Goal: Task Accomplishment & Management: Complete application form

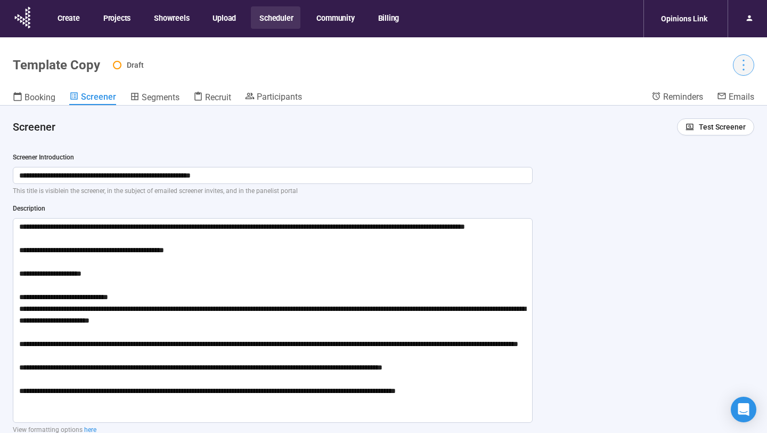
click at [745, 64] on icon "more" at bounding box center [743, 65] width 14 height 14
click at [724, 90] on span "Project details" at bounding box center [721, 89] width 47 height 12
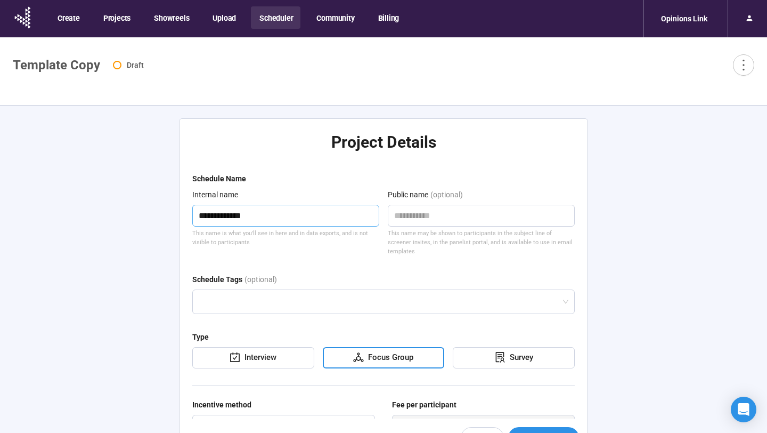
drag, startPoint x: 273, startPoint y: 217, endPoint x: 170, endPoint y: 217, distance: 103.3
click at [170, 217] on div "**********" at bounding box center [383, 287] width 435 height 364
type textarea "*"
type textarea "**"
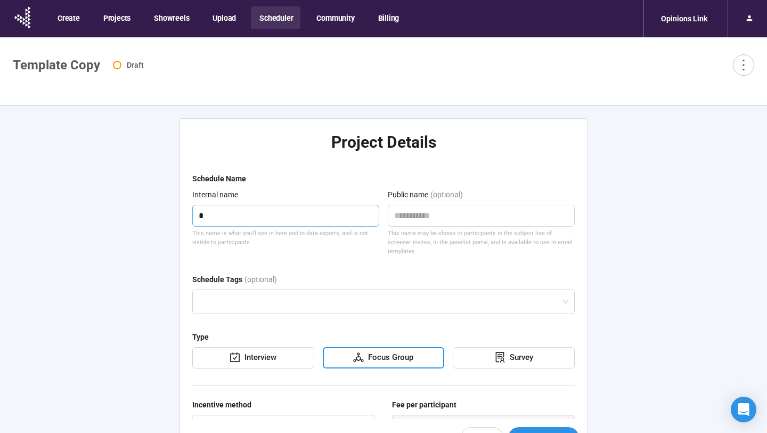
type textarea "**"
type textarea "***"
type textarea "****"
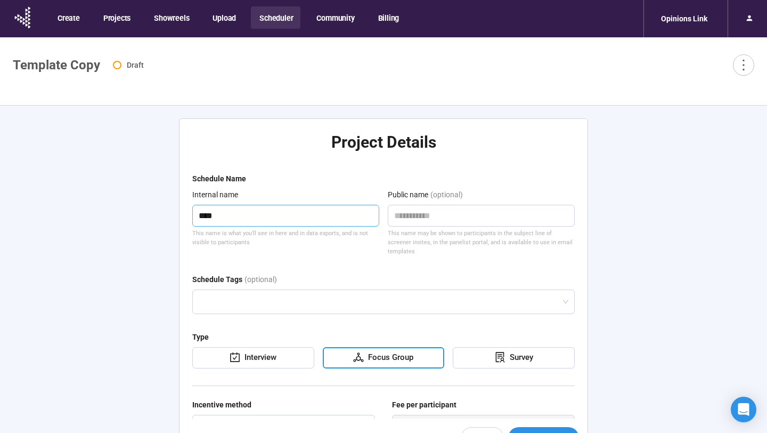
type textarea "*****"
type textarea "******"
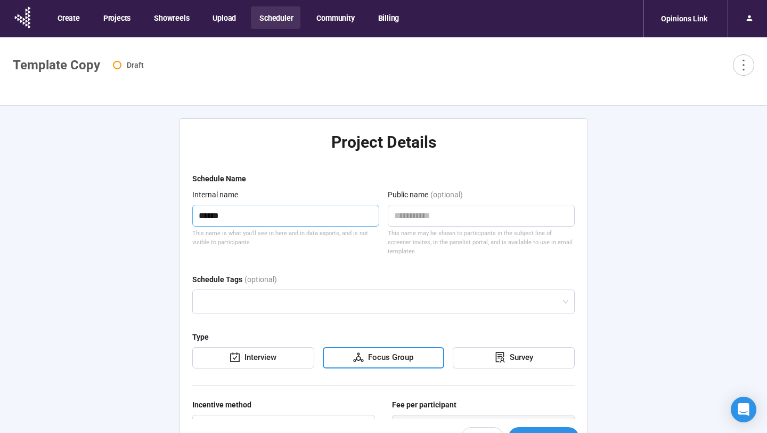
type textarea "******"
type textarea "********"
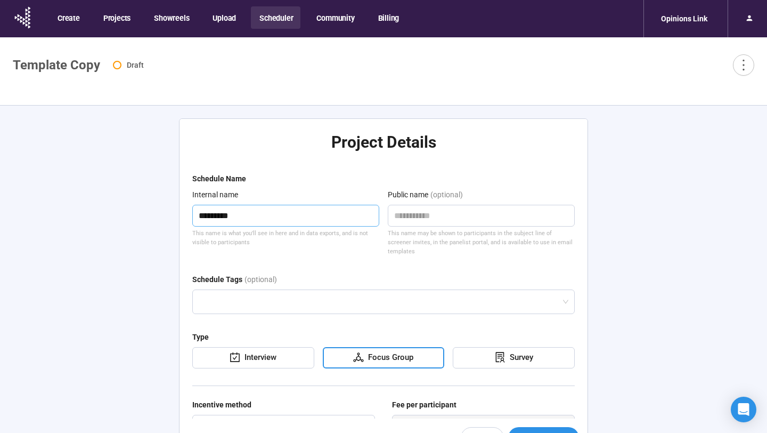
type textarea "**********"
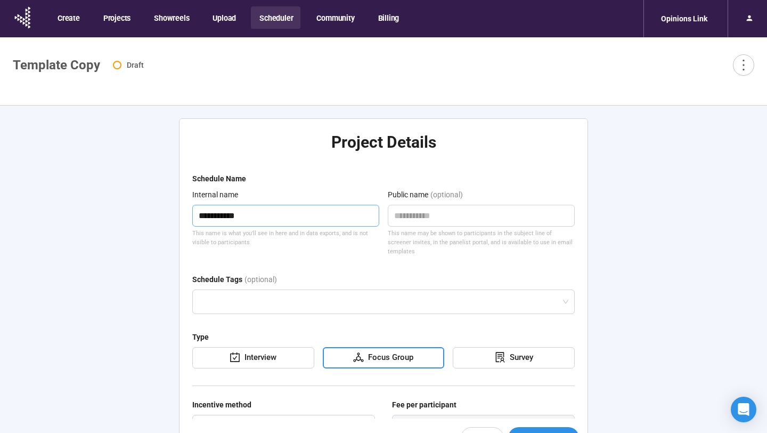
type textarea "**********"
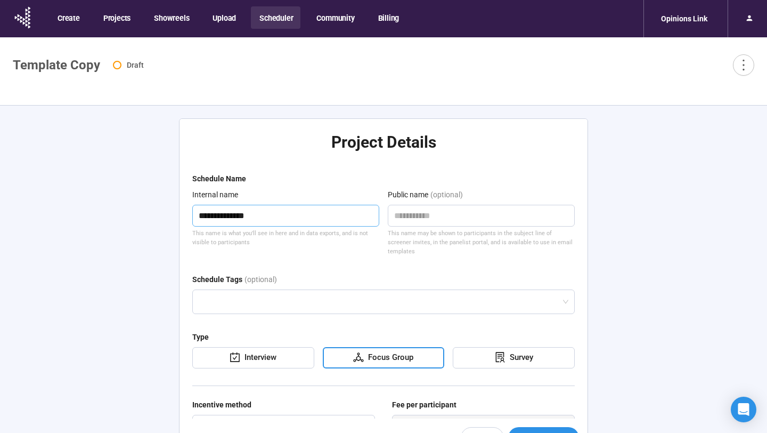
type textarea "**********"
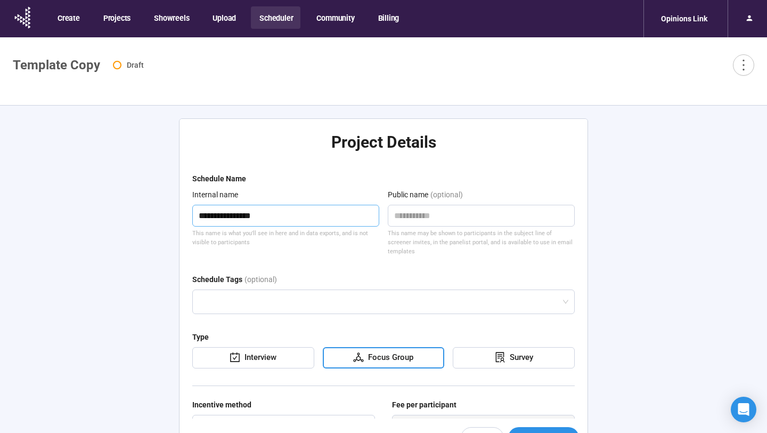
type textarea "**********"
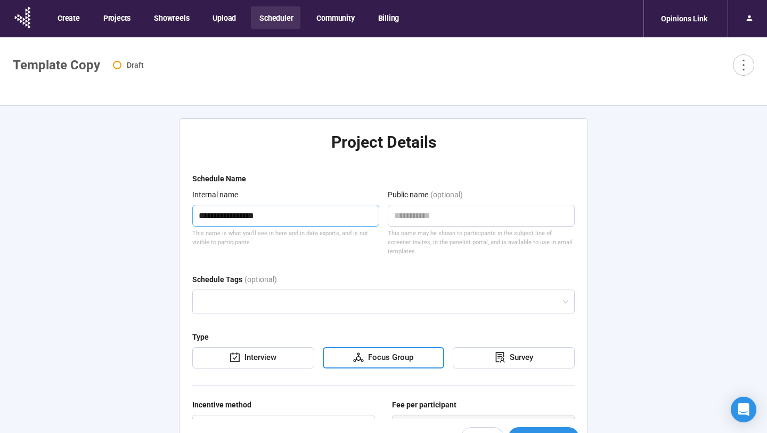
type textarea "**********"
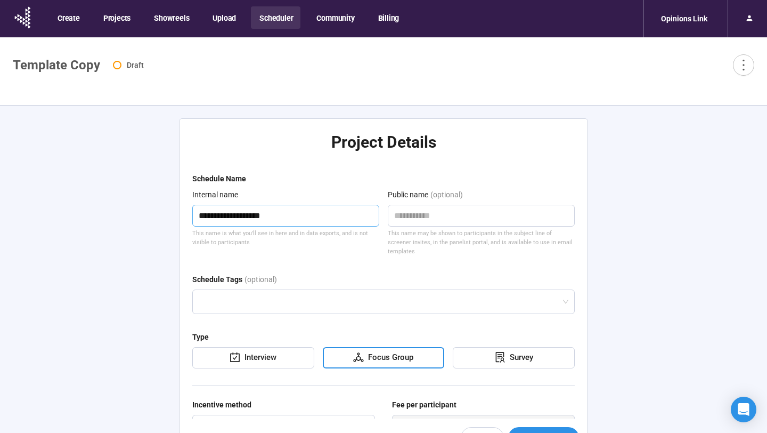
type textarea "**********"
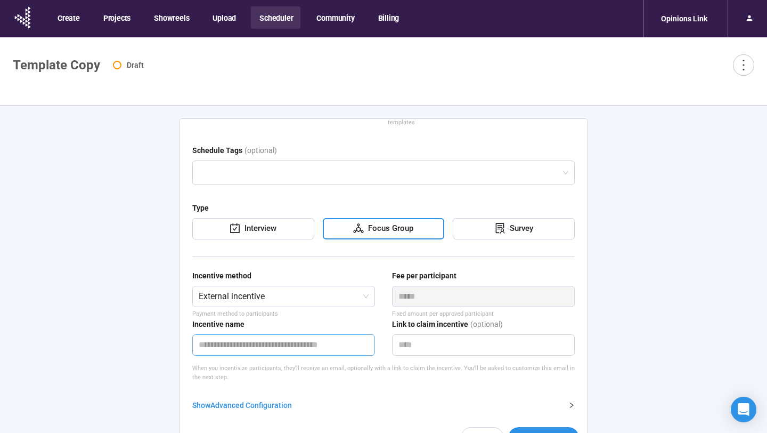
type textarea "**********"
click at [284, 335] on input "text" at bounding box center [283, 344] width 183 height 21
type input "****"
click at [384, 418] on div "Cancel Save changes" at bounding box center [384, 437] width 408 height 38
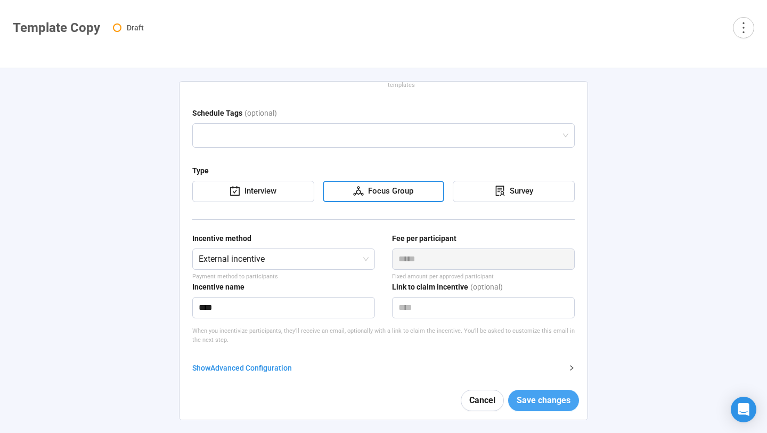
click at [543, 399] on span "Save changes" at bounding box center [544, 399] width 54 height 13
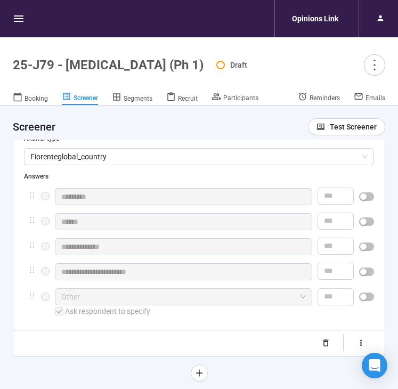
scroll to position [487, 0]
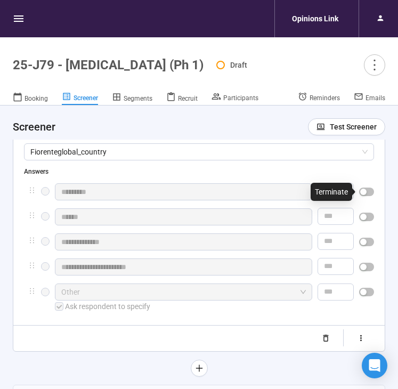
click at [366, 197] on div at bounding box center [366, 191] width 15 height 17
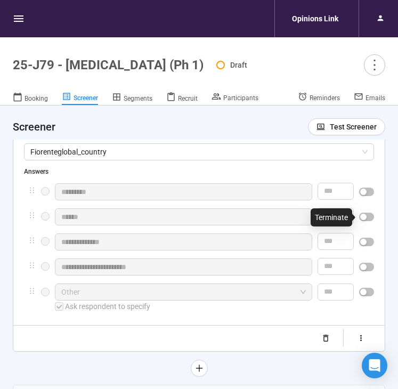
click at [364, 216] on div "button" at bounding box center [363, 217] width 6 height 6
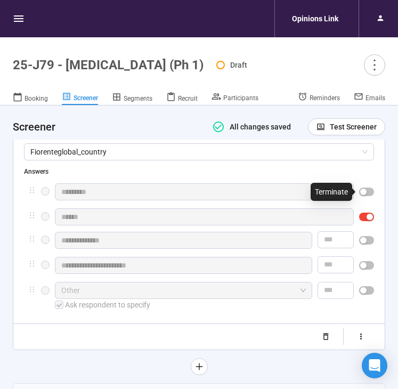
click at [369, 193] on span "button" at bounding box center [366, 191] width 15 height 9
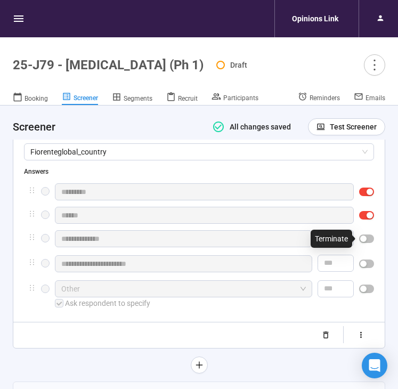
click at [369, 239] on span "button" at bounding box center [366, 238] width 15 height 9
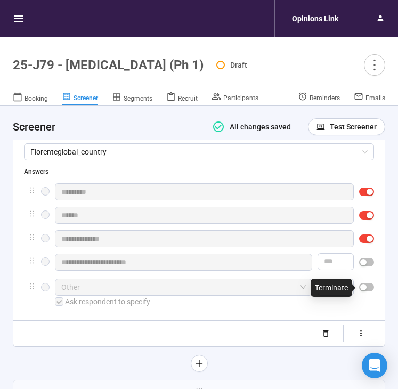
click at [368, 287] on span "button" at bounding box center [366, 287] width 15 height 9
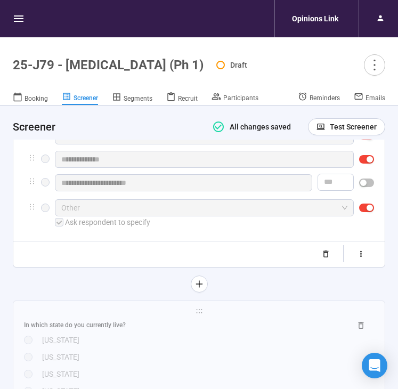
scroll to position [662, 0]
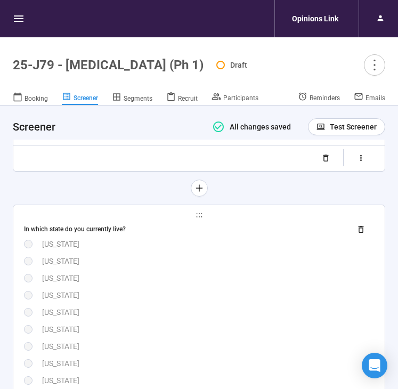
click at [312, 298] on div "[US_STATE]" at bounding box center [208, 295] width 332 height 12
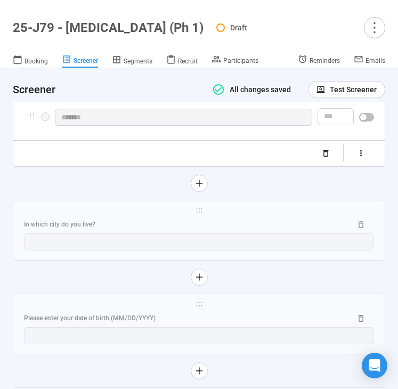
scroll to position [1924, 0]
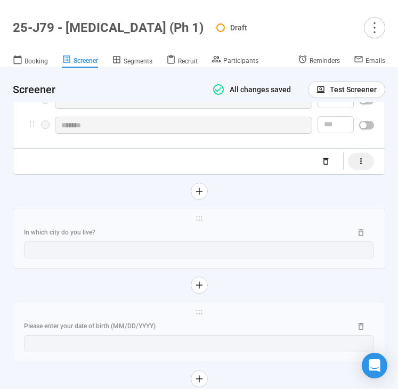
click at [355, 170] on button "button" at bounding box center [361, 161] width 26 height 17
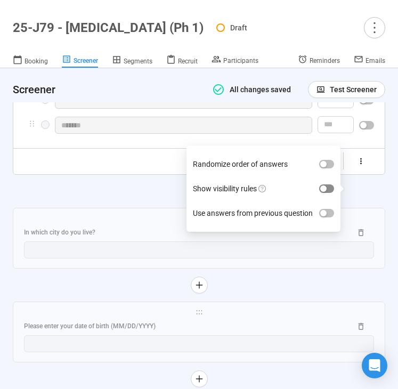
click at [324, 189] on div "button" at bounding box center [323, 188] width 6 height 6
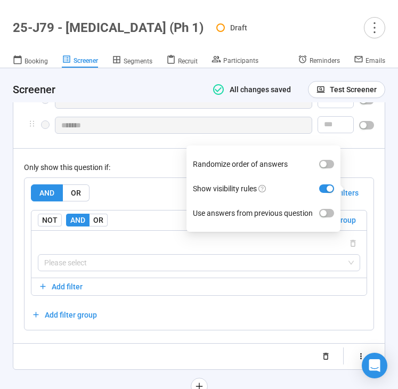
click at [157, 173] on div "Only show this question if:" at bounding box center [199, 167] width 350 height 12
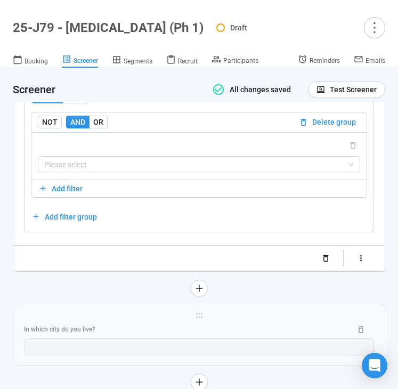
scroll to position [2030, 0]
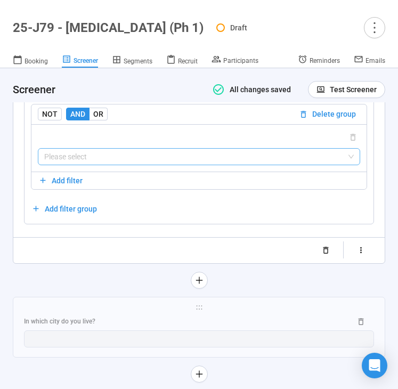
click at [140, 165] on input "search" at bounding box center [198, 157] width 309 height 16
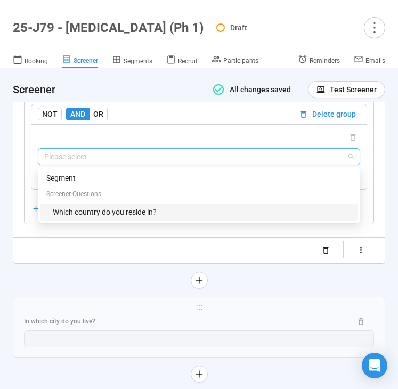
click at [133, 218] on div "Which country do you reside in?" at bounding box center [202, 212] width 299 height 12
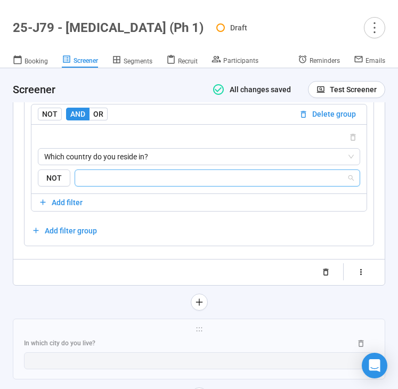
click at [159, 184] on input "search" at bounding box center [213, 178] width 265 height 13
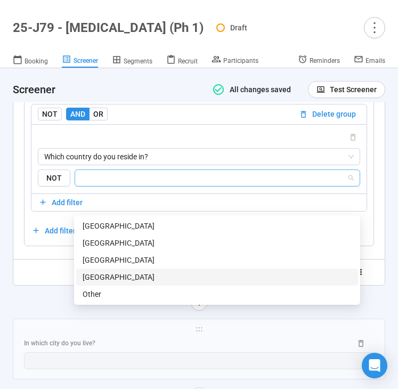
click at [145, 272] on div "[GEOGRAPHIC_DATA]" at bounding box center [217, 277] width 269 height 12
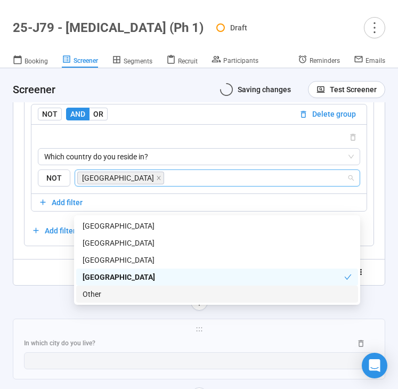
click at [59, 311] on div at bounding box center [199, 301] width 372 height 17
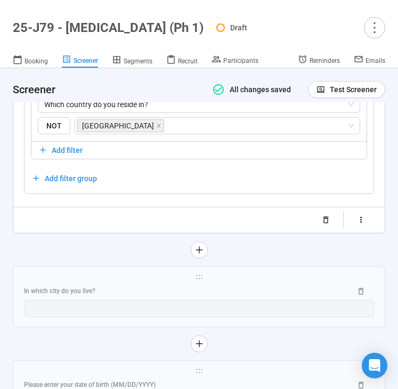
scroll to position [2138, 0]
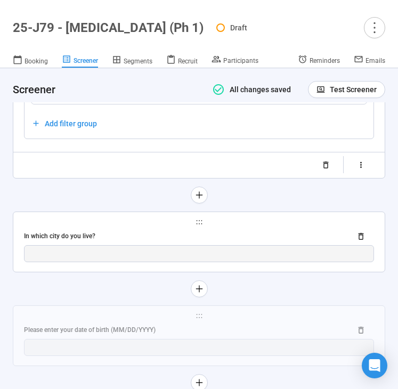
click at [126, 241] on div "In which city do you live?" at bounding box center [183, 236] width 319 height 10
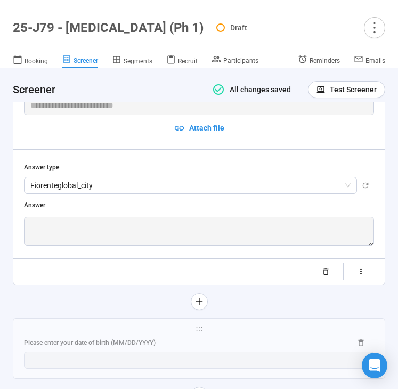
scroll to position [1510, 0]
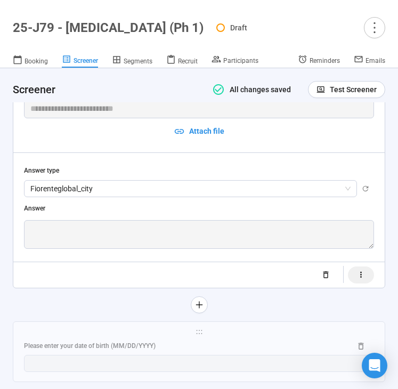
click at [358, 271] on icon "button" at bounding box center [360, 274] width 9 height 9
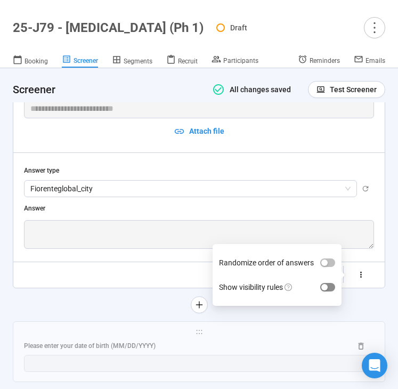
click at [330, 283] on span "button" at bounding box center [327, 287] width 15 height 9
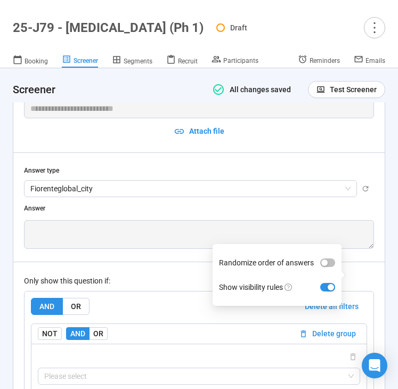
click at [178, 270] on div "Only show this question if: AND OR Delete all filters NOT AND OR Delete group P…" at bounding box center [199, 353] width 350 height 182
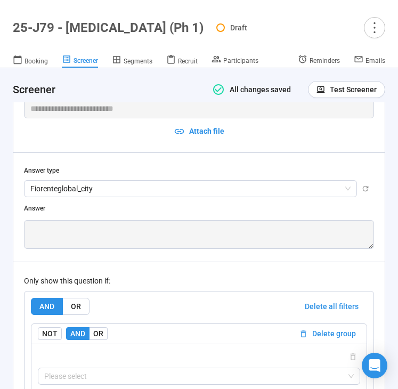
scroll to position [1669, 0]
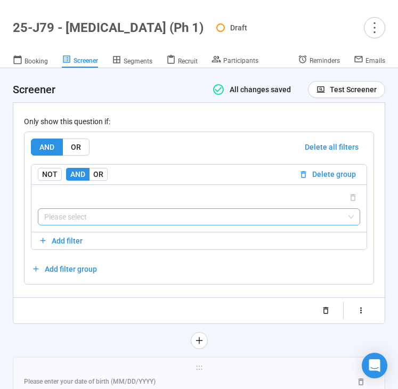
click at [155, 213] on input "search" at bounding box center [198, 217] width 309 height 16
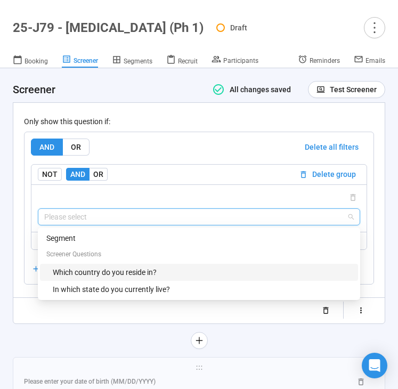
click at [122, 273] on div "Which country do you reside in?" at bounding box center [202, 272] width 299 height 12
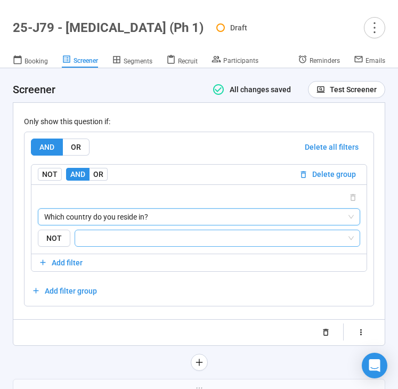
click at [211, 242] on input "search" at bounding box center [213, 238] width 265 height 13
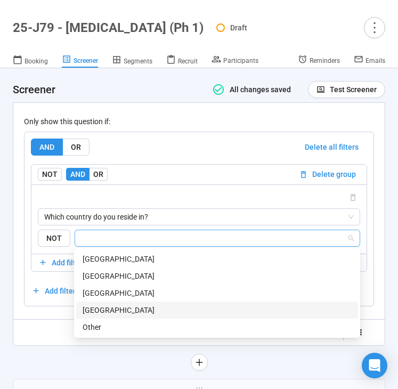
click at [161, 312] on div "[GEOGRAPHIC_DATA]" at bounding box center [217, 310] width 269 height 12
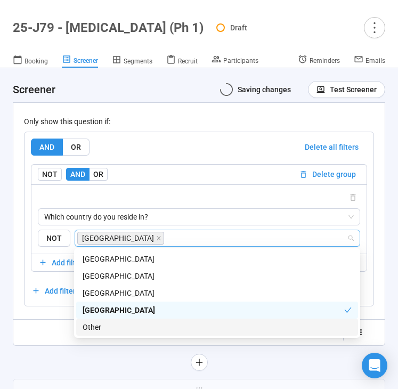
click at [60, 352] on div "**********" at bounding box center [199, 140] width 372 height 462
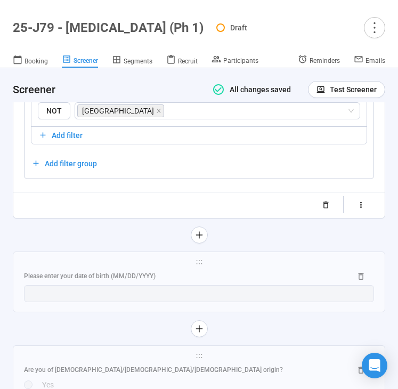
scroll to position [1803, 0]
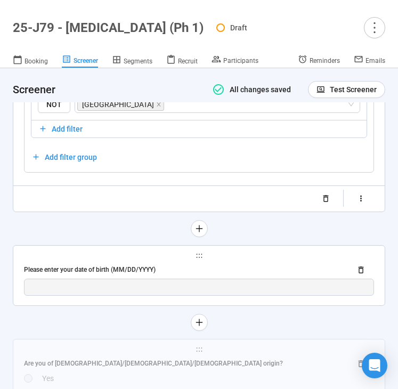
click at [157, 258] on span "holder" at bounding box center [199, 255] width 350 height 7
click at [164, 271] on div "Please enter your date of birth (MM/DD/YYYY)" at bounding box center [183, 270] width 319 height 10
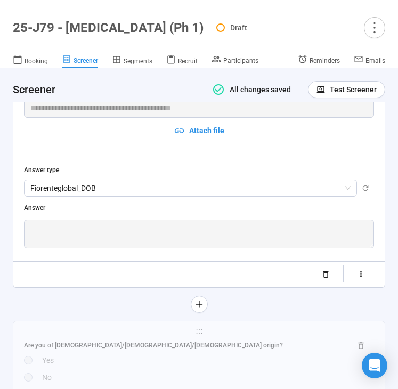
scroll to position [1604, 0]
click at [366, 276] on button "button" at bounding box center [361, 274] width 26 height 17
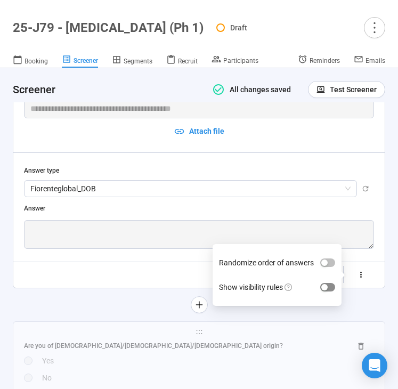
click at [325, 286] on div "button" at bounding box center [324, 287] width 6 height 6
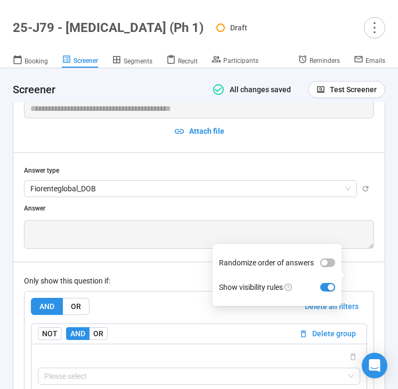
click at [193, 276] on div "Only show this question if:" at bounding box center [199, 281] width 350 height 12
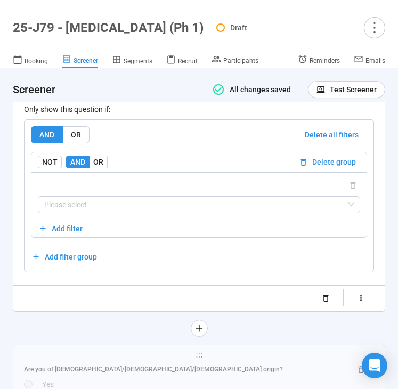
scroll to position [1779, 0]
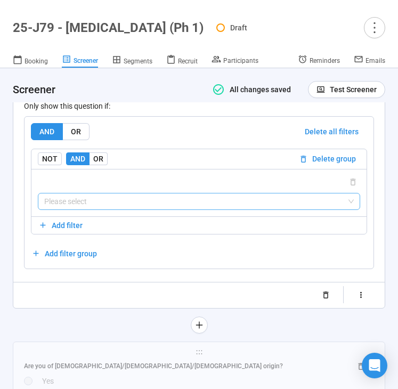
click at [185, 206] on input "search" at bounding box center [198, 201] width 309 height 16
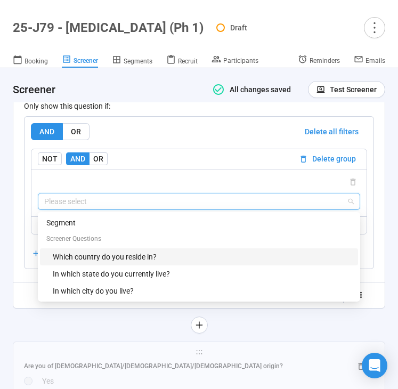
click at [167, 258] on div "Which country do you reside in?" at bounding box center [202, 257] width 299 height 12
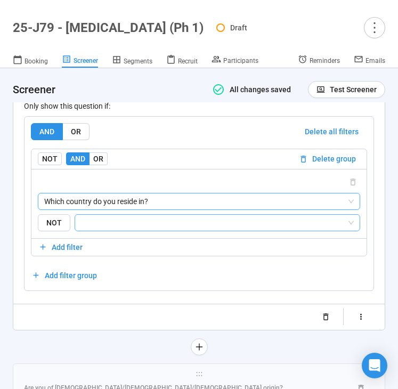
click at [189, 227] on input "search" at bounding box center [213, 222] width 265 height 13
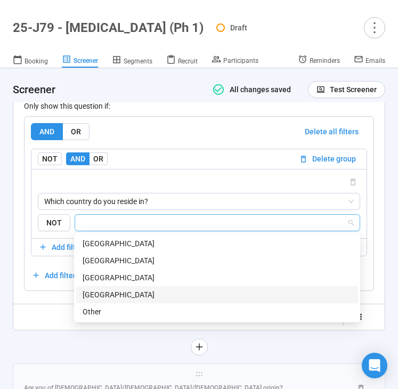
click at [167, 292] on div "[GEOGRAPHIC_DATA]" at bounding box center [217, 295] width 269 height 12
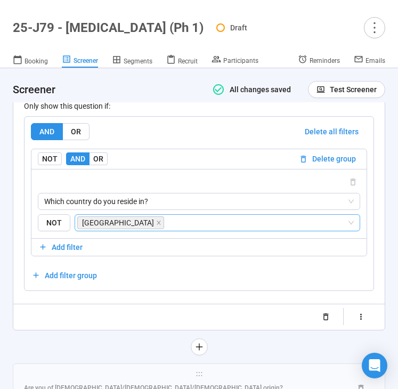
click at [64, 328] on div "**********" at bounding box center [198, 112] width 371 height 436
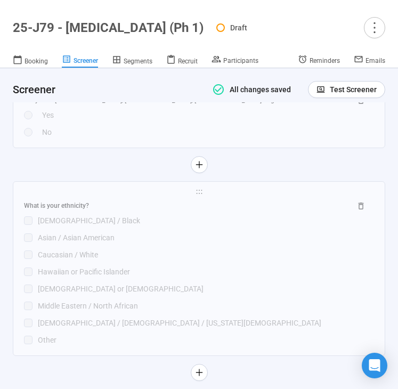
scroll to position [2081, 0]
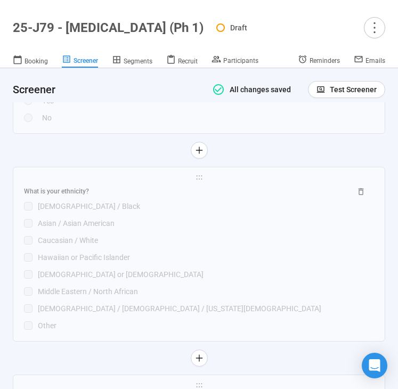
click at [118, 156] on div at bounding box center [199, 150] width 372 height 17
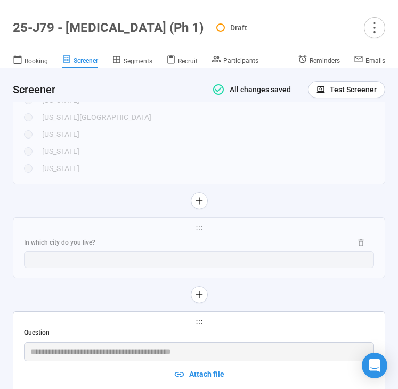
scroll to position [1397, 0]
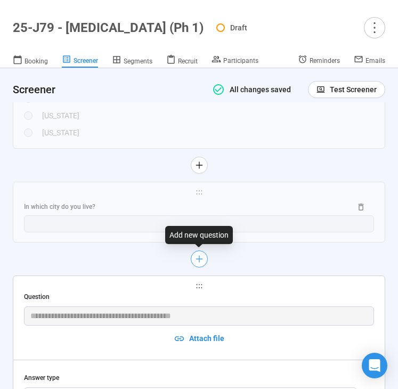
click at [195, 258] on icon "plus" at bounding box center [198, 259] width 9 height 9
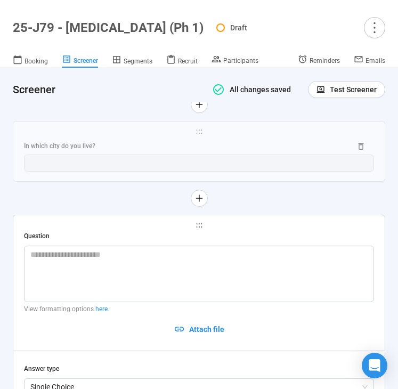
scroll to position [1469, 0]
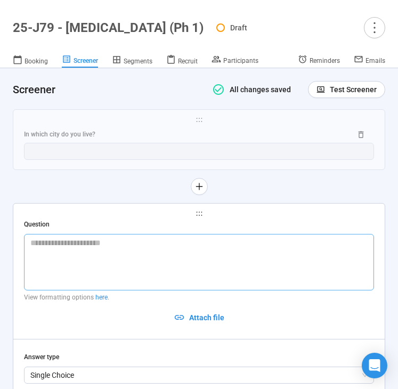
click at [91, 269] on textarea at bounding box center [199, 262] width 350 height 56
paste textarea "**********"
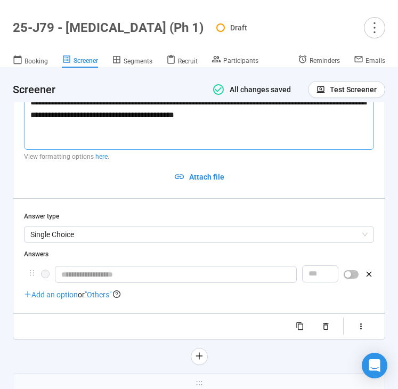
scroll to position [1611, 0]
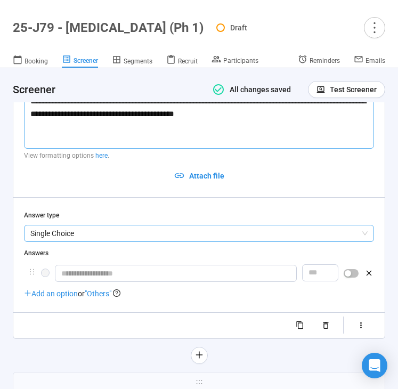
click at [99, 231] on span "Single Choice" at bounding box center [198, 233] width 337 height 16
type textarea "**********"
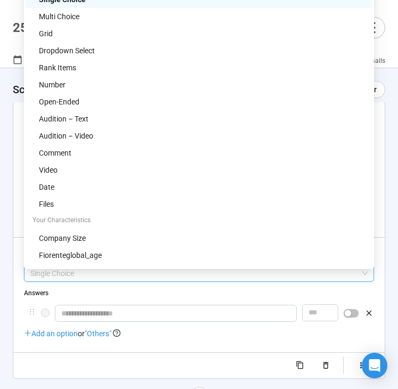
scroll to position [1563, 0]
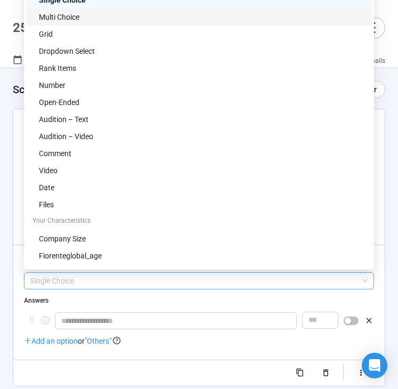
click at [102, 19] on div "Multi Choice" at bounding box center [202, 17] width 327 height 12
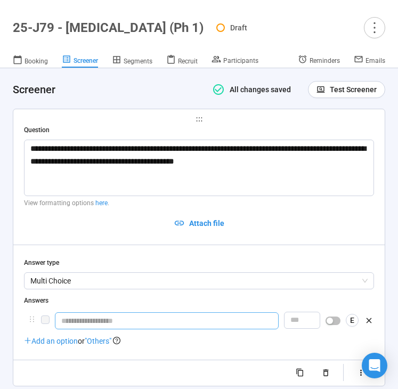
click at [118, 321] on input "text" at bounding box center [167, 320] width 224 height 17
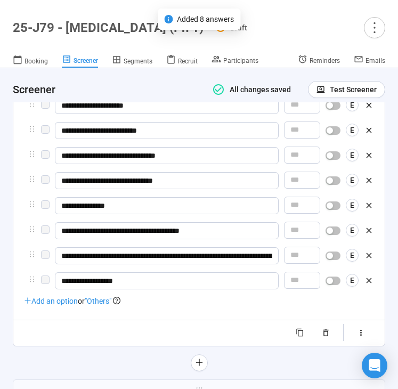
scroll to position [1779, 0]
click at [102, 303] on span ""Others"" at bounding box center [98, 301] width 27 height 9
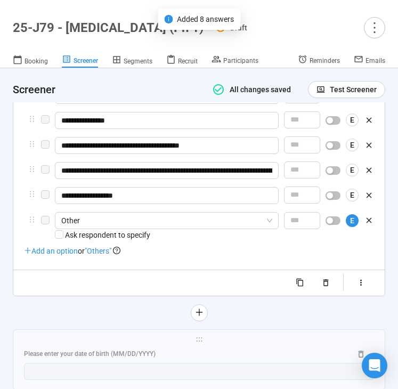
scroll to position [1876, 0]
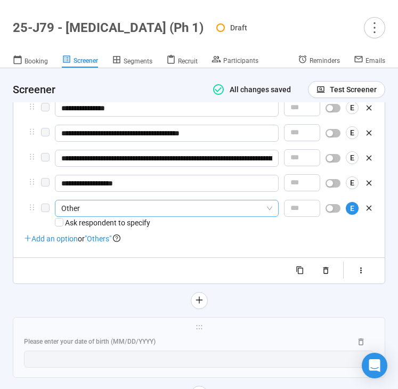
click at [169, 215] on span "Other" at bounding box center [166, 208] width 211 height 16
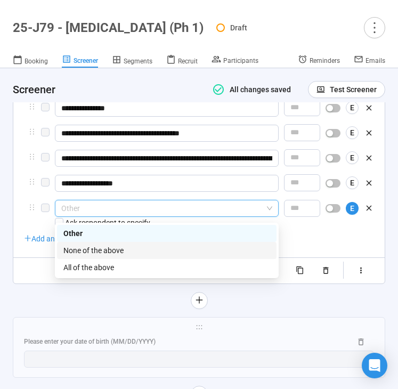
click at [153, 248] on div "None of the above" at bounding box center [166, 250] width 207 height 12
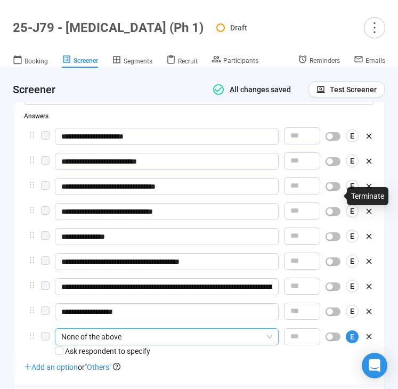
scroll to position [1739, 0]
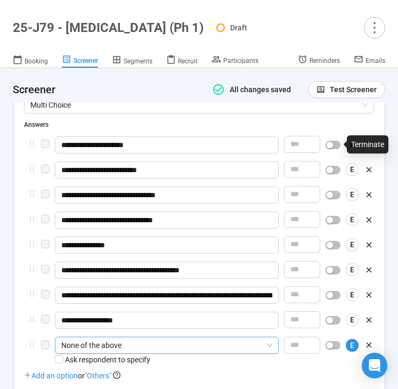
click at [330, 144] on div "button" at bounding box center [330, 145] width 6 height 6
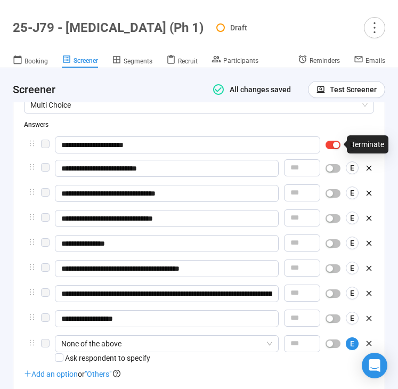
click at [331, 167] on div "button" at bounding box center [330, 168] width 6 height 6
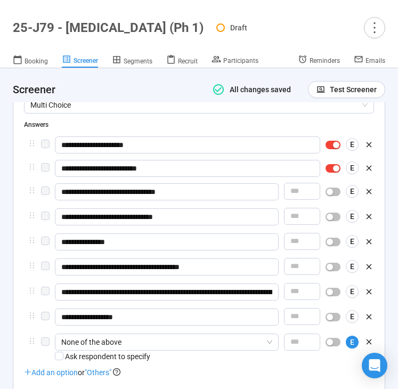
drag, startPoint x: 331, startPoint y: 189, endPoint x: 331, endPoint y: 200, distance: 11.2
click at [331, 189] on div "button" at bounding box center [330, 192] width 6 height 6
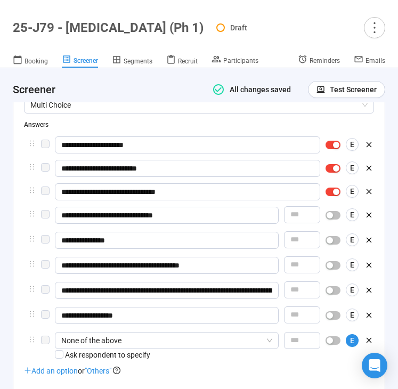
click at [331, 213] on div "button" at bounding box center [330, 215] width 6 height 6
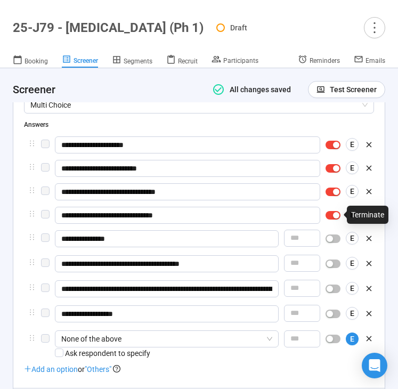
click at [331, 236] on div "button" at bounding box center [330, 238] width 6 height 6
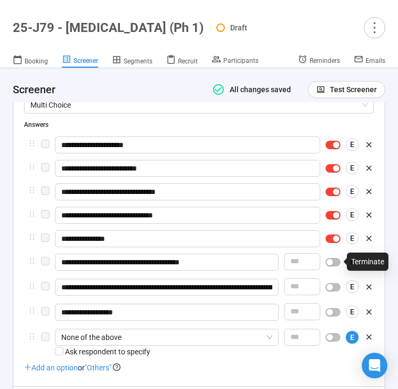
click at [331, 262] on div "button" at bounding box center [330, 262] width 6 height 6
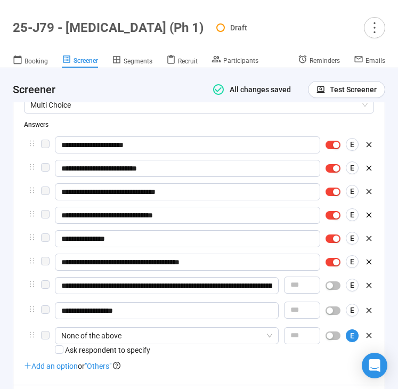
drag, startPoint x: 332, startPoint y: 283, endPoint x: 332, endPoint y: 295, distance: 11.7
click at [332, 283] on div "button" at bounding box center [330, 285] width 6 height 6
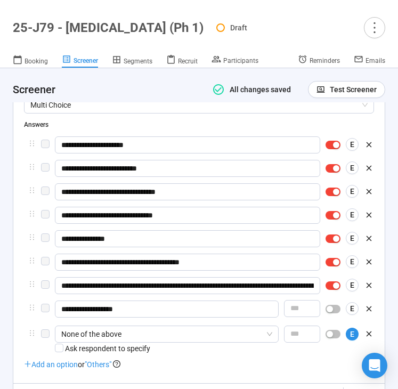
click at [331, 309] on div "button" at bounding box center [330, 309] width 6 height 6
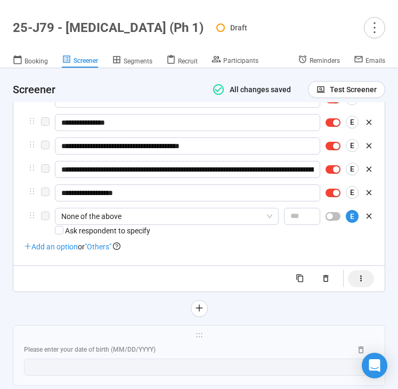
scroll to position [1859, 0]
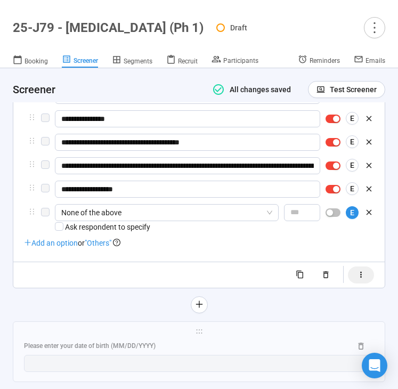
click at [358, 281] on button "button" at bounding box center [361, 274] width 26 height 17
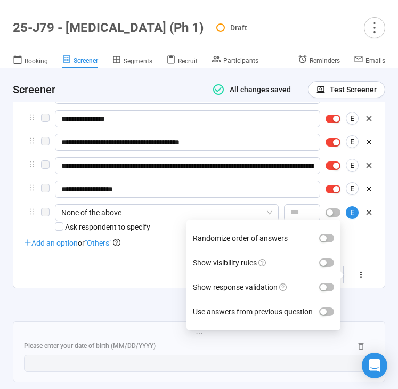
click at [325, 270] on label "Show visibility rules" at bounding box center [263, 262] width 141 height 25
click at [325, 267] on button "Show visibility rules" at bounding box center [326, 262] width 15 height 9
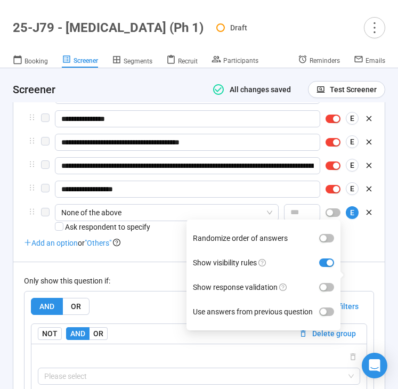
click at [150, 277] on div "Only show this question if:" at bounding box center [199, 281] width 350 height 12
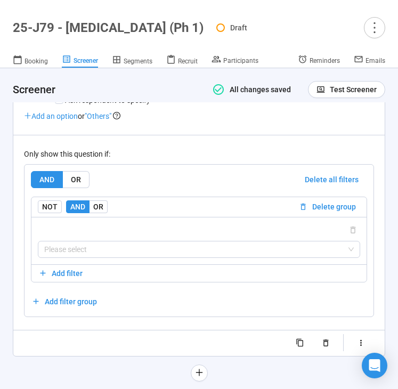
scroll to position [1998, 0]
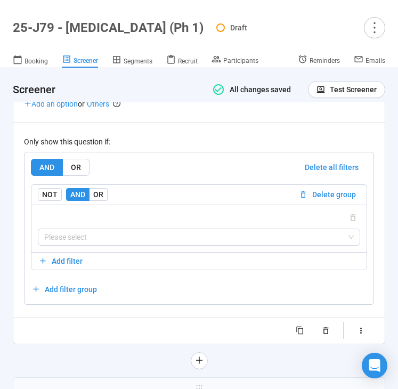
click at [123, 246] on div "Please select" at bounding box center [198, 228] width 335 height 47
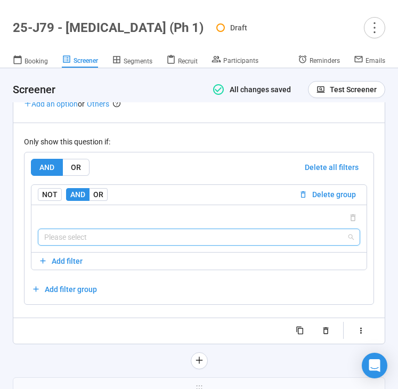
click at [125, 233] on input "search" at bounding box center [198, 237] width 309 height 16
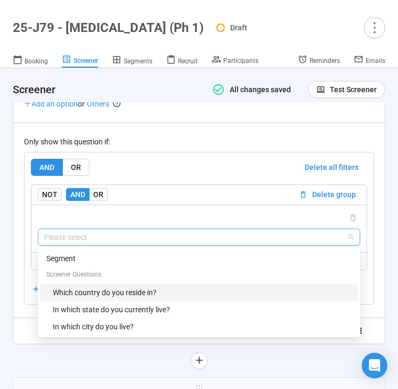
click at [133, 289] on div "Which country do you reside in?" at bounding box center [202, 293] width 299 height 12
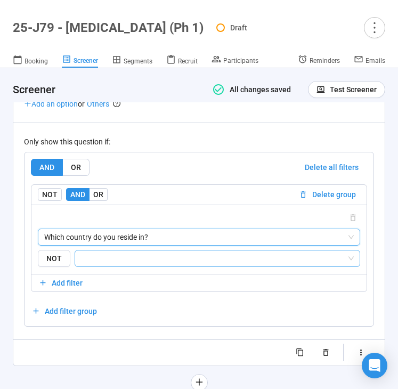
click at [152, 256] on input "search" at bounding box center [213, 258] width 265 height 13
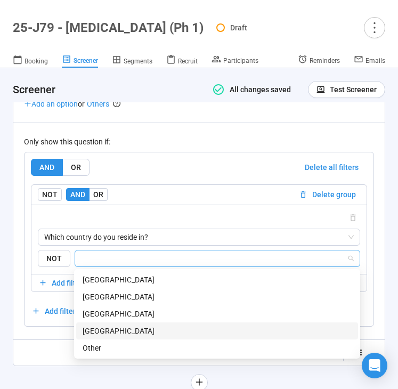
click at [148, 328] on div "[GEOGRAPHIC_DATA]" at bounding box center [217, 331] width 269 height 12
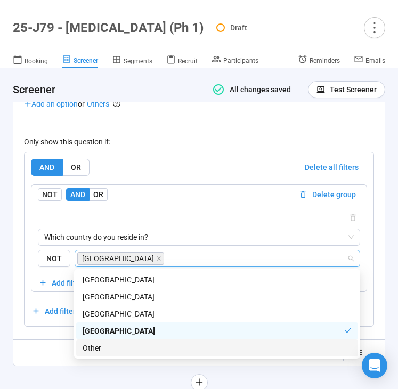
click at [30, 353] on div "Randomize order of answers Show visibility rules Show response validation Use a…" at bounding box center [199, 352] width 350 height 17
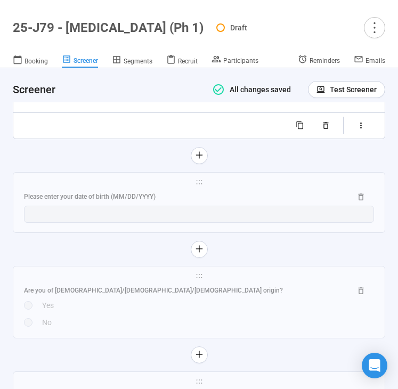
scroll to position [2228, 0]
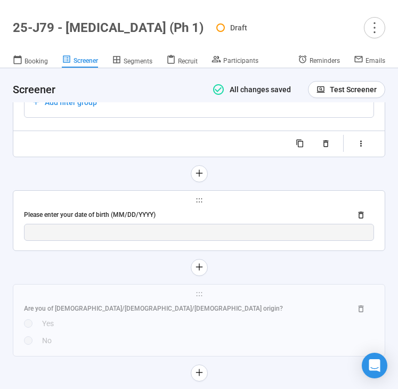
click at [127, 222] on div "Please enter your date of birth (MM/DD/YYYY)" at bounding box center [199, 215] width 350 height 17
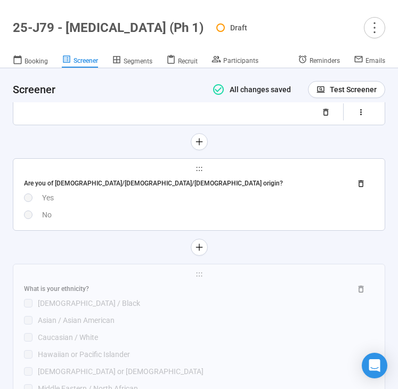
click at [125, 209] on div "Are you of hispanic/latino/spanish origin? Yes No" at bounding box center [199, 198] width 350 height 46
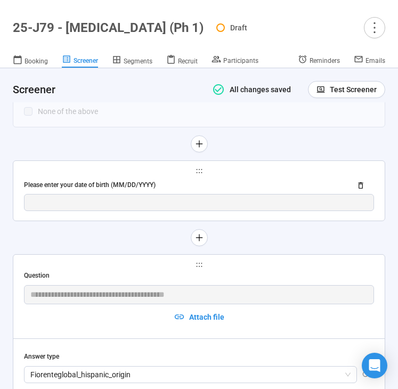
scroll to position [1752, 0]
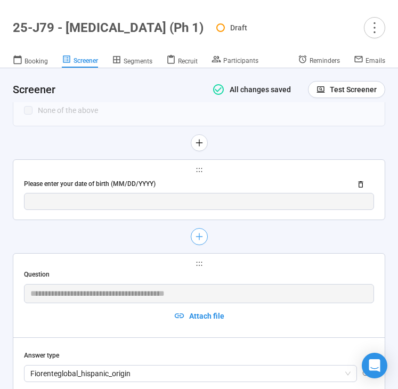
click at [201, 236] on icon "plus" at bounding box center [198, 236] width 6 height 1
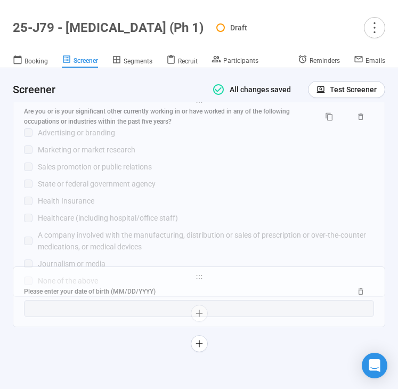
scroll to position [1584, 0]
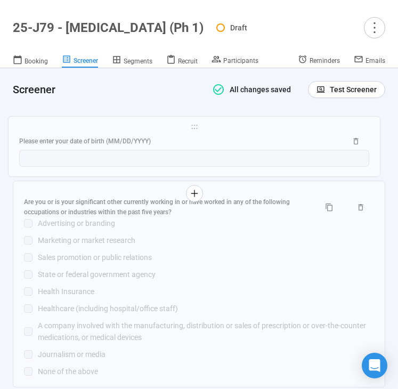
drag, startPoint x: 198, startPoint y: 340, endPoint x: 191, endPoint y: 120, distance: 220.1
click at [191, 120] on div "**********" at bounding box center [199, 253] width 372 height 2712
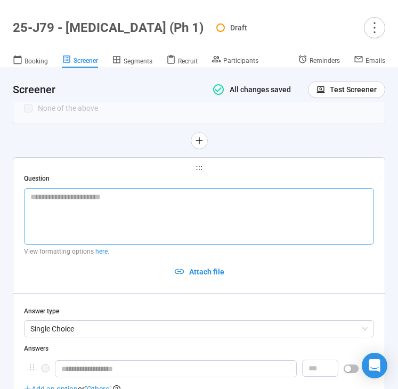
scroll to position [1846, 0]
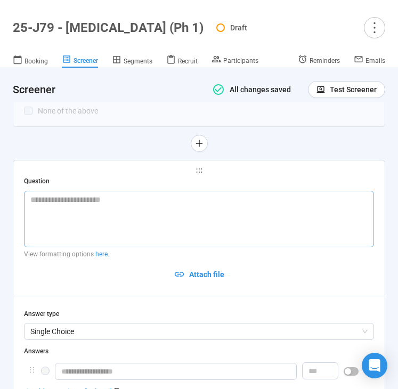
click at [87, 219] on textarea at bounding box center [199, 219] width 350 height 56
paste textarea "**********"
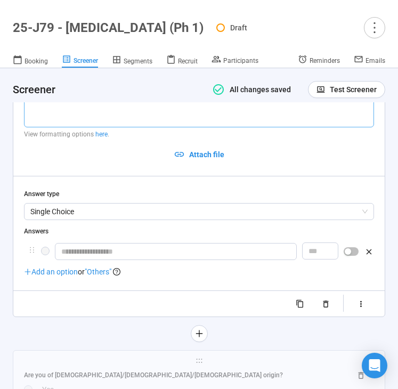
scroll to position [1964, 0]
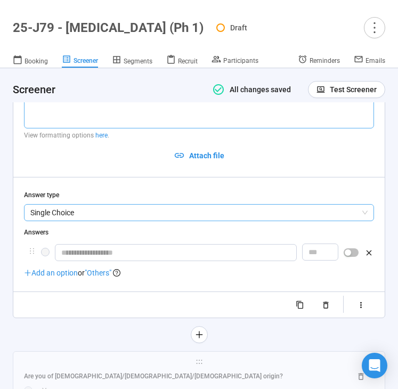
click at [91, 221] on span "Single Choice" at bounding box center [198, 213] width 337 height 16
type textarea "**********"
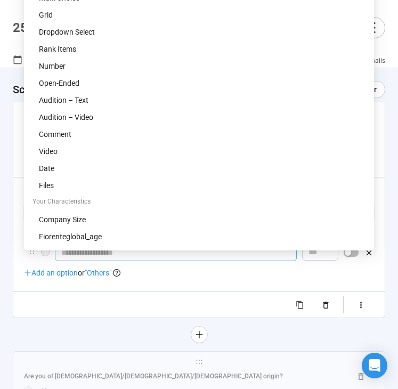
scroll to position [1897, 0]
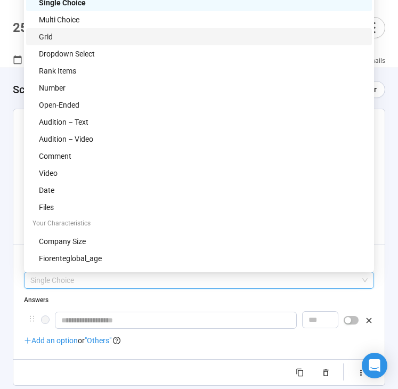
click at [79, 35] on div "Grid" at bounding box center [202, 37] width 327 height 12
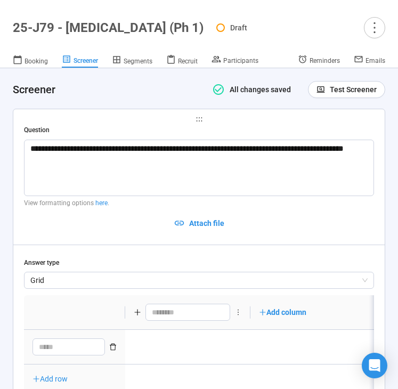
type textarea "*****"
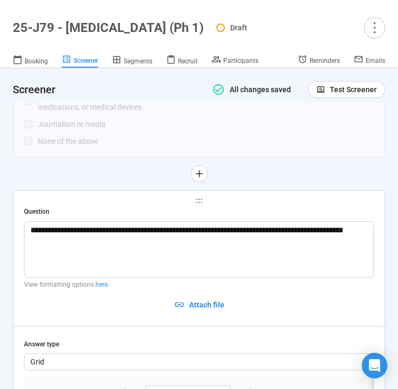
scroll to position [1815, 0]
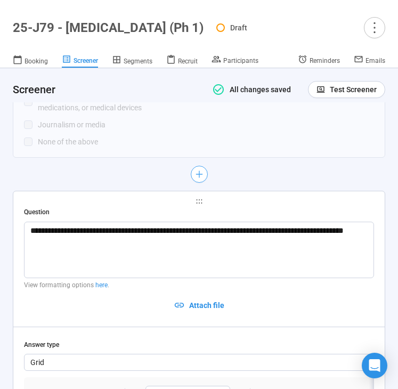
click at [199, 174] on icon "plus" at bounding box center [198, 174] width 6 height 1
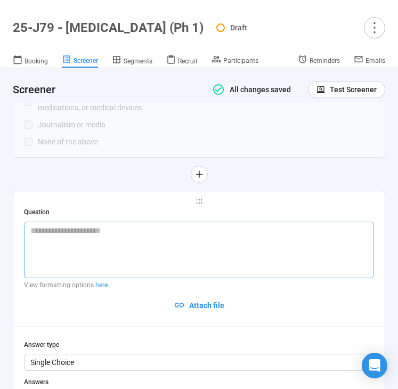
click at [153, 247] on textarea at bounding box center [199, 250] width 350 height 56
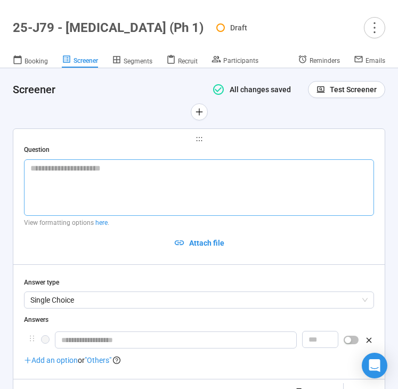
type textarea "*"
type textarea "**"
type textarea "***"
type textarea "****"
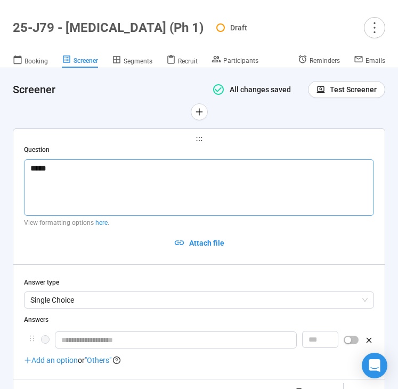
type textarea "******"
type textarea "*******"
type textarea "********"
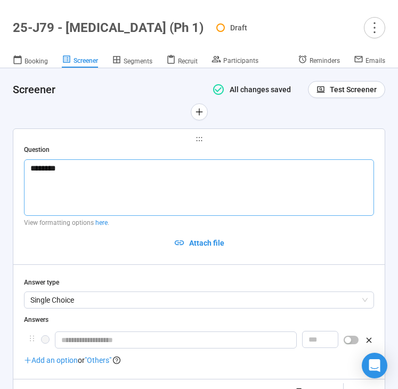
type textarea "*********"
type textarea "**********"
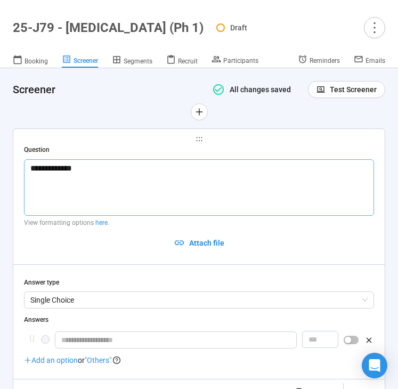
type textarea "**********"
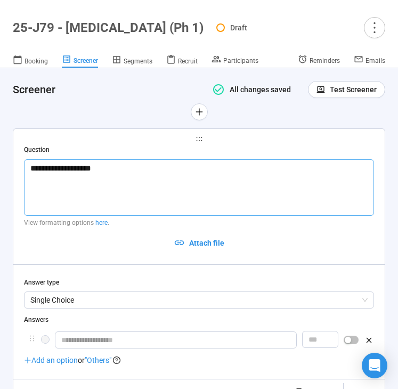
type textarea "**********"
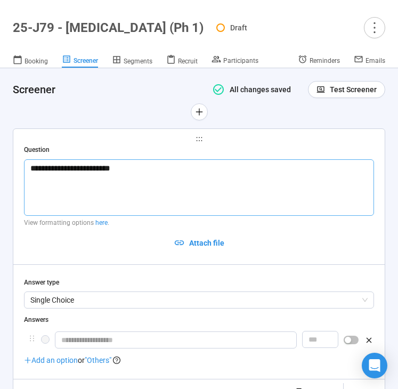
type textarea "**********"
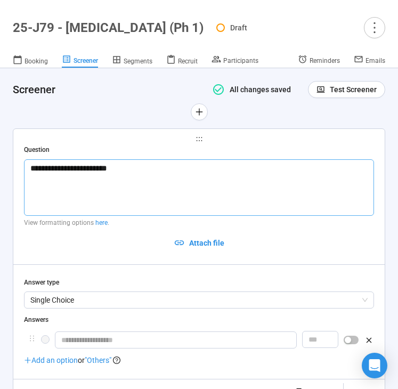
type textarea "**********"
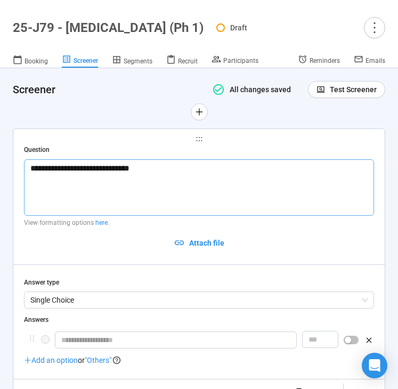
type textarea "**********"
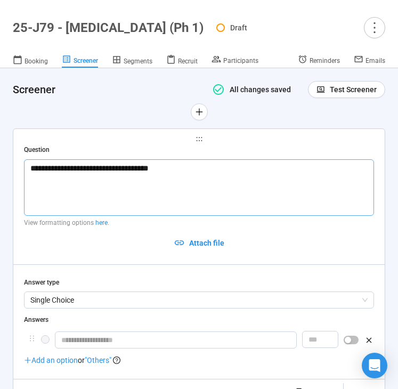
type textarea "**********"
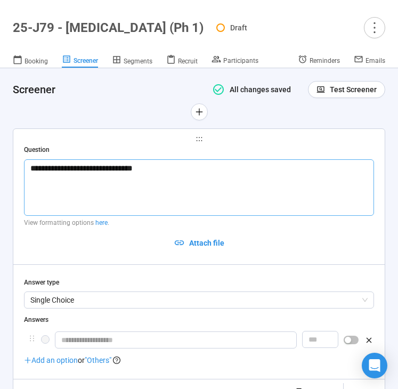
type textarea "**********"
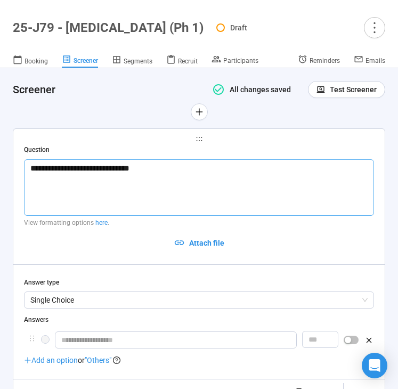
type textarea "**********"
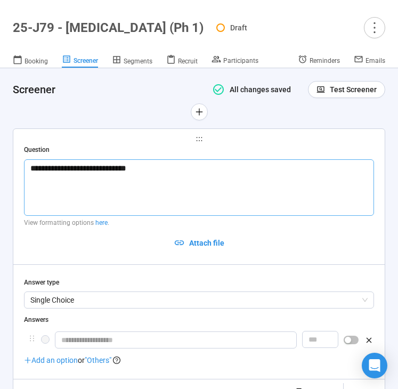
type textarea "**********"
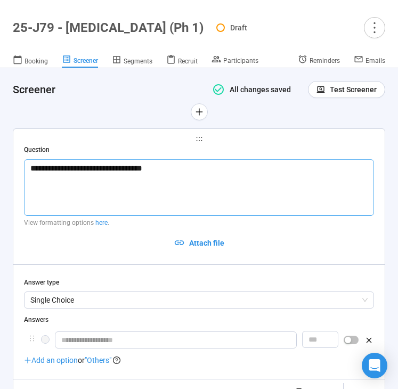
type textarea "**********"
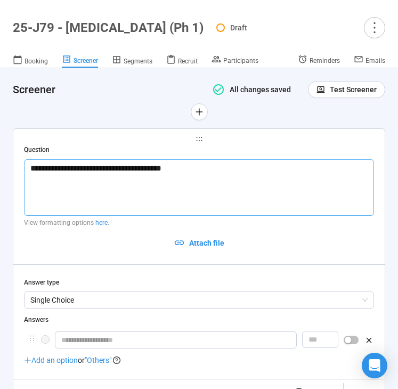
type textarea "**********"
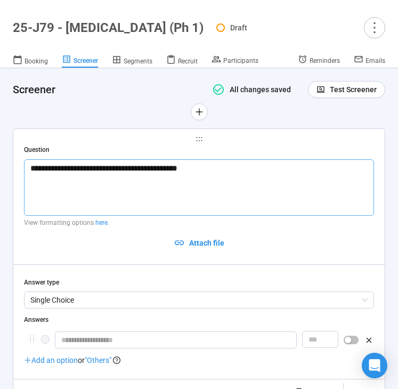
type textarea "**********"
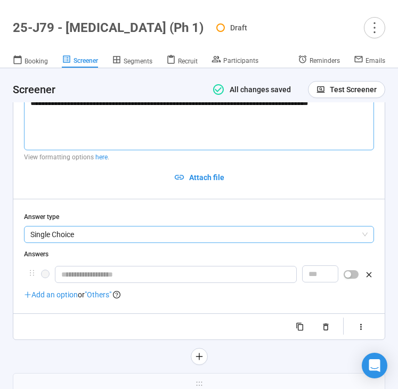
scroll to position [1944, 0]
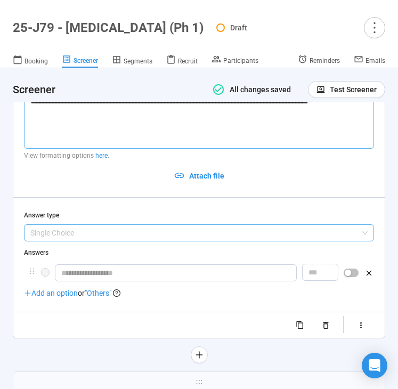
click at [100, 233] on span "Single Choice" at bounding box center [198, 233] width 337 height 16
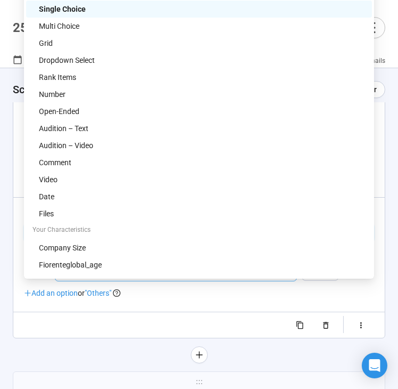
scroll to position [1890, 0]
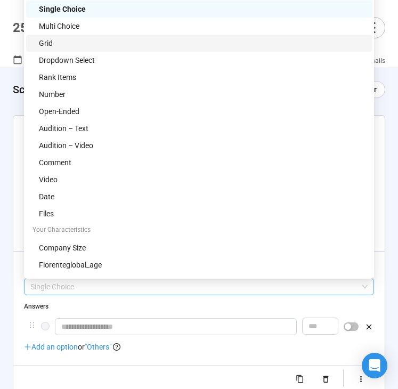
click at [110, 39] on div "Grid" at bounding box center [202, 43] width 327 height 12
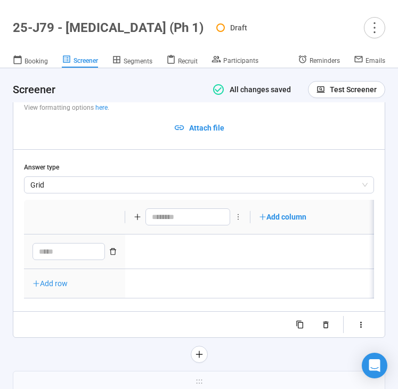
scroll to position [2036, 0]
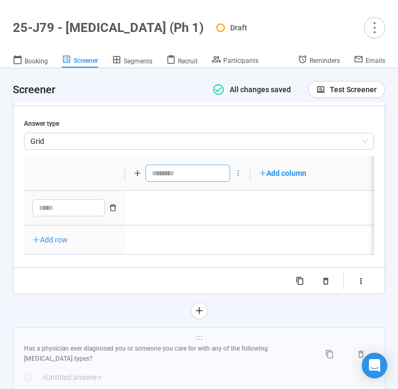
click at [154, 179] on input "text" at bounding box center [187, 173] width 85 height 17
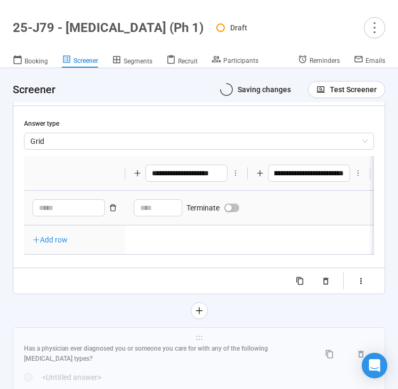
scroll to position [0, 229]
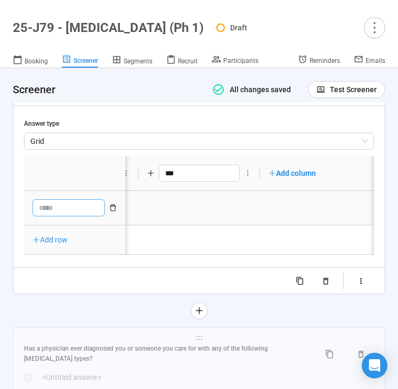
click at [51, 209] on textarea at bounding box center [68, 207] width 72 height 17
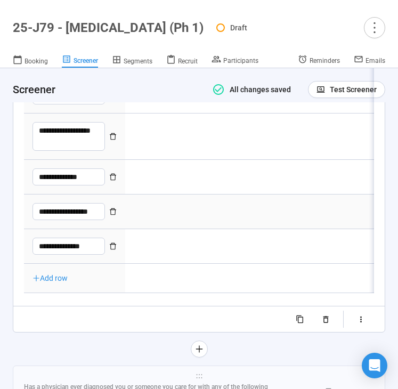
scroll to position [2288, 0]
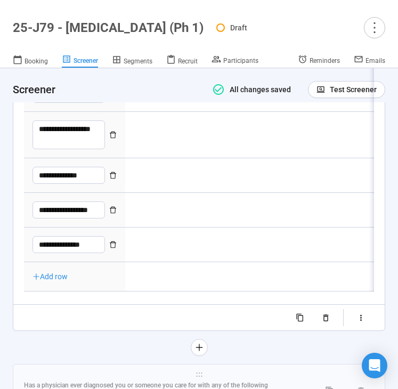
click at [115, 338] on div "**********" at bounding box center [199, 37] width 372 height 639
click at [358, 321] on icon "button" at bounding box center [360, 317] width 9 height 9
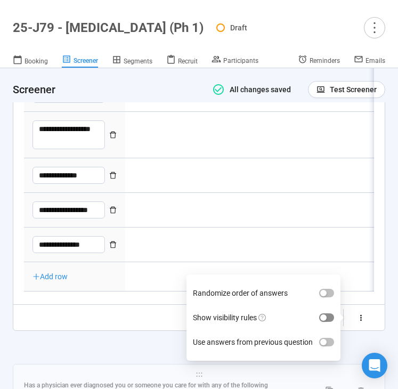
click at [331, 316] on span "button" at bounding box center [326, 317] width 15 height 9
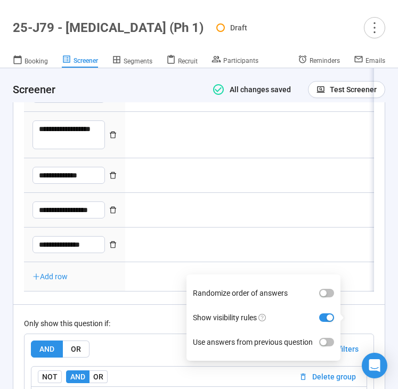
click at [138, 323] on div "Only show this question if:" at bounding box center [199, 323] width 350 height 12
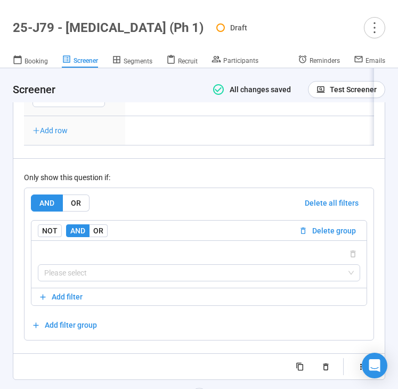
scroll to position [2435, 0]
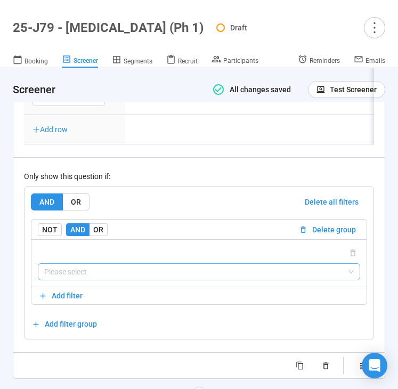
click at [132, 276] on input "search" at bounding box center [198, 272] width 309 height 16
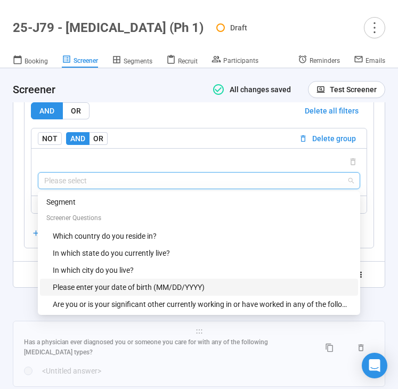
scroll to position [2531, 0]
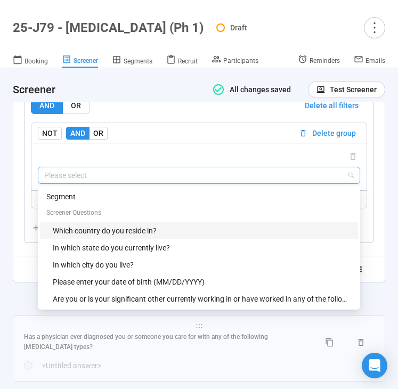
click at [146, 234] on div "Which country do you reside in?" at bounding box center [202, 231] width 299 height 12
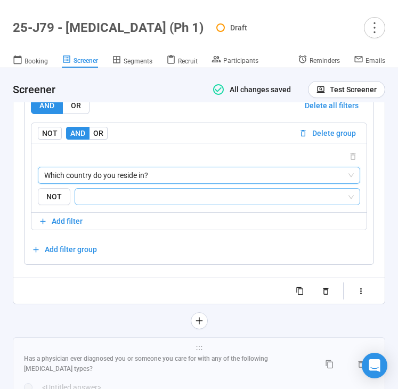
click at [149, 205] on div at bounding box center [218, 196] width 286 height 17
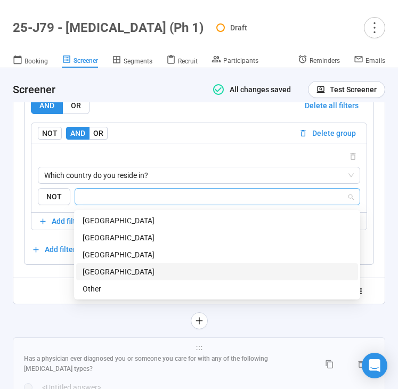
click at [135, 267] on div "[GEOGRAPHIC_DATA]" at bounding box center [217, 272] width 269 height 12
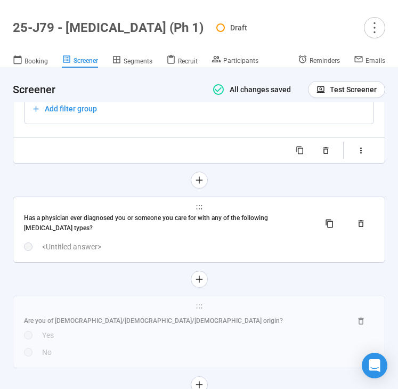
click at [118, 250] on div "<Untitled answer>" at bounding box center [208, 247] width 332 height 12
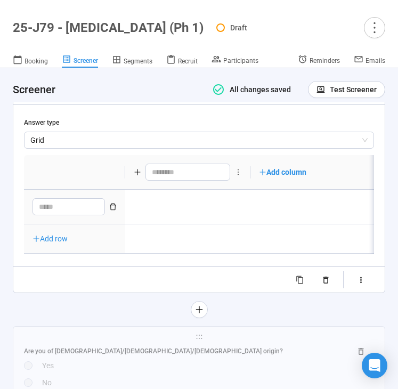
scroll to position [2782, 0]
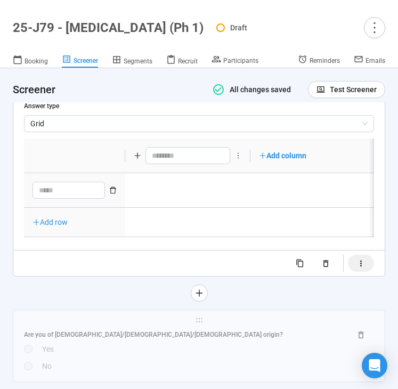
click at [358, 267] on icon "button" at bounding box center [360, 263] width 9 height 9
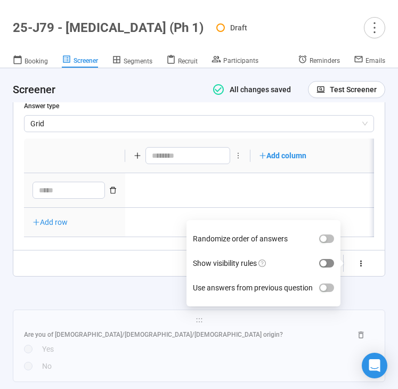
click at [329, 267] on span "button" at bounding box center [326, 263] width 15 height 9
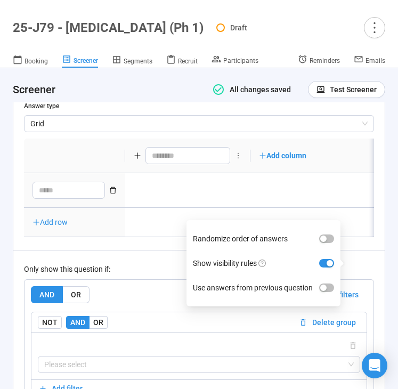
click at [151, 285] on div "AND OR Delete all filters NOT AND OR Delete group Please select Add filter Add …" at bounding box center [199, 356] width 349 height 152
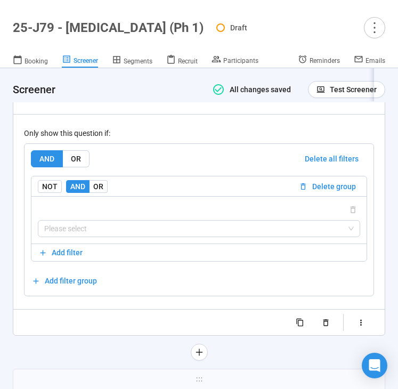
scroll to position [2919, 0]
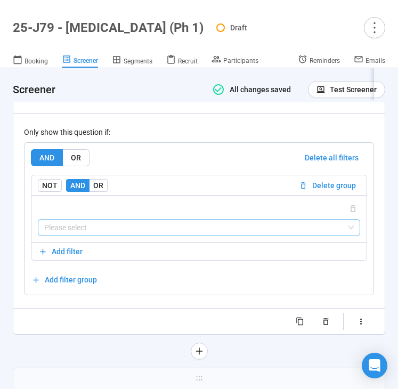
click at [144, 235] on input "search" at bounding box center [198, 227] width 309 height 16
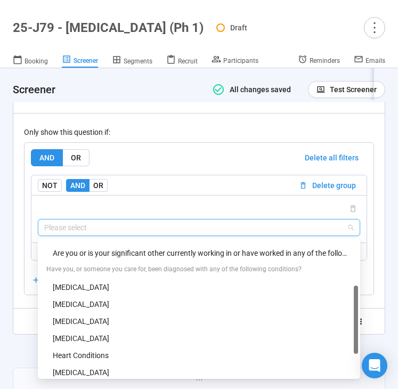
scroll to position [91, 0]
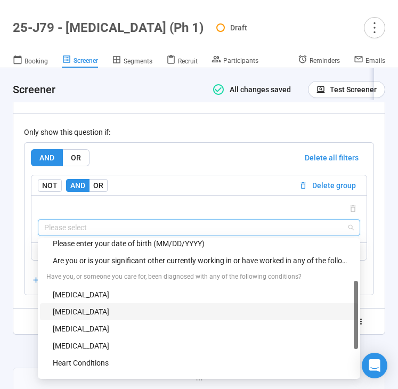
click at [146, 308] on div "[MEDICAL_DATA]" at bounding box center [202, 312] width 299 height 12
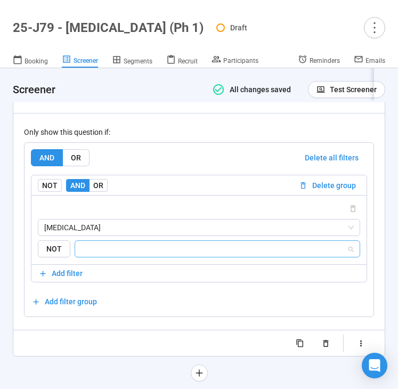
click at [161, 255] on input "search" at bounding box center [213, 248] width 265 height 13
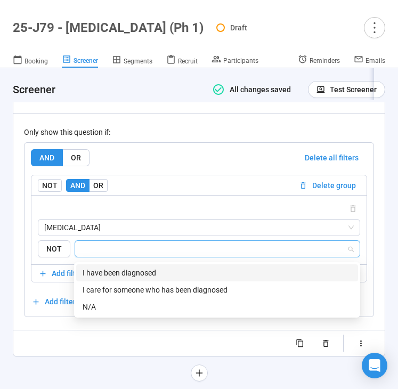
click at [143, 271] on div "I have been diagnosed" at bounding box center [217, 273] width 269 height 12
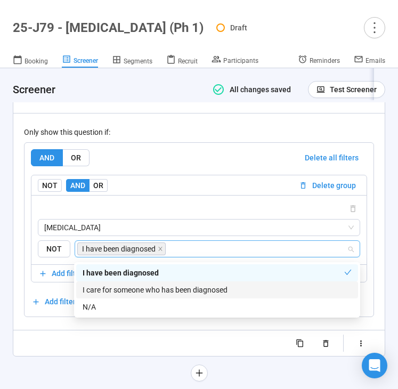
click at [140, 288] on div "I care for someone who has been diagnosed" at bounding box center [217, 290] width 269 height 12
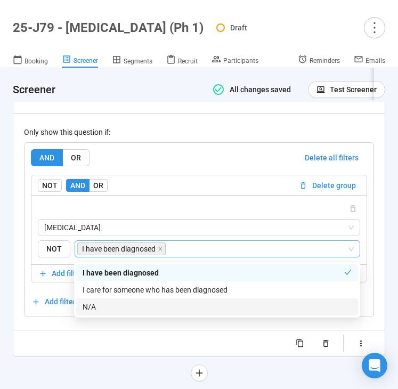
click at [69, 356] on div "**********" at bounding box center [198, 86] width 371 height 541
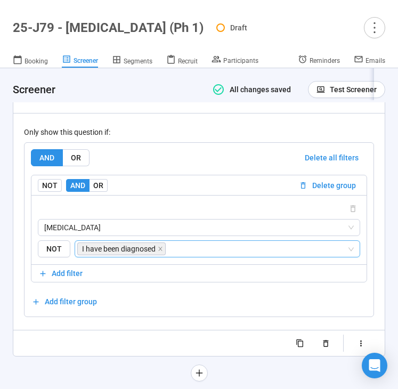
click at [199, 248] on input "search" at bounding box center [257, 248] width 179 height 13
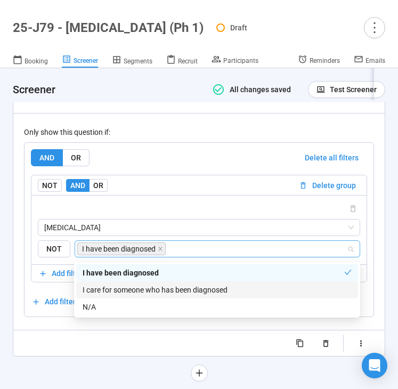
click at [189, 289] on div "I care for someone who has been diagnosed" at bounding box center [217, 290] width 269 height 12
click at [173, 291] on div "I care for someone who has been diagnosed" at bounding box center [217, 290] width 269 height 12
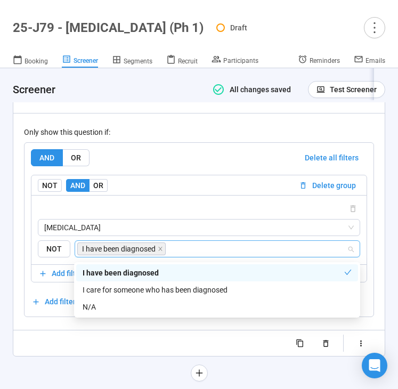
click at [183, 272] on div "I have been diagnosed" at bounding box center [214, 273] width 262 height 12
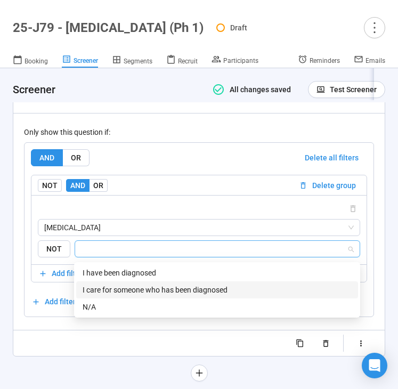
click at [184, 289] on div "I care for someone who has been diagnosed" at bounding box center [217, 290] width 269 height 12
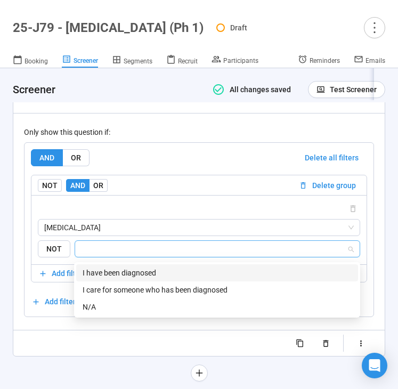
click at [186, 272] on div "I have been diagnosed" at bounding box center [217, 273] width 269 height 12
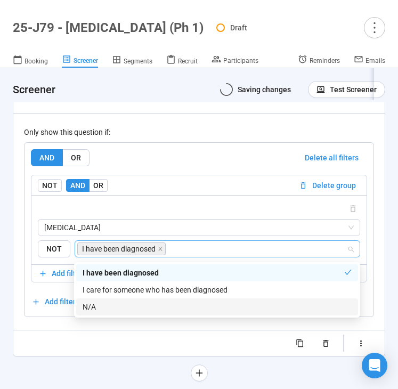
click at [95, 345] on div "Randomize order of answers Show visibility rules Use answers from previous ques…" at bounding box center [199, 343] width 350 height 17
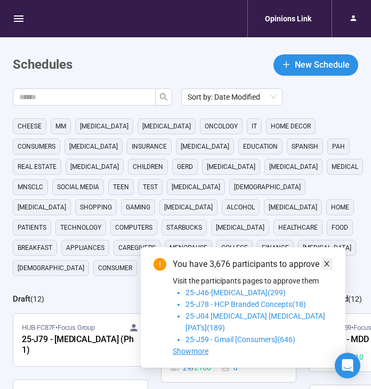
click at [328, 270] on span at bounding box center [326, 264] width 7 height 12
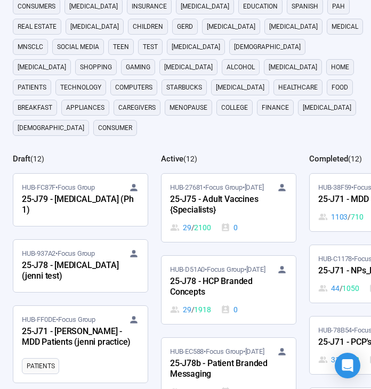
scroll to position [113, 0]
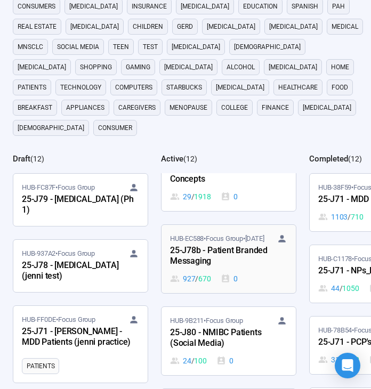
click at [255, 273] on div "927 / 670 0" at bounding box center [228, 279] width 117 height 12
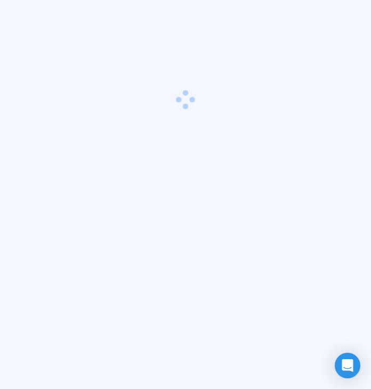
scroll to position [37, 0]
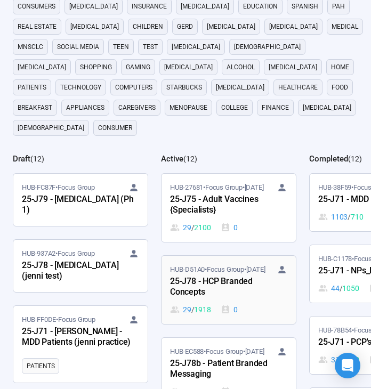
scroll to position [177, 0]
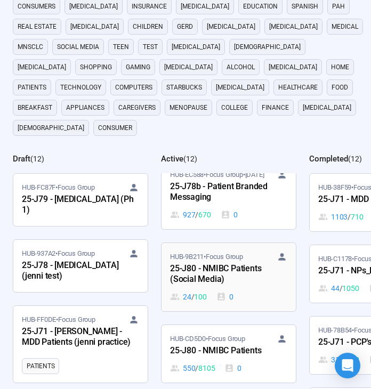
click at [248, 262] on div "25-J80 - NMIBC Patients (Social Media)" at bounding box center [228, 274] width 117 height 25
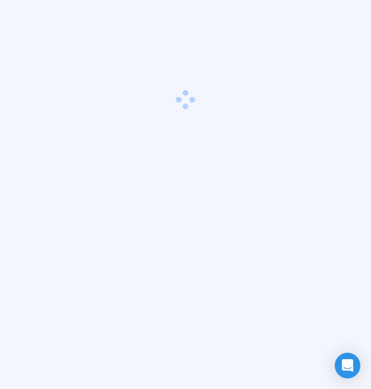
scroll to position [37, 0]
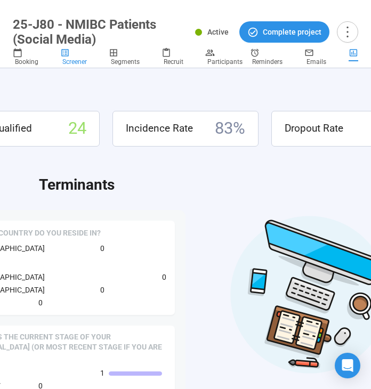
click at [76, 52] on div "Screener" at bounding box center [77, 57] width 35 height 18
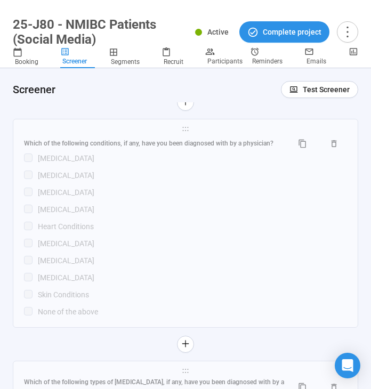
scroll to position [2739, 0]
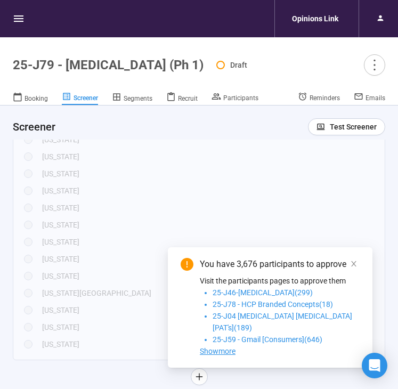
scroll to position [1432, 0]
click at [356, 267] on icon "close" at bounding box center [353, 263] width 7 height 7
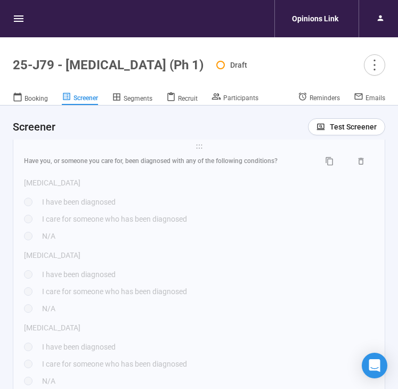
scroll to position [2114, 0]
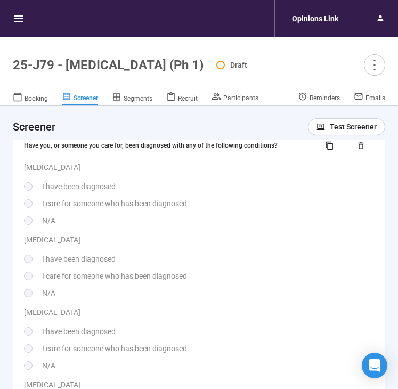
click at [204, 260] on div "I have been diagnosed" at bounding box center [208, 259] width 332 height 12
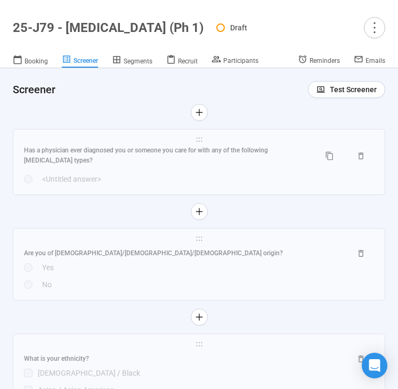
scroll to position [2727, 0]
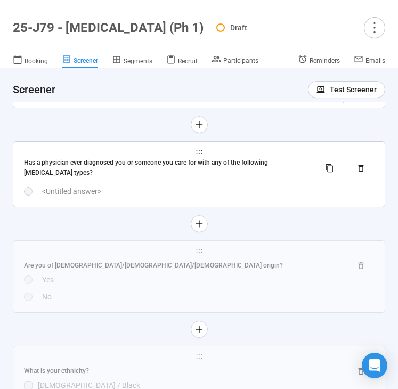
click at [199, 194] on div "<Untitled answer>" at bounding box center [208, 191] width 332 height 12
type textarea "*****"
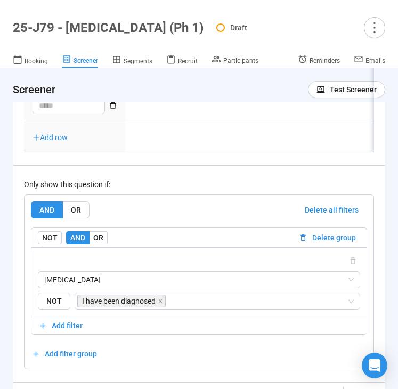
scroll to position [2938, 0]
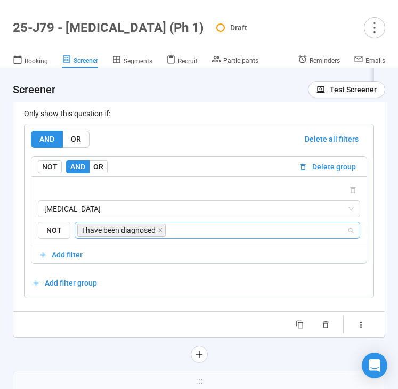
click at [205, 233] on input "search" at bounding box center [257, 230] width 179 height 13
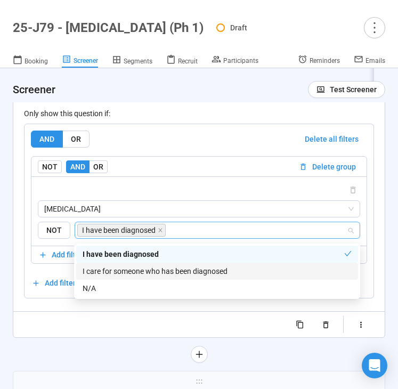
click at [182, 268] on div "I care for someone who has been diagnosed" at bounding box center [217, 271] width 269 height 12
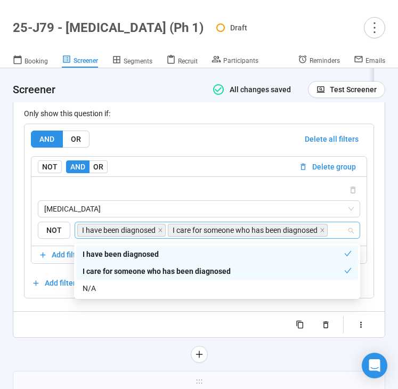
click at [111, 346] on div "**********" at bounding box center [199, 80] width 372 height 567
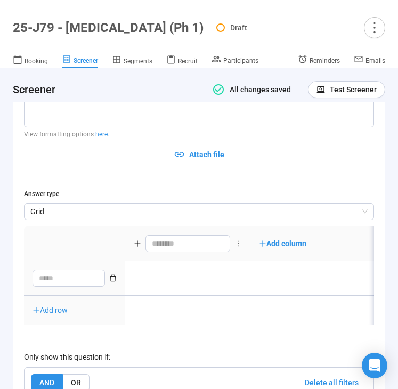
scroll to position [2704, 0]
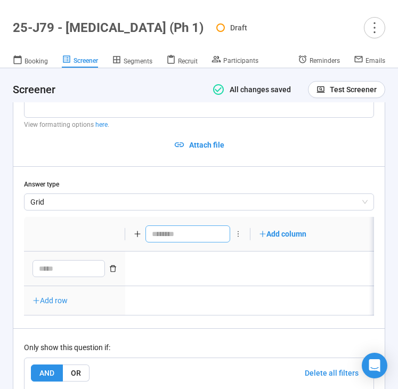
click at [172, 238] on input "text" at bounding box center [187, 233] width 85 height 17
type input "**********"
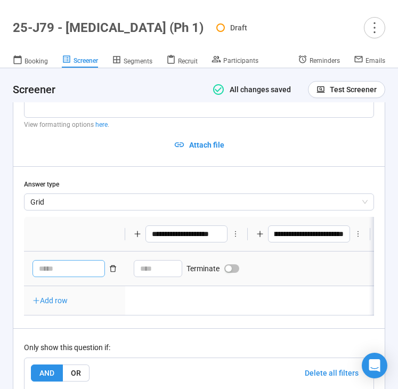
type input "**********"
click at [45, 271] on textarea at bounding box center [68, 268] width 72 height 17
type textarea "*"
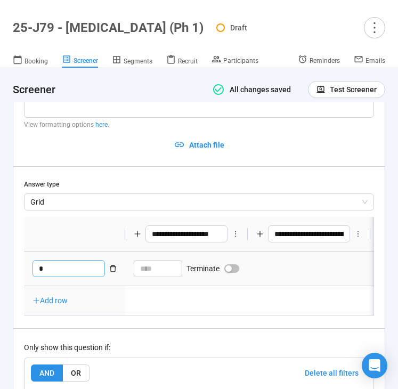
type textarea "**"
type textarea "***"
type textarea "****"
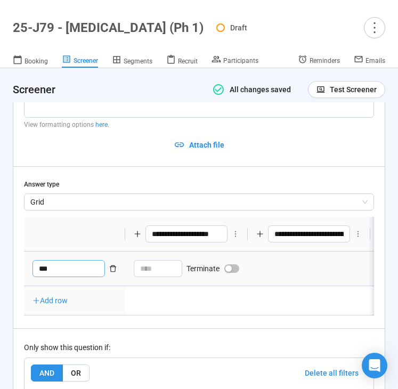
type textarea "****"
type textarea "*****"
type textarea "*******"
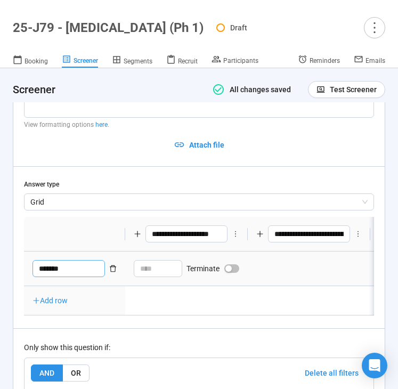
type textarea "********"
type textarea "*********"
type textarea "**********"
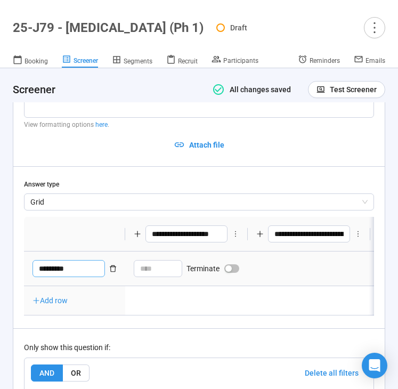
type textarea "**********"
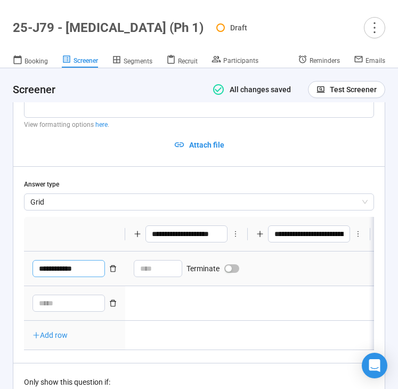
type textarea "*"
type textarea "**"
type textarea "***"
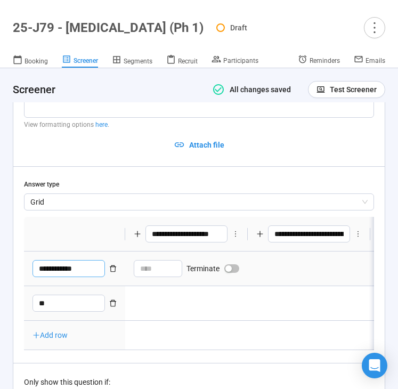
type textarea "***"
type textarea "****"
type textarea "*****"
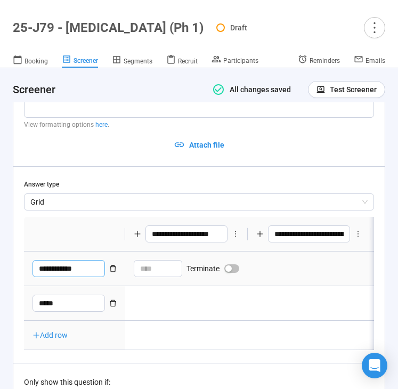
type textarea "*****"
type textarea "*******"
type textarea "********"
type textarea "*********"
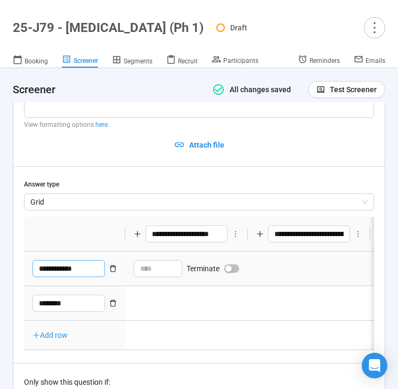
type textarea "*********"
type textarea "**********"
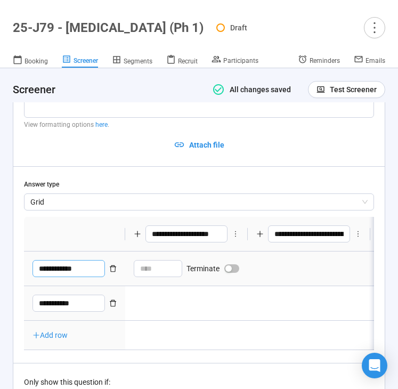
type textarea "**********"
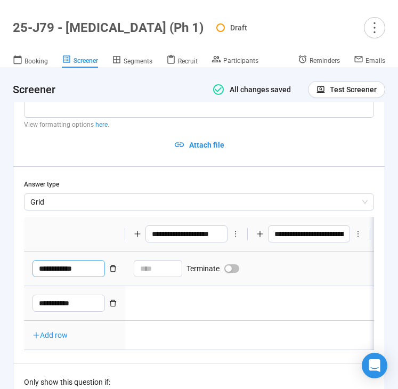
type textarea "**********"
type textarea "*********"
type textarea "********"
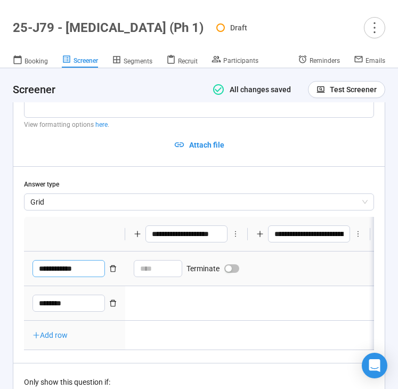
type textarea "*********"
type textarea "**********"
type textarea "*********"
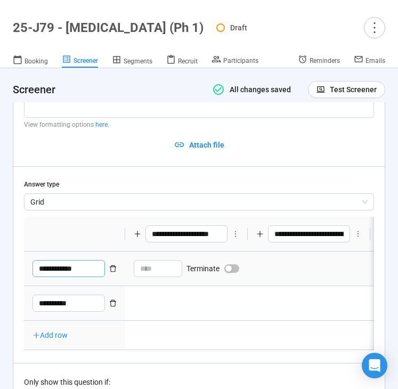
type textarea "*********"
type textarea "********"
type textarea "*******"
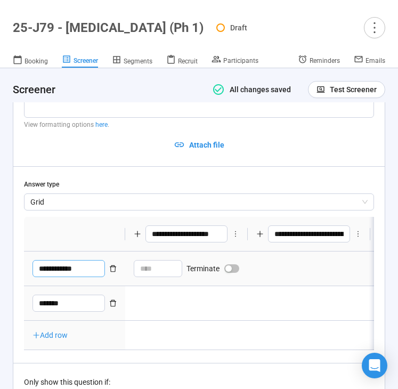
type textarea "********"
type textarea "*********"
type textarea "**********"
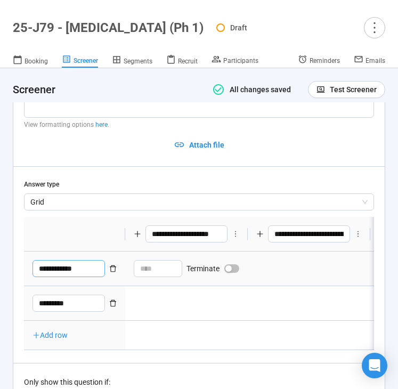
type textarea "**********"
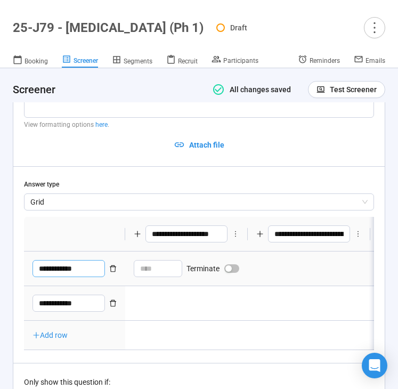
type textarea "**********"
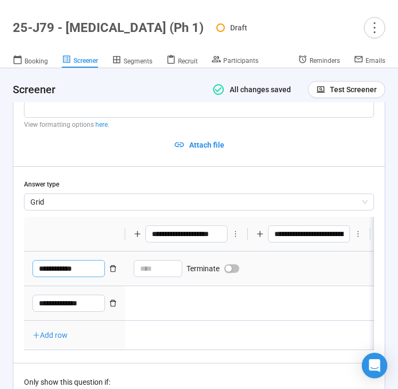
type textarea "**********"
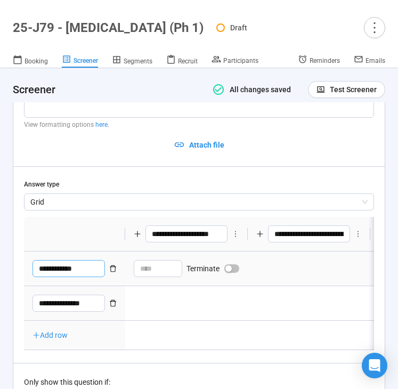
type textarea "**********"
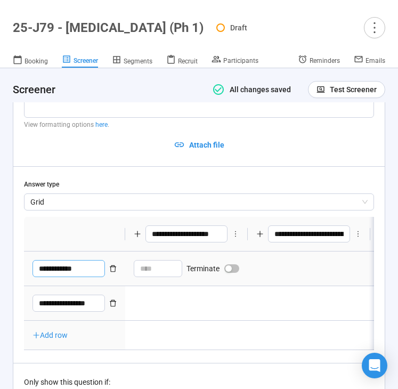
type textarea "**********"
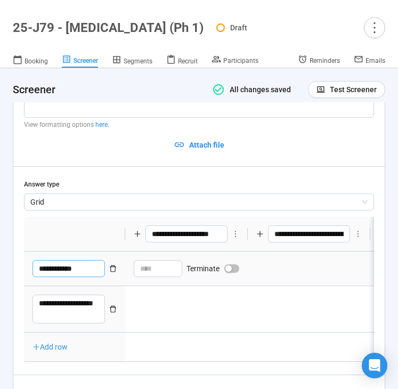
type textarea "**********"
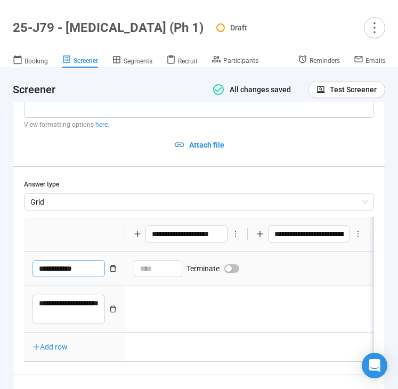
type textarea "**********"
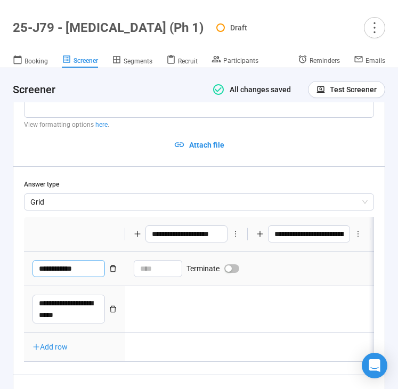
type textarea "**********"
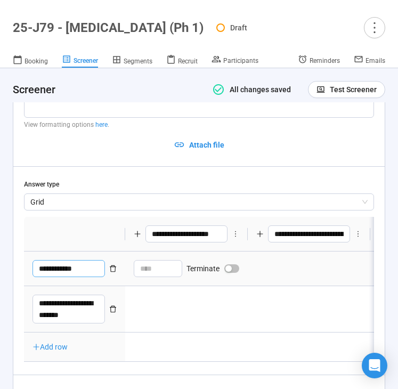
type textarea "**********"
type textarea "*"
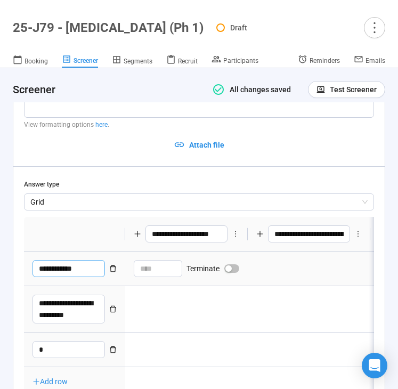
type textarea "**"
type textarea "***"
type textarea "****"
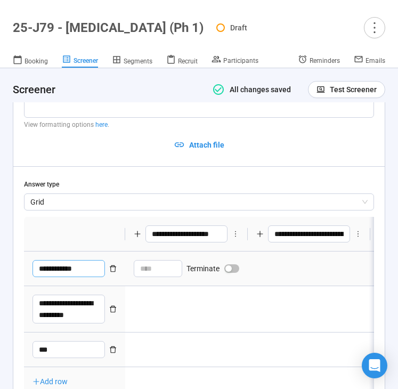
type textarea "****"
type textarea "*****"
type textarea "******"
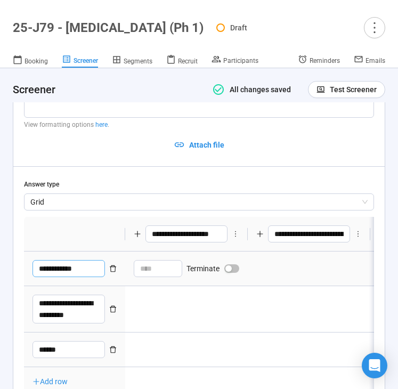
type textarea "*******"
type textarea "********"
type textarea "*********"
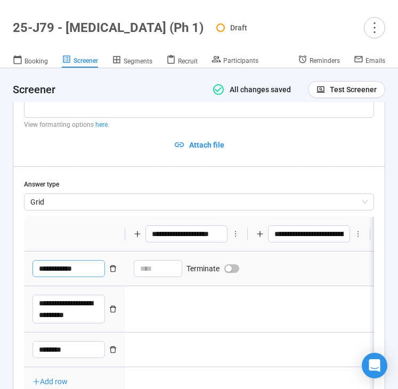
type textarea "*********"
type textarea "**********"
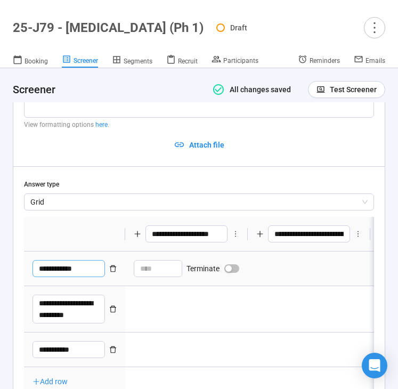
type textarea "**********"
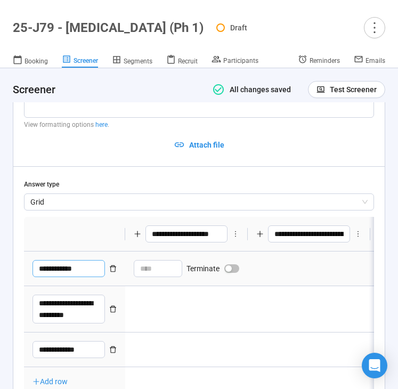
type textarea "**********"
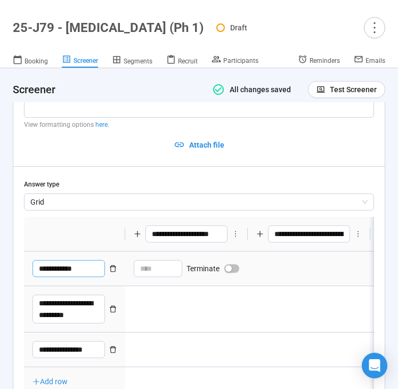
type textarea "**********"
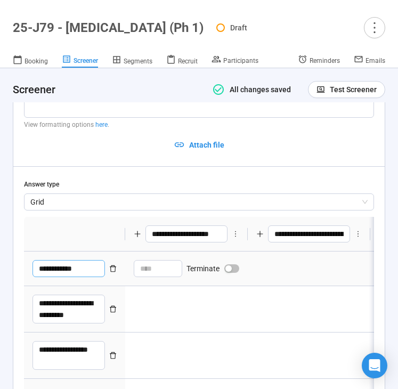
type textarea "**********"
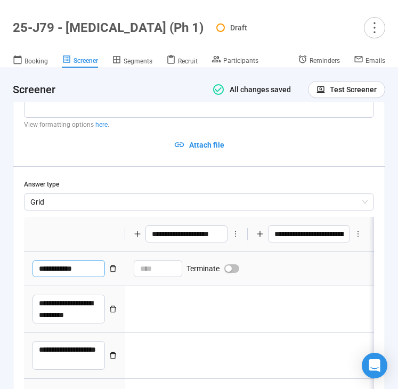
type textarea "**********"
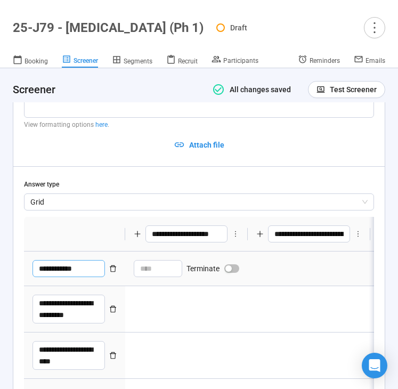
type textarea "**********"
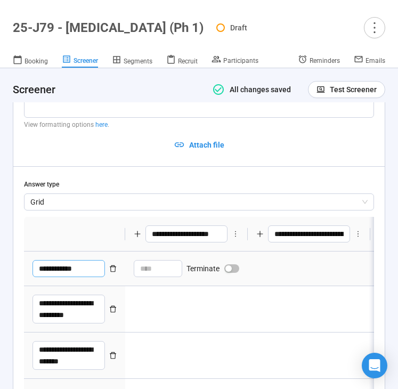
type textarea "**********"
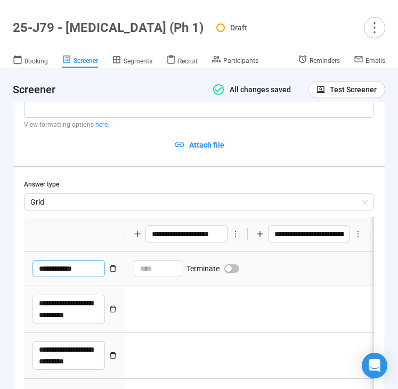
type textarea "**********"
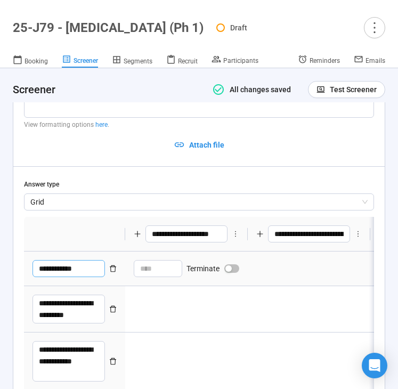
type textarea "**********"
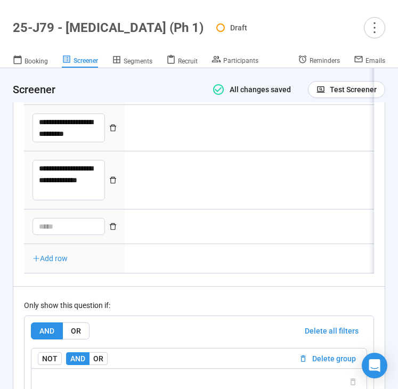
type textarea "*"
type textarea "**"
type textarea "***"
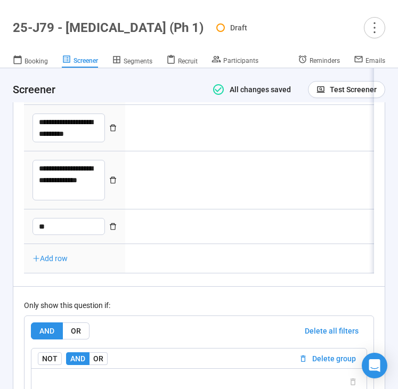
type textarea "***"
type textarea "****"
type textarea "*****"
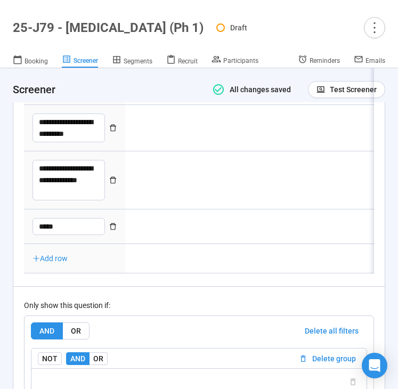
type textarea "******"
type textarea "*******"
type textarea "********"
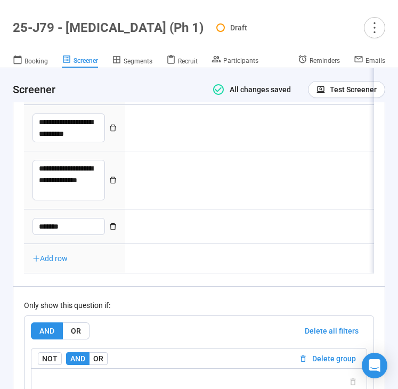
type textarea "********"
type textarea "*********"
type textarea "**********"
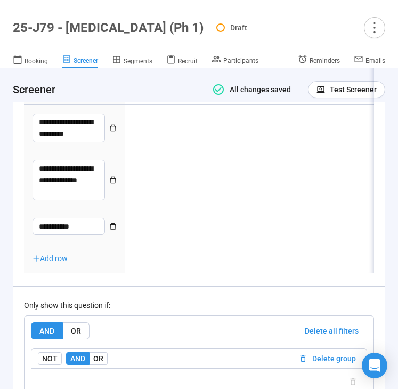
type textarea "**********"
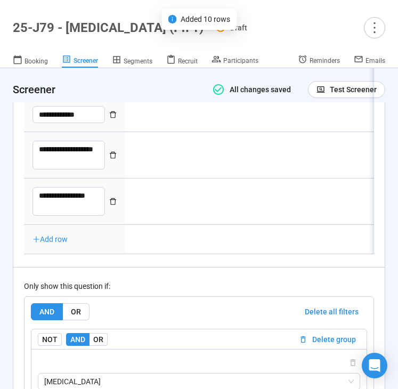
scroll to position [3391, 0]
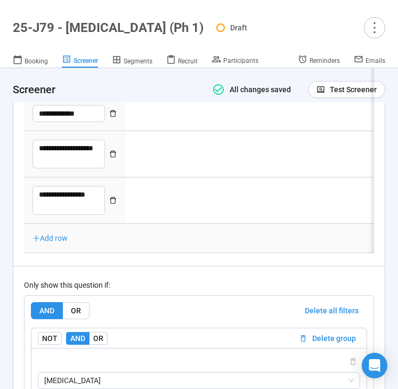
click at [56, 239] on span "Add row" at bounding box center [49, 238] width 35 height 9
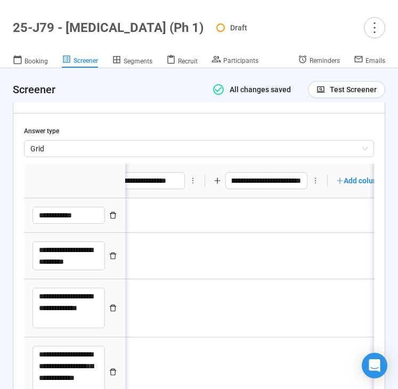
scroll to position [0, 119]
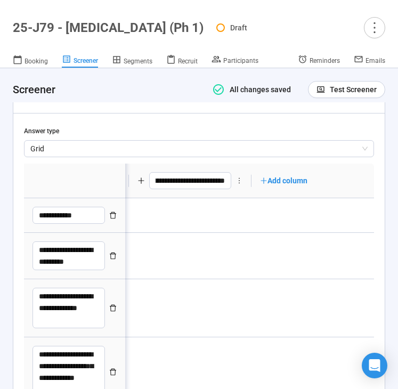
click at [295, 183] on span "Add column" at bounding box center [283, 180] width 47 height 9
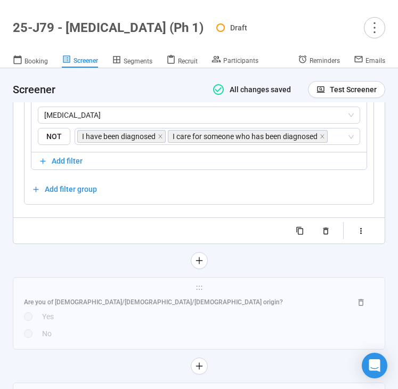
scroll to position [3706, 0]
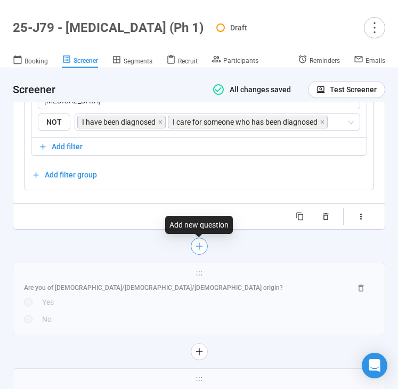
click at [201, 249] on icon "plus" at bounding box center [198, 246] width 9 height 9
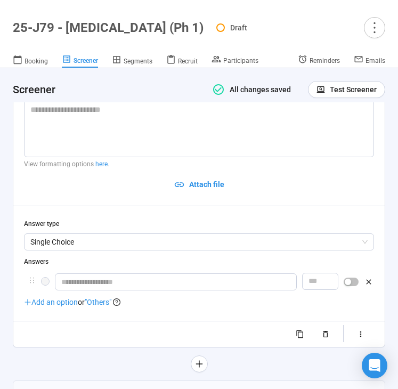
scroll to position [3904, 0]
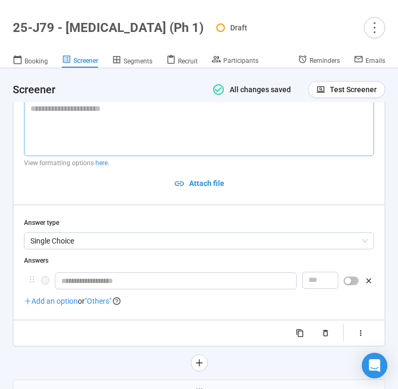
click at [160, 143] on textarea at bounding box center [199, 128] width 350 height 56
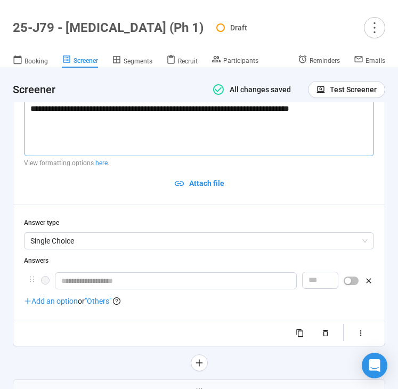
click at [124, 112] on textarea "**********" at bounding box center [199, 128] width 350 height 56
click at [137, 112] on textarea "**********" at bounding box center [199, 128] width 350 height 56
click at [215, 109] on textarea "**********" at bounding box center [199, 128] width 350 height 56
click at [140, 237] on span "Single Choice" at bounding box center [198, 241] width 337 height 16
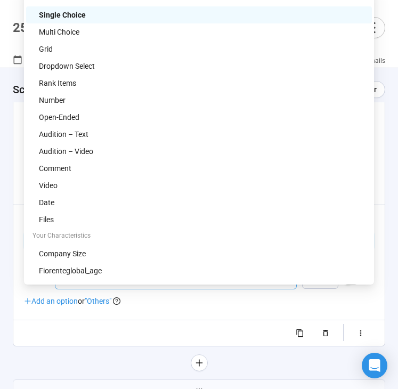
scroll to position [3841, 0]
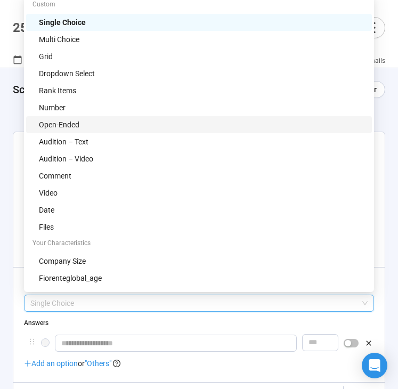
click at [115, 125] on div "Open-Ended" at bounding box center [202, 125] width 327 height 12
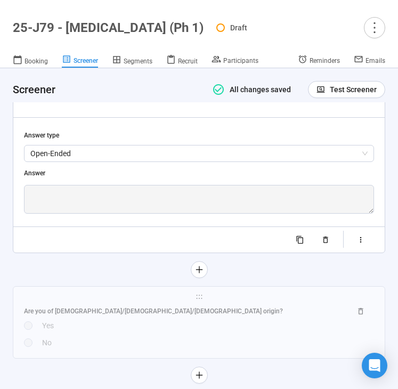
scroll to position [4003, 0]
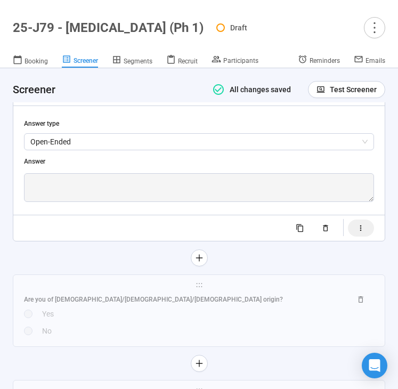
click at [357, 233] on button "button" at bounding box center [361, 227] width 26 height 17
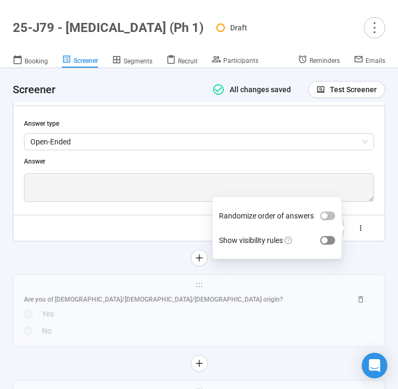
click at [329, 238] on span "button" at bounding box center [327, 240] width 15 height 9
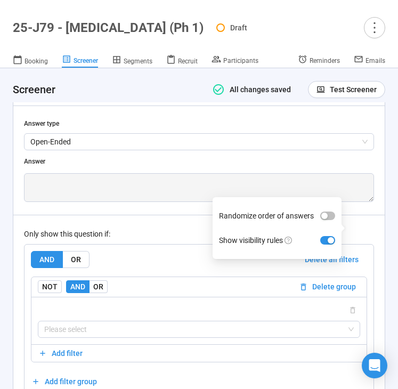
click at [129, 242] on div "Only show this question if: AND OR Delete all filters NOT AND OR Delete group P…" at bounding box center [199, 306] width 350 height 182
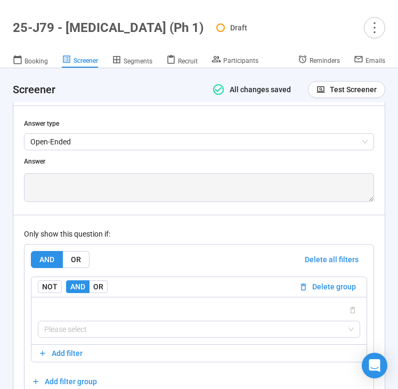
scroll to position [4073, 0]
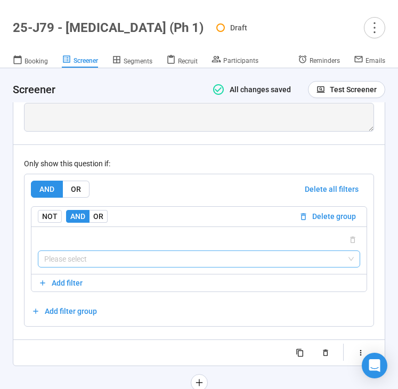
click at [107, 255] on input "search" at bounding box center [198, 259] width 309 height 16
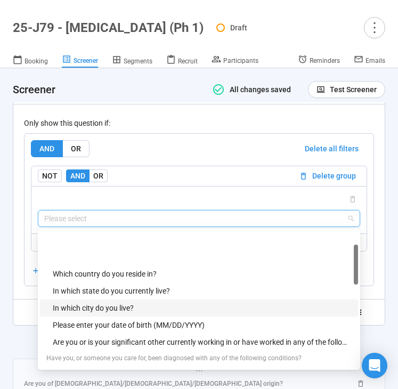
scroll to position [443, 0]
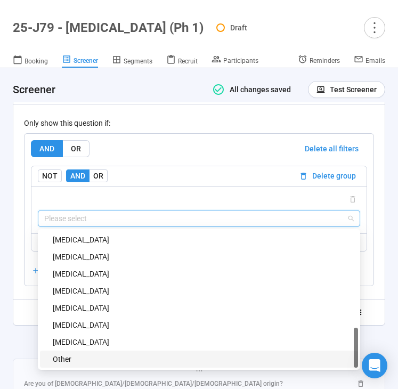
click at [87, 354] on div "Other" at bounding box center [202, 359] width 299 height 12
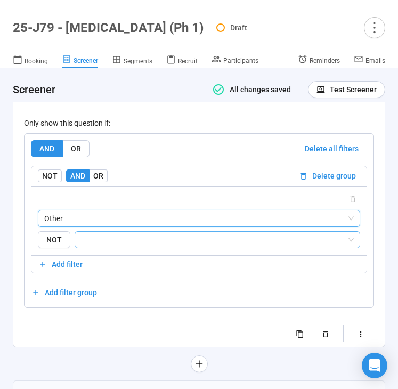
click at [129, 242] on input "search" at bounding box center [213, 239] width 265 height 13
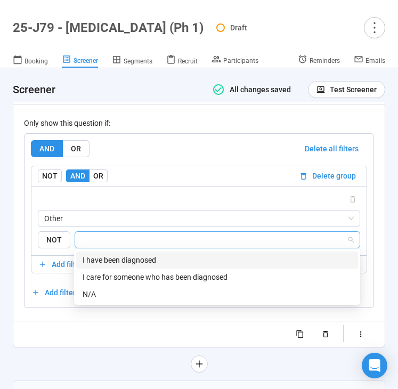
click at [125, 258] on div "I have been diagnosed" at bounding box center [217, 260] width 269 height 12
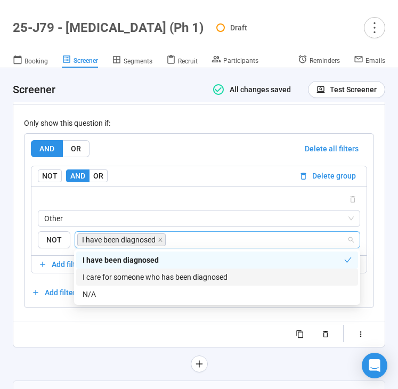
click at [128, 275] on div "I care for someone who has been diagnosed" at bounding box center [217, 277] width 269 height 12
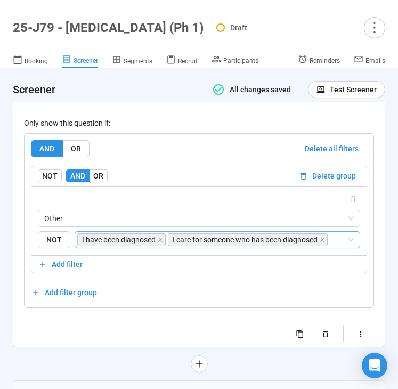
click at [93, 342] on div "**********" at bounding box center [198, 103] width 371 height 487
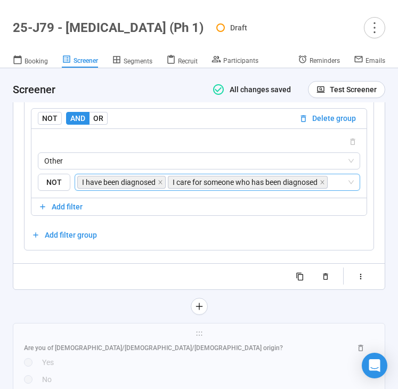
scroll to position [4177, 0]
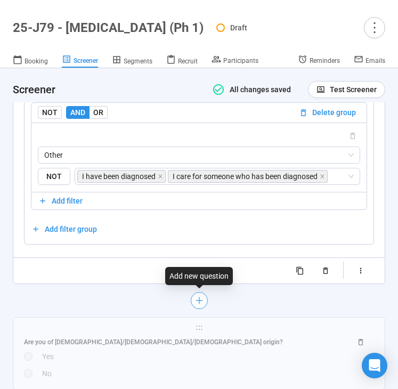
click at [201, 298] on icon "plus" at bounding box center [198, 300] width 9 height 9
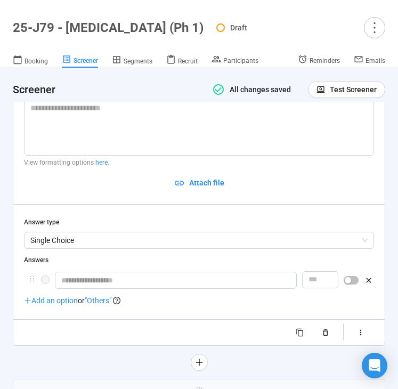
scroll to position [3998, 0]
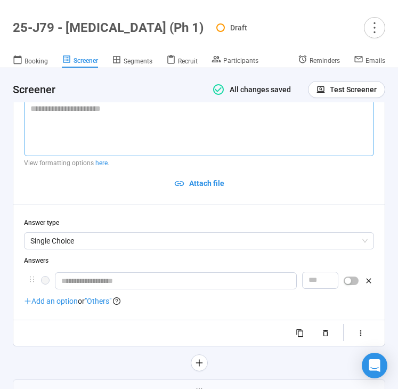
click at [146, 144] on textarea at bounding box center [199, 128] width 350 height 56
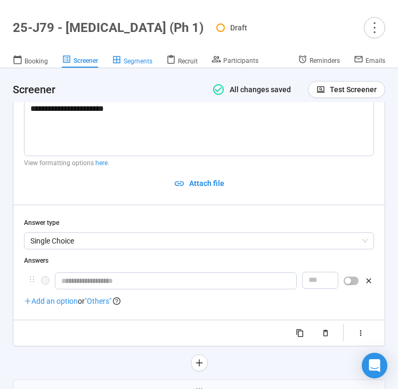
click at [137, 63] on span "Segments" at bounding box center [138, 61] width 29 height 7
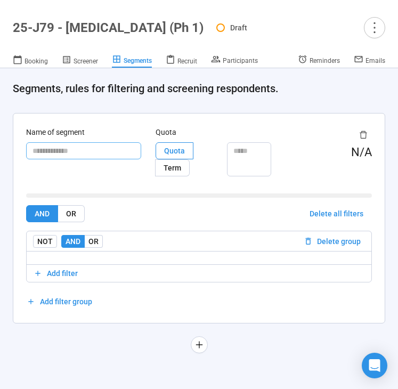
click at [83, 154] on input "text" at bounding box center [83, 150] width 115 height 17
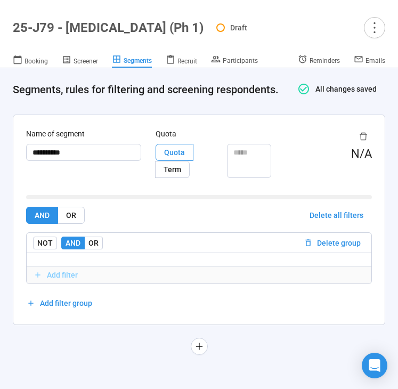
click at [66, 272] on span "Add filter" at bounding box center [62, 275] width 31 height 12
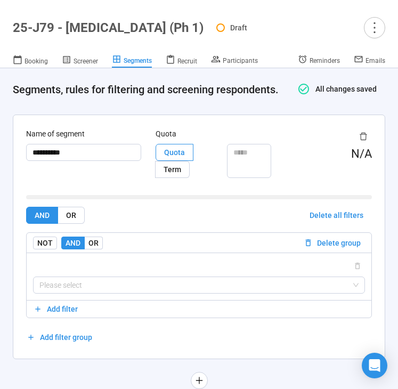
scroll to position [26, 0]
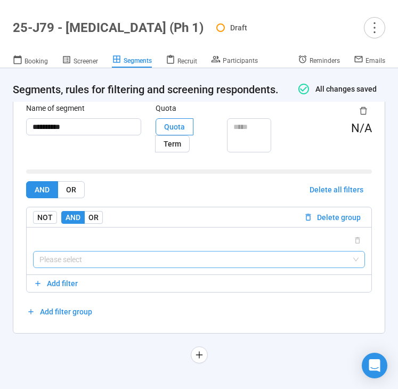
click at [111, 264] on input "search" at bounding box center [198, 259] width 319 height 16
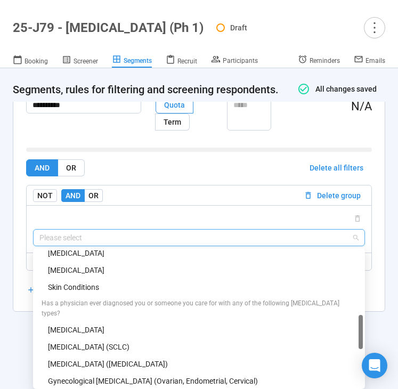
scroll to position [344, 0]
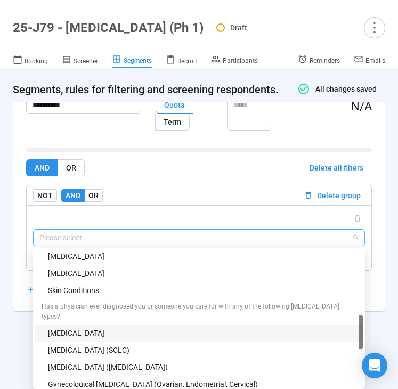
click at [101, 324] on div "Brain Cancer" at bounding box center [199, 332] width 328 height 17
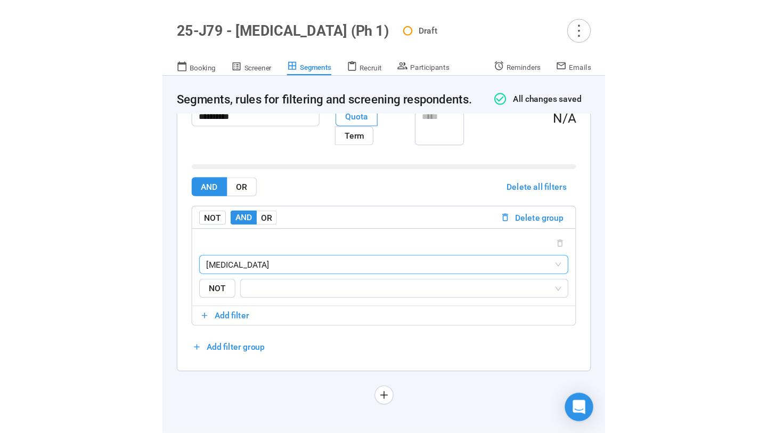
scroll to position [0, 0]
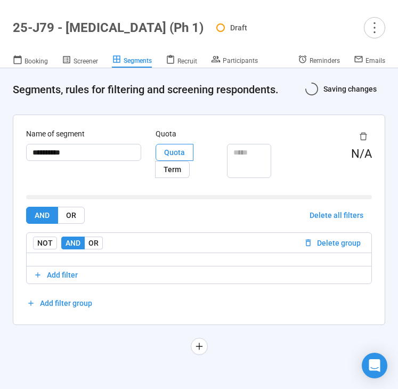
drag, startPoint x: 138, startPoint y: 249, endPoint x: 138, endPoint y: 261, distance: 11.7
click at [138, 261] on div at bounding box center [199, 258] width 345 height 13
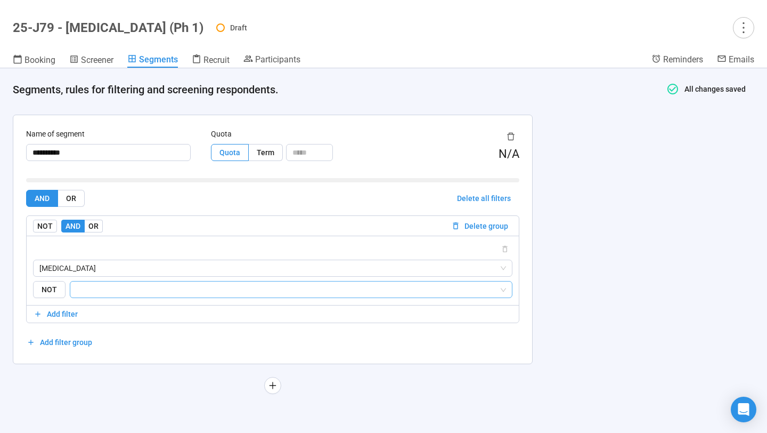
click at [184, 289] on input "search" at bounding box center [288, 289] width 422 height 13
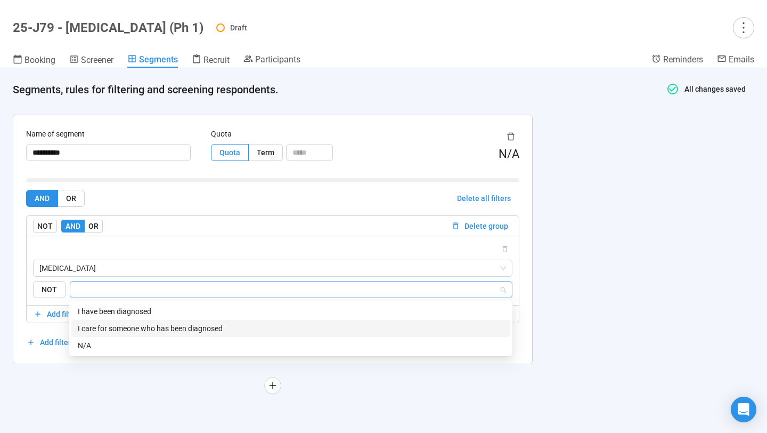
click at [164, 329] on div "I care for someone who has been diagnosed" at bounding box center [291, 328] width 426 height 12
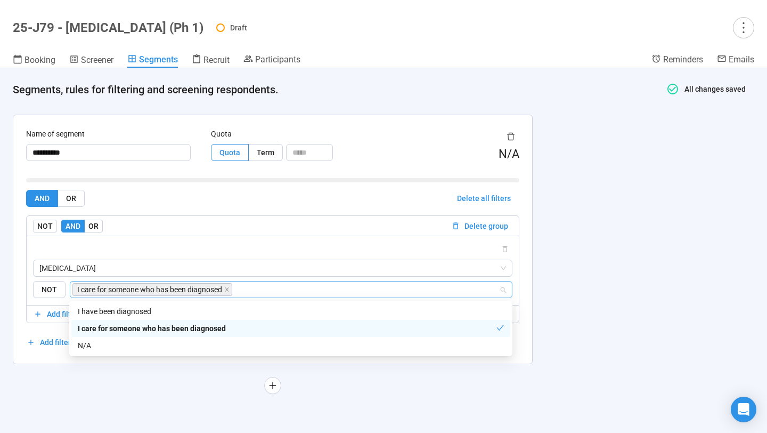
click at [43, 373] on div "**********" at bounding box center [272, 260] width 545 height 317
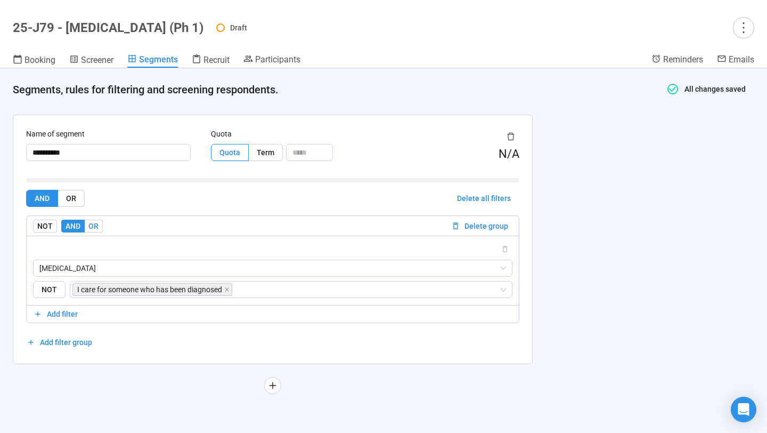
click at [91, 225] on span "OR" at bounding box center [93, 226] width 10 height 9
click at [65, 313] on span "Add filter" at bounding box center [62, 314] width 31 height 12
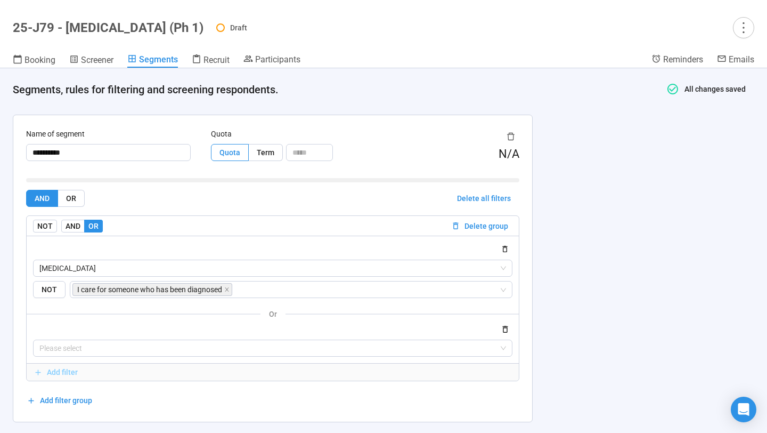
click at [55, 371] on span "Add filter" at bounding box center [62, 372] width 31 height 12
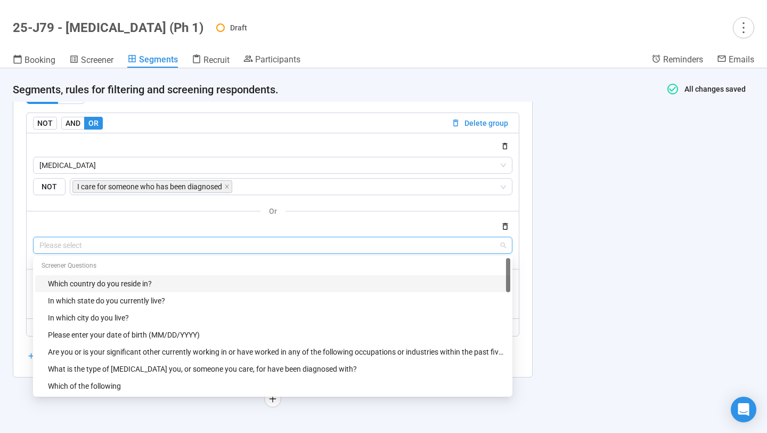
click at [116, 240] on input "search" at bounding box center [272, 245] width 467 height 16
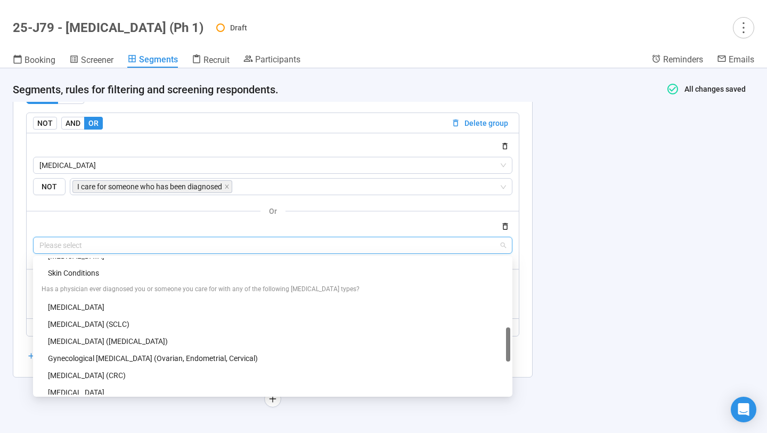
scroll to position [367, 0]
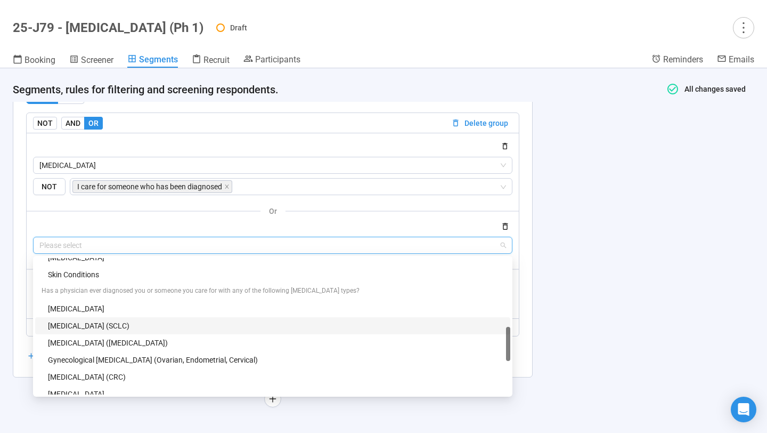
click at [103, 321] on div "Small Cell Lung Cancer (SCLC)" at bounding box center [276, 326] width 456 height 12
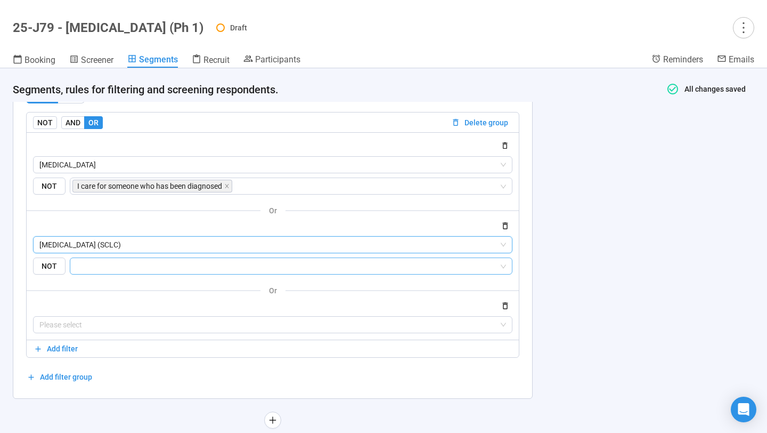
click at [120, 270] on input "search" at bounding box center [288, 265] width 422 height 13
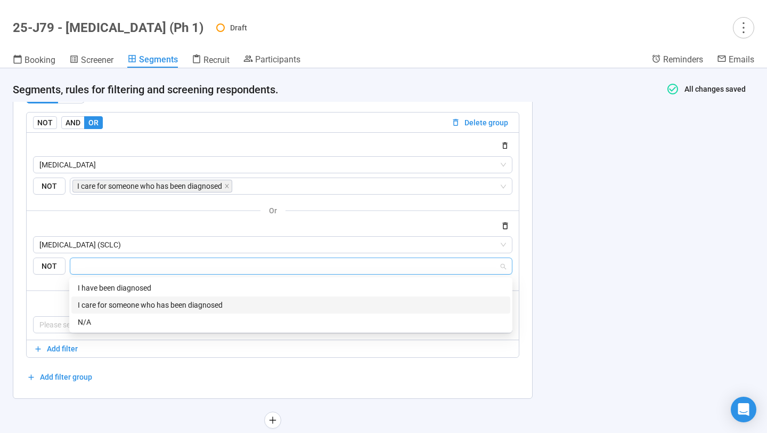
click at [118, 299] on div "I care for someone who has been diagnosed" at bounding box center [291, 305] width 426 height 12
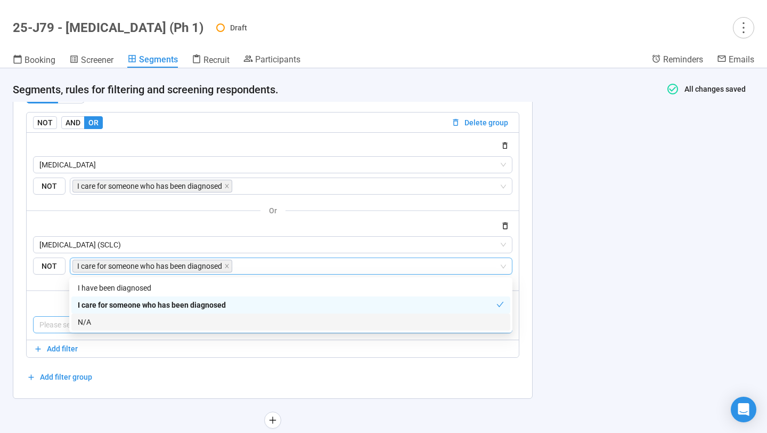
click at [48, 328] on input "search" at bounding box center [272, 324] width 467 height 16
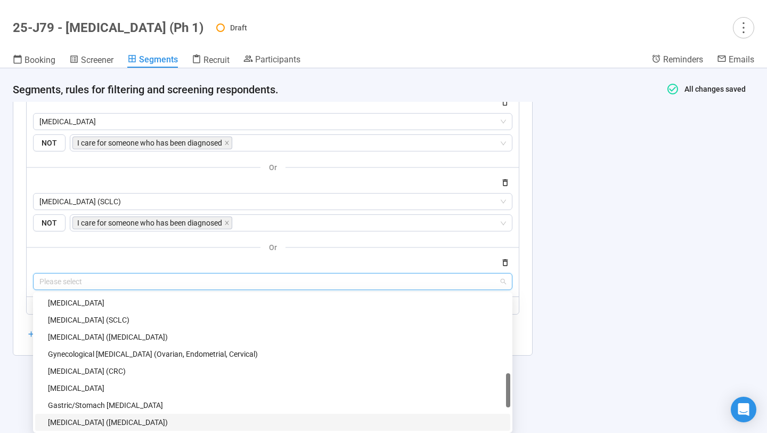
scroll to position [409, 0]
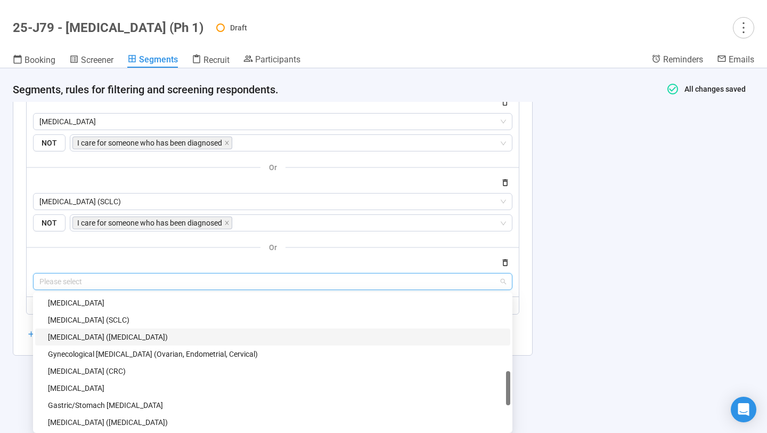
click at [92, 330] on div "Non-Small Cell Lung Cancer (NSCLC)" at bounding box center [272, 336] width 475 height 17
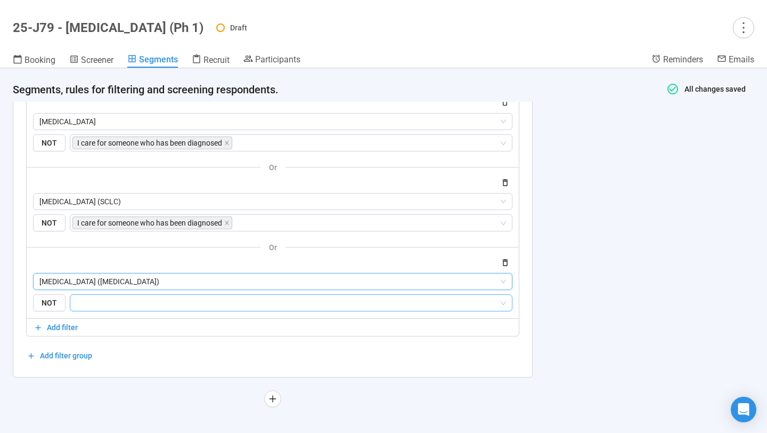
click at [115, 304] on input "search" at bounding box center [288, 302] width 422 height 13
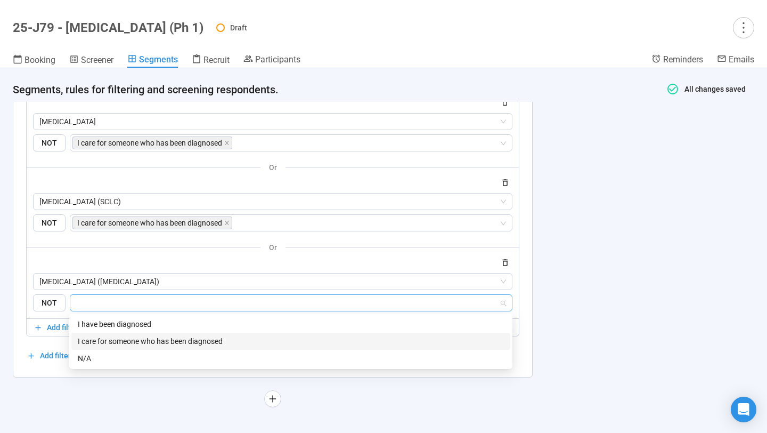
click at [116, 333] on div "I care for someone who has been diagnosed" at bounding box center [290, 340] width 439 height 17
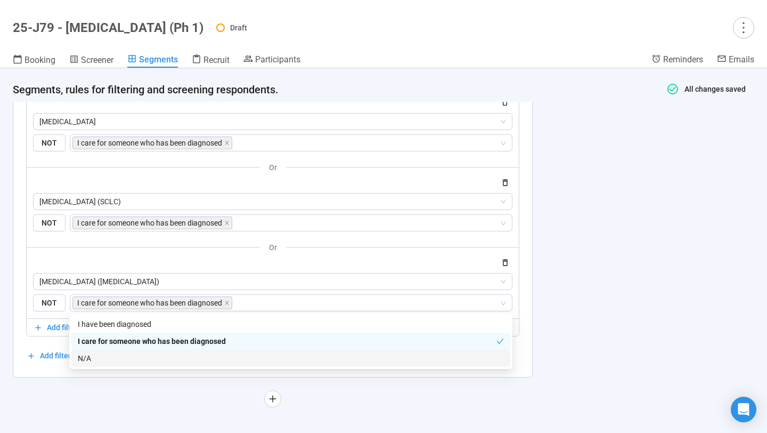
click at [55, 388] on div "**********" at bounding box center [272, 193] width 545 height 477
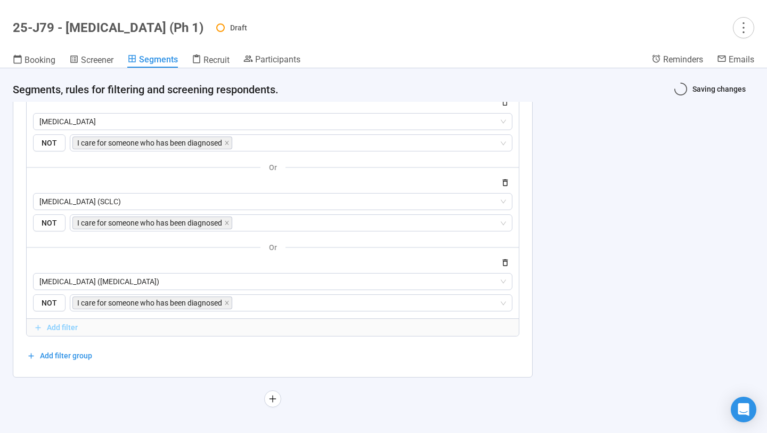
click at [51, 324] on span "Add filter" at bounding box center [62, 327] width 31 height 12
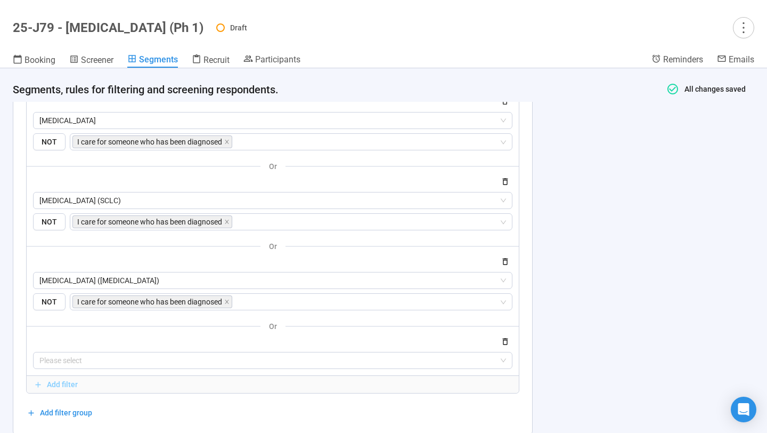
click at [49, 388] on button "Add filter" at bounding box center [273, 384] width 492 height 17
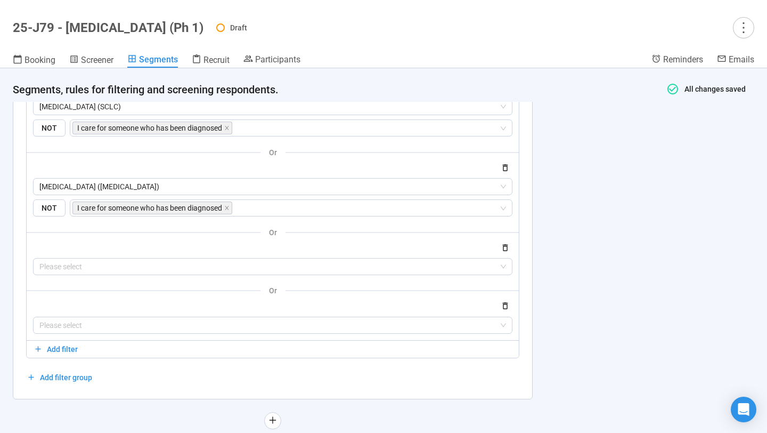
scroll to position [264, 0]
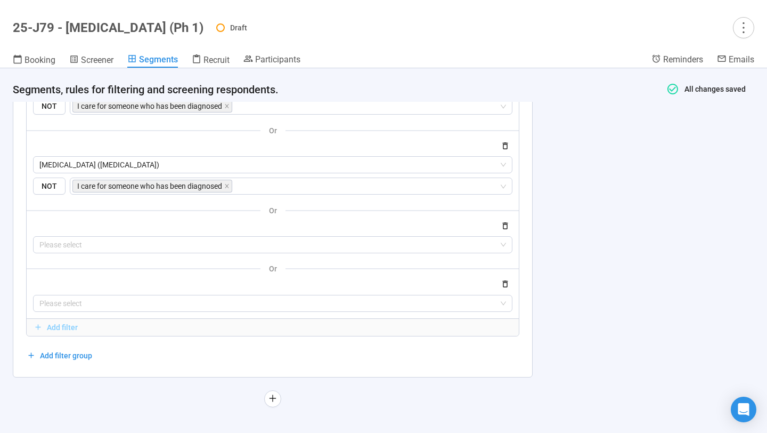
click at [66, 329] on span "Add filter" at bounding box center [62, 327] width 31 height 12
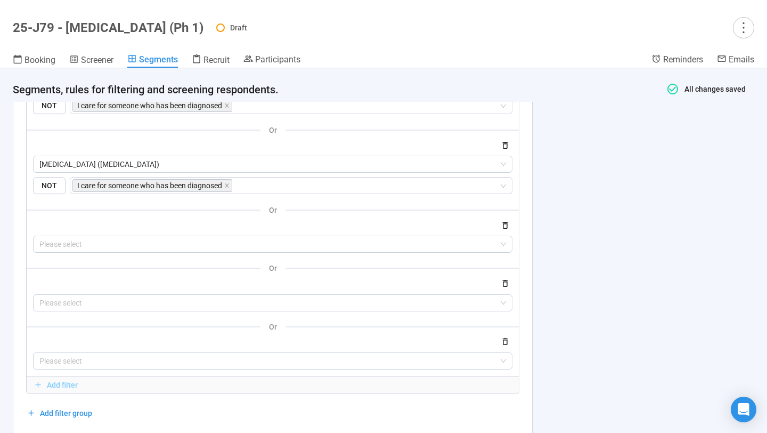
click at [61, 388] on span "Add filter" at bounding box center [62, 385] width 31 height 12
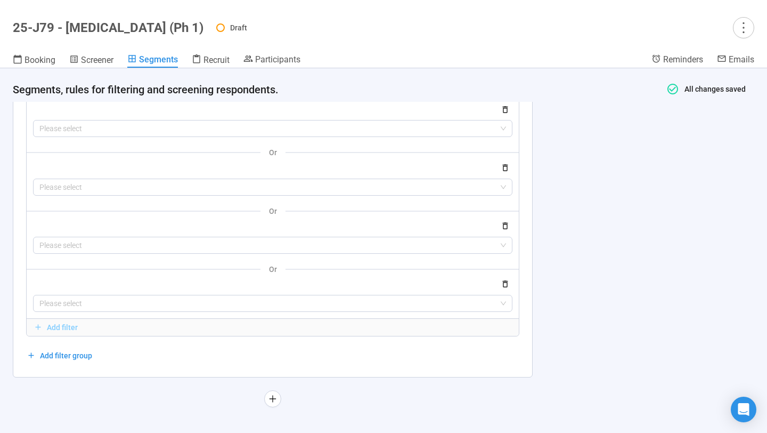
click at [62, 322] on span "Add filter" at bounding box center [62, 327] width 31 height 12
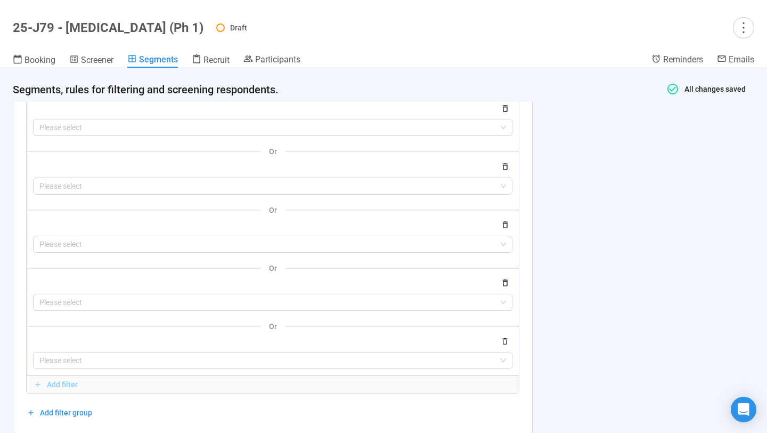
click at [58, 384] on span "Add filter" at bounding box center [62, 384] width 31 height 12
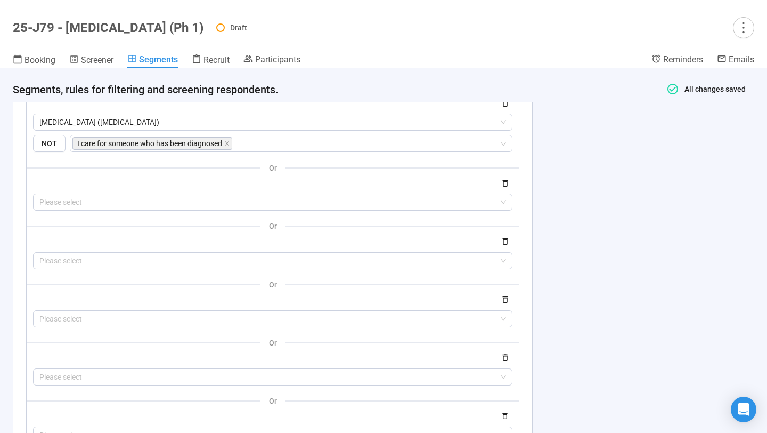
scroll to position [305, 0]
click at [101, 202] on input "search" at bounding box center [272, 202] width 467 height 16
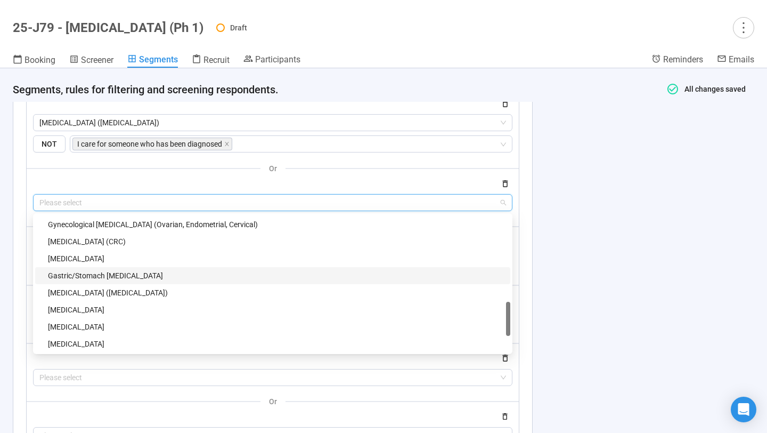
scroll to position [432, 0]
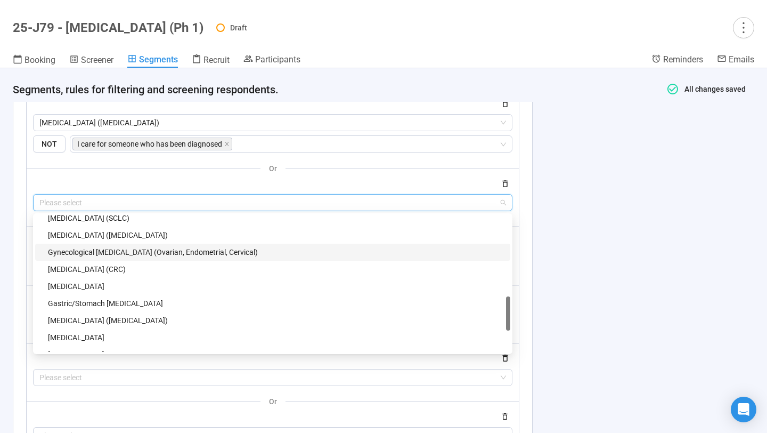
click at [140, 251] on div "Gynecological Cancer (Ovarian, Endometrial, Cervical)" at bounding box center [276, 252] width 456 height 12
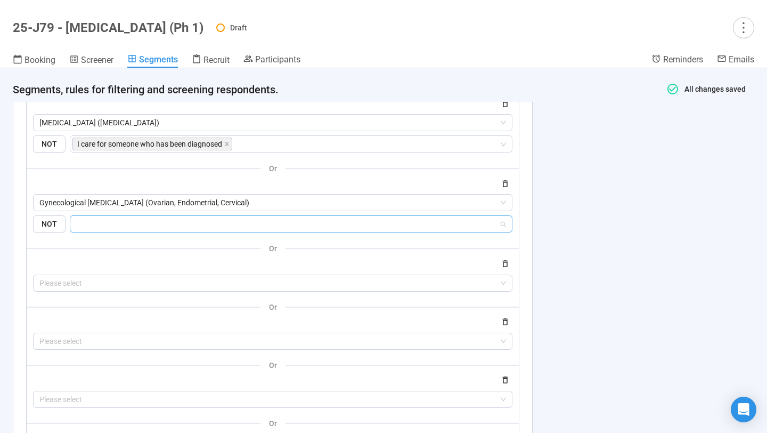
click at [130, 228] on input "search" at bounding box center [288, 223] width 422 height 13
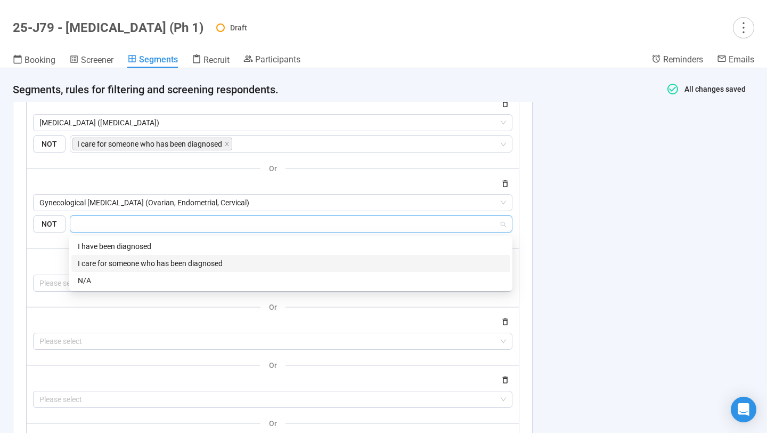
click at [130, 260] on div "I care for someone who has been diagnosed" at bounding box center [291, 263] width 426 height 12
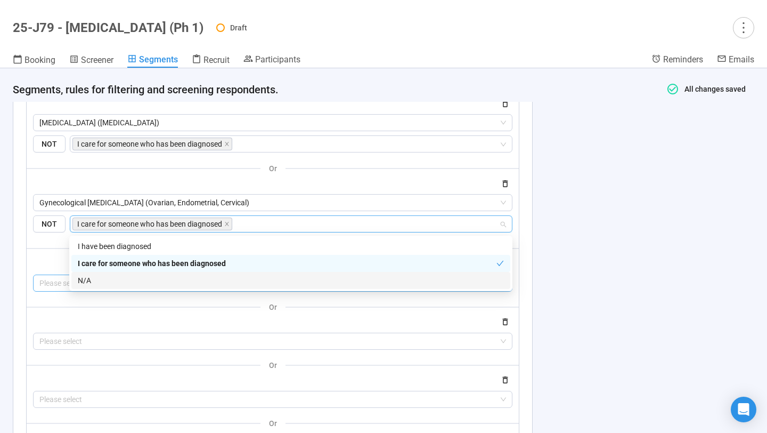
click at [53, 285] on input "search" at bounding box center [272, 283] width 467 height 16
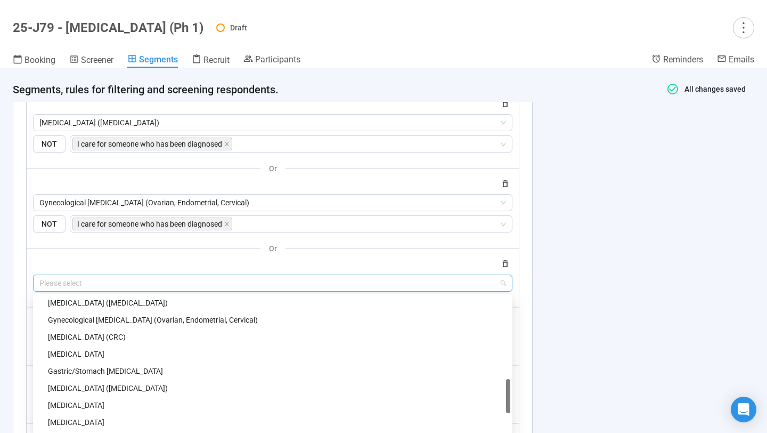
scroll to position [444, 0]
click at [99, 339] on div "Colorectal Cancer (CRC)" at bounding box center [276, 338] width 456 height 12
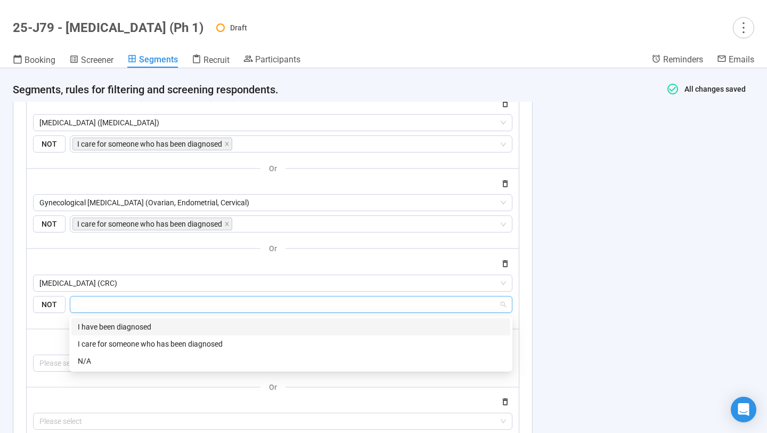
click at [99, 311] on input "search" at bounding box center [288, 304] width 422 height 13
click at [119, 338] on div "I care for someone who has been diagnosed" at bounding box center [291, 344] width 426 height 12
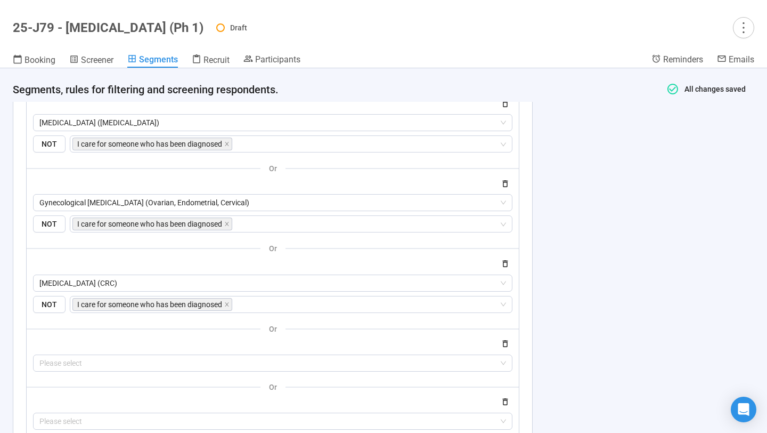
click at [50, 335] on div "or" at bounding box center [273, 328] width 492 height 13
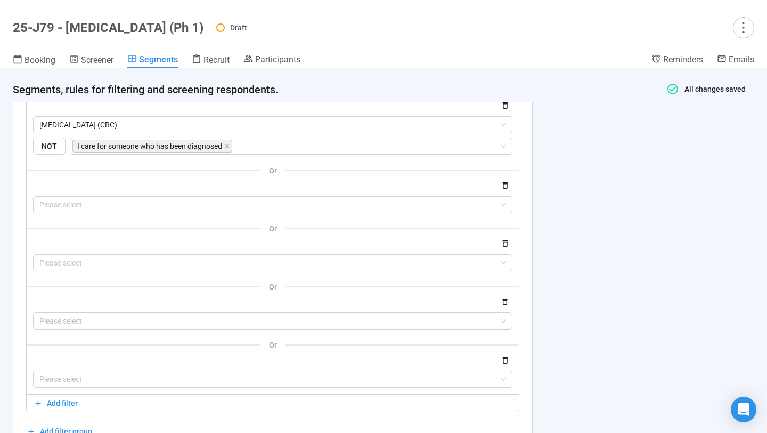
scroll to position [468, 0]
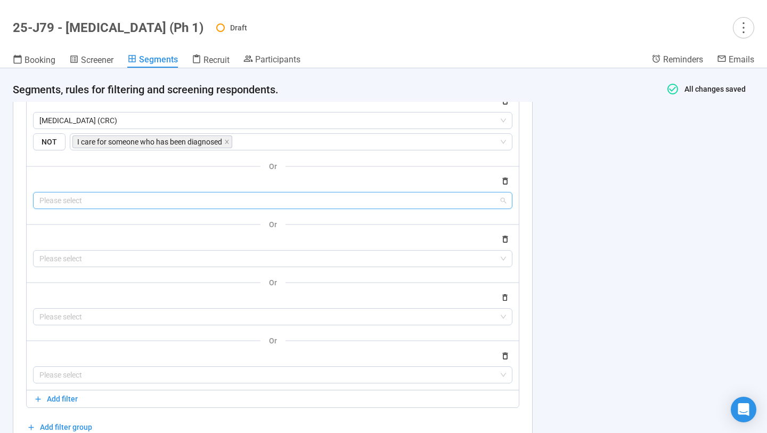
click at [88, 201] on input "search" at bounding box center [272, 200] width 467 height 16
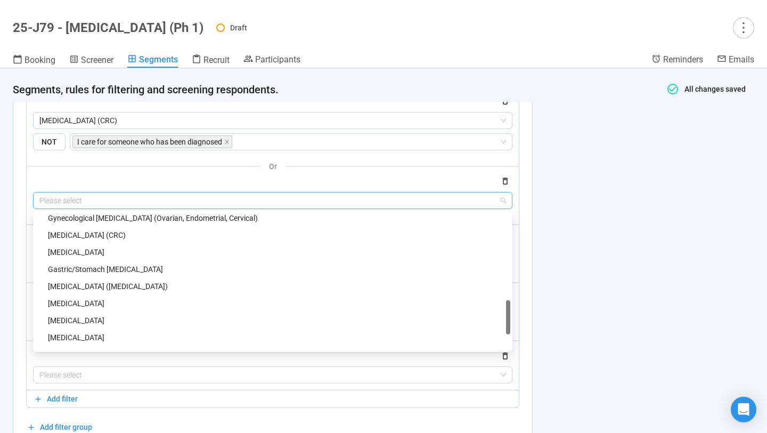
scroll to position [461, 0]
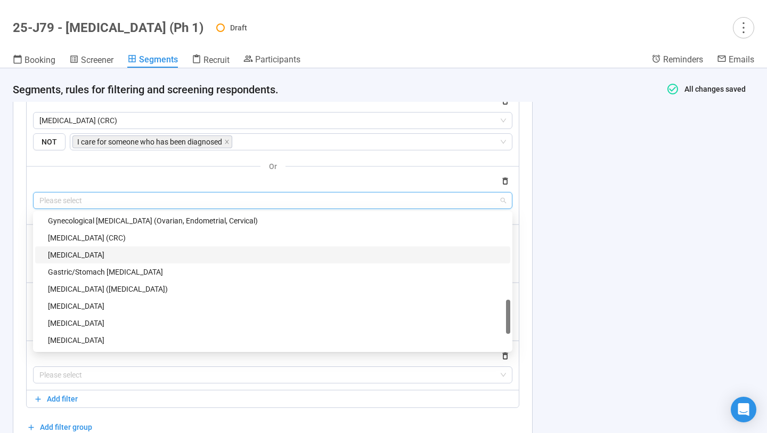
click at [89, 253] on div "Bladder Cancer" at bounding box center [276, 255] width 456 height 12
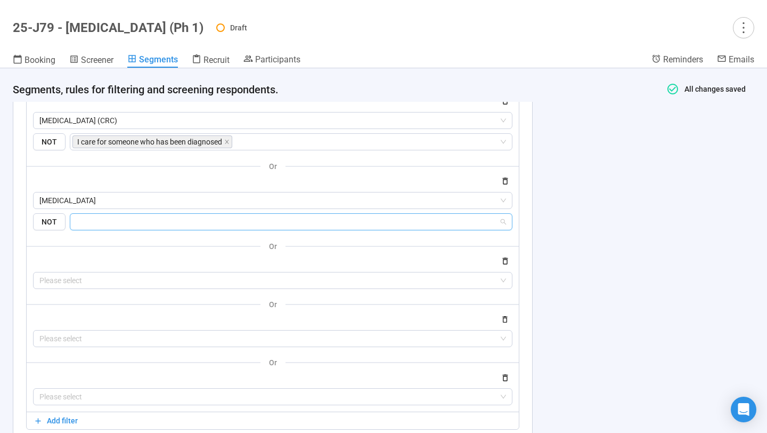
click at [109, 224] on input "search" at bounding box center [288, 221] width 422 height 13
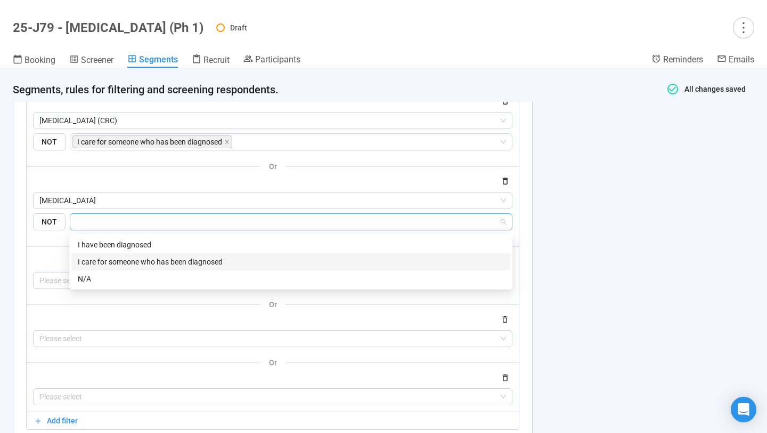
click at [110, 255] on div "I care for someone who has been diagnosed" at bounding box center [290, 261] width 439 height 17
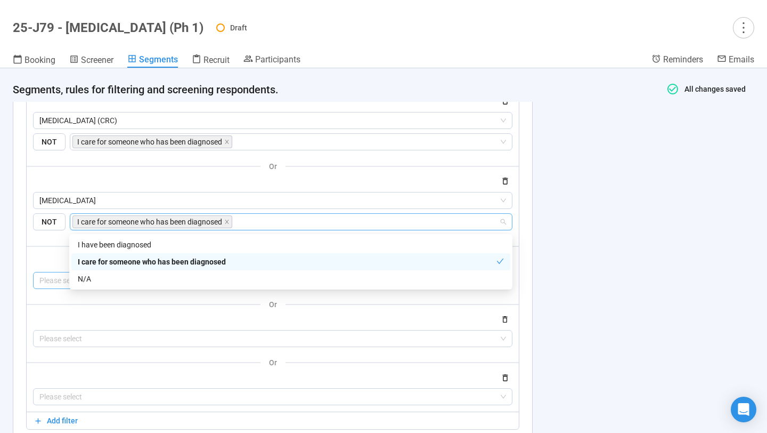
click at [53, 279] on input "search" at bounding box center [272, 280] width 467 height 16
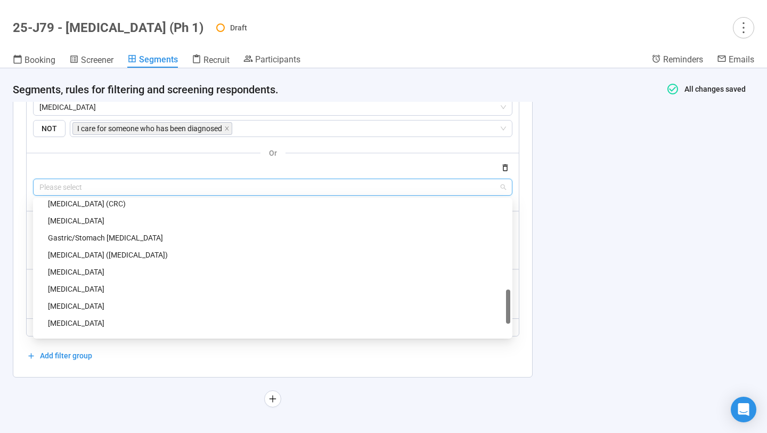
scroll to position [477, 0]
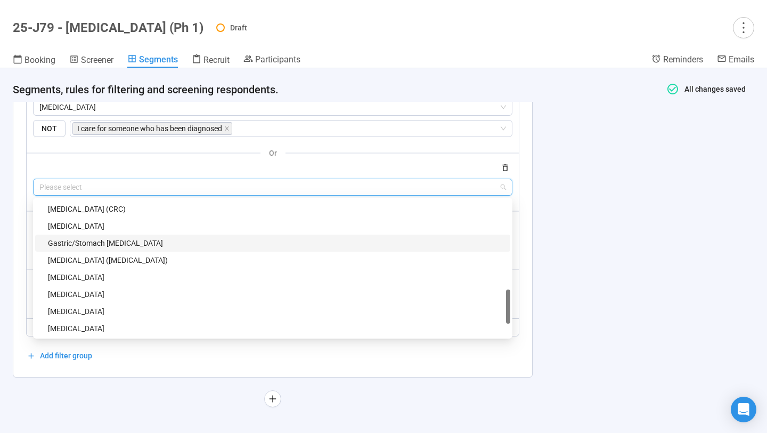
click at [99, 244] on div "Gastric/Stomach Cancer" at bounding box center [276, 243] width 456 height 12
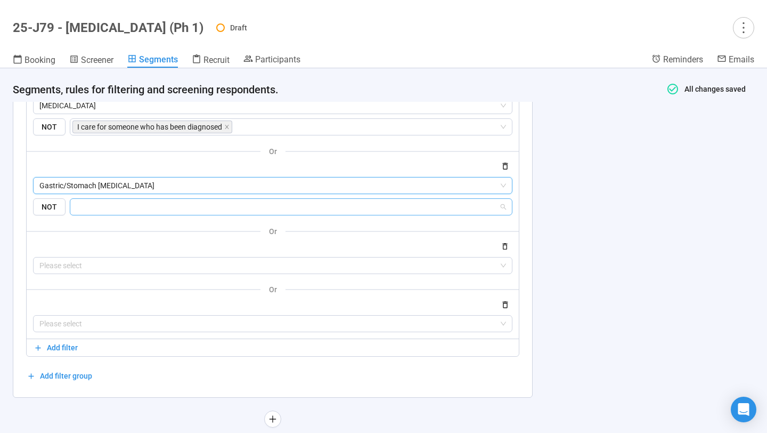
click at [111, 210] on input "search" at bounding box center [288, 206] width 422 height 13
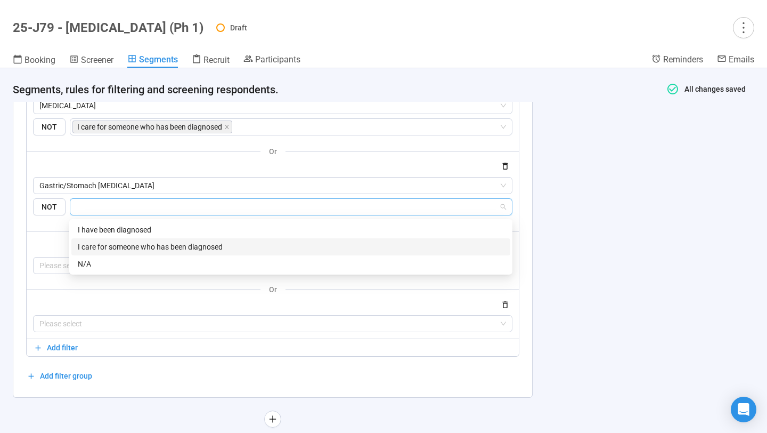
click at [111, 240] on div "I care for someone who has been diagnosed" at bounding box center [290, 246] width 439 height 17
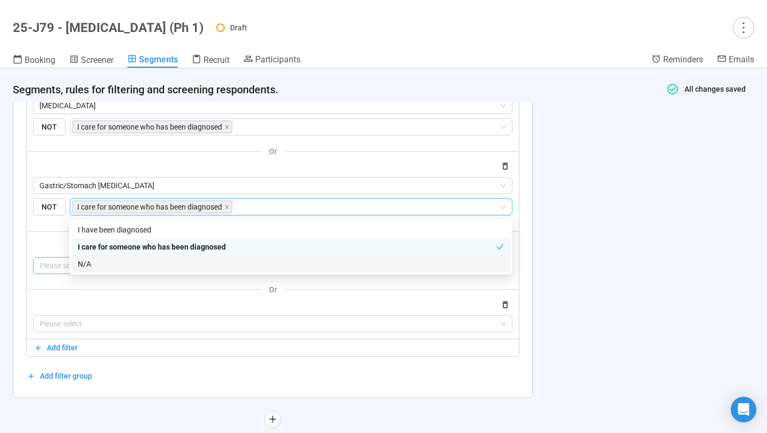
click at [52, 267] on input "search" at bounding box center [272, 265] width 467 height 16
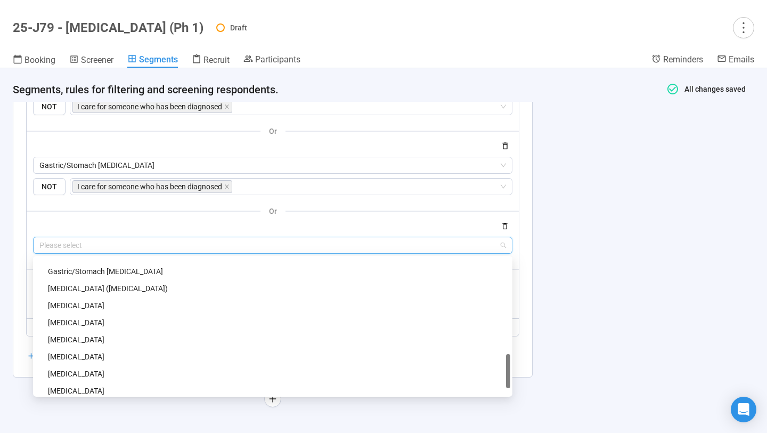
scroll to position [507, 0]
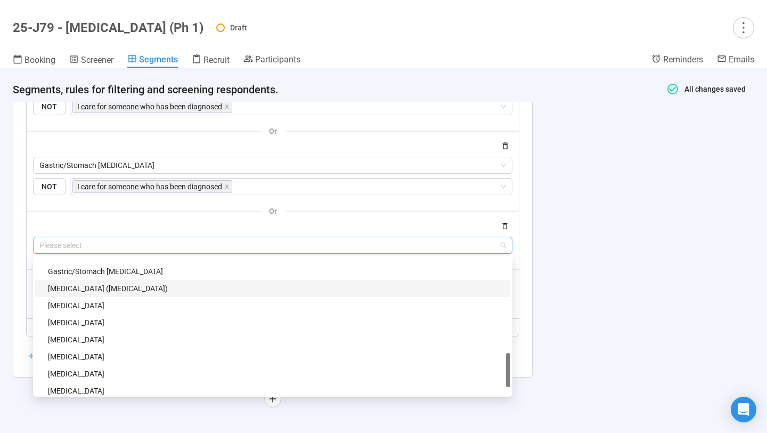
click at [89, 290] on div "Skin Cancer (Melanoma)" at bounding box center [276, 288] width 456 height 12
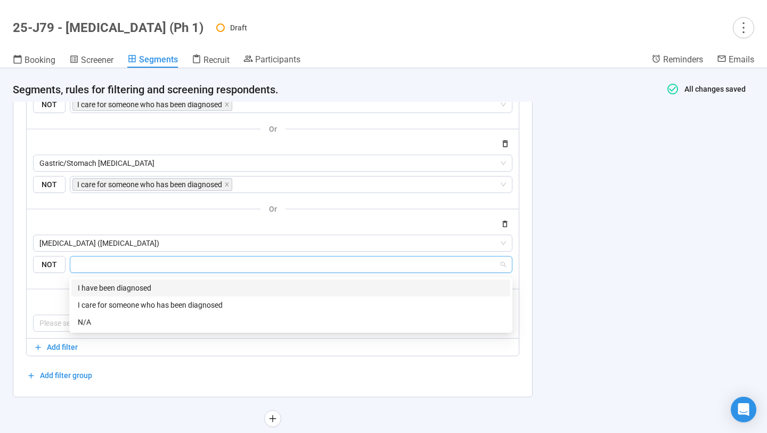
click at [104, 271] on input "search" at bounding box center [288, 264] width 422 height 13
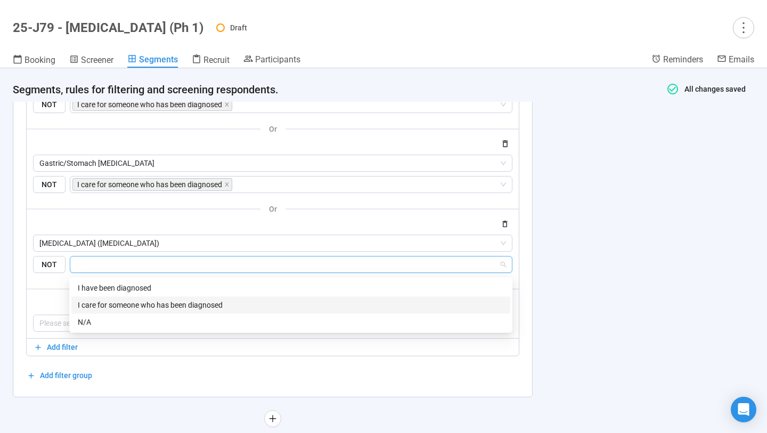
click at [115, 304] on div "I care for someone who has been diagnosed" at bounding box center [291, 305] width 426 height 12
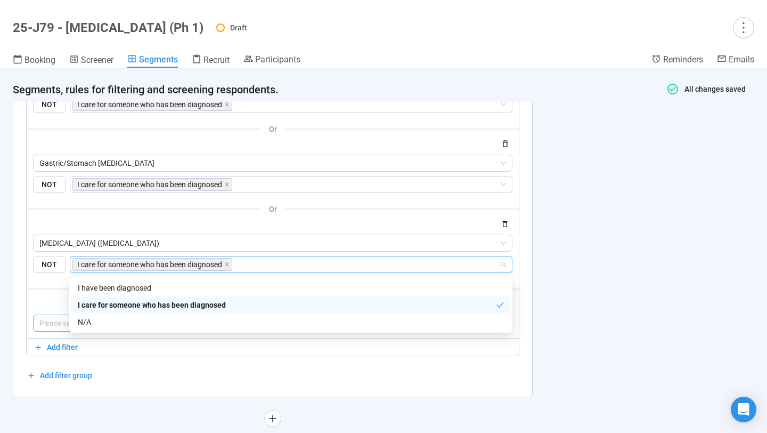
click at [44, 326] on input "search" at bounding box center [272, 323] width 467 height 16
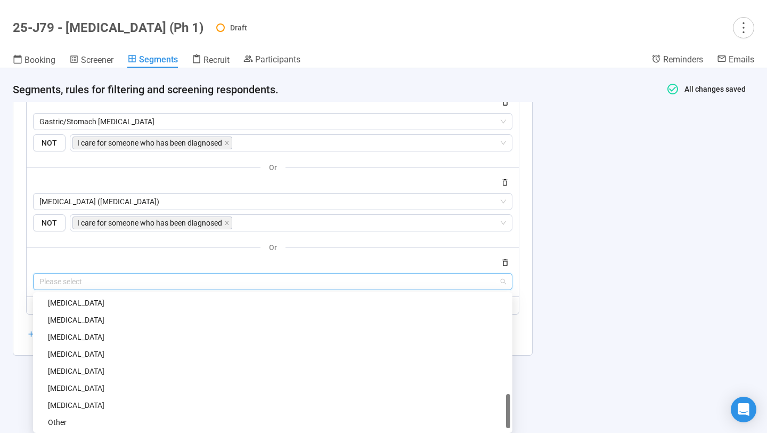
scroll to position [528, 0]
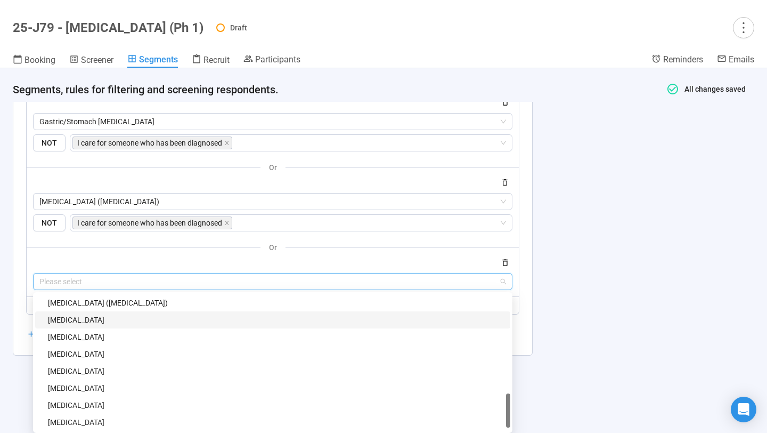
click at [104, 319] on div "Breast Cancer" at bounding box center [276, 320] width 456 height 12
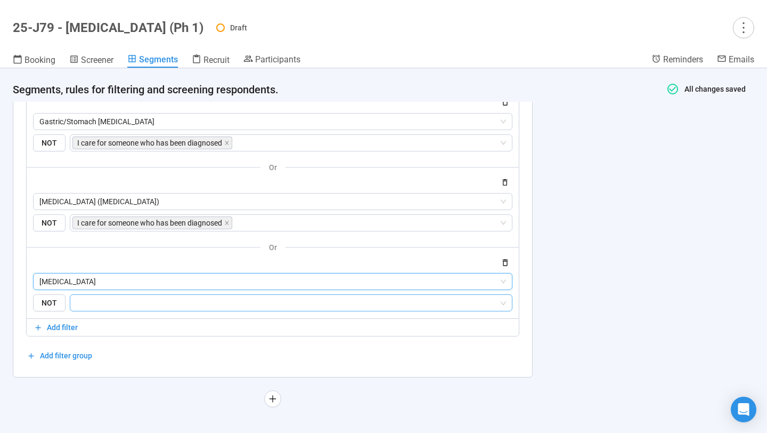
click at [114, 306] on input "search" at bounding box center [288, 302] width 422 height 13
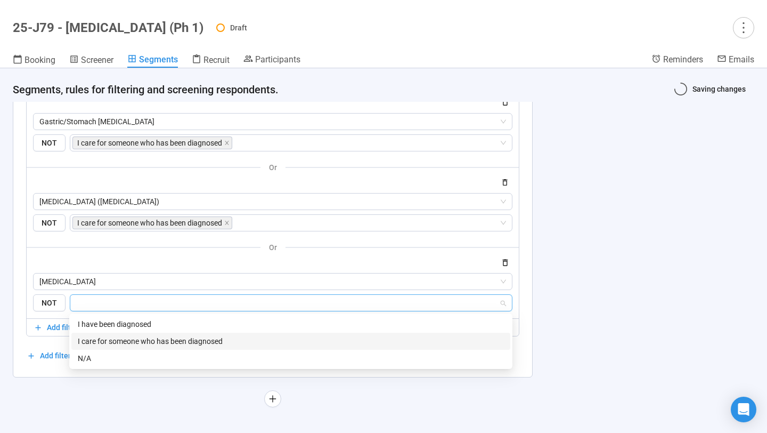
click at [119, 333] on div "I care for someone who has been diagnosed" at bounding box center [290, 340] width 439 height 17
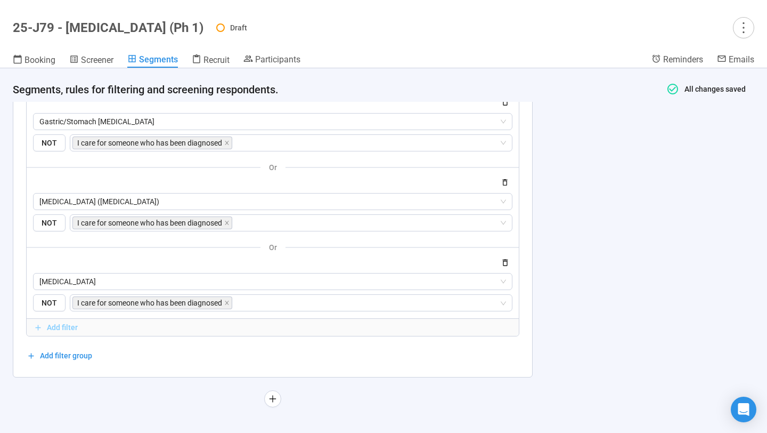
click at [45, 331] on span "Add filter" at bounding box center [273, 327] width 478 height 12
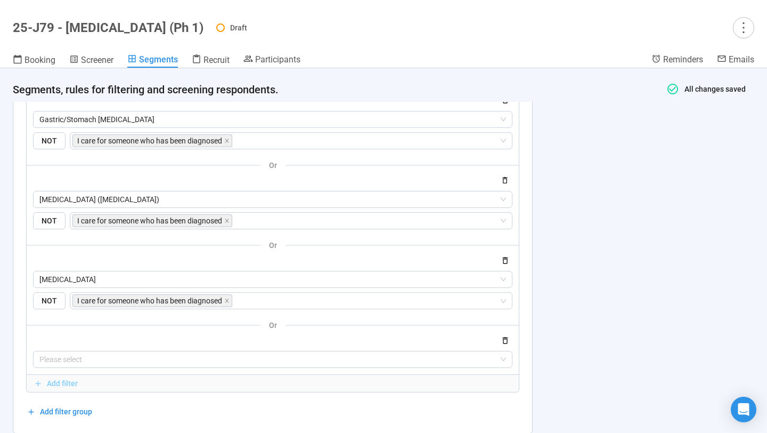
click at [47, 380] on span "Add filter" at bounding box center [62, 383] width 31 height 12
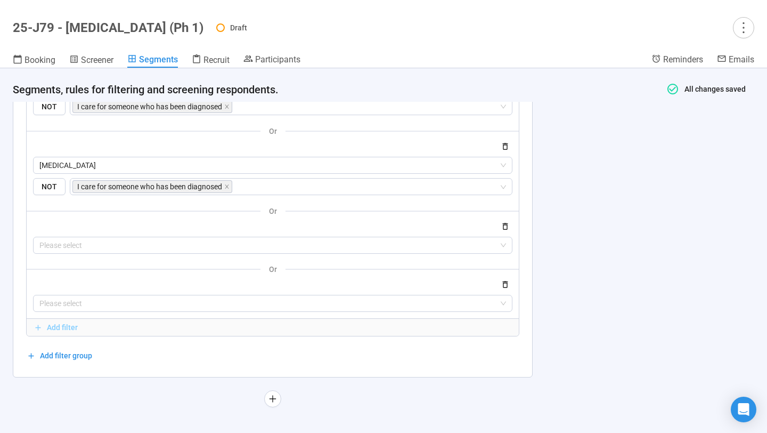
click at [63, 327] on span "Add filter" at bounding box center [62, 327] width 31 height 12
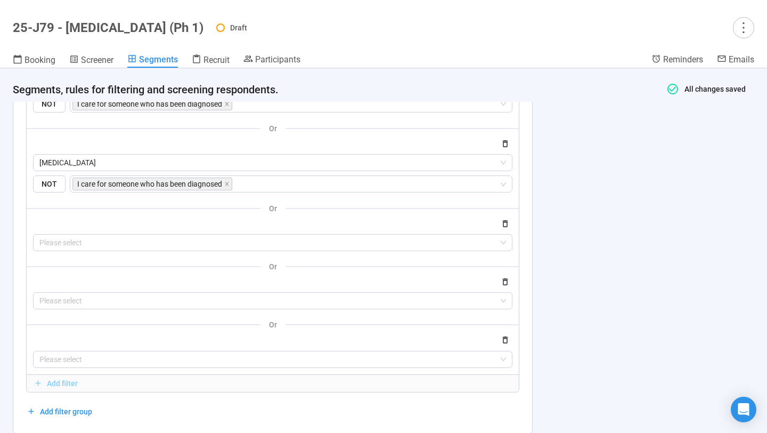
click at [58, 386] on span "Add filter" at bounding box center [62, 383] width 31 height 12
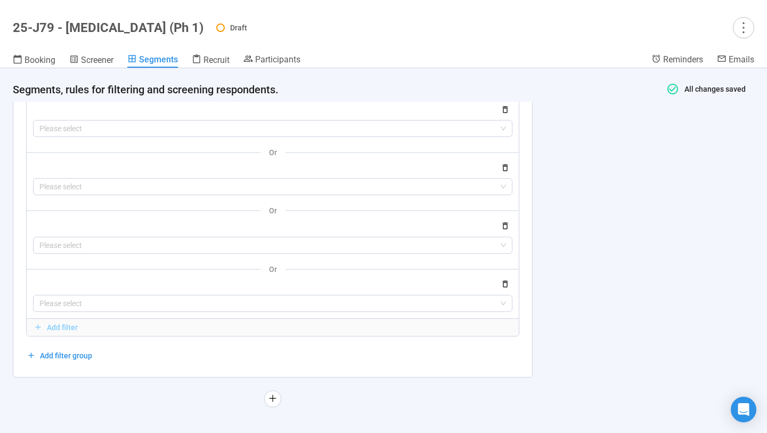
click at [56, 327] on span "Add filter" at bounding box center [62, 327] width 31 height 12
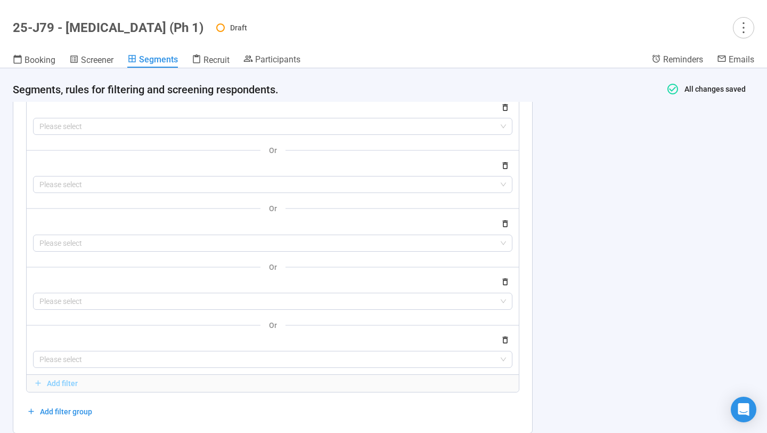
click at [55, 380] on span "Add filter" at bounding box center [62, 383] width 31 height 12
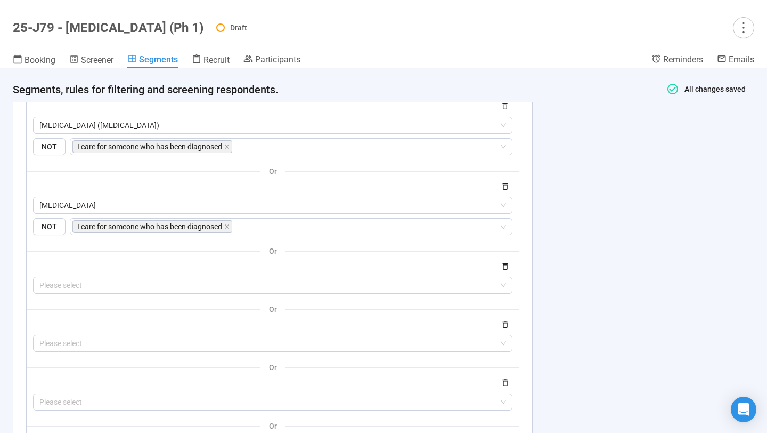
scroll to position [746, 0]
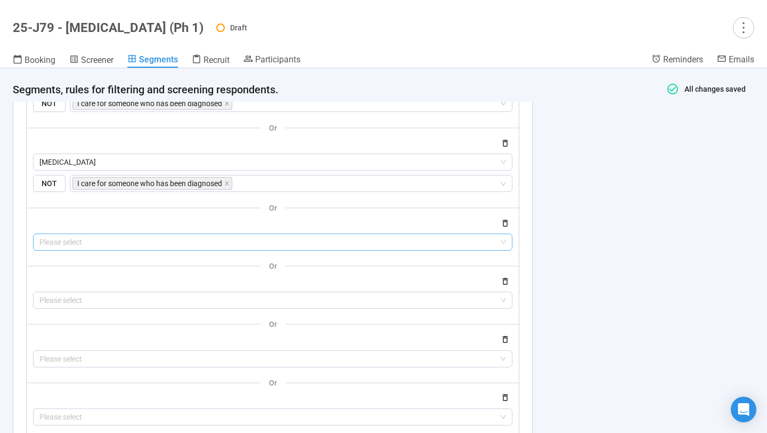
click at [85, 243] on input "search" at bounding box center [272, 242] width 467 height 16
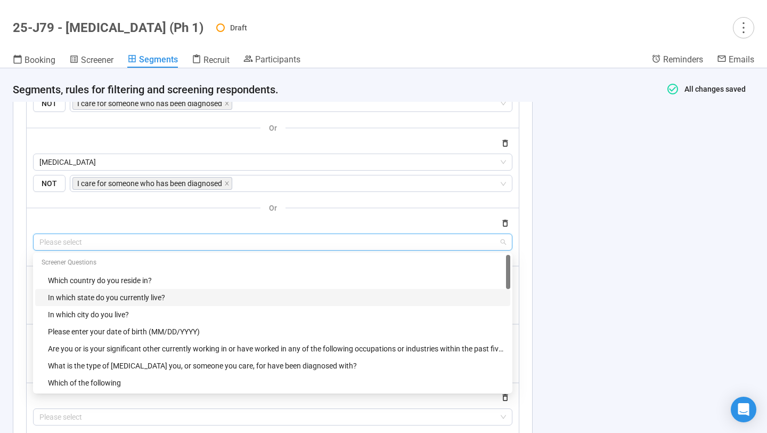
scroll to position [545, 0]
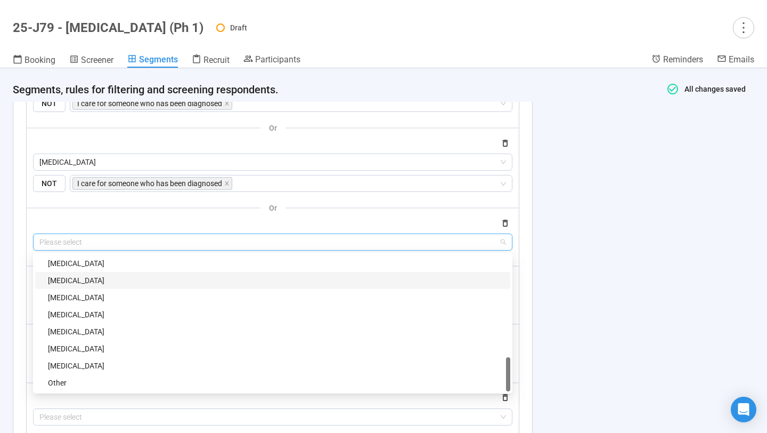
click at [90, 286] on div "Prostate Cancer" at bounding box center [276, 280] width 456 height 12
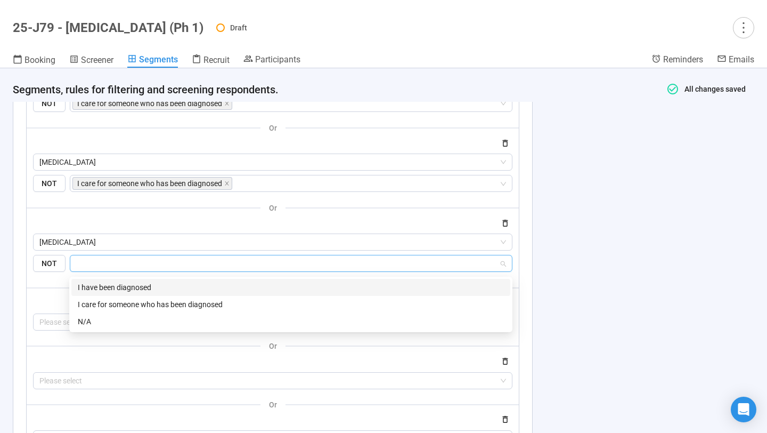
click at [95, 270] on input "search" at bounding box center [288, 263] width 422 height 13
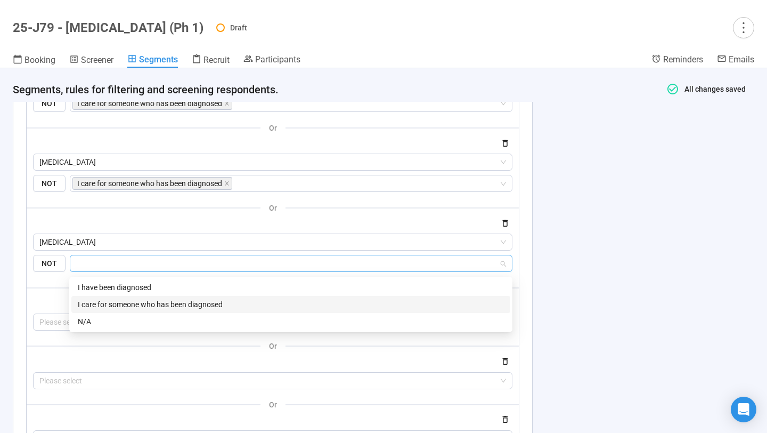
click at [98, 298] on div "I care for someone who has been diagnosed" at bounding box center [290, 304] width 439 height 17
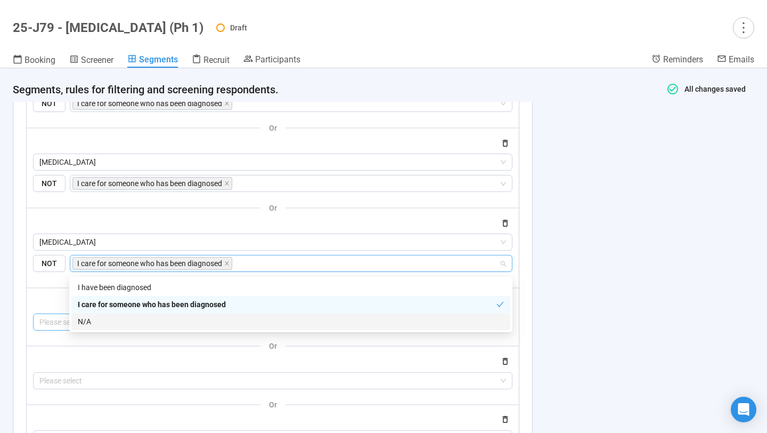
click at [53, 325] on input "search" at bounding box center [272, 322] width 467 height 16
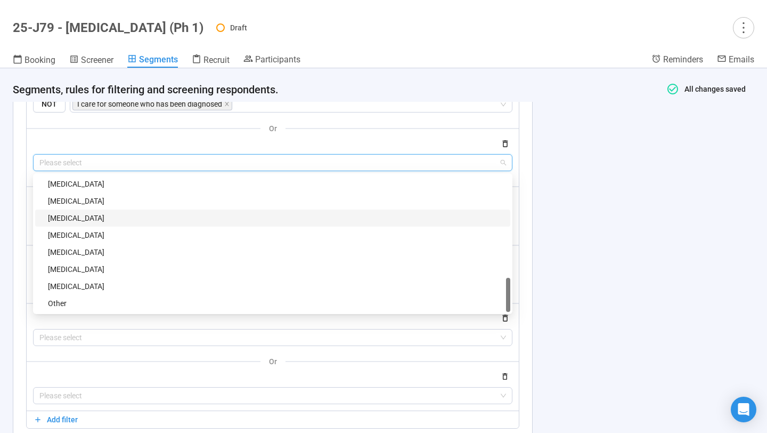
click at [92, 217] on div "Liver Cancer" at bounding box center [276, 218] width 456 height 12
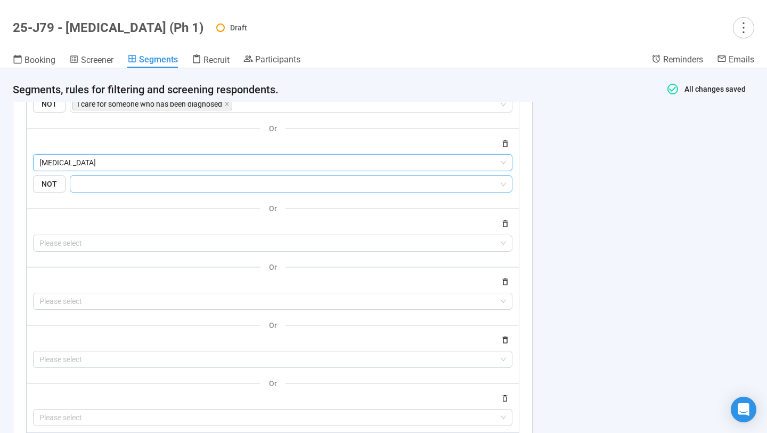
click at [97, 190] on input "search" at bounding box center [288, 183] width 422 height 13
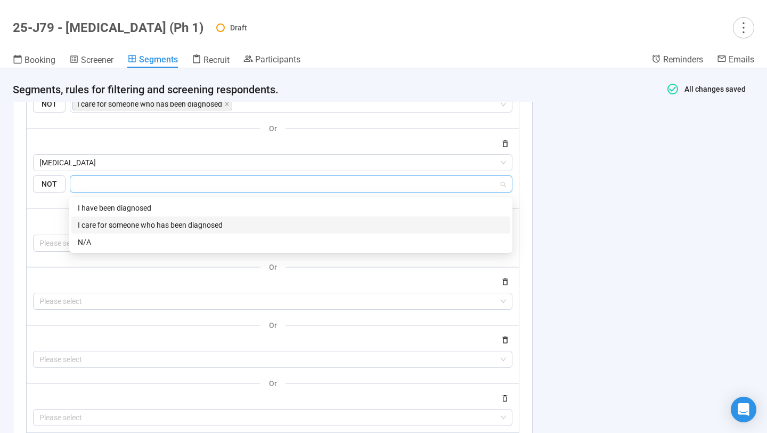
click at [97, 219] on div "I care for someone who has been diagnosed" at bounding box center [291, 225] width 426 height 12
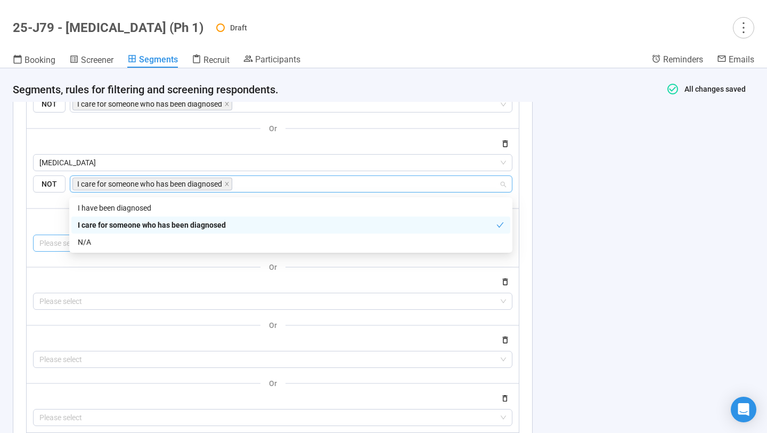
click at [46, 244] on input "search" at bounding box center [272, 243] width 467 height 16
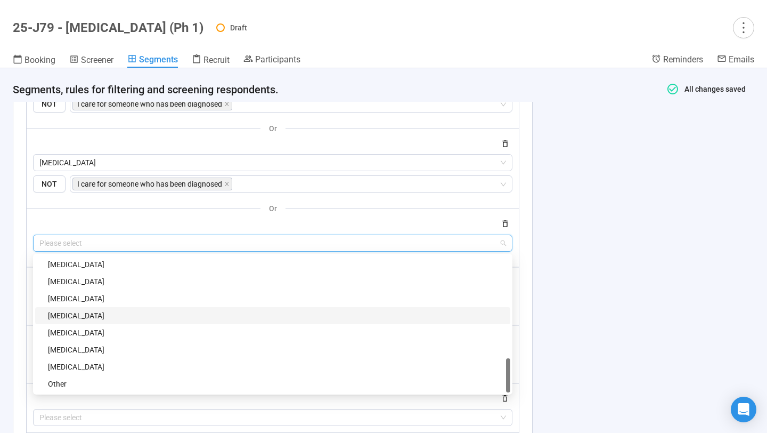
click at [99, 324] on div "Pancreatic Cancer" at bounding box center [272, 315] width 475 height 17
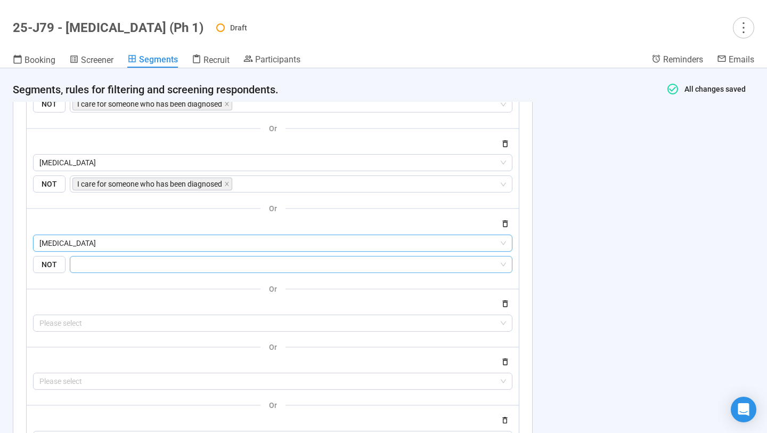
click at [118, 267] on input "search" at bounding box center [288, 264] width 422 height 13
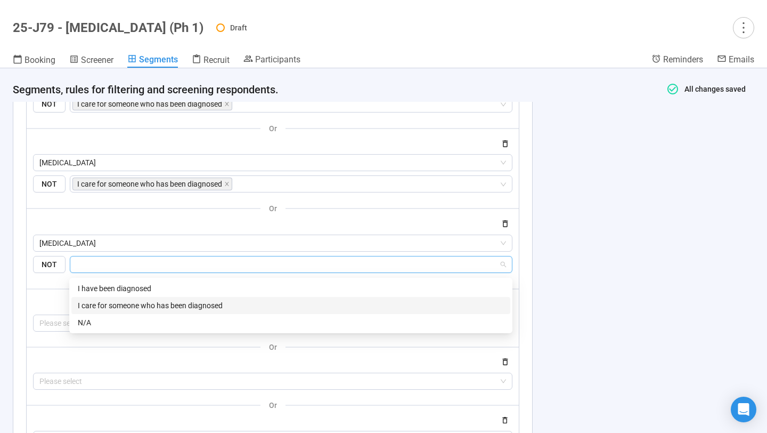
click at [118, 303] on div "I care for someone who has been diagnosed" at bounding box center [291, 305] width 426 height 12
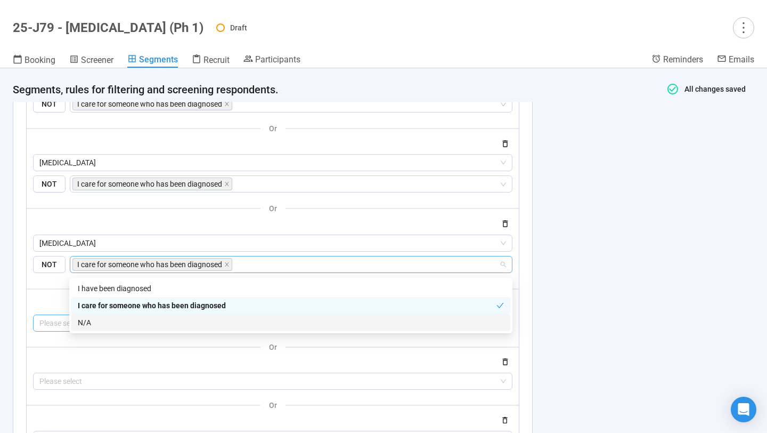
click at [63, 328] on input "search" at bounding box center [272, 323] width 467 height 16
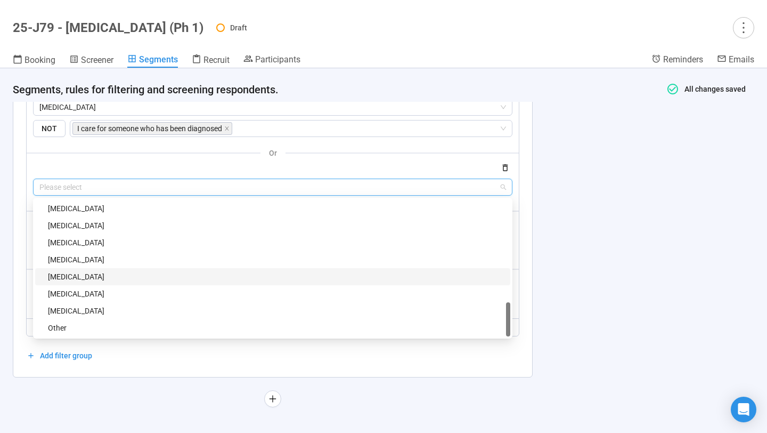
click at [129, 276] on div "Kidney Cancer" at bounding box center [276, 277] width 456 height 12
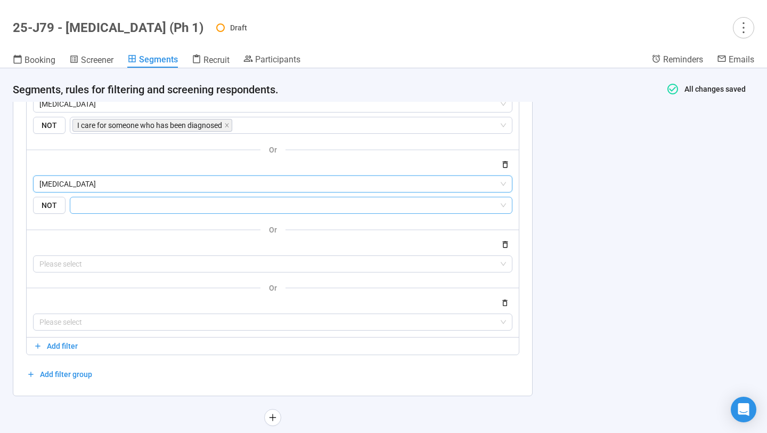
click at [146, 210] on input "search" at bounding box center [288, 205] width 422 height 13
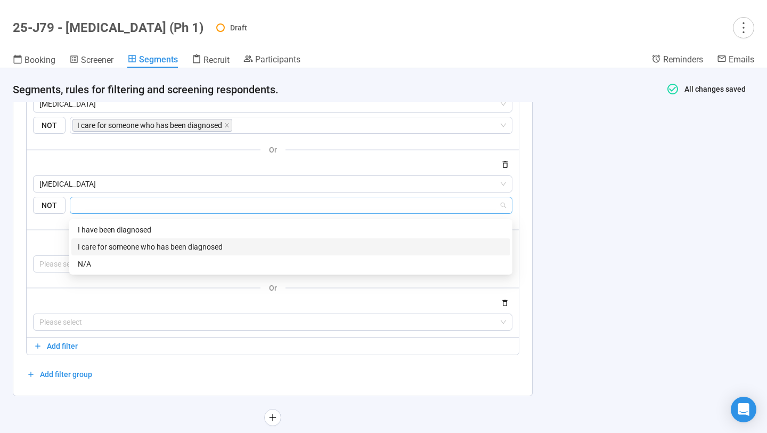
click at [146, 244] on div "I care for someone who has been diagnosed" at bounding box center [291, 247] width 426 height 12
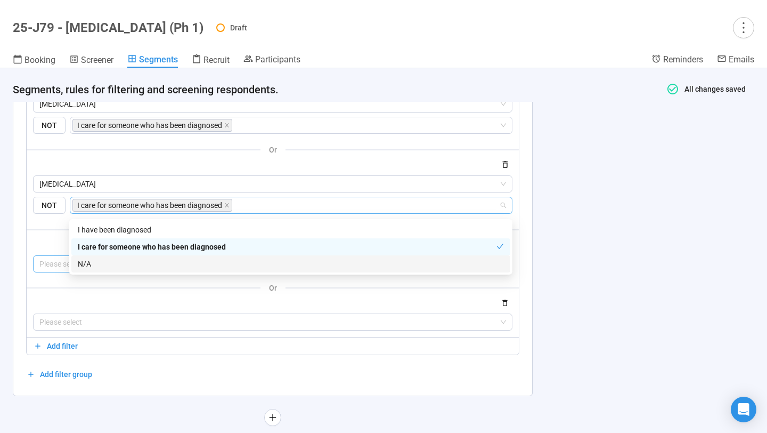
click at [52, 271] on input "search" at bounding box center [272, 264] width 467 height 16
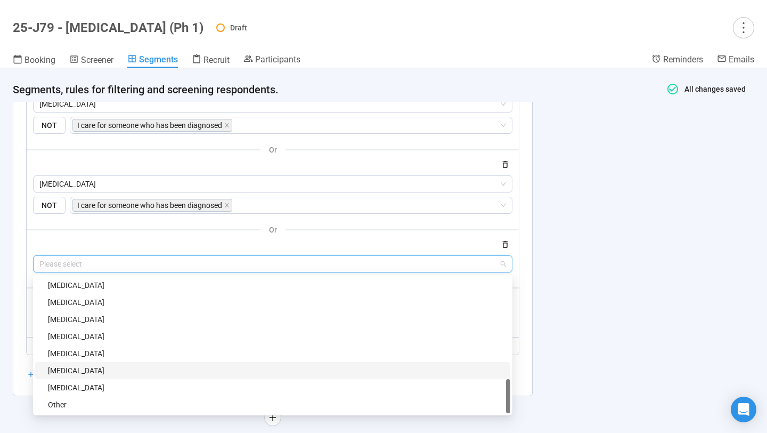
click at [107, 371] on div "Head And Neck Cancer" at bounding box center [276, 370] width 456 height 12
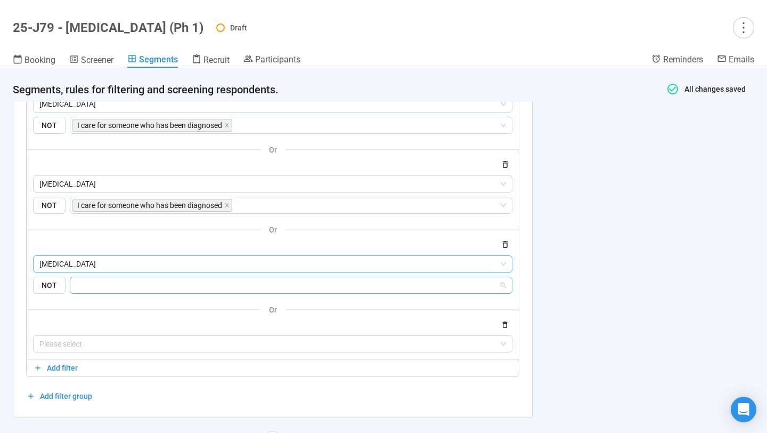
click at [108, 283] on input "search" at bounding box center [288, 285] width 422 height 13
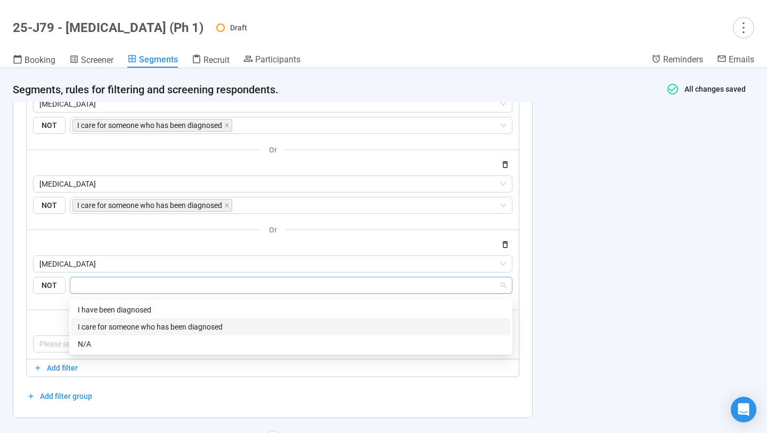
click at [111, 323] on div "I care for someone who has been diagnosed" at bounding box center [291, 327] width 426 height 12
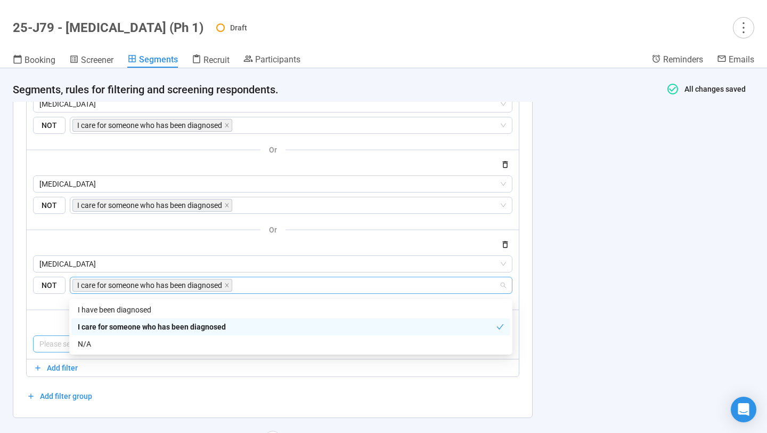
click at [46, 347] on input "search" at bounding box center [272, 344] width 467 height 16
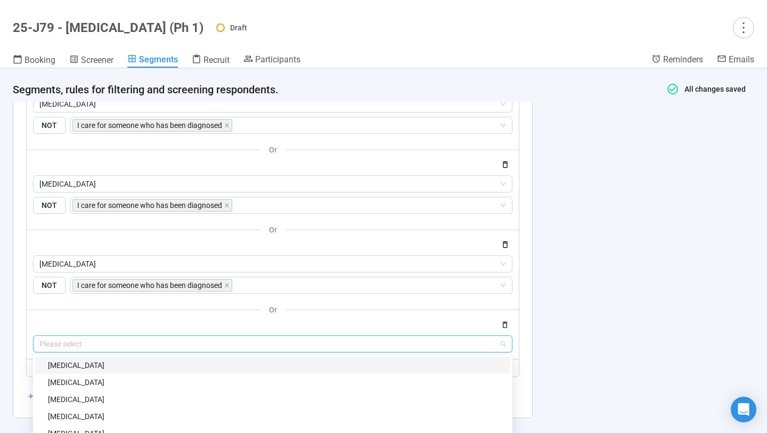
scroll to position [1110, 0]
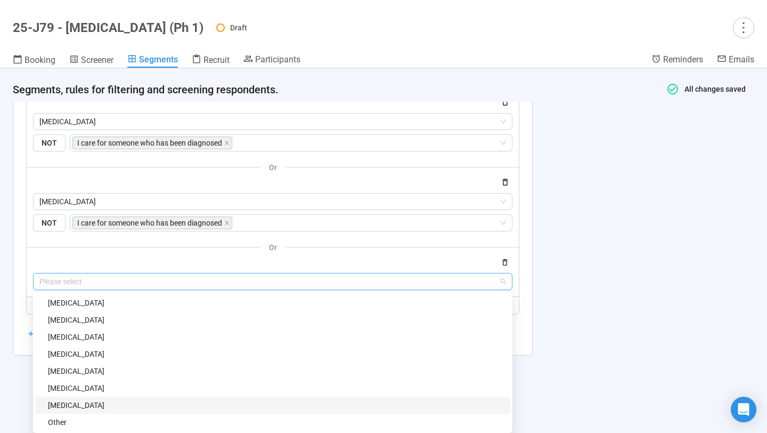
click at [118, 388] on div "Esophageal Cancer" at bounding box center [276, 405] width 456 height 12
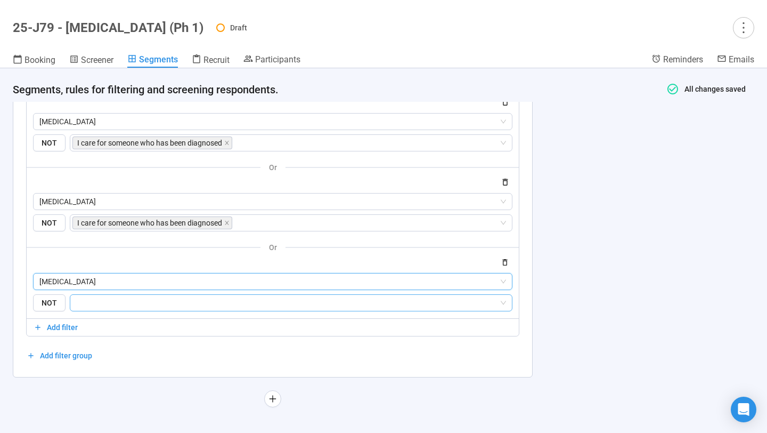
click at [154, 308] on input "search" at bounding box center [288, 302] width 422 height 13
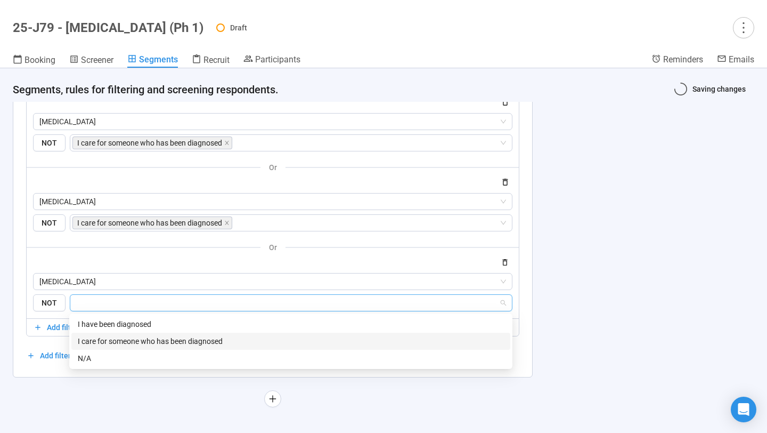
click at [152, 339] on div "I care for someone who has been diagnosed" at bounding box center [291, 341] width 426 height 12
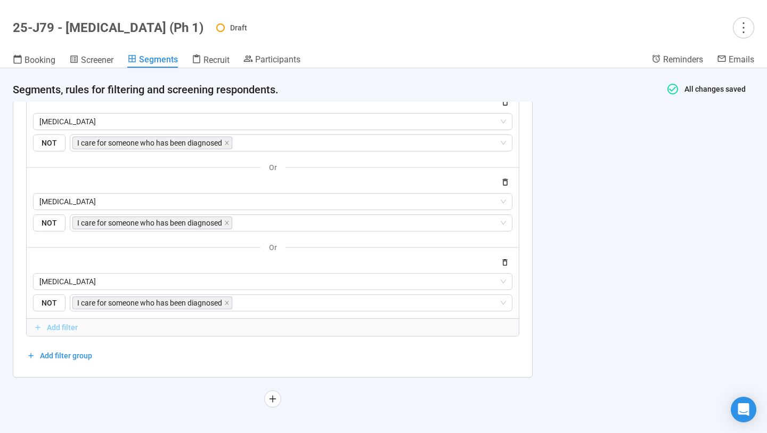
click at [52, 330] on span "Add filter" at bounding box center [62, 327] width 31 height 12
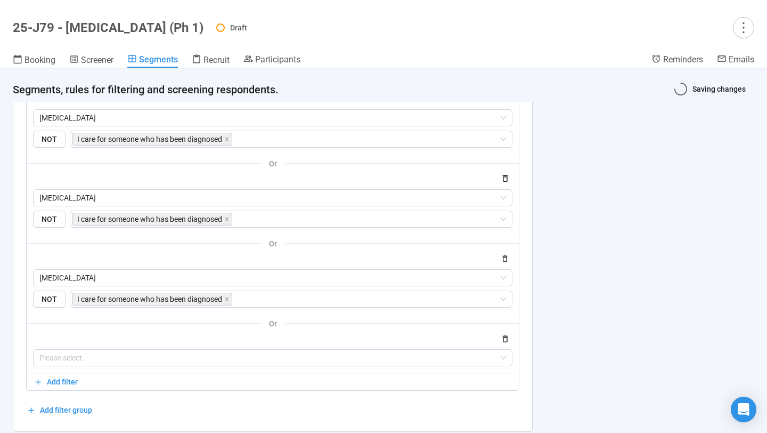
scroll to position [1169, 0]
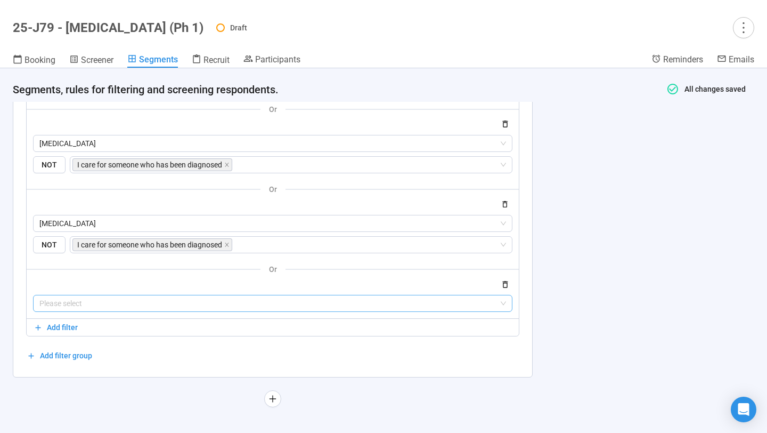
click at [93, 305] on input "search" at bounding box center [272, 303] width 467 height 16
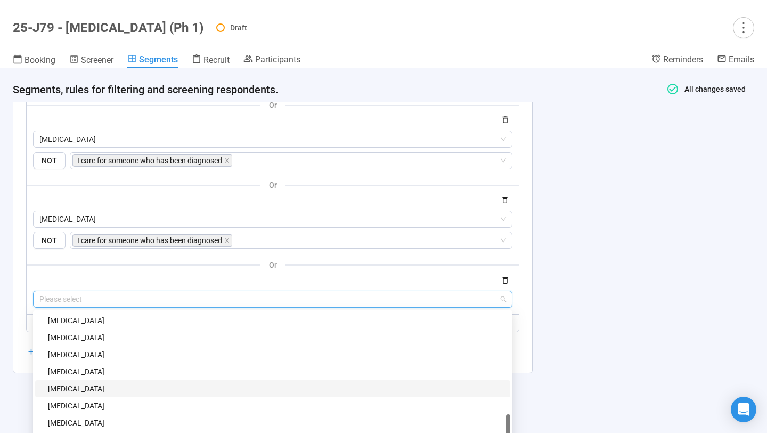
scroll to position [1190, 0]
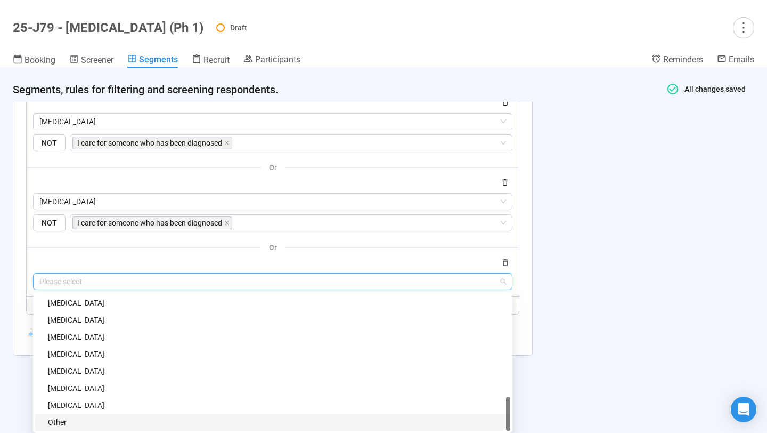
click at [77, 388] on div "Other" at bounding box center [276, 422] width 456 height 12
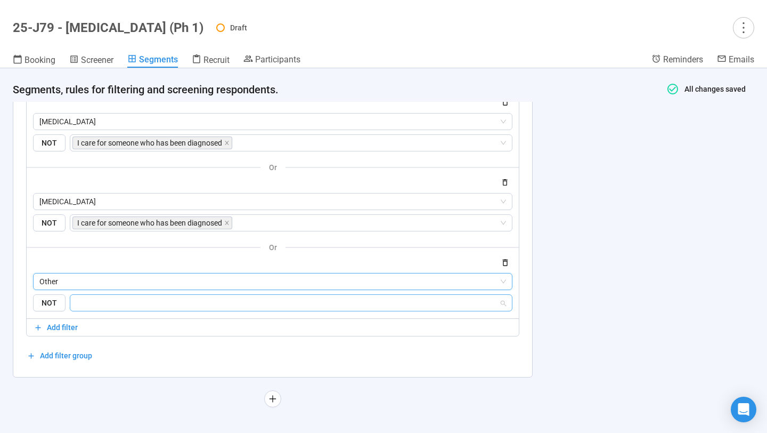
click at [128, 298] on input "search" at bounding box center [288, 302] width 422 height 13
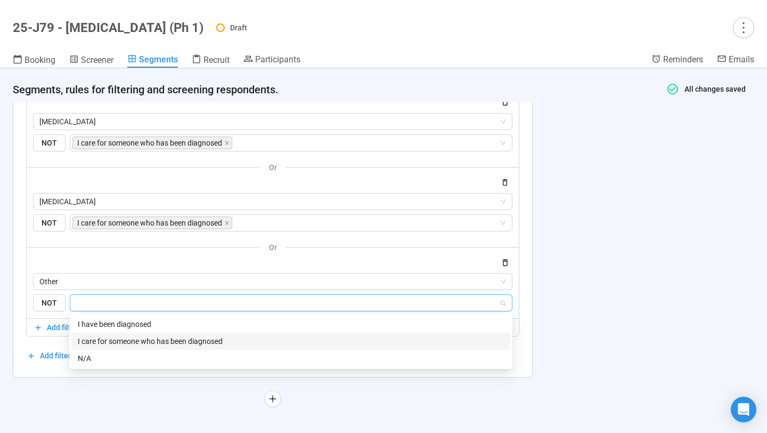
click at [126, 336] on div "I care for someone who has been diagnosed" at bounding box center [291, 341] width 426 height 12
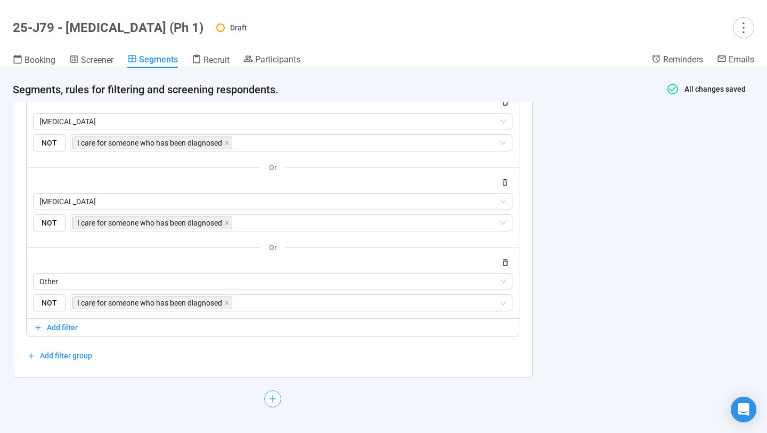
click at [266, 388] on button "button" at bounding box center [272, 398] width 17 height 17
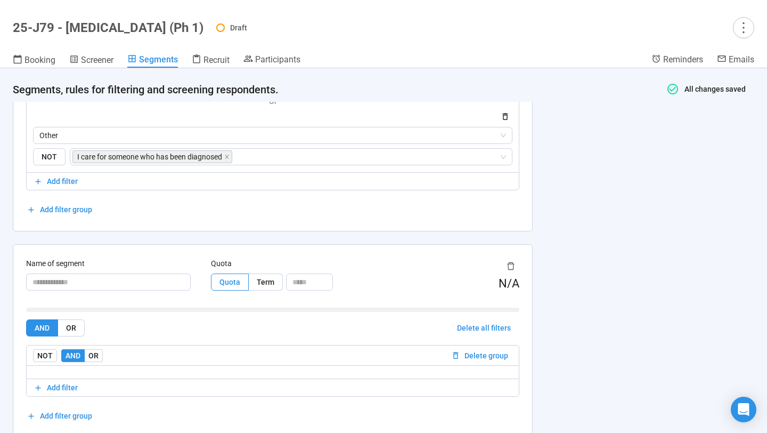
scroll to position [1397, 0]
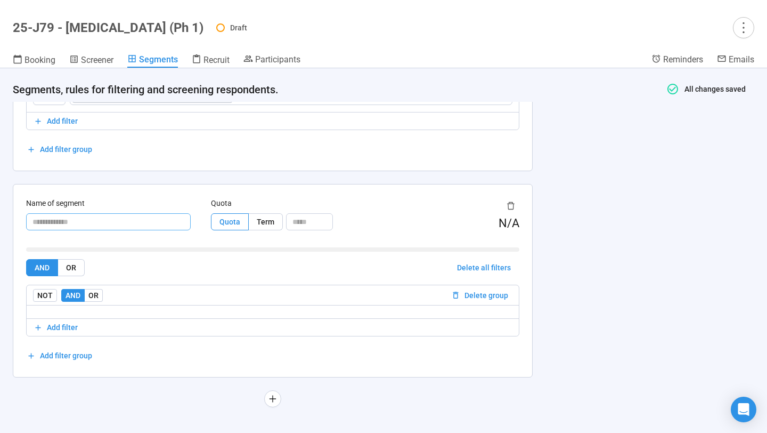
click at [131, 226] on input "text" at bounding box center [108, 221] width 165 height 17
click at [68, 328] on span "Add filter" at bounding box center [62, 327] width 31 height 12
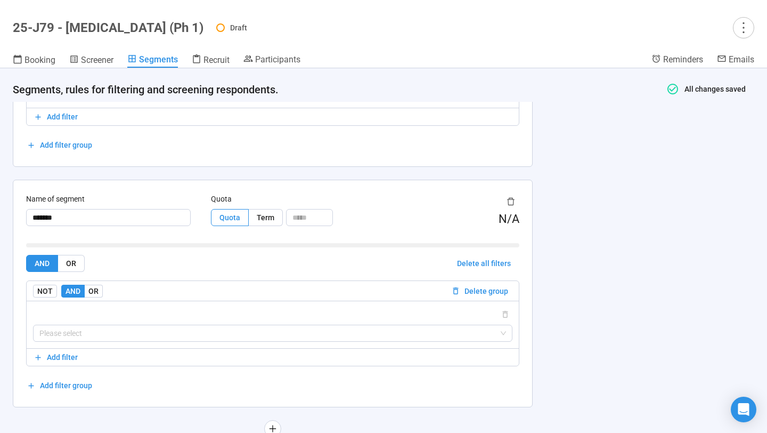
scroll to position [1431, 0]
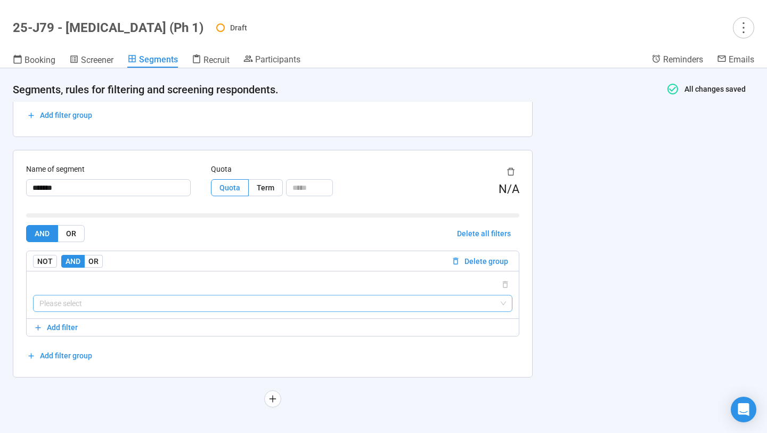
click at [126, 307] on input "search" at bounding box center [272, 303] width 467 height 16
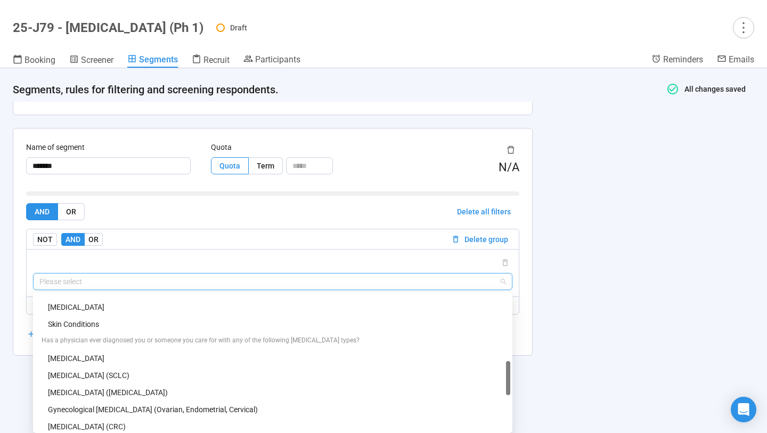
scroll to position [345, 0]
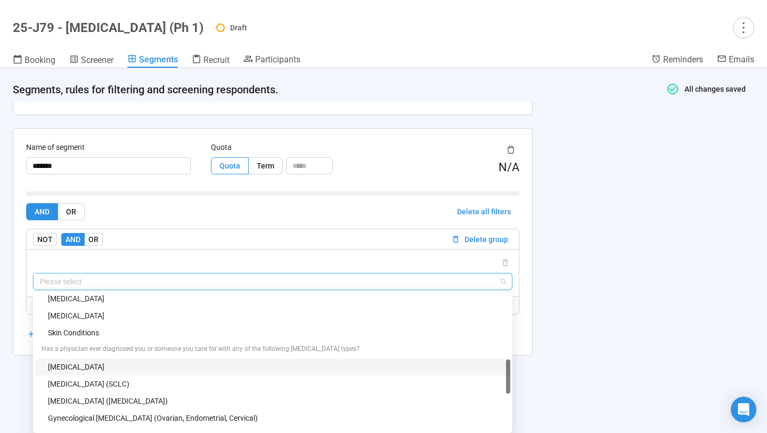
click at [138, 361] on div "Brain Cancer" at bounding box center [276, 367] width 456 height 12
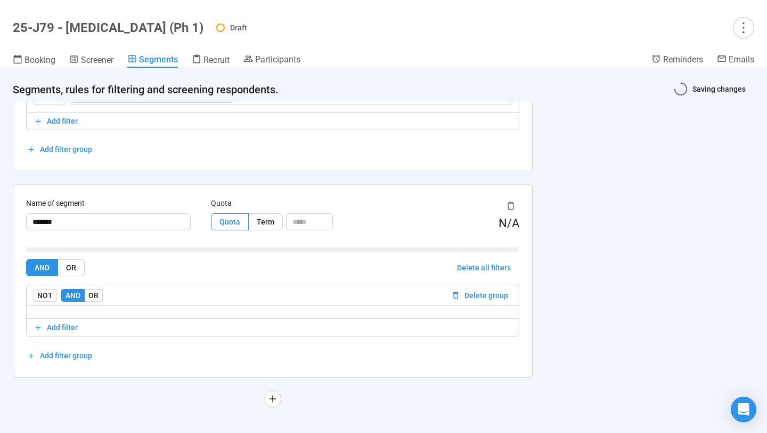
click at [168, 301] on div "NOT AND OR" at bounding box center [240, 295] width 414 height 13
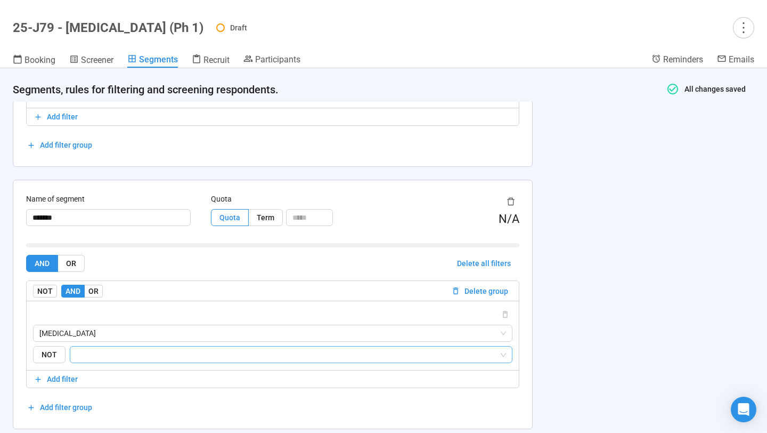
scroll to position [1453, 0]
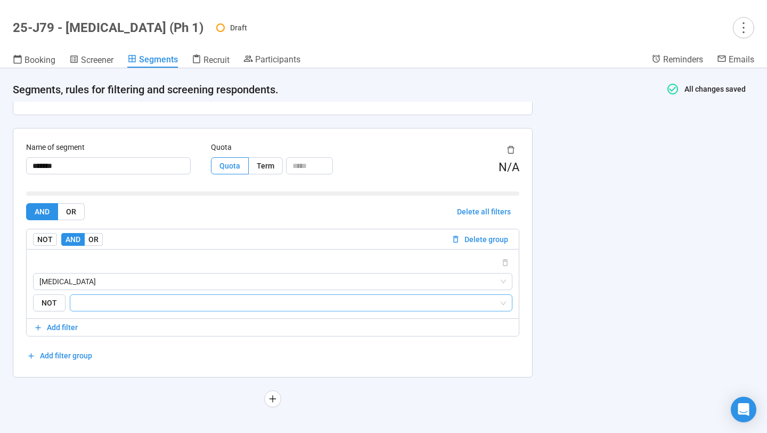
click at [127, 309] on div at bounding box center [291, 302] width 443 height 17
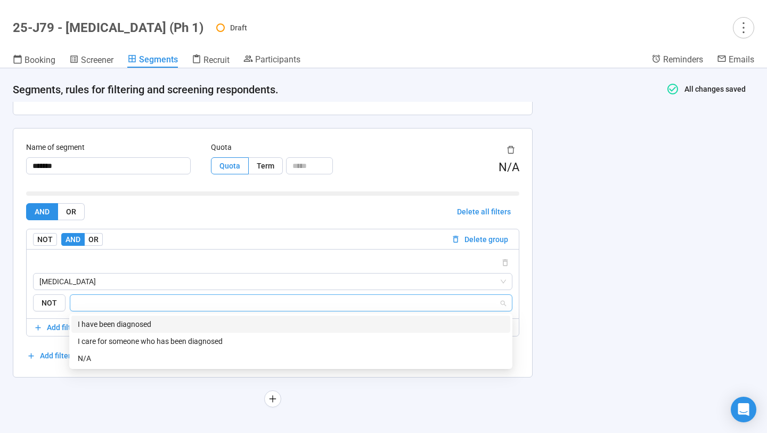
click at [131, 321] on div "I have been diagnosed" at bounding box center [291, 324] width 426 height 12
click at [53, 330] on span "Add filter" at bounding box center [62, 327] width 31 height 12
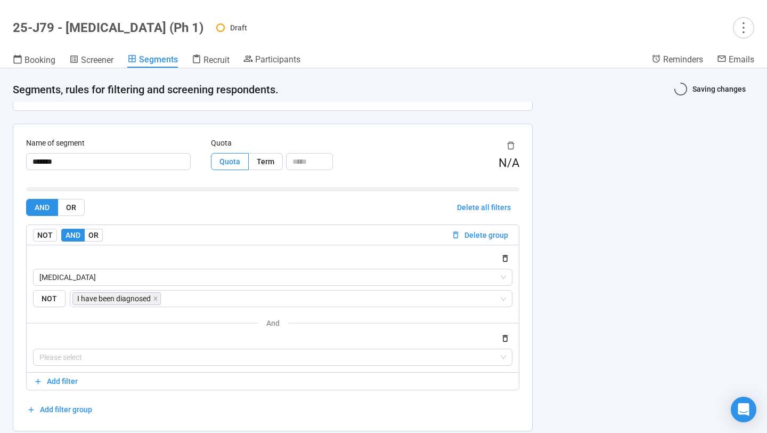
scroll to position [1511, 0]
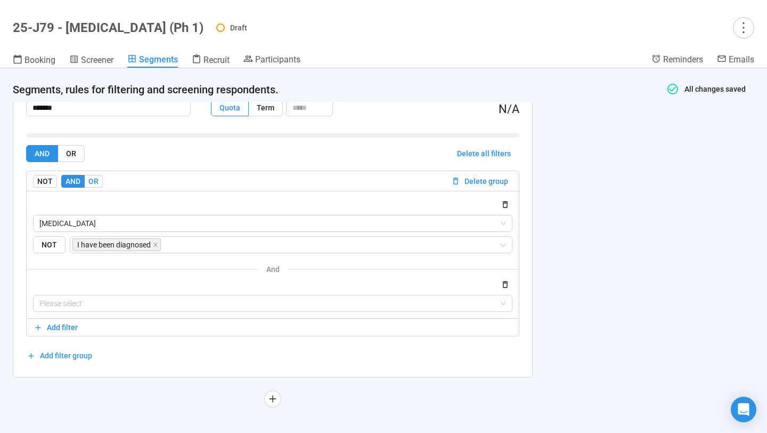
click at [89, 181] on span "OR" at bounding box center [93, 181] width 10 height 9
click at [91, 305] on input "search" at bounding box center [272, 303] width 467 height 16
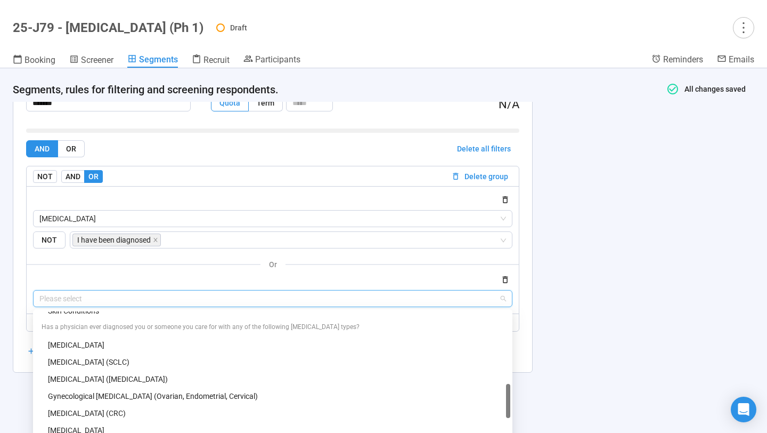
scroll to position [379, 0]
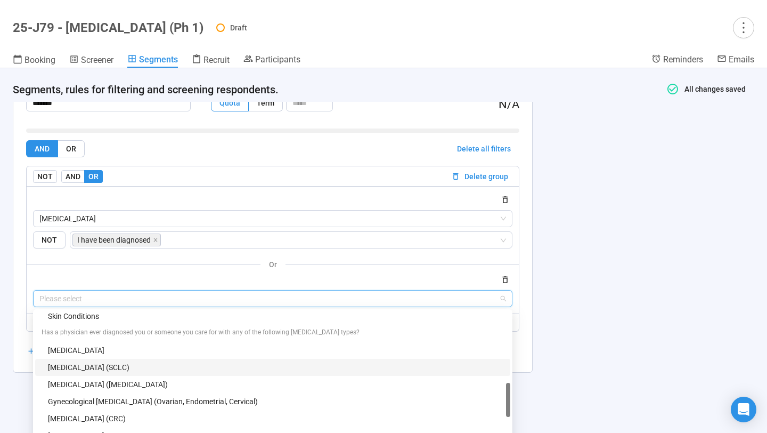
click at [122, 371] on div "Small Cell Lung Cancer (SCLC)" at bounding box center [276, 367] width 456 height 12
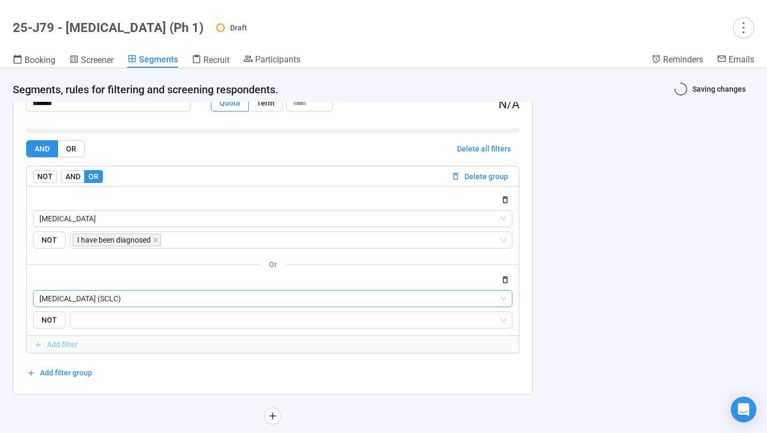
click at [62, 348] on span "Add filter" at bounding box center [62, 344] width 31 height 12
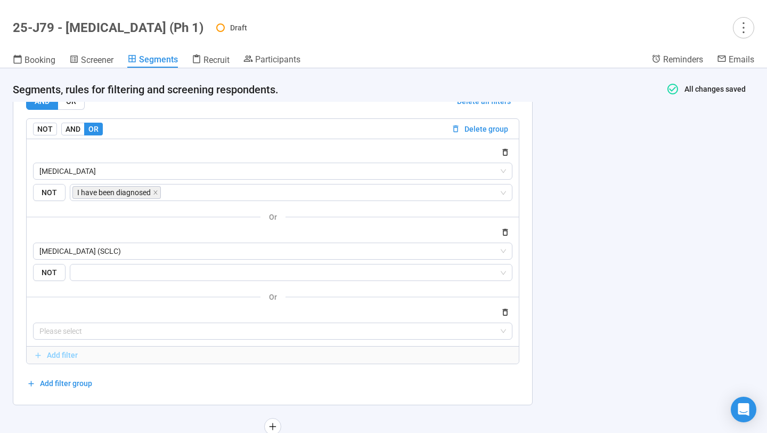
scroll to position [1592, 0]
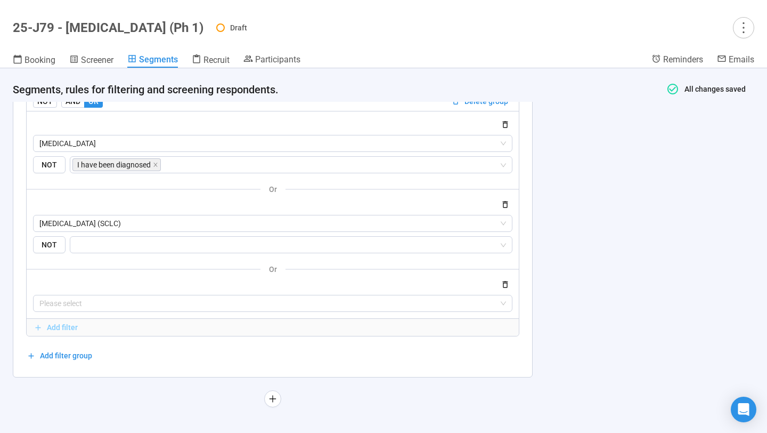
click at [57, 331] on span "Add filter" at bounding box center [62, 327] width 31 height 12
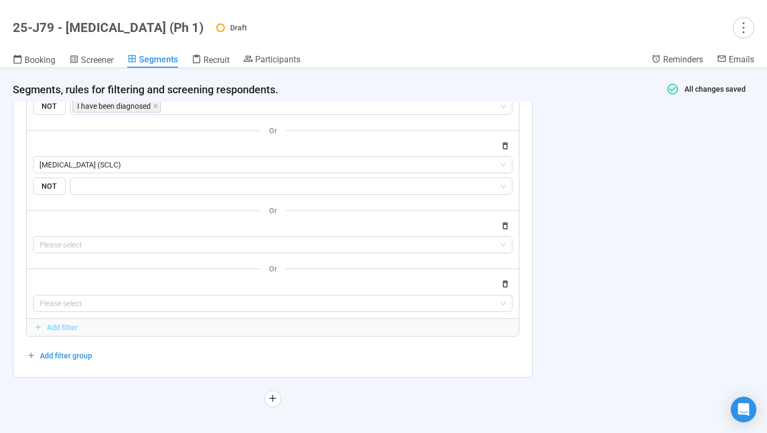
click at [56, 330] on span "Add filter" at bounding box center [62, 327] width 31 height 12
click at [56, 326] on span "Add filter" at bounding box center [62, 327] width 31 height 12
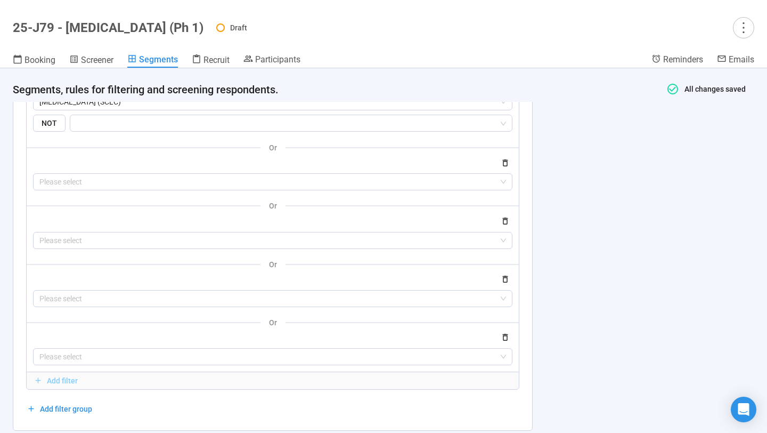
scroll to position [1766, 0]
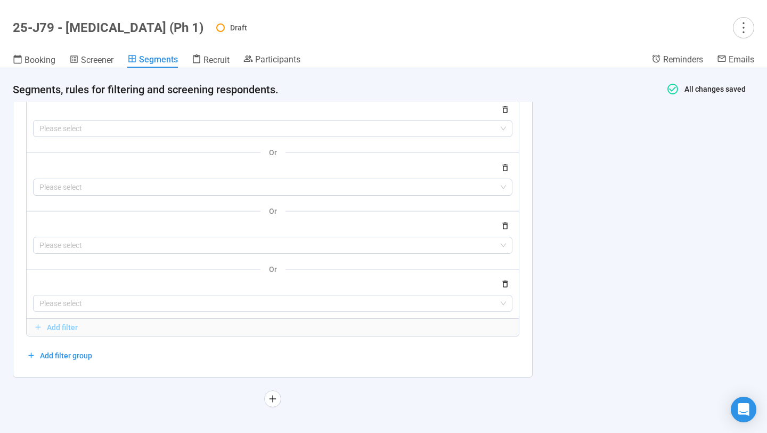
click at [56, 326] on span "Add filter" at bounding box center [62, 327] width 31 height 12
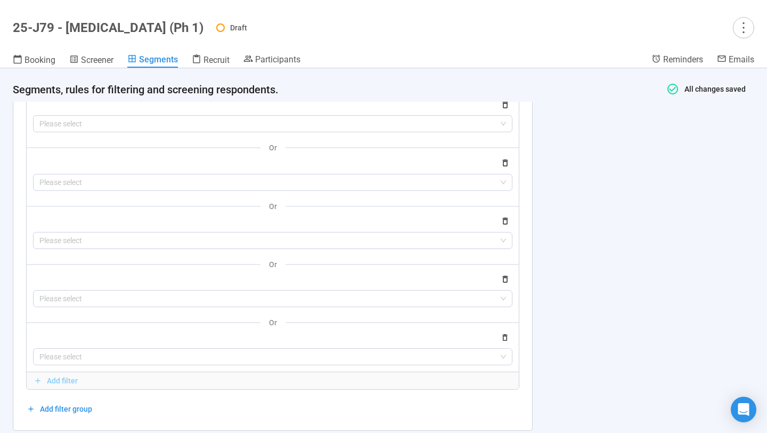
scroll to position [1824, 0]
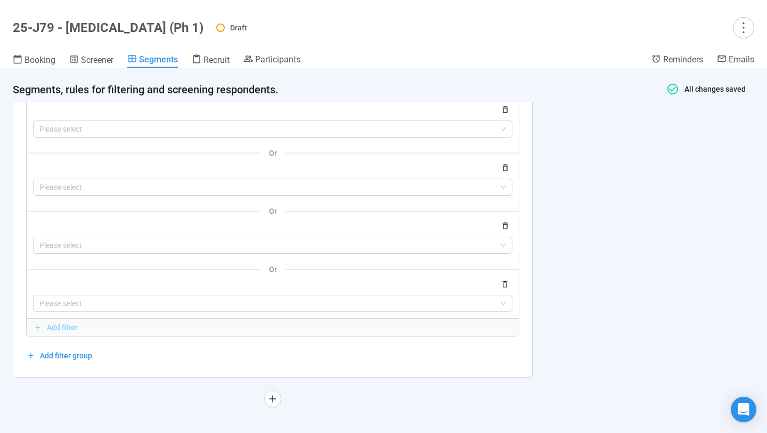
click at [64, 325] on span "Add filter" at bounding box center [62, 327] width 31 height 12
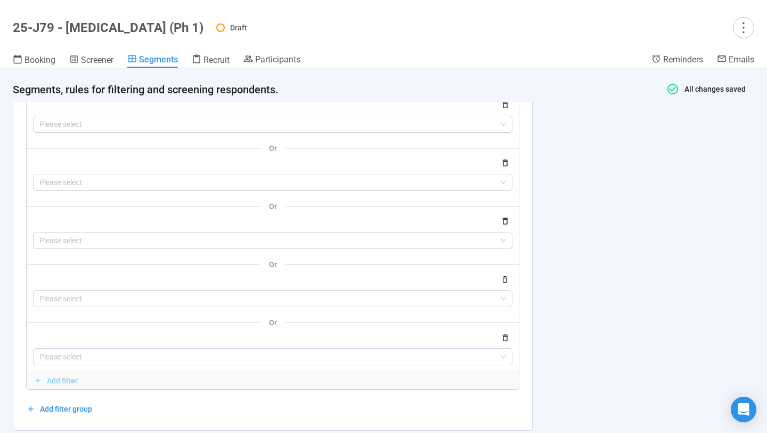
scroll to position [1882, 0]
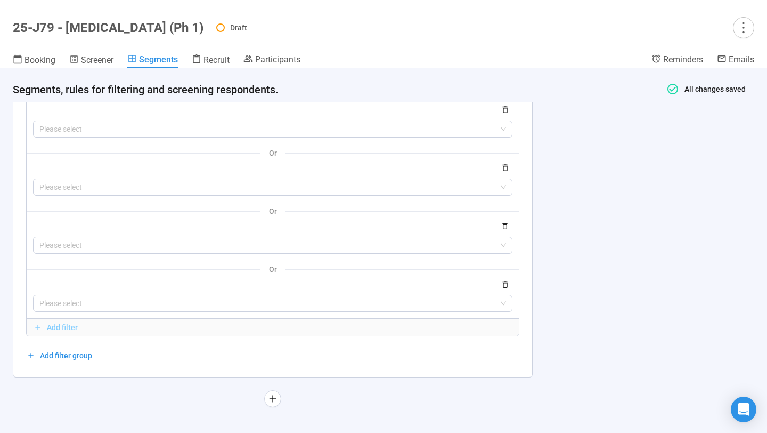
click at [64, 328] on span "Add filter" at bounding box center [62, 327] width 31 height 12
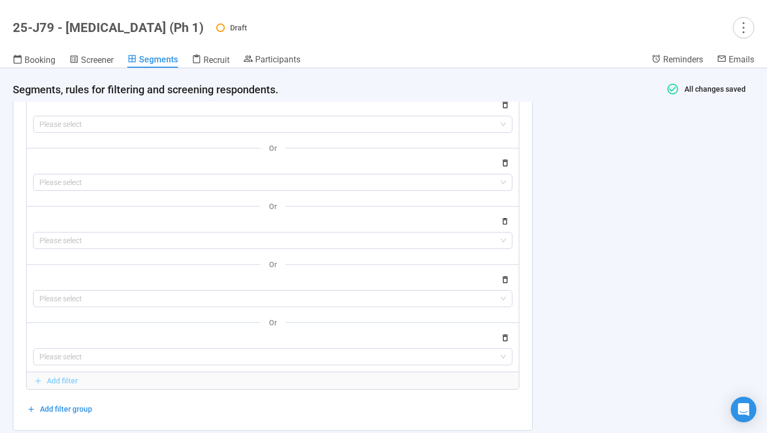
scroll to position [1940, 0]
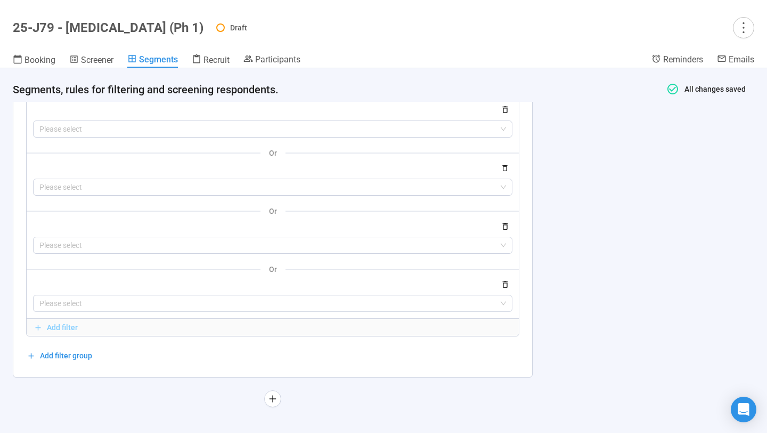
click at [52, 329] on span "Add filter" at bounding box center [62, 327] width 31 height 12
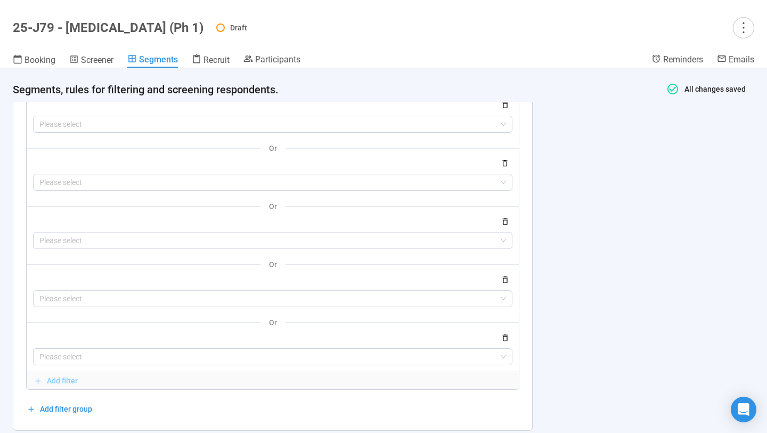
scroll to position [1999, 0]
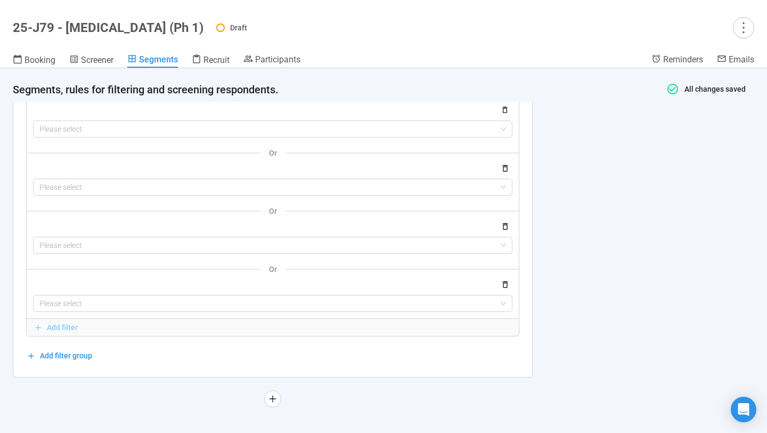
click at [52, 329] on span "Add filter" at bounding box center [62, 327] width 31 height 12
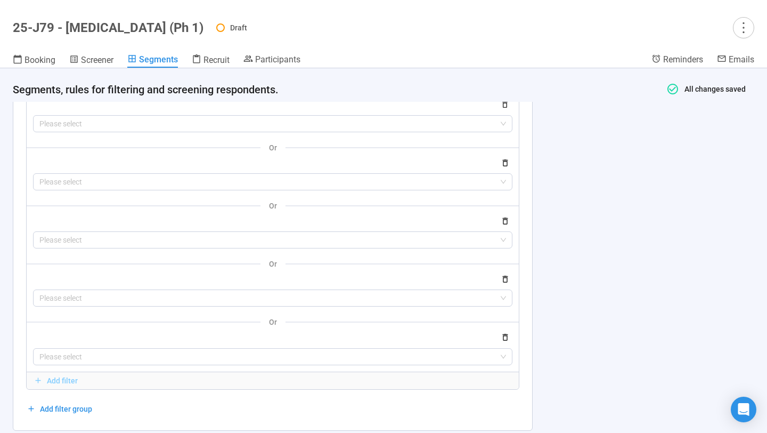
scroll to position [2057, 0]
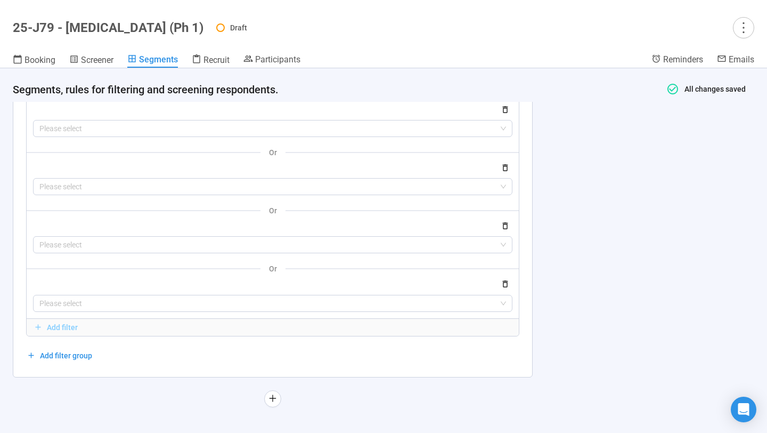
click at [52, 329] on span "Add filter" at bounding box center [62, 327] width 31 height 12
click at [53, 325] on span "Add filter" at bounding box center [62, 327] width 31 height 12
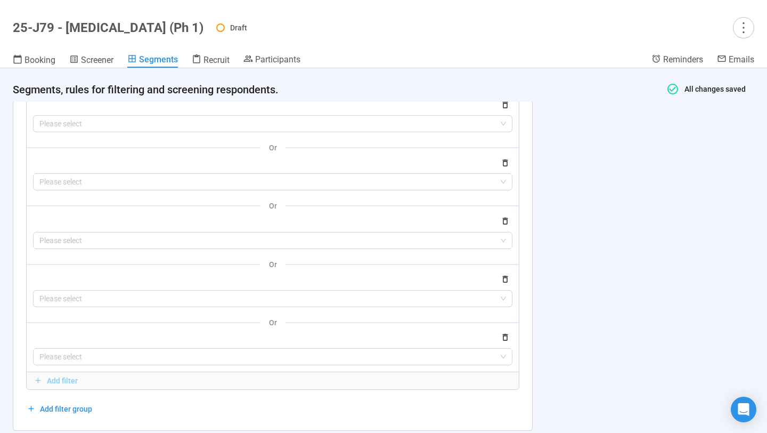
scroll to position [2173, 0]
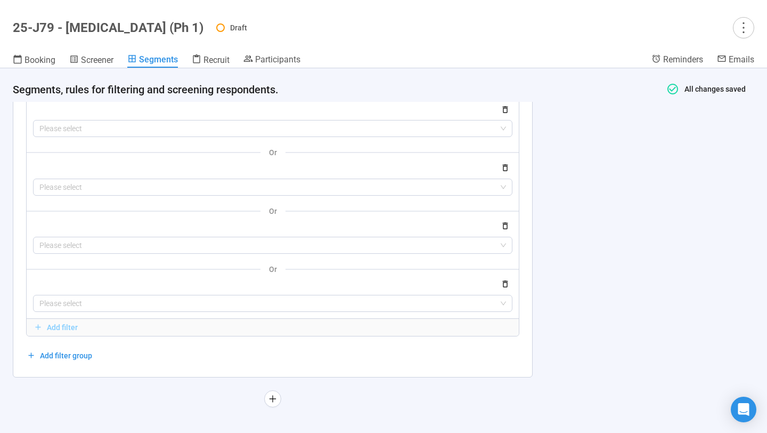
click at [56, 326] on span "Add filter" at bounding box center [62, 327] width 31 height 12
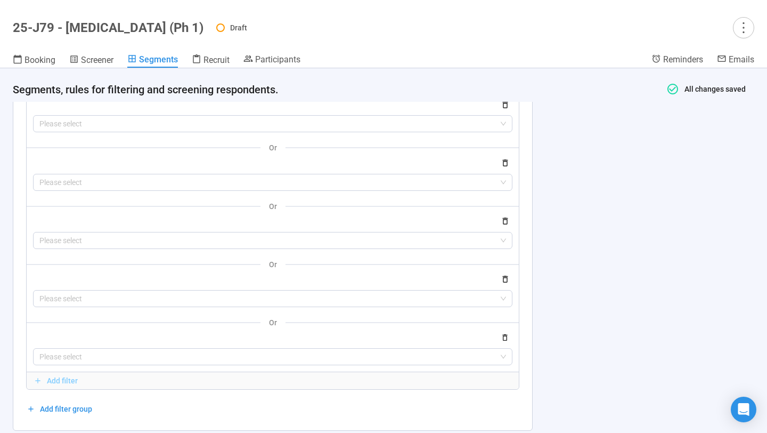
scroll to position [2231, 0]
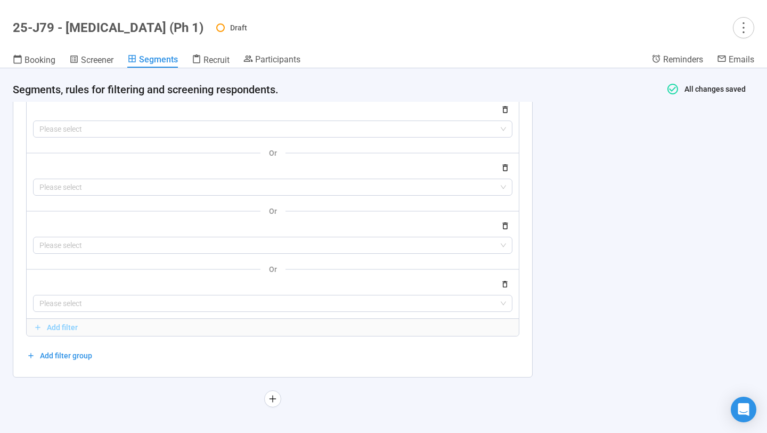
click at [62, 327] on span "Add filter" at bounding box center [62, 327] width 31 height 12
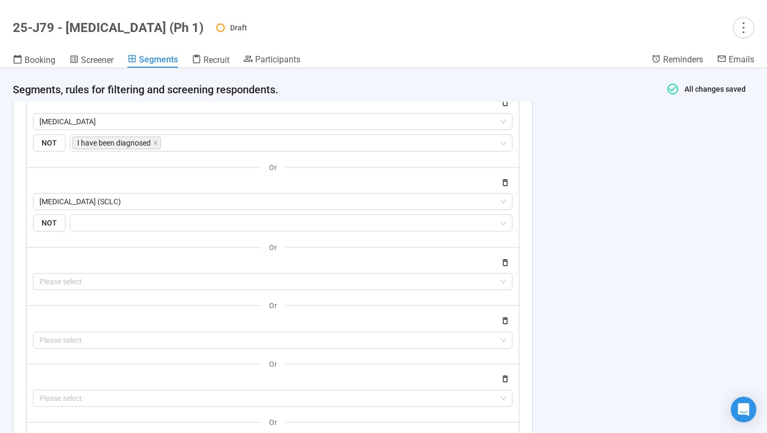
scroll to position [1607, 0]
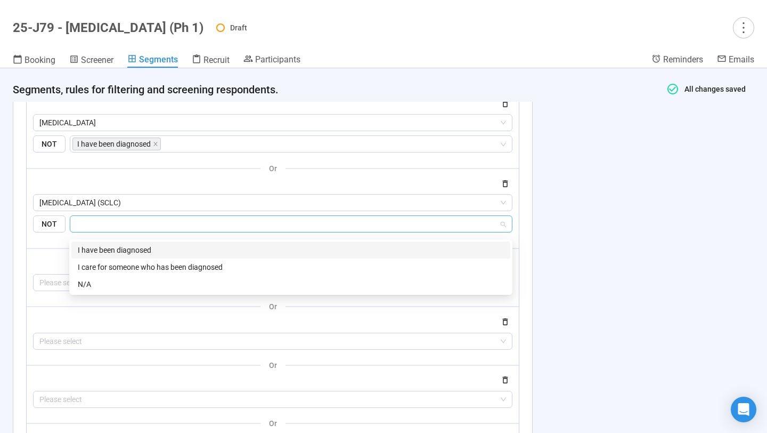
click at [100, 227] on input "search" at bounding box center [288, 223] width 422 height 13
click at [104, 248] on div "I have been diagnosed" at bounding box center [291, 250] width 426 height 12
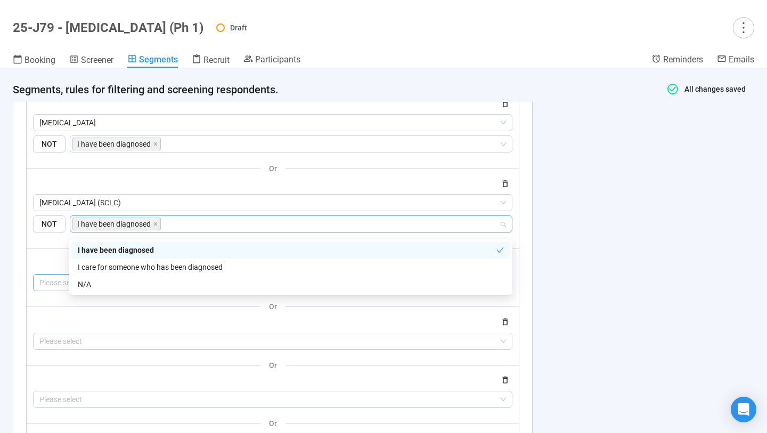
click at [50, 287] on input "search" at bounding box center [272, 282] width 467 height 16
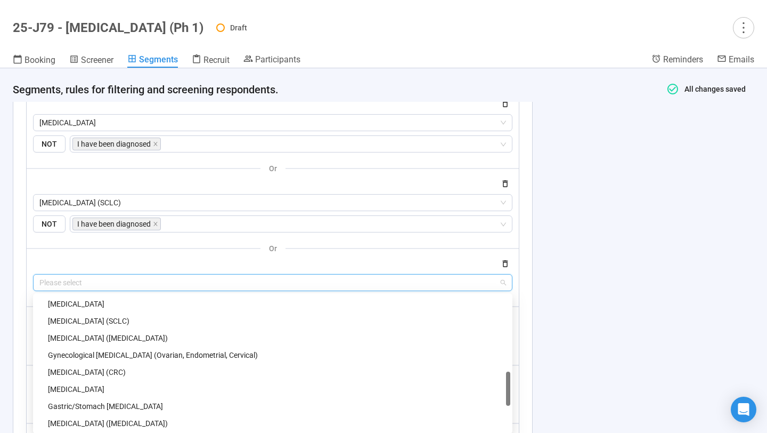
scroll to position [405, 0]
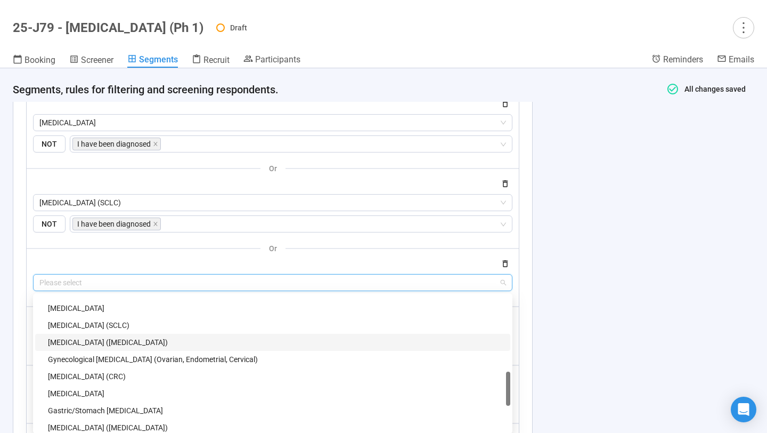
click at [96, 346] on div "Non-Small Cell Lung Cancer (NSCLC)" at bounding box center [276, 342] width 456 height 12
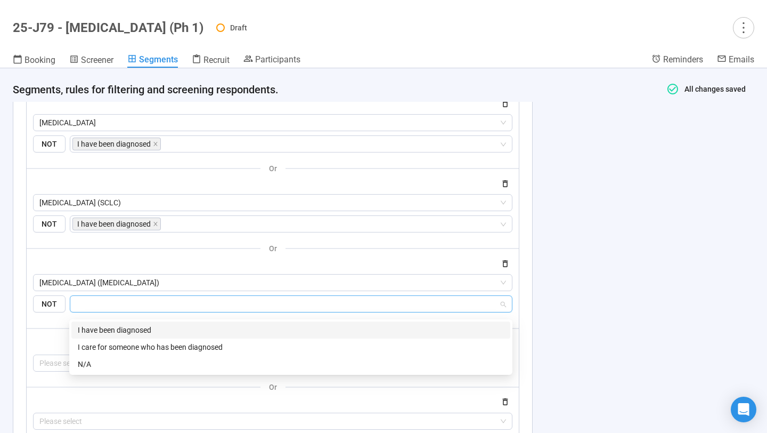
click at [115, 310] on input "search" at bounding box center [288, 303] width 422 height 13
click at [115, 331] on div "I have been diagnosed" at bounding box center [291, 330] width 426 height 12
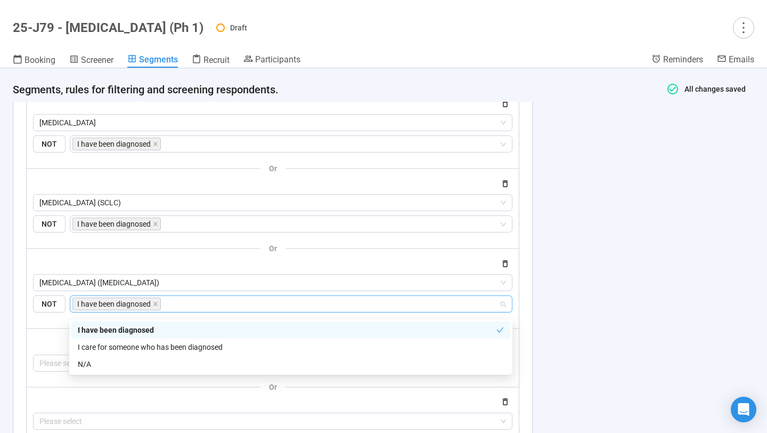
click at [43, 333] on div "or" at bounding box center [273, 327] width 492 height 13
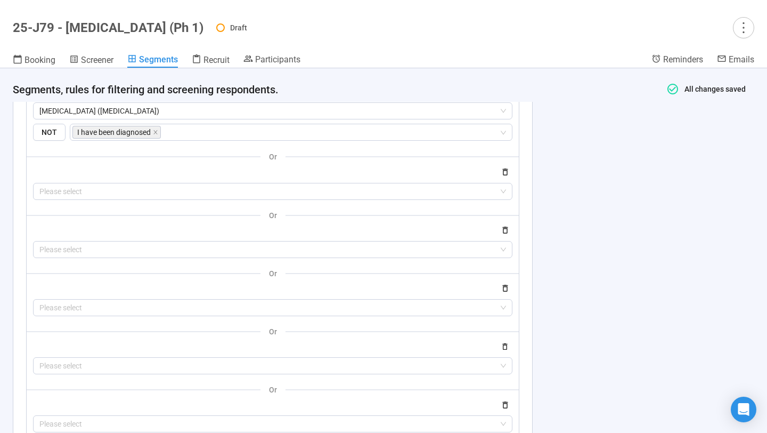
scroll to position [1778, 0]
click at [86, 198] on input "search" at bounding box center [272, 192] width 467 height 16
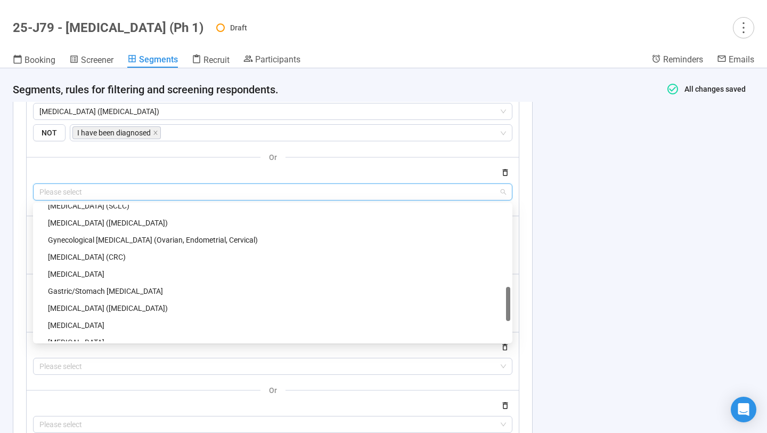
scroll to position [429, 0]
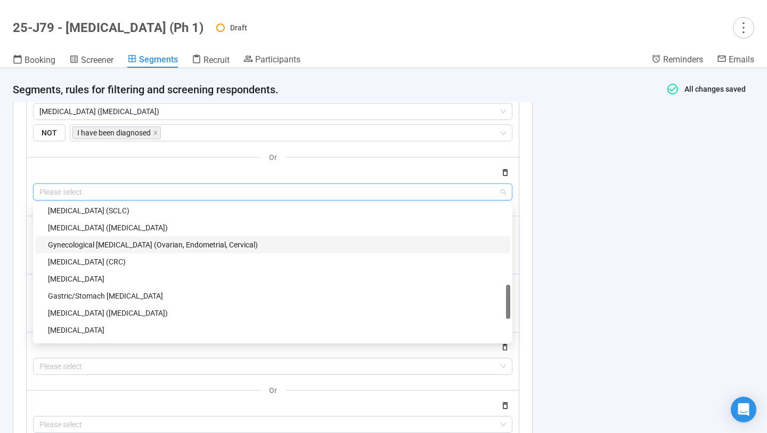
click at [86, 249] on div "Gynecological Cancer (Ovarian, Endometrial, Cervical)" at bounding box center [276, 245] width 456 height 12
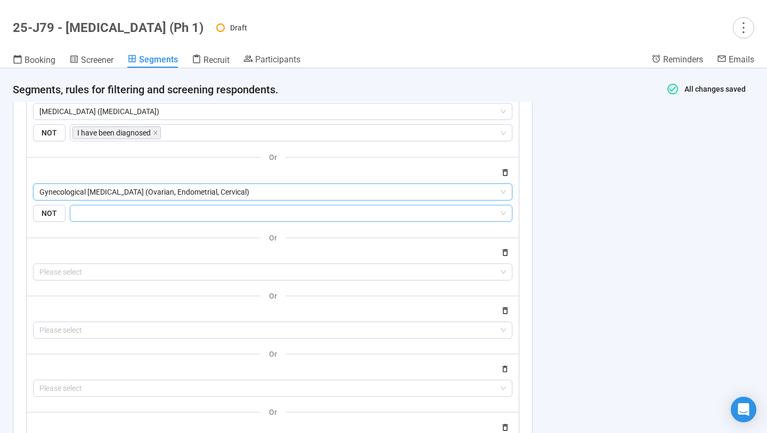
click at [99, 217] on input "search" at bounding box center [288, 213] width 422 height 13
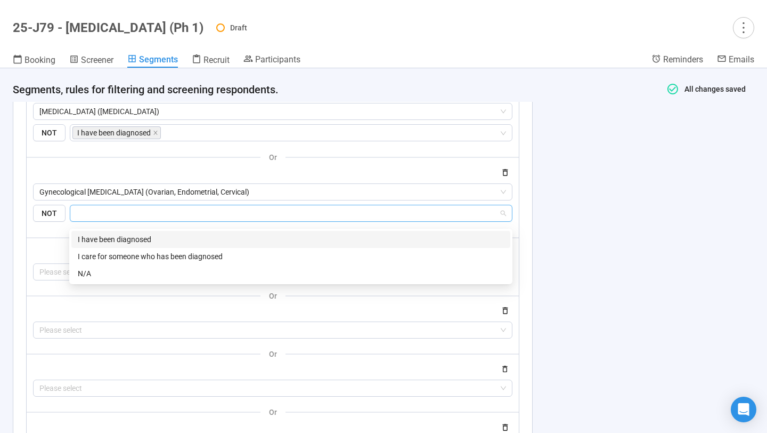
click at [104, 236] on div "I have been diagnosed" at bounding box center [291, 239] width 426 height 12
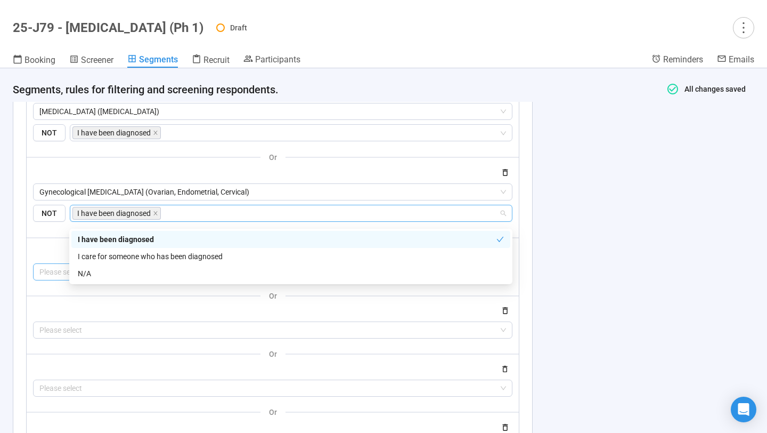
click at [51, 272] on input "search" at bounding box center [272, 272] width 467 height 16
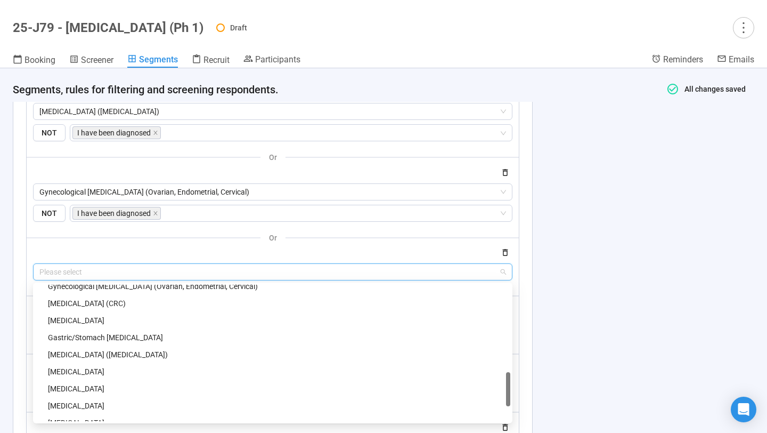
scroll to position [466, 0]
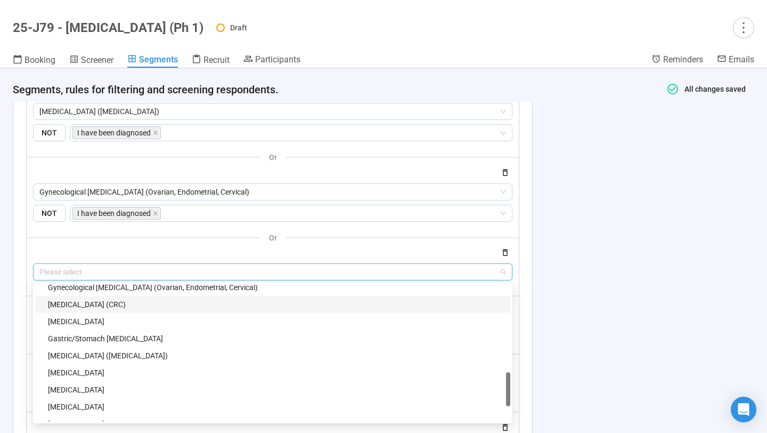
click at [115, 313] on div "Colorectal Cancer (CRC)" at bounding box center [272, 304] width 475 height 17
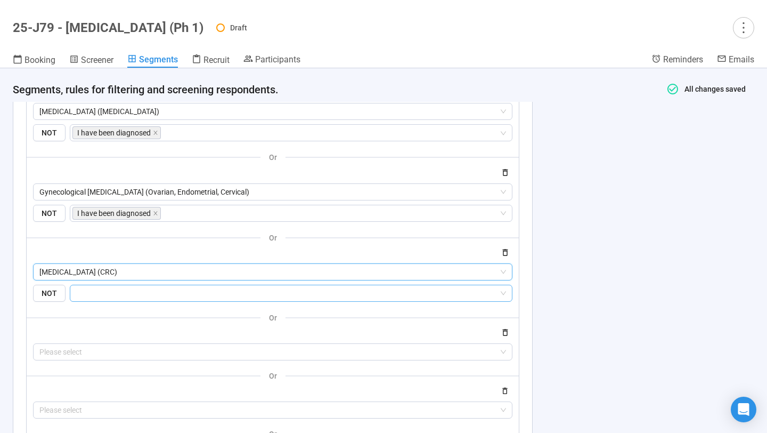
click at [126, 299] on input "search" at bounding box center [288, 293] width 422 height 13
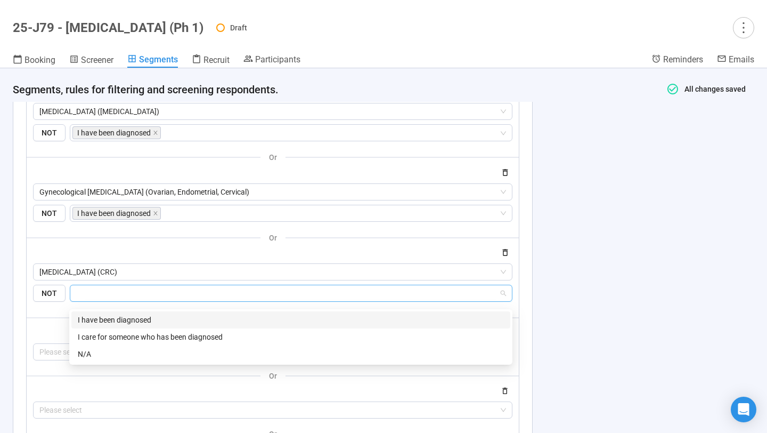
click at [131, 315] on div "I have been diagnosed" at bounding box center [291, 320] width 426 height 12
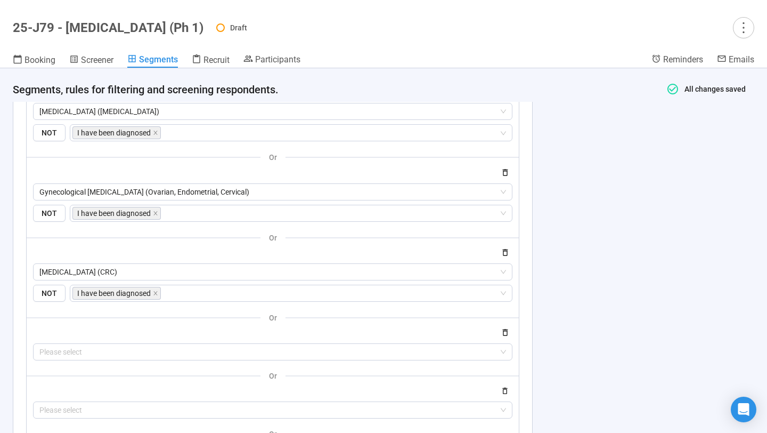
click at [33, 329] on div "or Please select" at bounding box center [272, 336] width 479 height 50
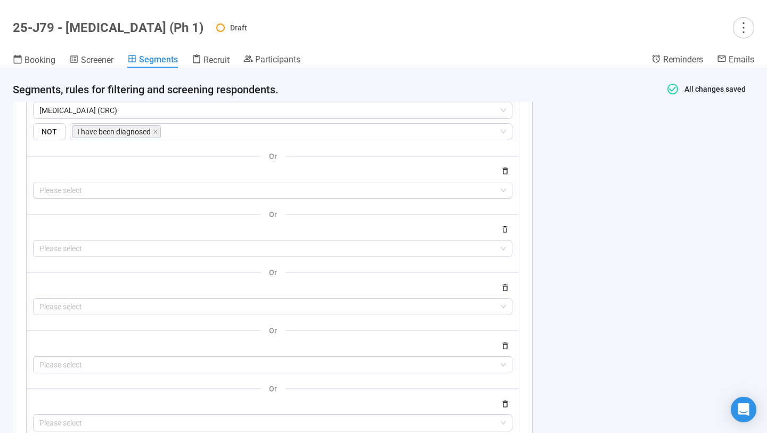
scroll to position [1942, 0]
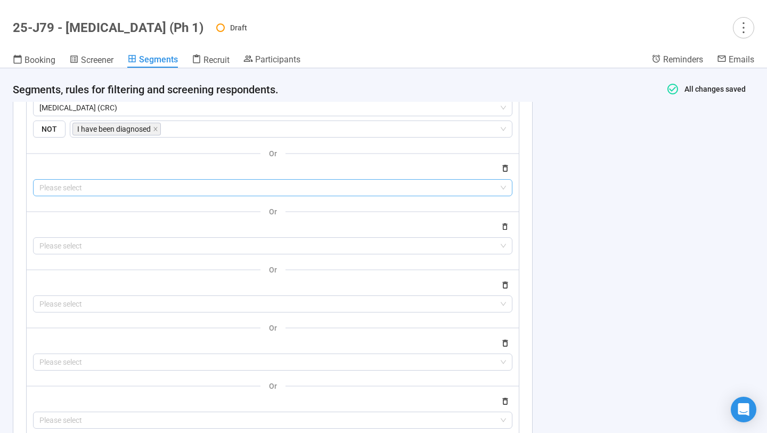
click at [80, 195] on input "search" at bounding box center [272, 188] width 467 height 16
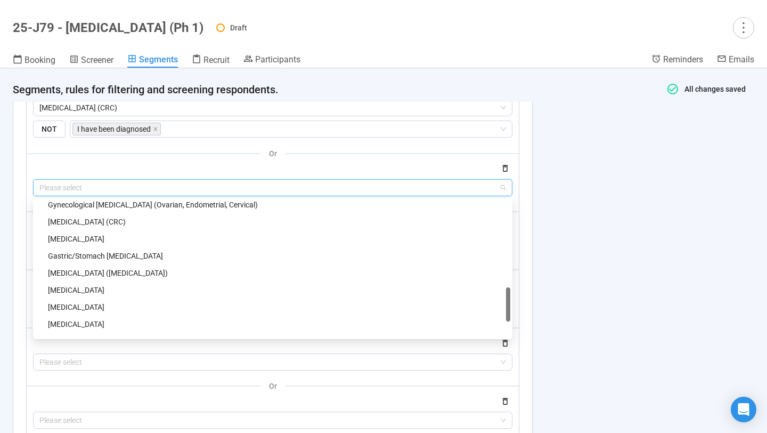
scroll to position [463, 0]
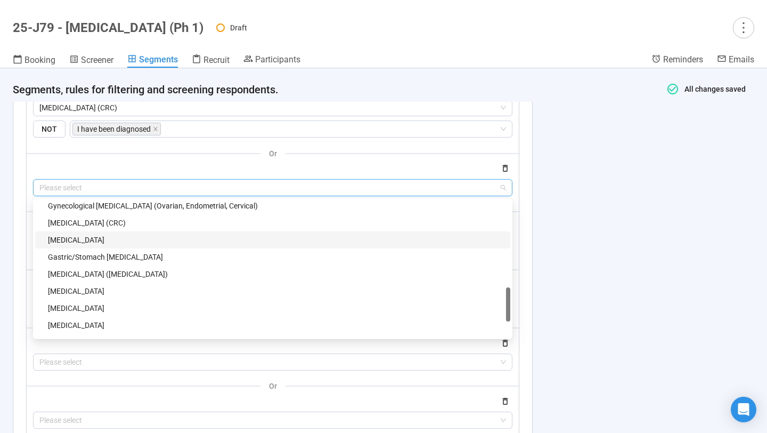
click at [81, 246] on div "Bladder Cancer" at bounding box center [276, 240] width 456 height 12
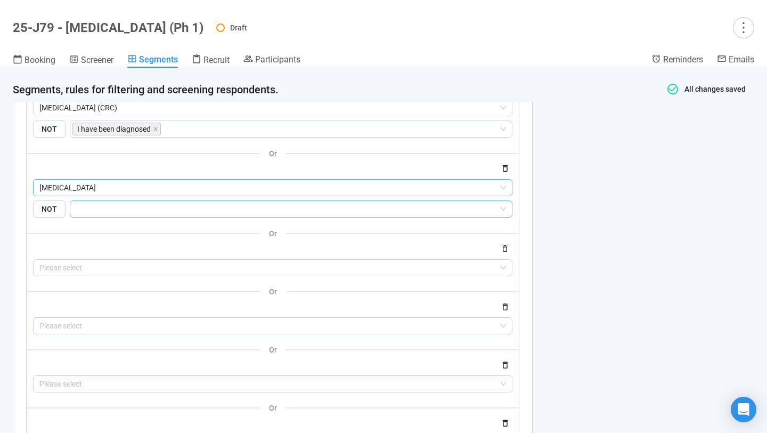
click at [106, 215] on input "search" at bounding box center [288, 208] width 422 height 13
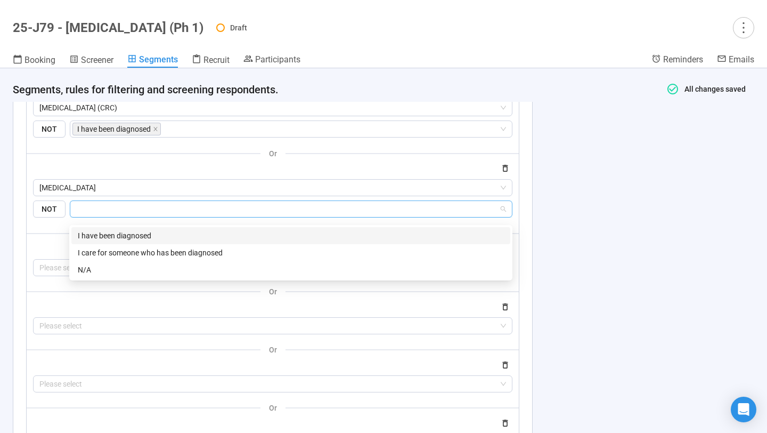
click at [108, 232] on div "I have been diagnosed" at bounding box center [291, 236] width 426 height 12
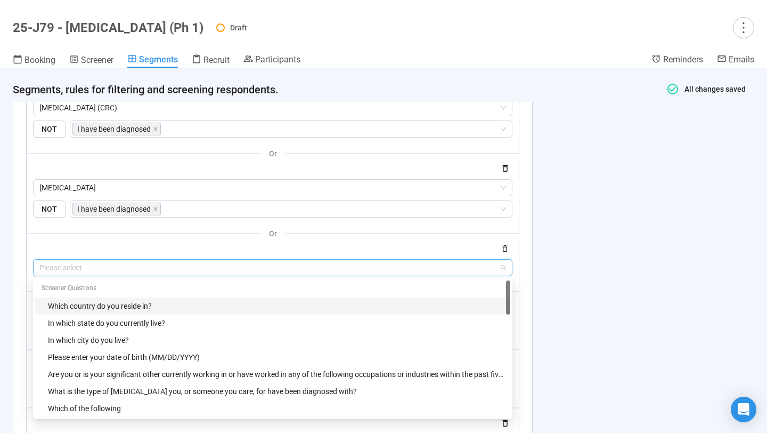
click at [58, 271] on input "search" at bounding box center [272, 267] width 467 height 16
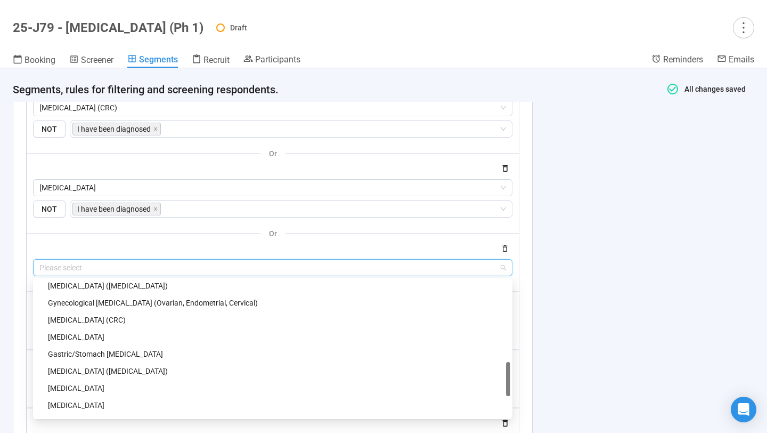
scroll to position [458, 0]
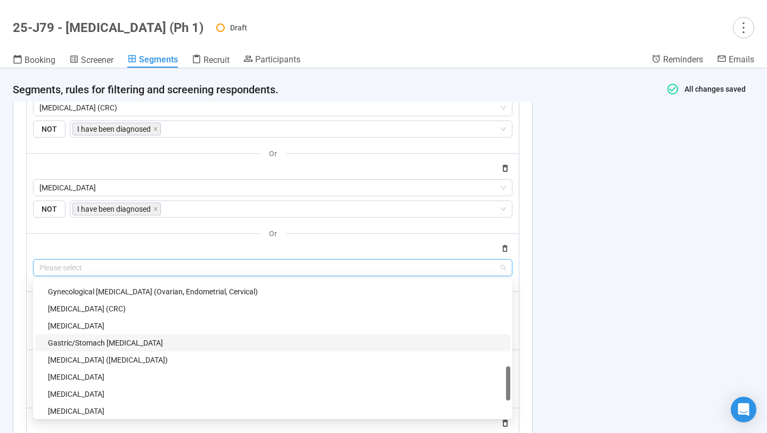
click at [93, 348] on div "Gastric/Stomach Cancer" at bounding box center [276, 343] width 456 height 12
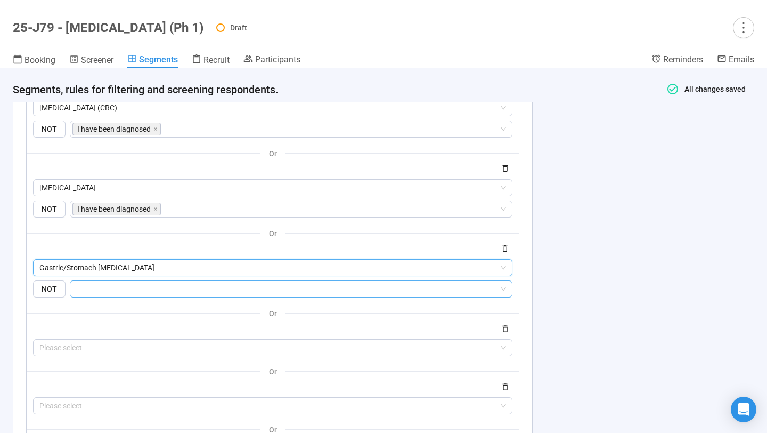
click at [112, 295] on input "search" at bounding box center [288, 288] width 422 height 13
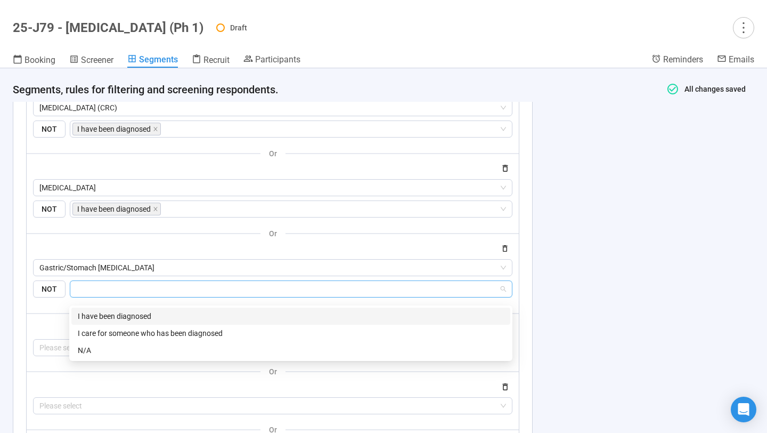
click at [113, 315] on div "I have been diagnosed" at bounding box center [291, 316] width 426 height 12
click at [47, 320] on div "or" at bounding box center [273, 312] width 492 height 13
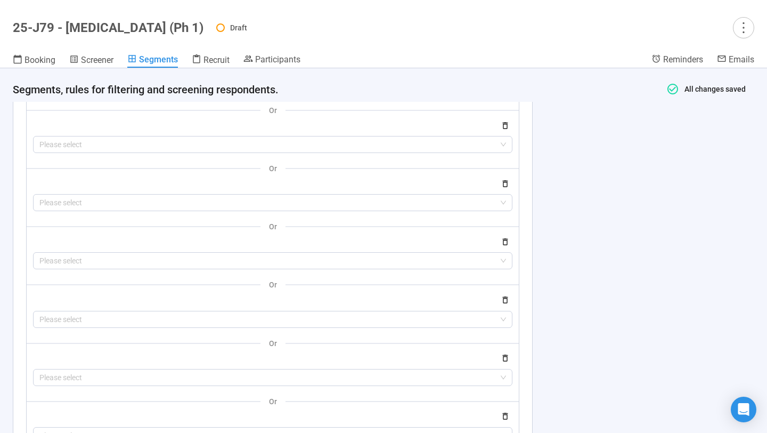
scroll to position [2102, 0]
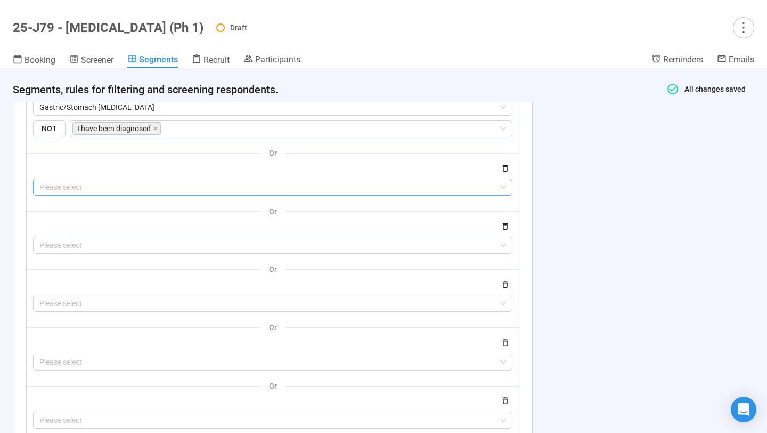
click at [75, 193] on input "search" at bounding box center [272, 187] width 467 height 16
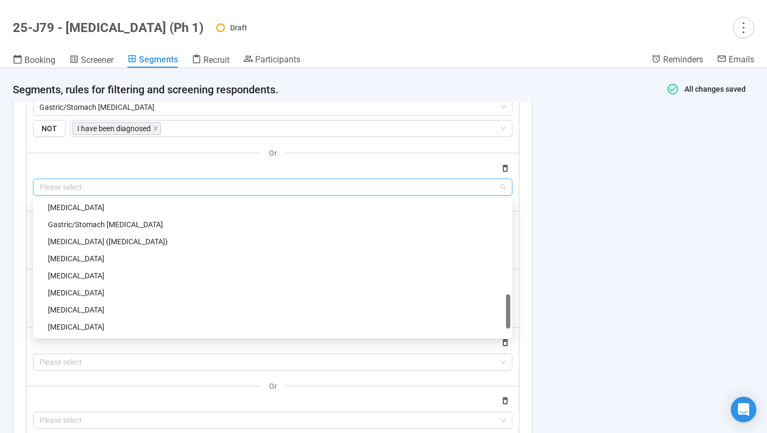
scroll to position [493, 0]
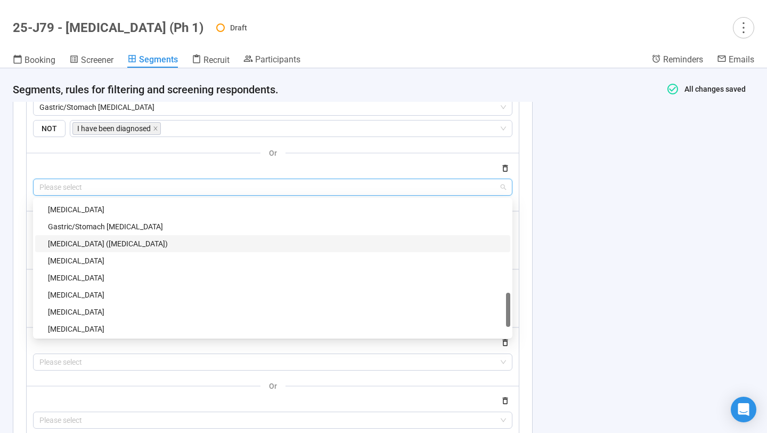
click at [85, 249] on div "Skin Cancer (Melanoma)" at bounding box center [276, 244] width 456 height 12
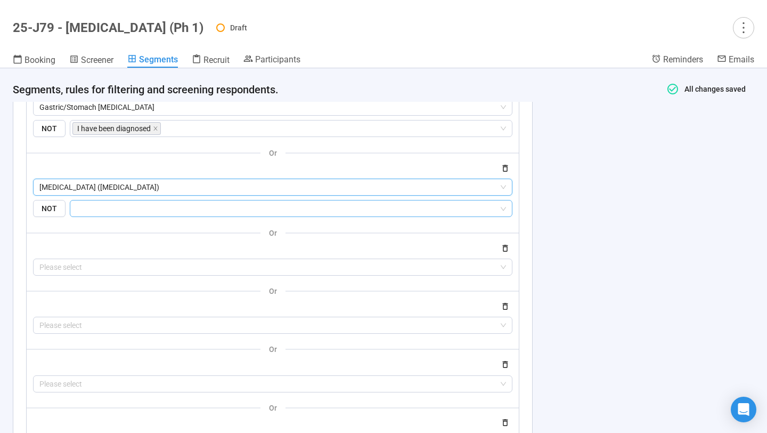
click at [98, 215] on input "search" at bounding box center [288, 208] width 422 height 13
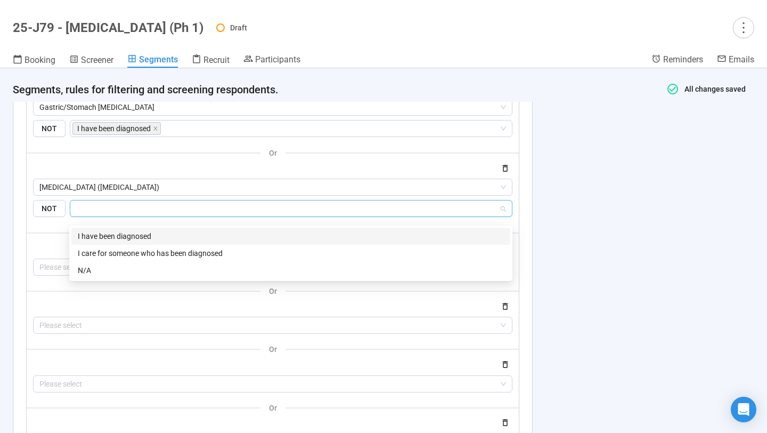
click at [102, 232] on div "I have been diagnosed" at bounding box center [291, 236] width 426 height 12
click at [41, 273] on input "search" at bounding box center [272, 267] width 467 height 16
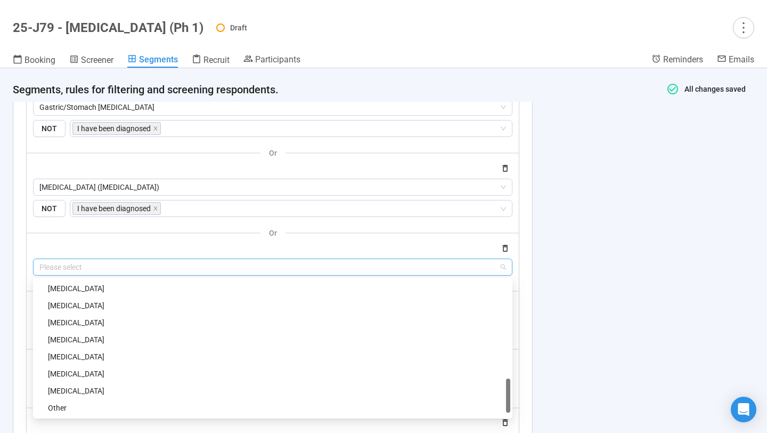
scroll to position [513, 0]
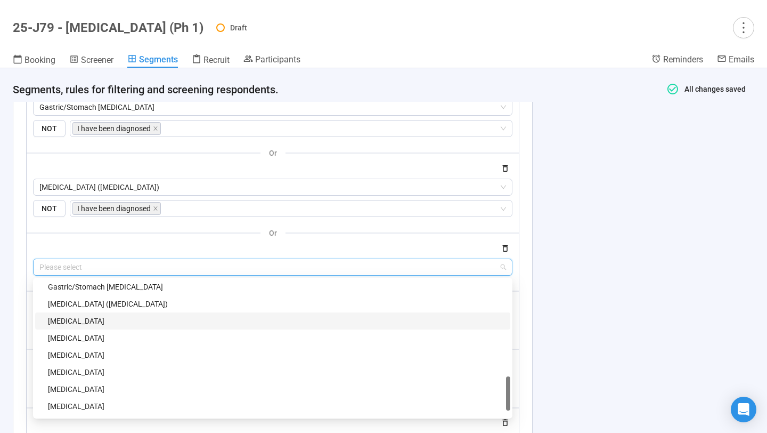
click at [92, 327] on div "Breast Cancer" at bounding box center [276, 321] width 456 height 12
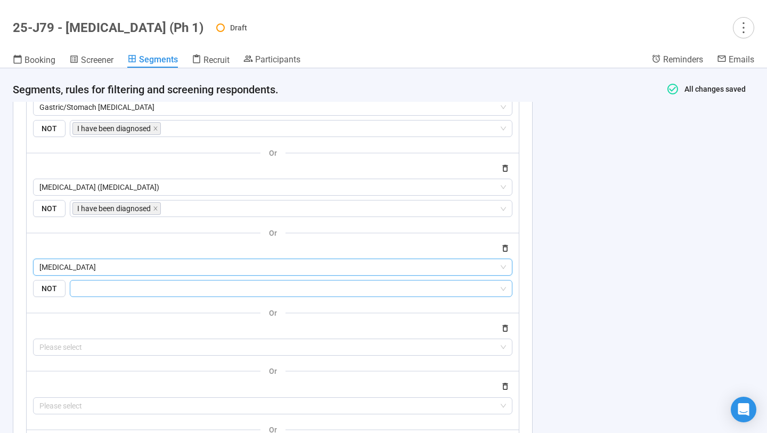
click at [107, 295] on input "search" at bounding box center [288, 288] width 422 height 13
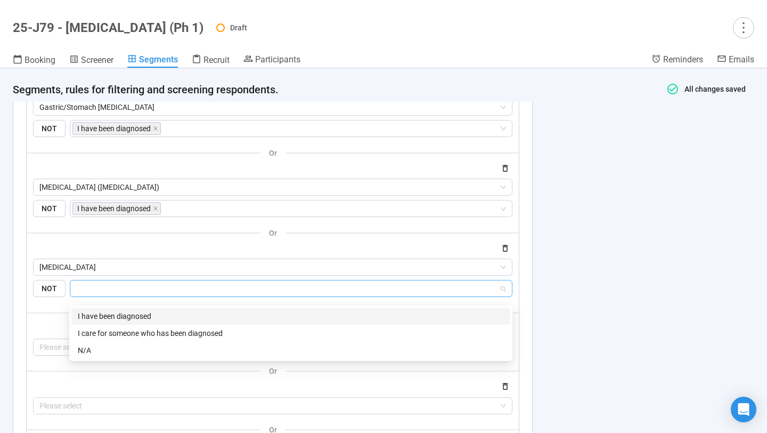
click at [102, 317] on div "I have been diagnosed" at bounding box center [291, 316] width 426 height 12
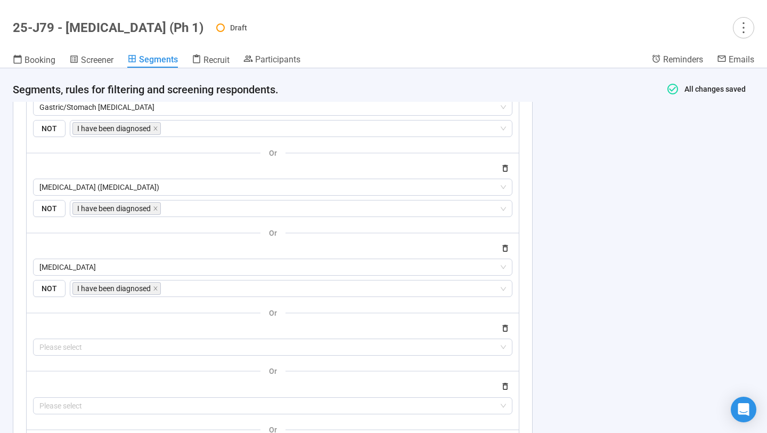
click at [36, 326] on div "or Please select" at bounding box center [272, 331] width 479 height 50
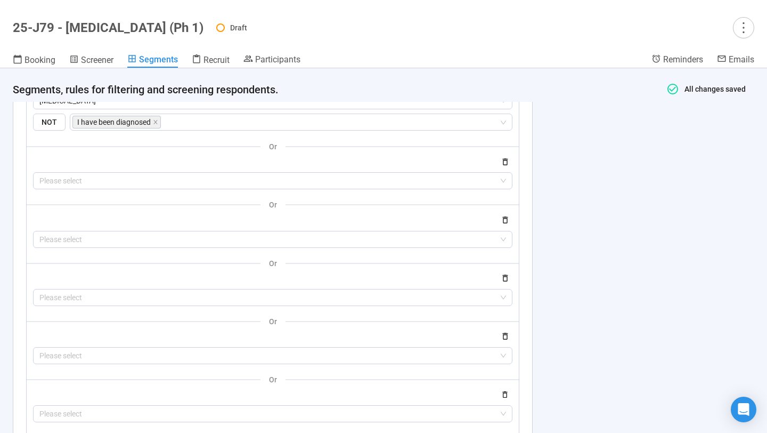
scroll to position [2276, 0]
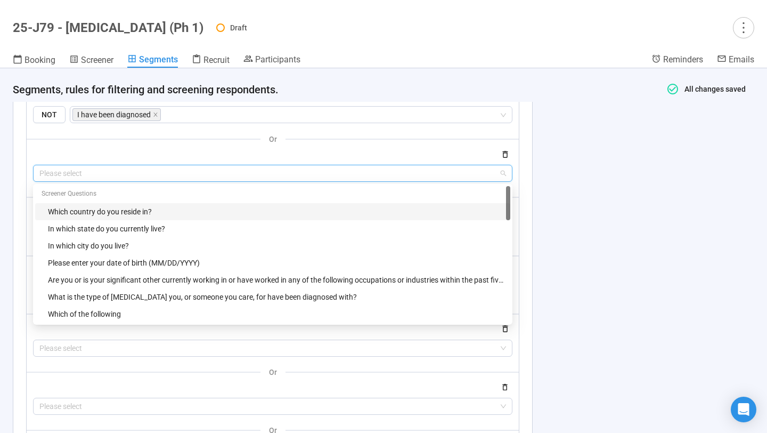
click at [88, 181] on input "search" at bounding box center [272, 173] width 467 height 16
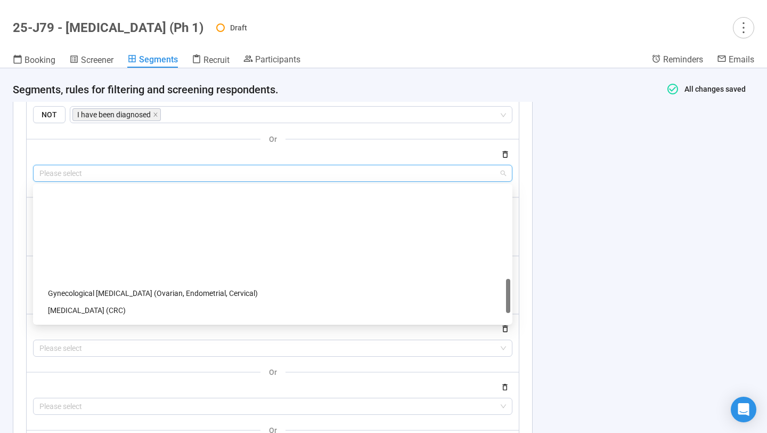
scroll to position [545, 0]
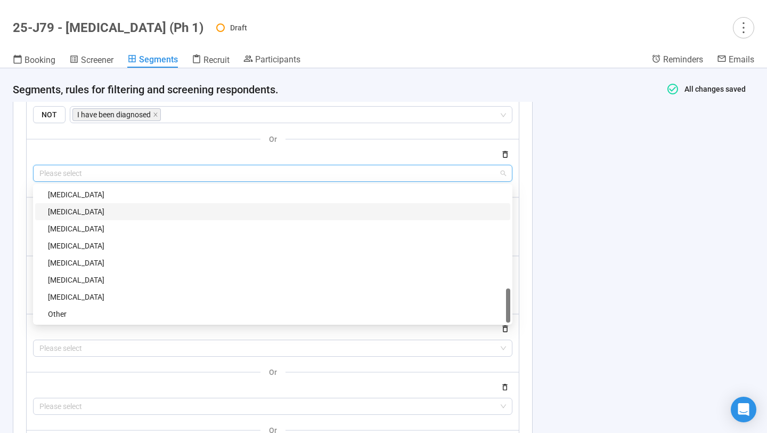
click at [91, 217] on div "Prostate Cancer" at bounding box center [276, 212] width 456 height 12
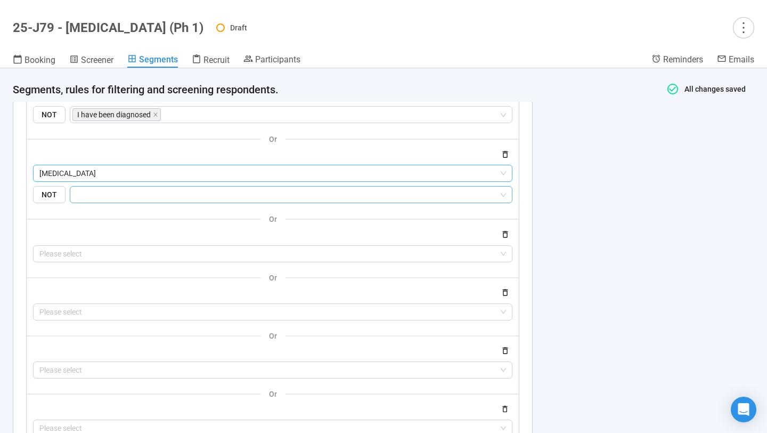
click at [102, 203] on div at bounding box center [291, 194] width 443 height 17
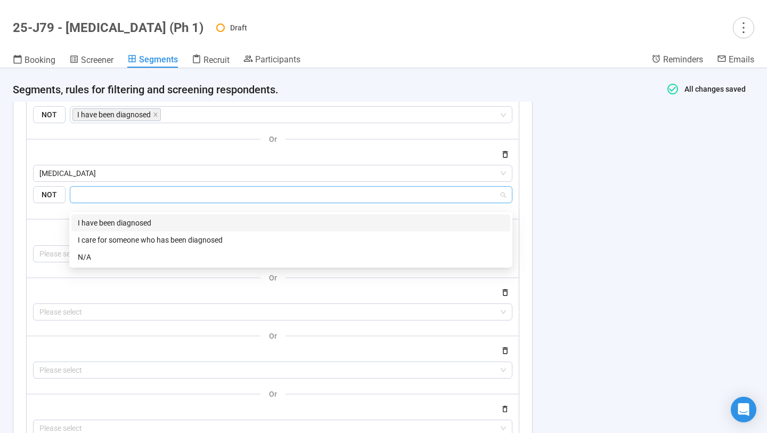
click at [102, 221] on div "I have been diagnosed" at bounding box center [291, 223] width 426 height 12
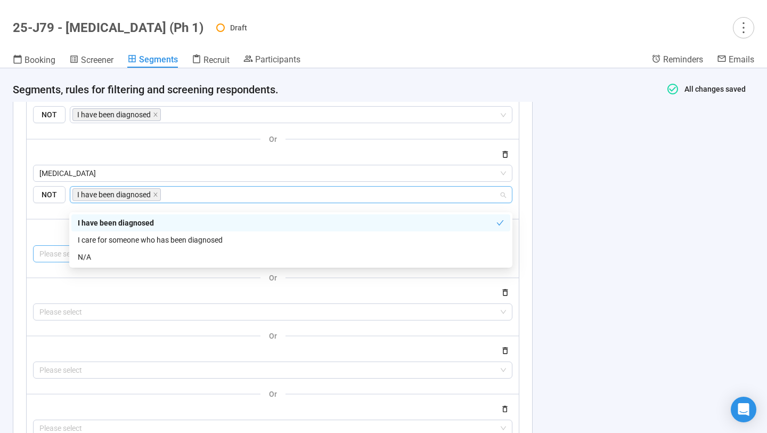
click at [43, 262] on input "search" at bounding box center [272, 254] width 467 height 16
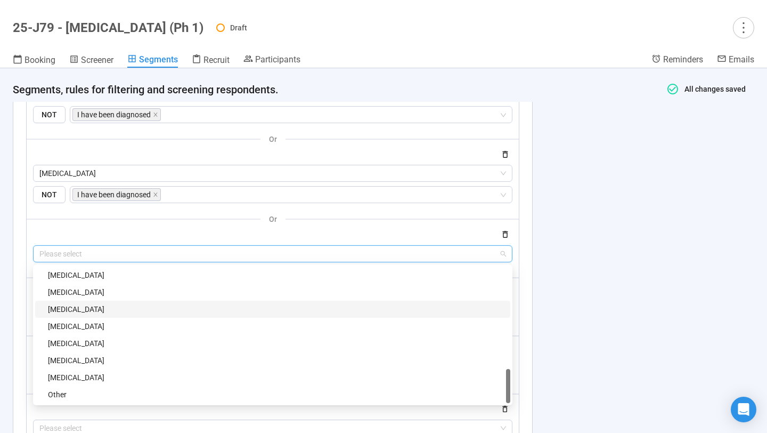
click at [93, 315] on div "Liver Cancer" at bounding box center [276, 309] width 456 height 12
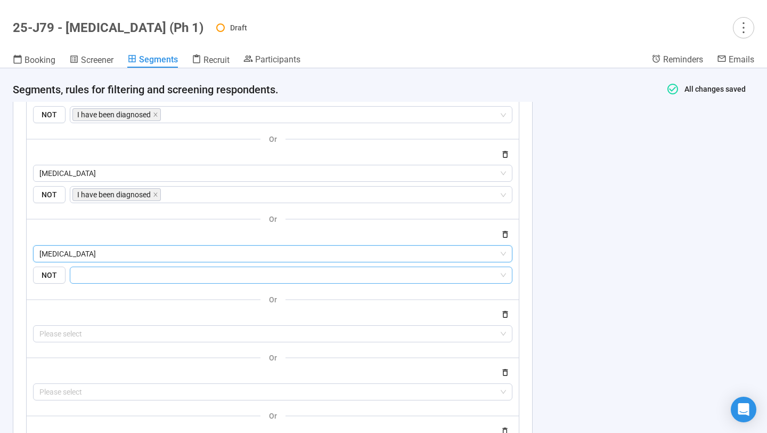
click at [103, 281] on input "search" at bounding box center [288, 274] width 422 height 13
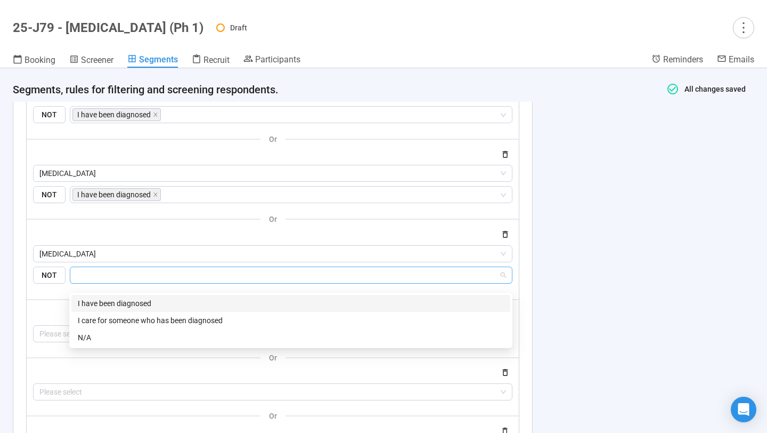
click at [105, 300] on div "I have been diagnosed" at bounding box center [291, 303] width 426 height 12
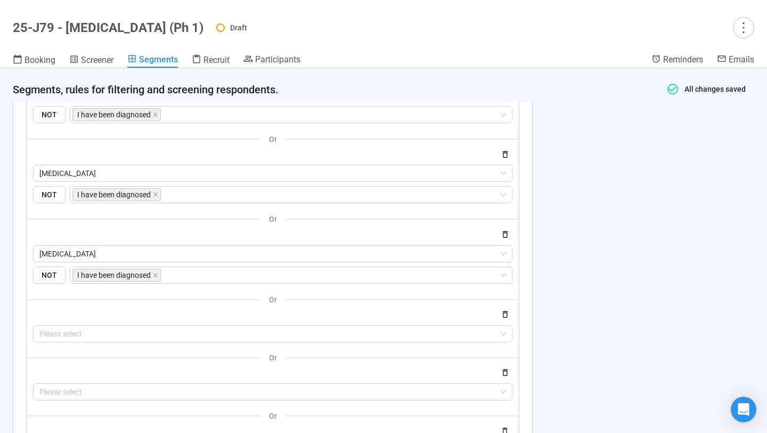
click at [37, 317] on div at bounding box center [272, 314] width 479 height 13
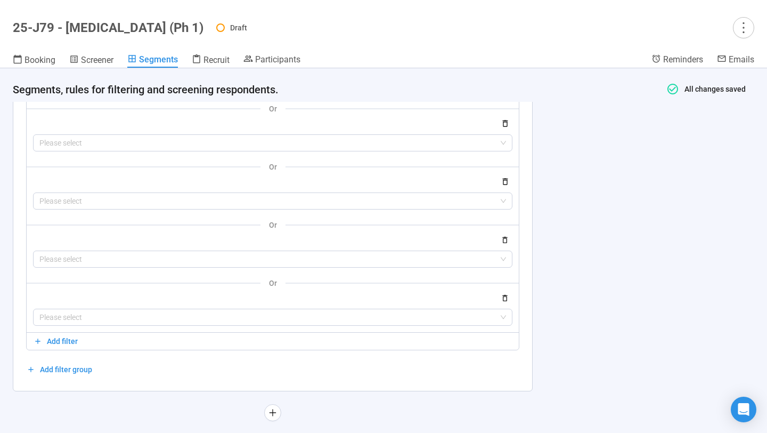
scroll to position [2488, 0]
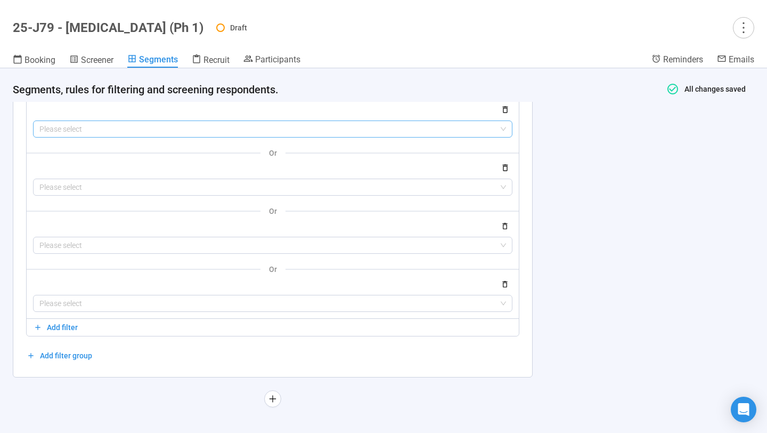
click at [107, 130] on input "search" at bounding box center [272, 129] width 467 height 16
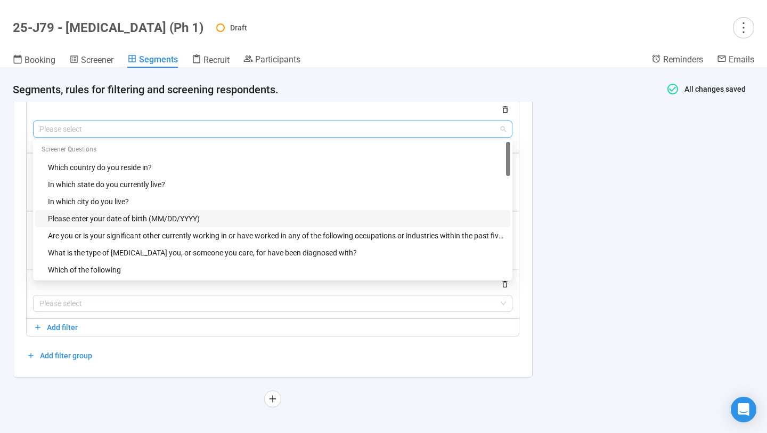
scroll to position [545, 0]
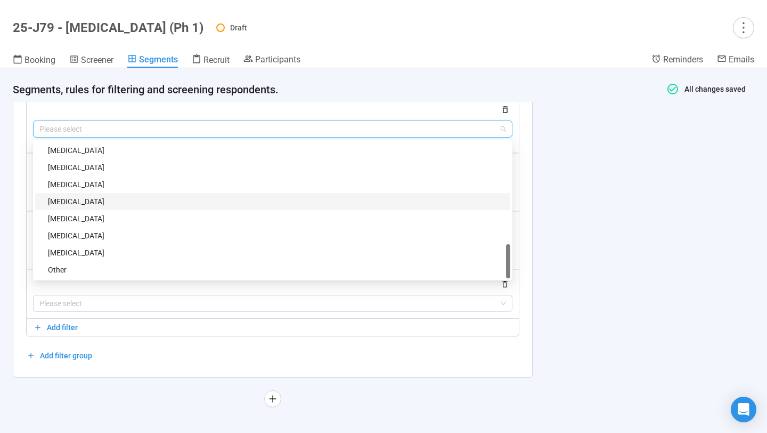
click at [105, 205] on div "Pancreatic Cancer" at bounding box center [276, 201] width 456 height 12
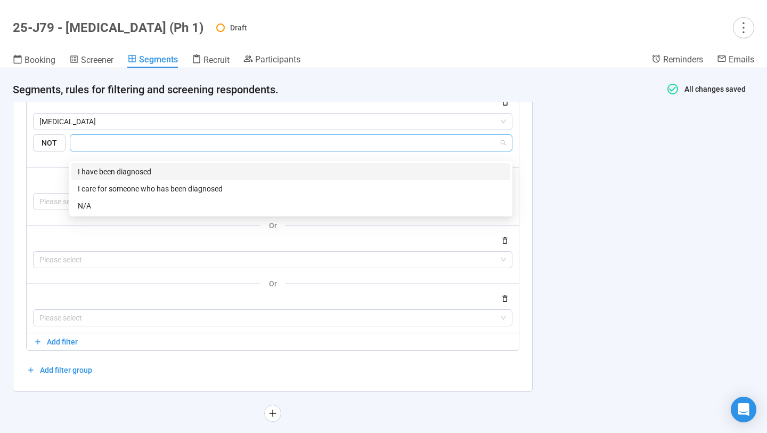
click at [115, 149] on input "search" at bounding box center [288, 142] width 422 height 13
click at [117, 172] on div "I have been diagnosed" at bounding box center [291, 172] width 426 height 12
click at [50, 208] on input "search" at bounding box center [272, 201] width 467 height 16
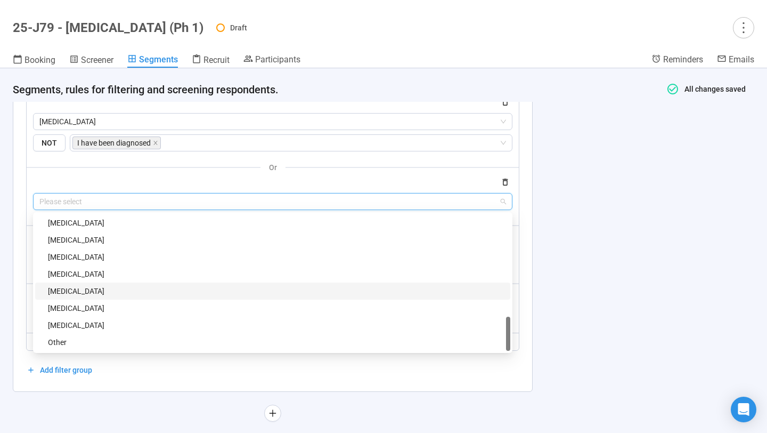
click at [87, 297] on div "Kidney Cancer" at bounding box center [276, 291] width 456 height 12
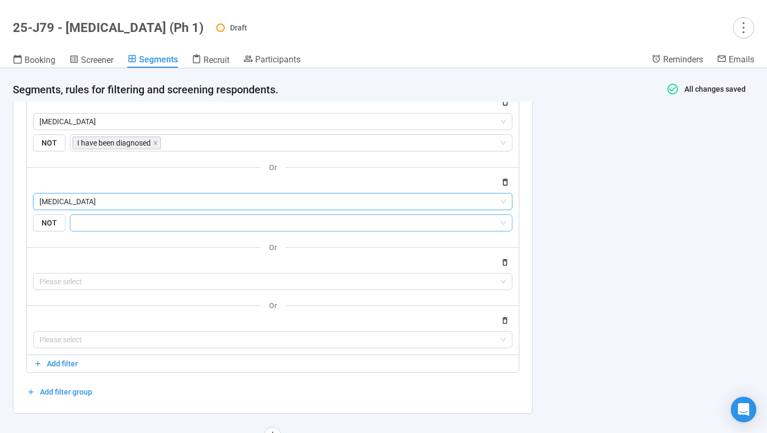
click at [105, 229] on input "search" at bounding box center [288, 222] width 422 height 13
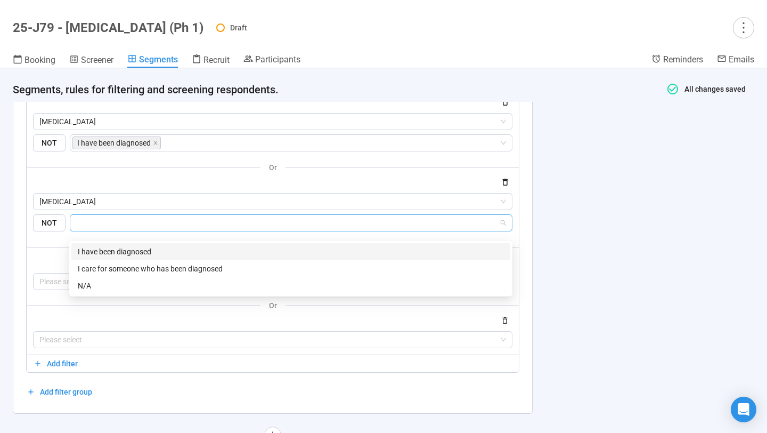
click at [109, 246] on div "I have been diagnosed" at bounding box center [291, 252] width 426 height 12
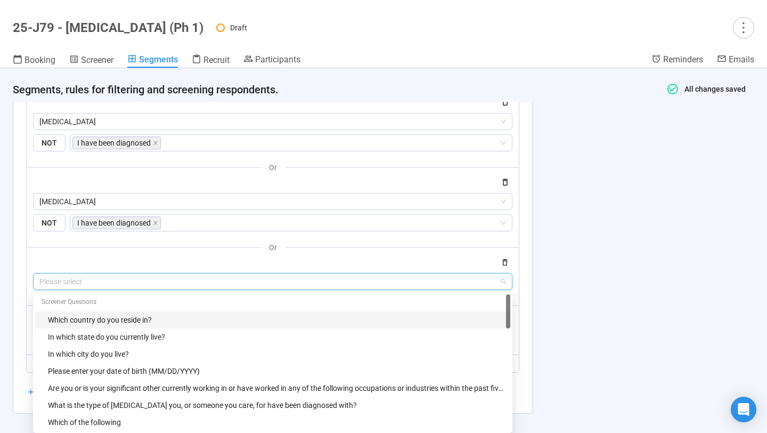
click at [54, 287] on input "search" at bounding box center [272, 281] width 467 height 16
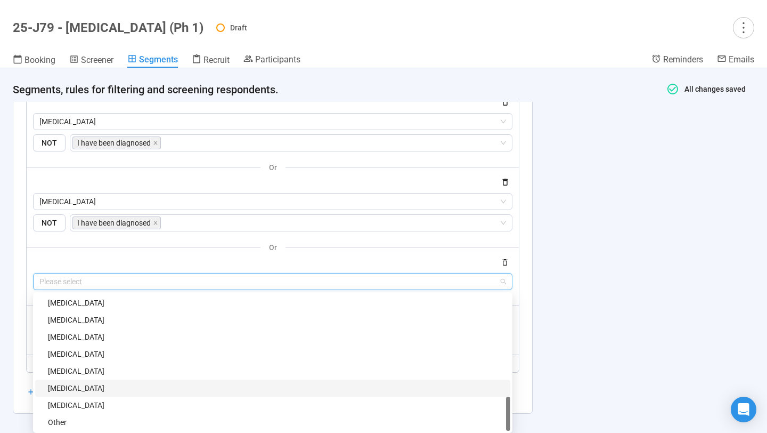
click at [86, 388] on div "Head And Neck Cancer" at bounding box center [276, 388] width 456 height 12
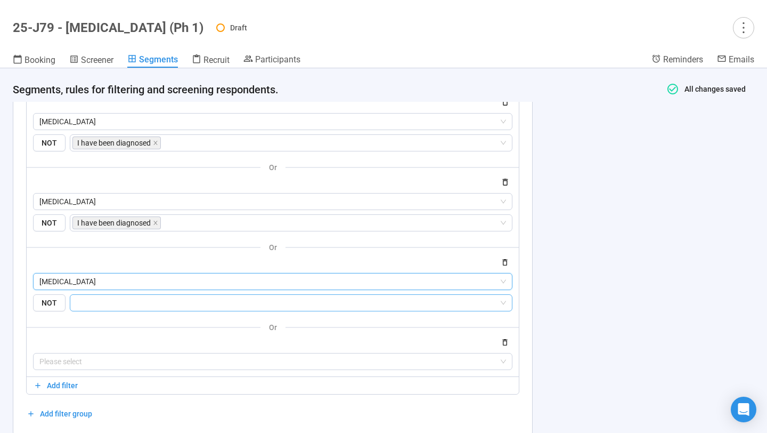
click at [107, 307] on input "search" at bounding box center [288, 302] width 422 height 13
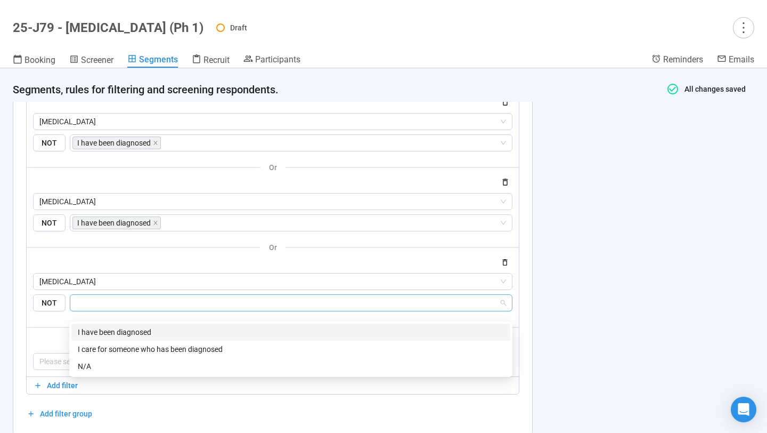
click at [109, 331] on div "I have been diagnosed" at bounding box center [291, 332] width 426 height 12
click at [48, 332] on div "or" at bounding box center [273, 326] width 492 height 13
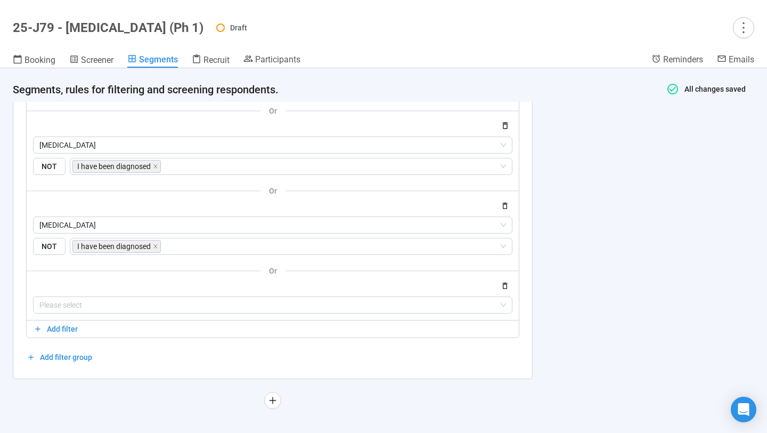
scroll to position [2554, 0]
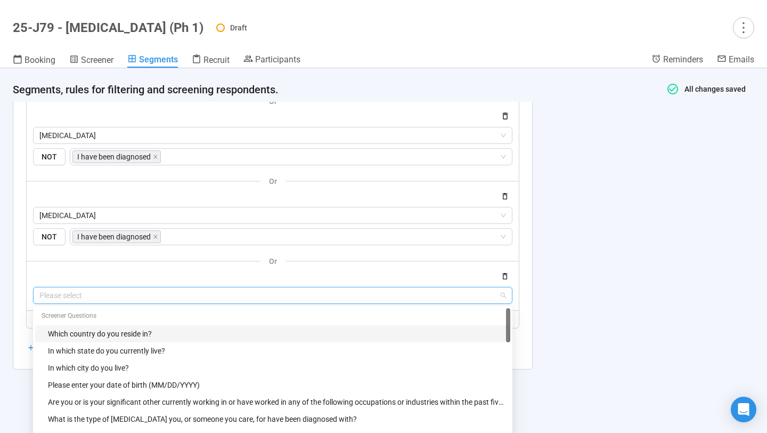
click at [67, 303] on input "search" at bounding box center [272, 295] width 467 height 16
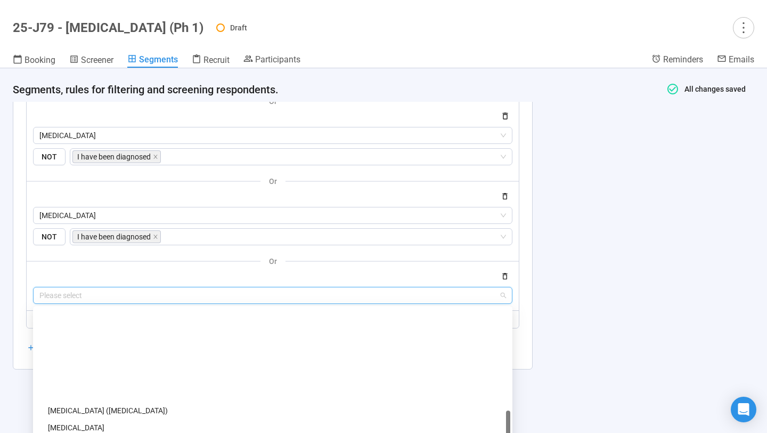
scroll to position [545, 0]
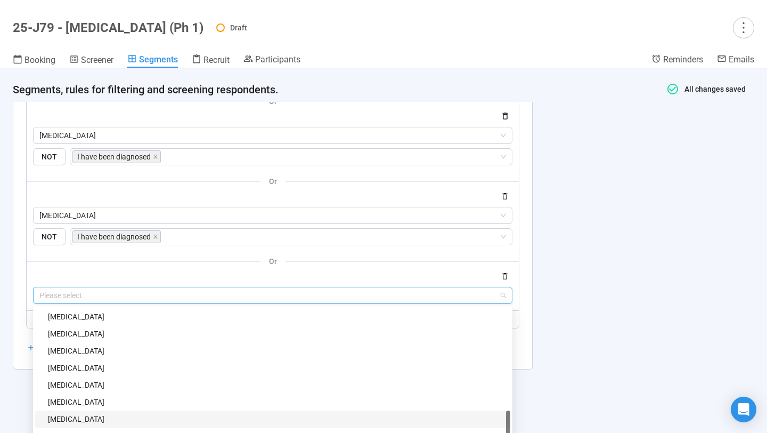
click at [80, 388] on div "Esophageal Cancer" at bounding box center [276, 419] width 456 height 12
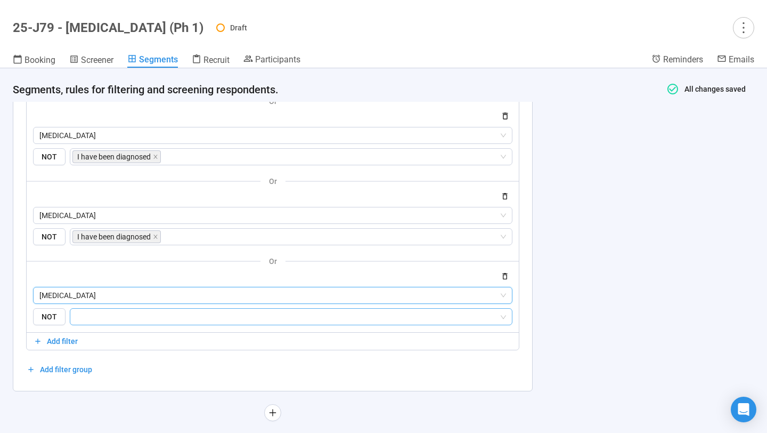
click at [115, 323] on input "search" at bounding box center [288, 316] width 422 height 13
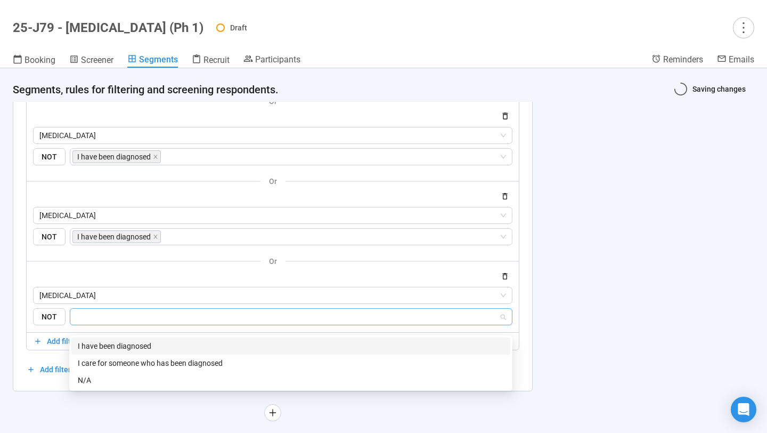
click at [113, 343] on div "I have been diagnosed" at bounding box center [291, 346] width 426 height 12
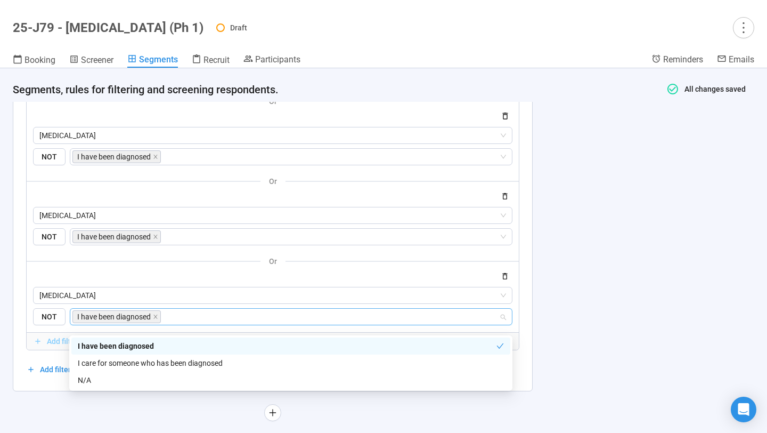
click at [37, 349] on button "Add filter" at bounding box center [273, 340] width 492 height 17
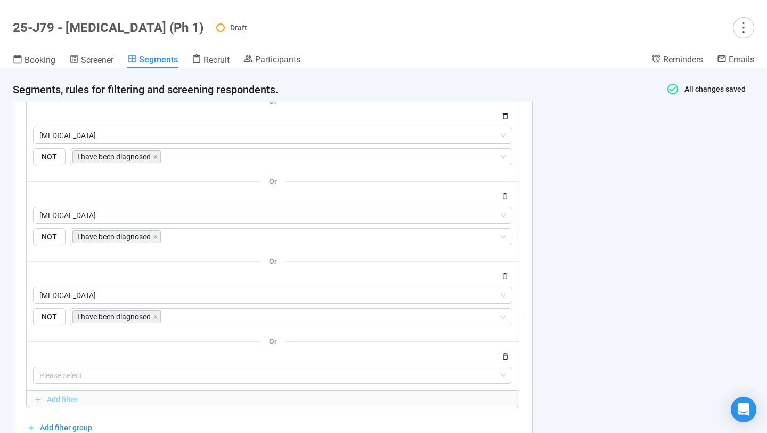
click at [48, 388] on span "Add filter" at bounding box center [62, 399] width 31 height 12
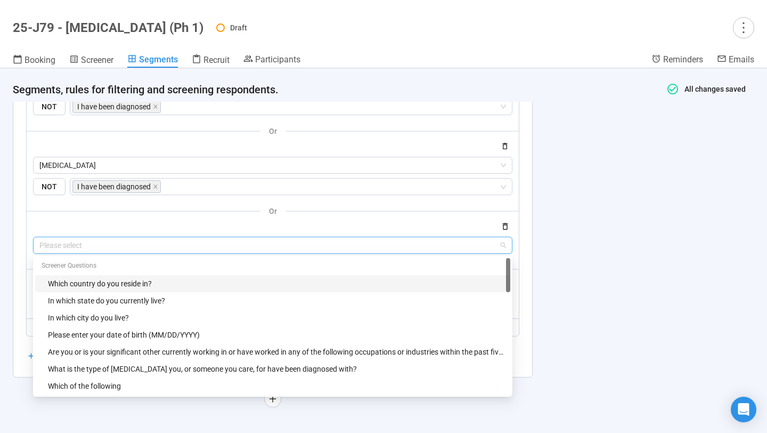
click at [99, 247] on input "search" at bounding box center [272, 245] width 467 height 16
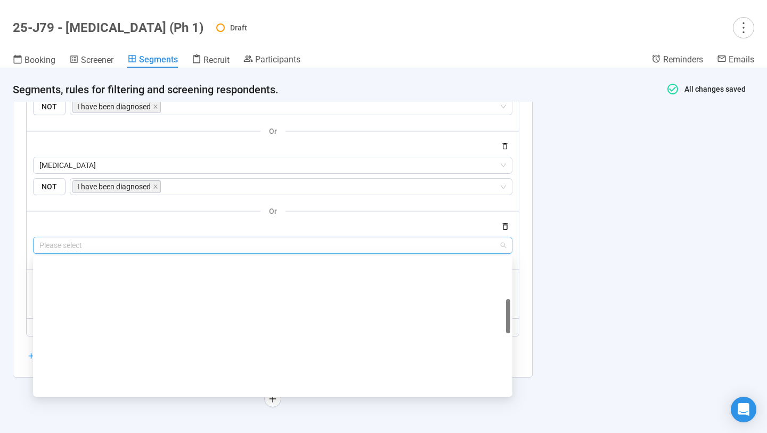
scroll to position [545, 0]
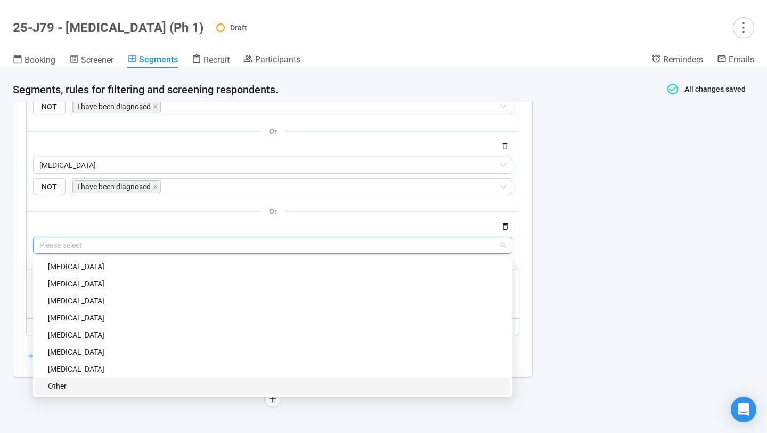
click at [116, 380] on div "Other" at bounding box center [276, 386] width 456 height 12
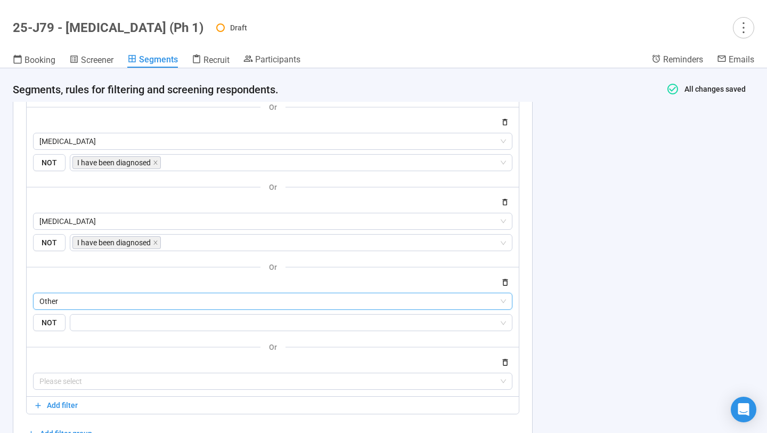
scroll to position [2663, 0]
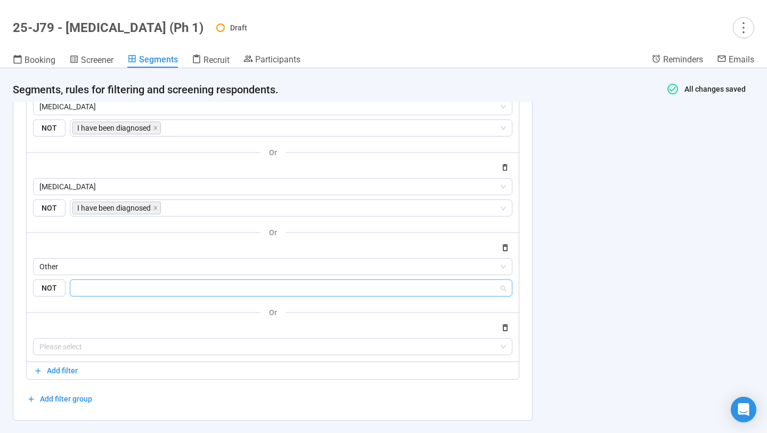
click at [140, 294] on input "search" at bounding box center [288, 287] width 422 height 13
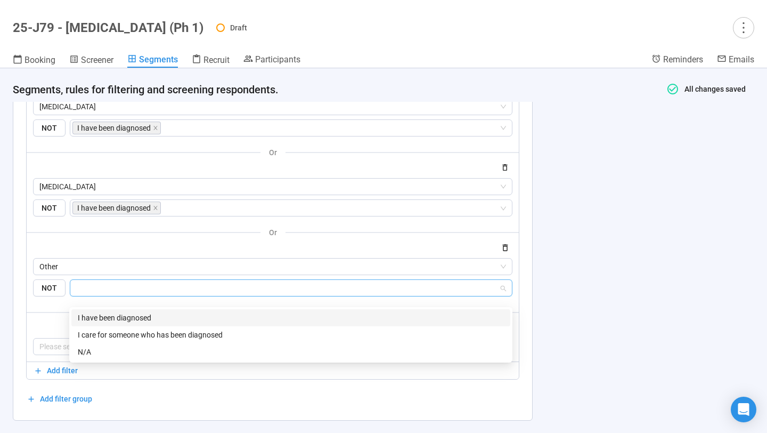
click at [133, 314] on div "I have been diagnosed" at bounding box center [291, 318] width 426 height 12
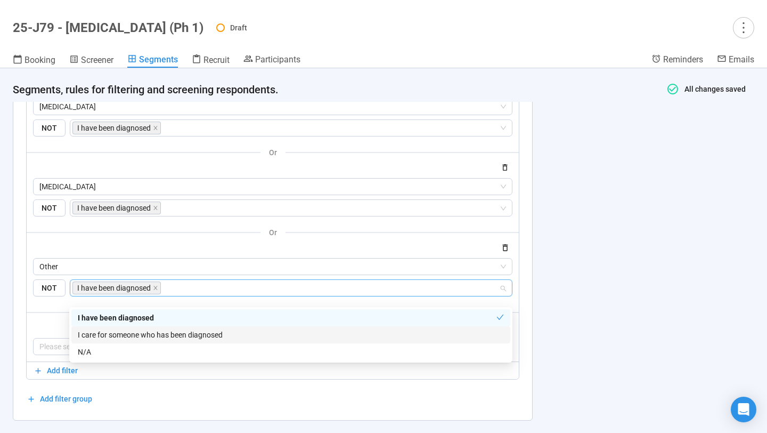
click at [397, 324] on div "**********" at bounding box center [383, 250] width 767 height 364
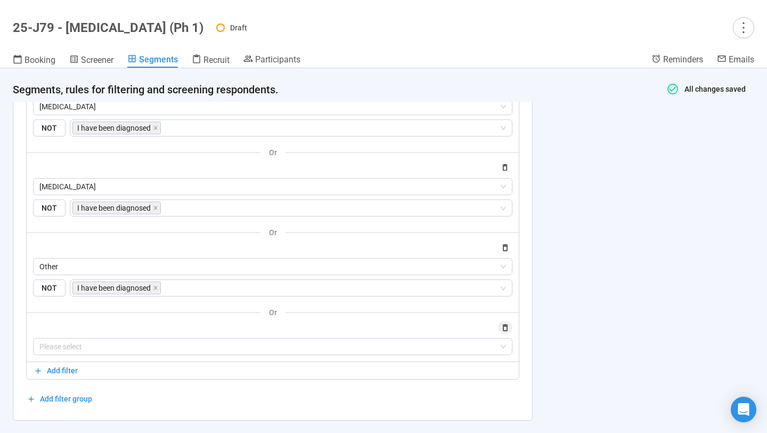
click at [397, 331] on icon "button" at bounding box center [505, 327] width 5 height 7
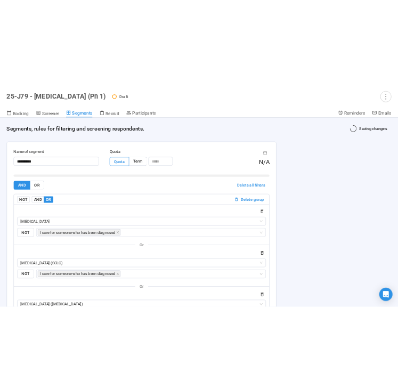
scroll to position [0, 0]
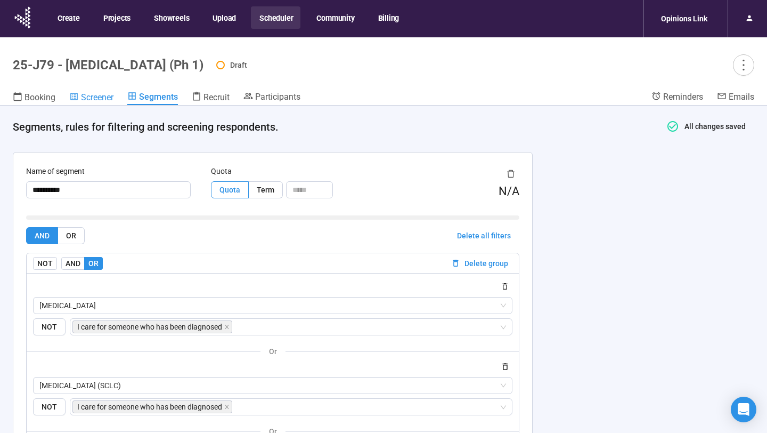
click at [83, 99] on span "Screener" at bounding box center [97, 97] width 32 height 10
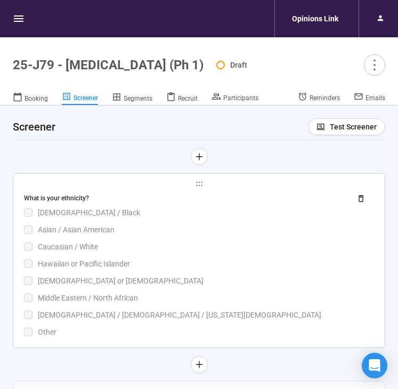
scroll to position [4321, 0]
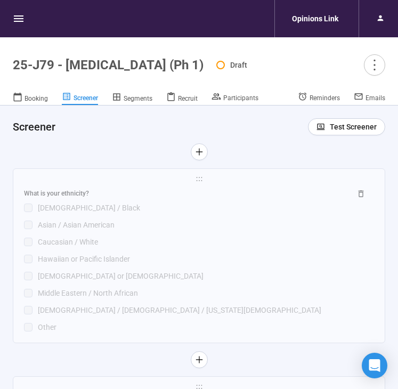
click at [275, 160] on div at bounding box center [199, 151] width 372 height 17
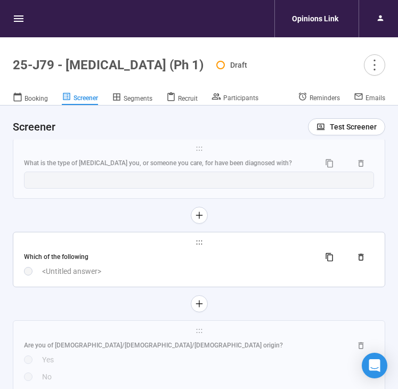
scroll to position [4064, 0]
click at [243, 274] on div "<Untitled answer>" at bounding box center [208, 271] width 332 height 12
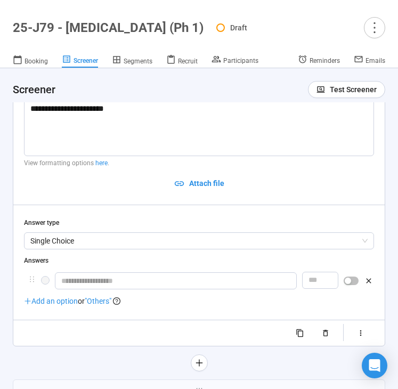
scroll to position [3998, 0]
click at [151, 168] on div "**********" at bounding box center [199, 135] width 350 height 71
click at [167, 144] on textarea "**********" at bounding box center [199, 128] width 350 height 56
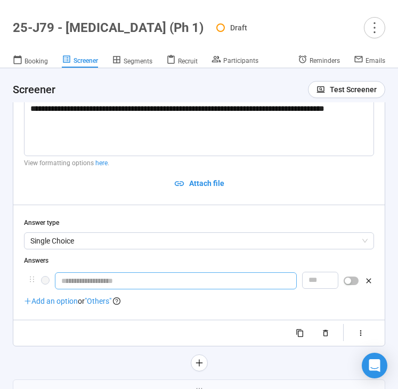
click at [125, 279] on input "text" at bounding box center [176, 280] width 242 height 17
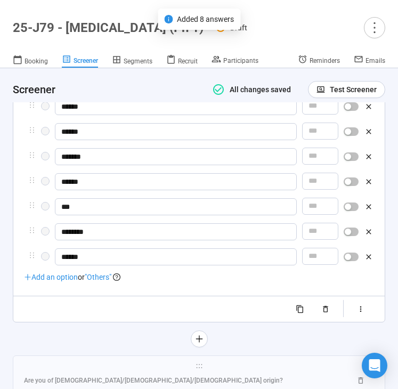
scroll to position [4221, 0]
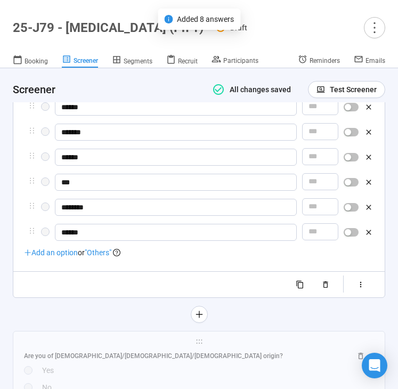
click at [100, 255] on span ""Others"" at bounding box center [98, 252] width 27 height 9
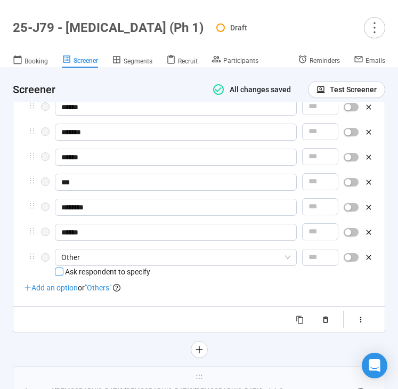
click at [61, 271] on span at bounding box center [59, 271] width 9 height 9
click at [66, 288] on span "Add an option" at bounding box center [51, 287] width 54 height 9
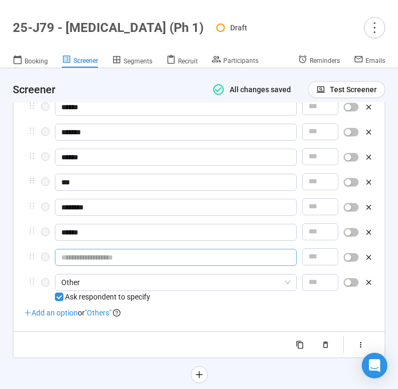
click at [100, 266] on input "text" at bounding box center [176, 257] width 242 height 17
click at [349, 258] on div "button" at bounding box center [348, 257] width 6 height 6
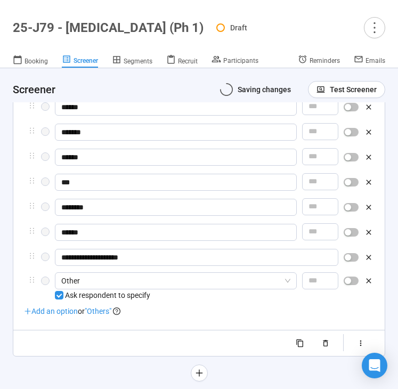
scroll to position [4302, 0]
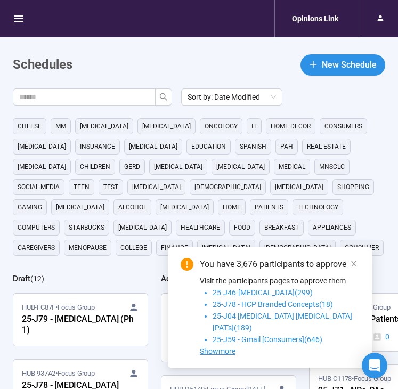
click at [73, 309] on span "HUB-FC87F • Focus Group" at bounding box center [58, 307] width 73 height 11
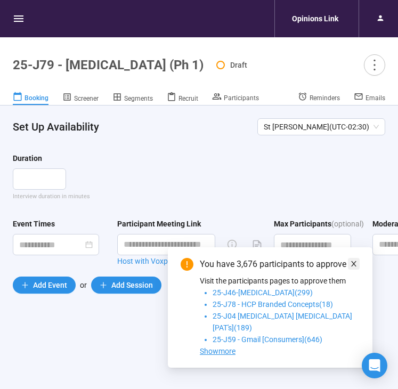
click at [350, 267] on icon "close" at bounding box center [353, 263] width 7 height 7
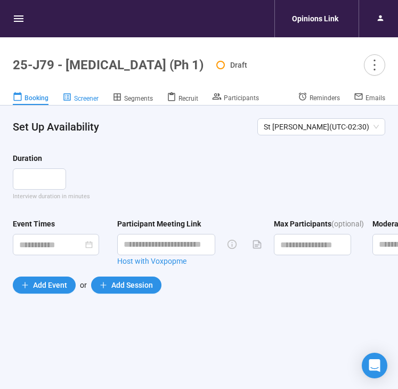
click at [94, 95] on span "Screener" at bounding box center [86, 98] width 25 height 7
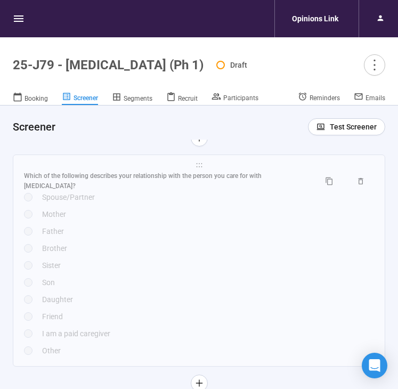
scroll to position [4126, 0]
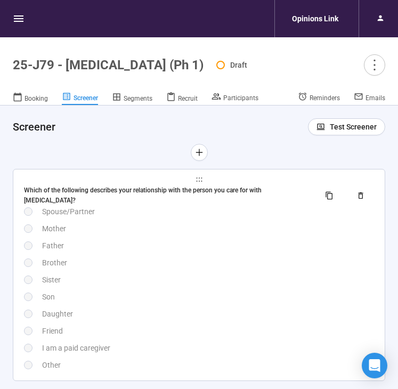
click at [234, 263] on div "Brother" at bounding box center [208, 263] width 332 height 12
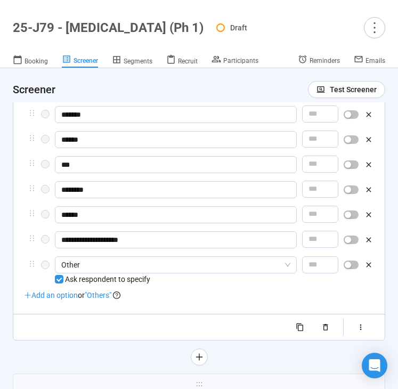
scroll to position [4252, 0]
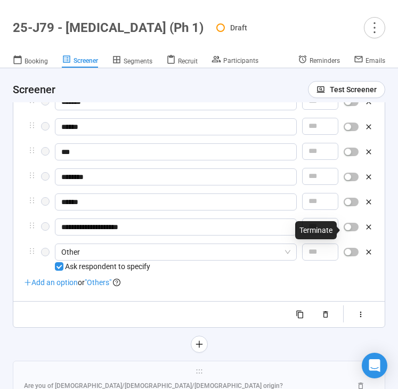
click at [348, 230] on div "button" at bounding box center [348, 227] width 6 height 6
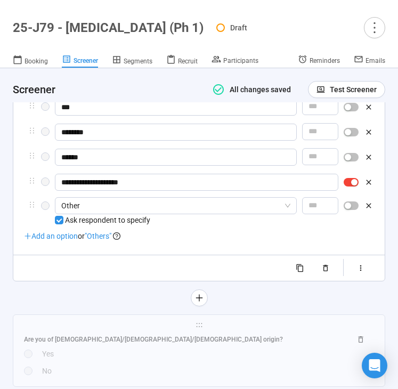
scroll to position [4298, 0]
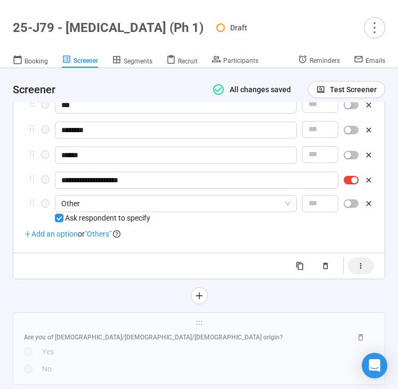
click at [366, 266] on button "button" at bounding box center [361, 265] width 26 height 17
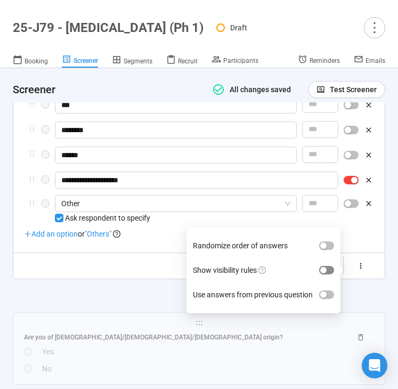
click at [332, 268] on span "button" at bounding box center [326, 270] width 15 height 9
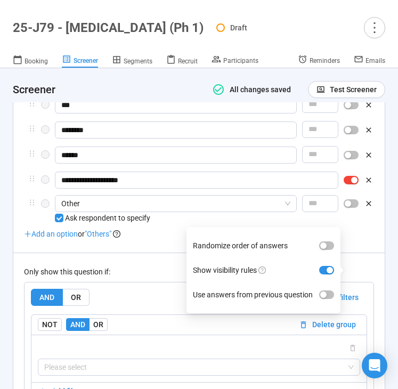
click at [157, 270] on div "Only show this question if:" at bounding box center [199, 272] width 350 height 12
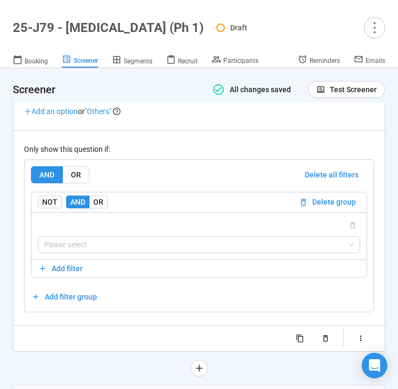
scroll to position [4430, 0]
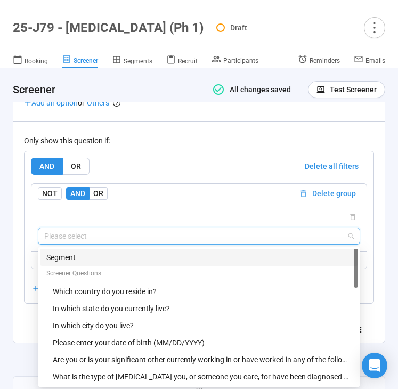
click at [153, 244] on input "search" at bounding box center [198, 236] width 309 height 16
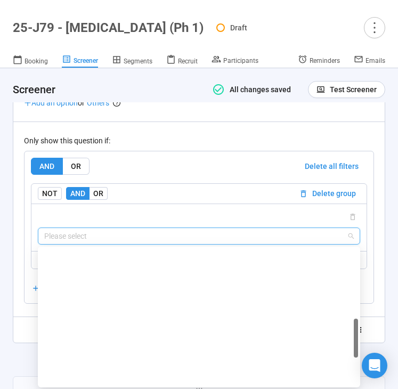
scroll to position [0, 0]
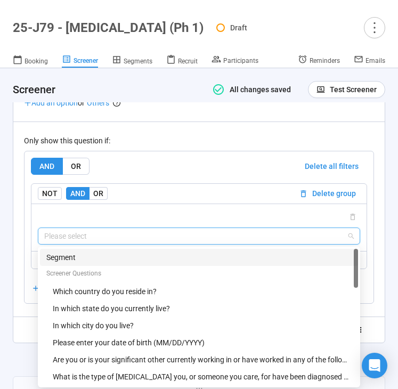
click at [159, 266] on div "Segment" at bounding box center [199, 257] width 318 height 17
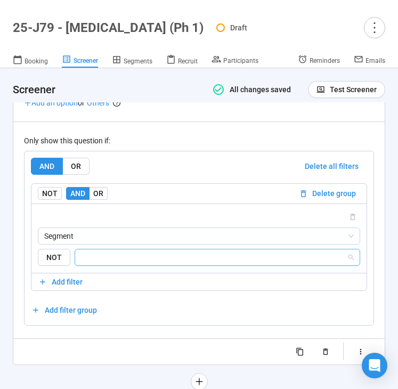
click at [166, 262] on input "search" at bounding box center [213, 257] width 265 height 13
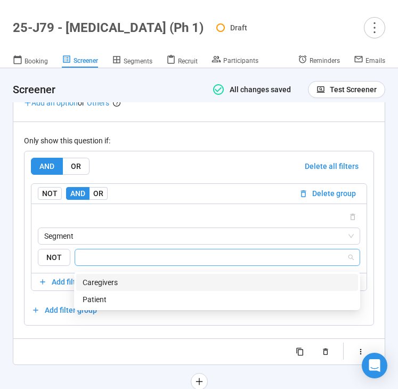
click at [154, 282] on div "Caregivers" at bounding box center [217, 282] width 269 height 12
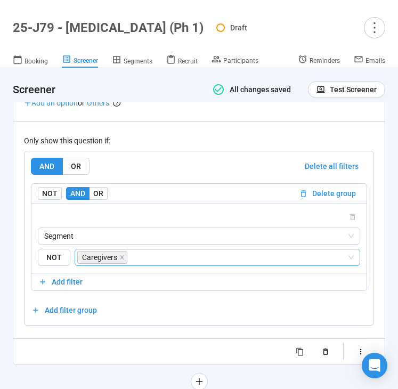
click at [85, 348] on div "Randomize order of answers Show visibility rules Use answers from previous ques…" at bounding box center [199, 351] width 350 height 17
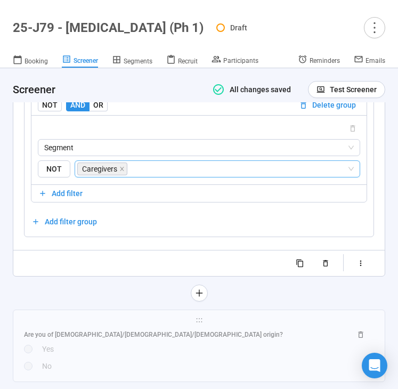
scroll to position [4529, 0]
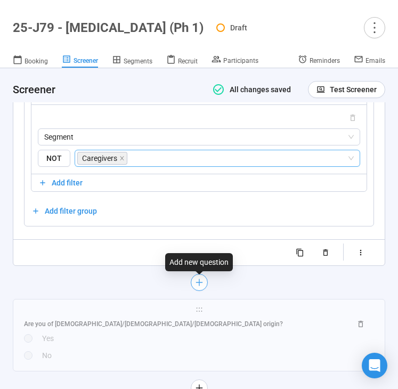
click at [198, 282] on icon "plus" at bounding box center [198, 282] width 6 height 1
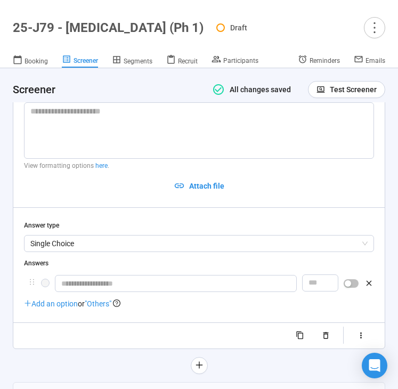
scroll to position [4239, 0]
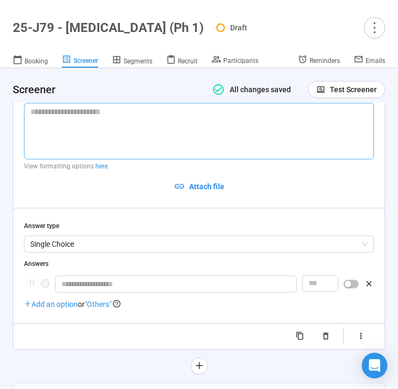
click at [120, 154] on textarea at bounding box center [199, 131] width 350 height 56
type textarea "*"
type textarea "**"
type textarea "***"
type textarea "****"
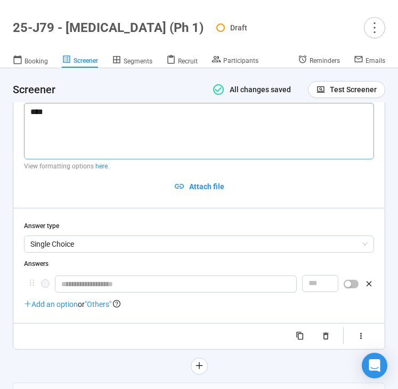
type textarea "*****"
type textarea "****"
type textarea "***"
type textarea "****"
type textarea "*****"
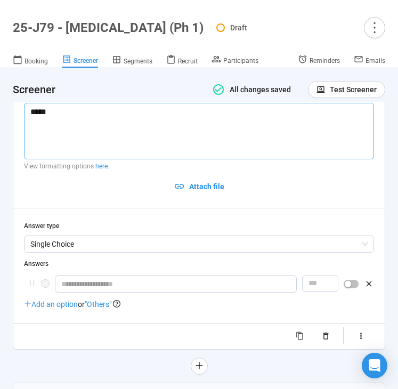
type textarea "******"
type textarea "*********"
type textarea "**********"
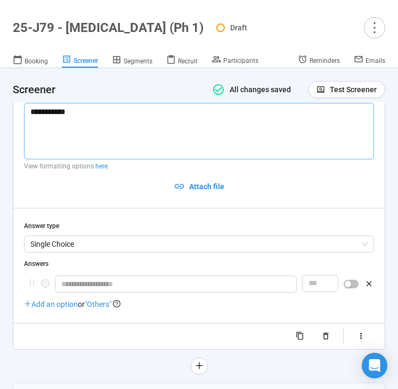
type textarea "**********"
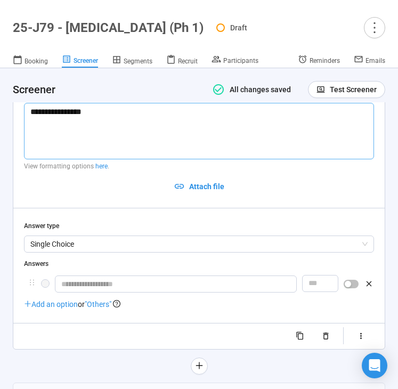
type textarea "**********"
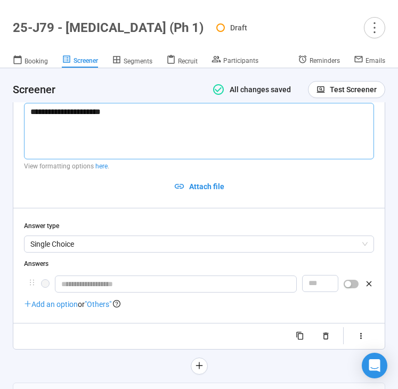
type textarea "**********"
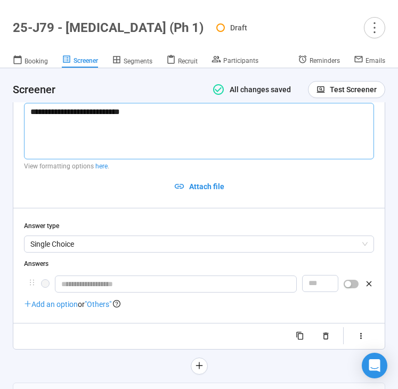
type textarea "**********"
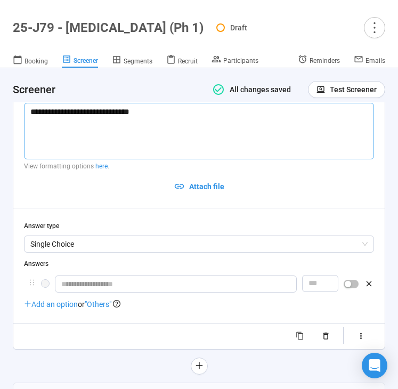
type textarea "**********"
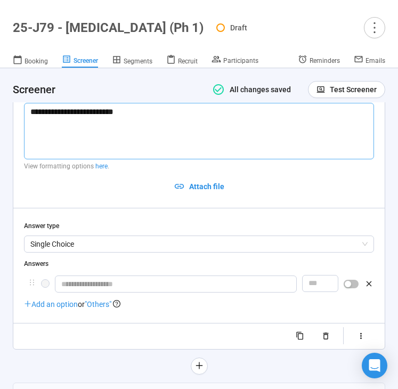
type textarea "**********"
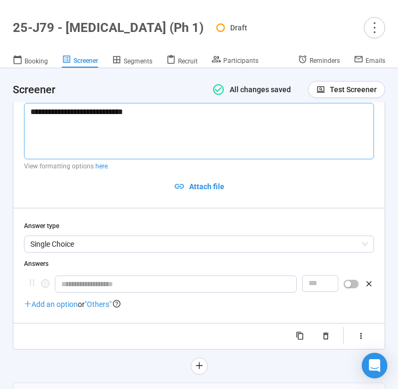
type textarea "**********"
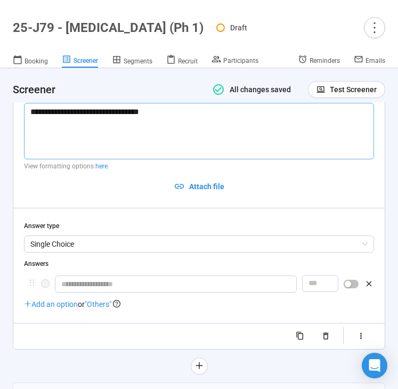
type textarea "**********"
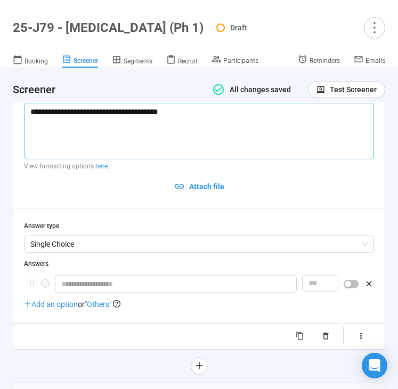
type textarea "**********"
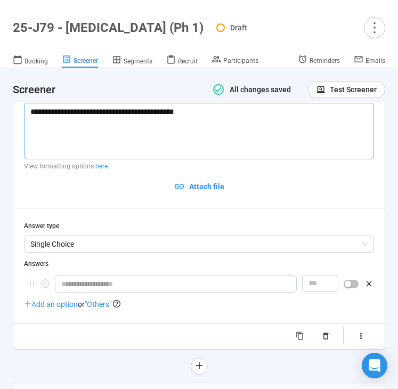
type textarea "**********"
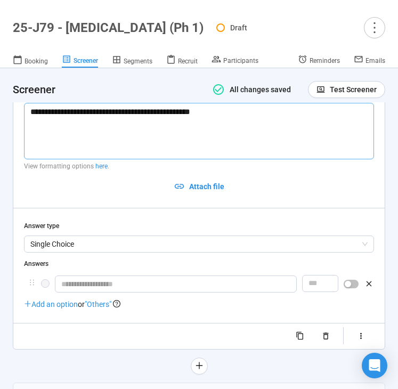
type textarea "**********"
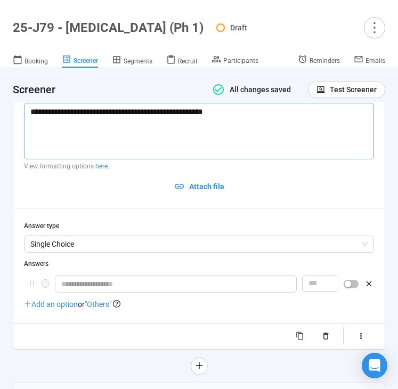
type textarea "**********"
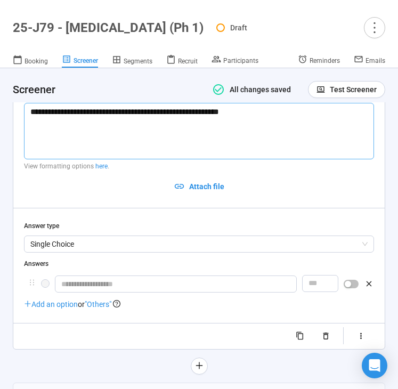
type textarea "**********"
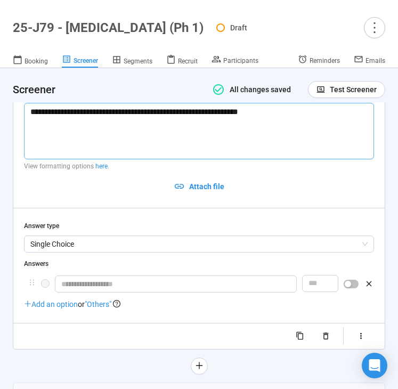
type textarea "**********"
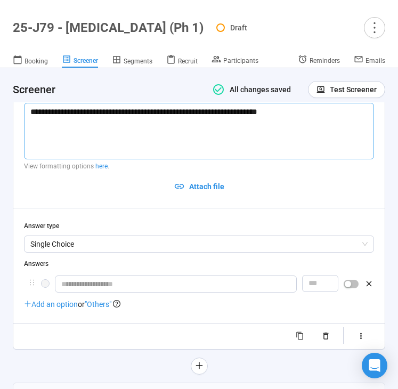
type textarea "**********"
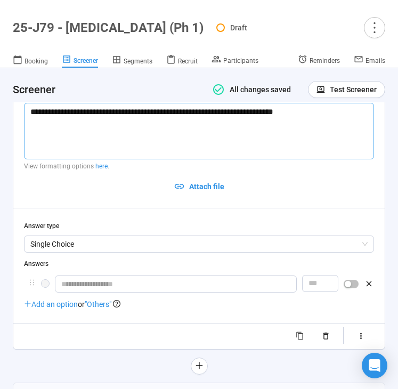
type textarea "**********"
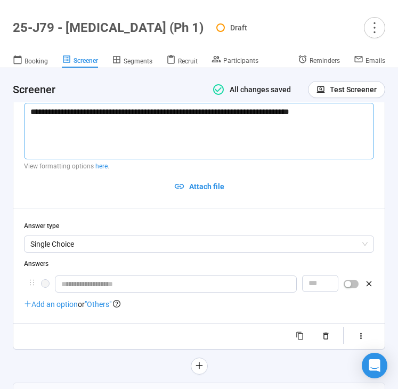
type textarea "**********"
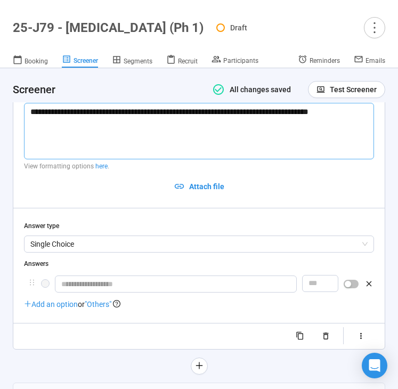
type textarea "**********"
drag, startPoint x: 236, startPoint y: 111, endPoint x: 223, endPoint y: 111, distance: 13.3
click at [223, 111] on textarea "**********" at bounding box center [199, 131] width 350 height 56
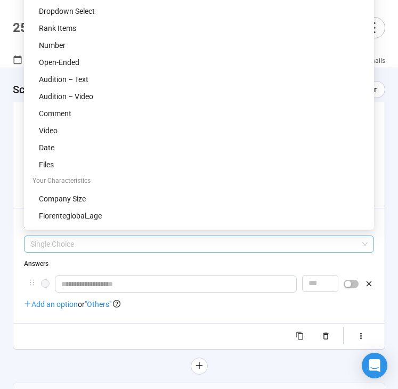
click at [174, 236] on span "Single Choice" at bounding box center [198, 244] width 337 height 16
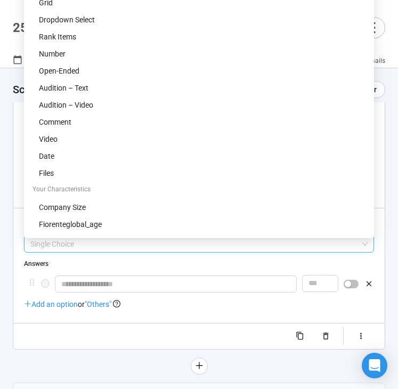
scroll to position [4196, 0]
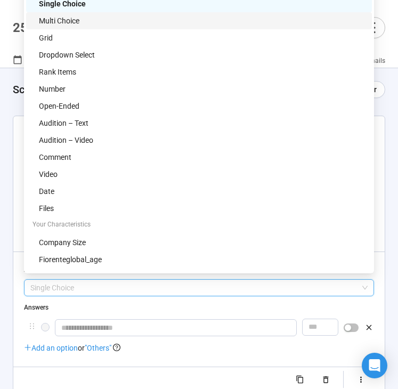
click at [159, 18] on div "Multi Choice" at bounding box center [202, 21] width 327 height 12
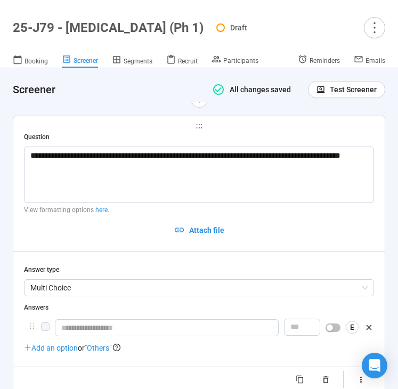
scroll to position [4257, 0]
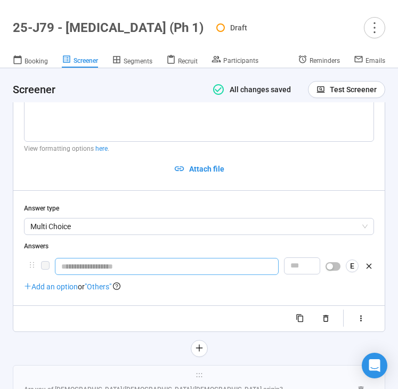
click at [109, 263] on input "text" at bounding box center [167, 266] width 224 height 17
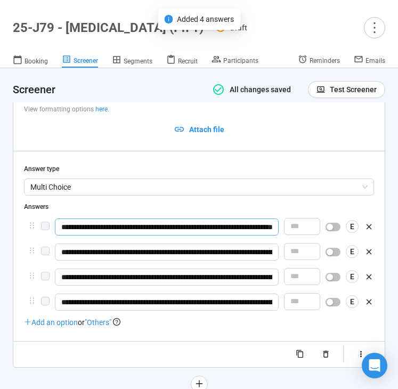
scroll to position [4299, 0]
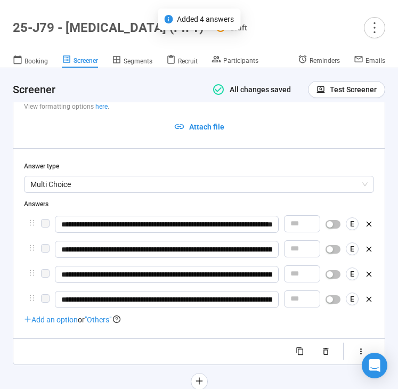
click at [103, 317] on span ""Others"" at bounding box center [98, 319] width 27 height 9
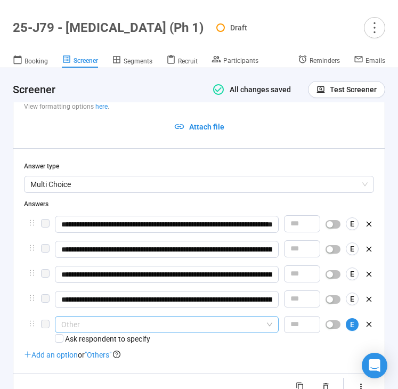
click at [124, 320] on span "Other" at bounding box center [166, 324] width 211 height 16
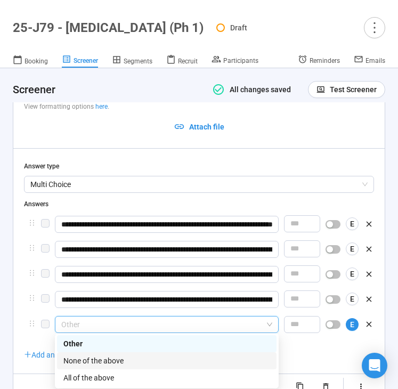
click at [127, 362] on div "None of the above" at bounding box center [166, 361] width 207 height 12
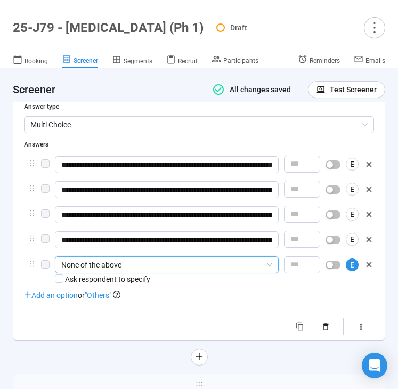
scroll to position [4410, 0]
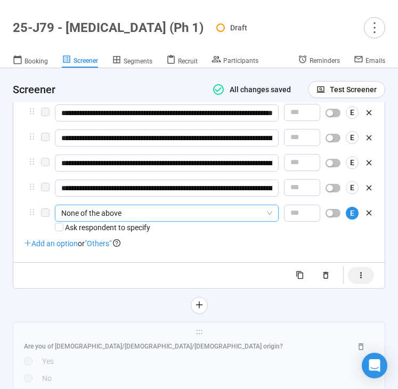
click at [358, 274] on icon "button" at bounding box center [360, 275] width 9 height 9
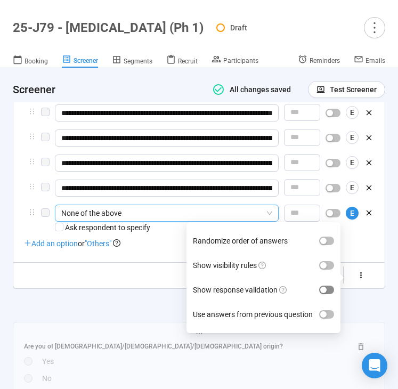
click at [324, 287] on div "button" at bounding box center [323, 290] width 6 height 6
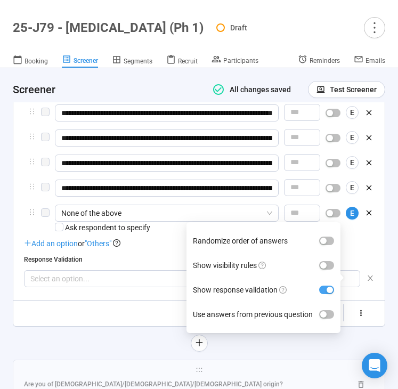
click at [325, 286] on span "button" at bounding box center [326, 290] width 15 height 9
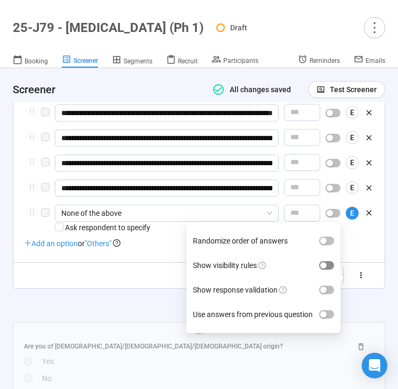
click at [326, 265] on span "button" at bounding box center [326, 265] width 15 height 9
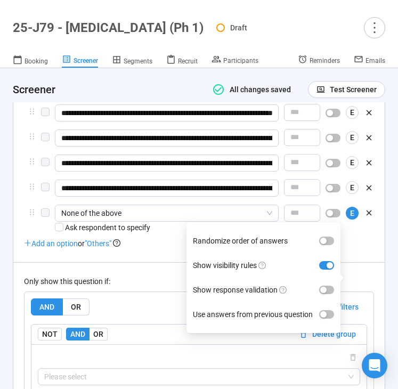
click at [162, 268] on div "Only show this question if: AND OR Delete all filters NOT AND OR Delete group P…" at bounding box center [199, 353] width 350 height 182
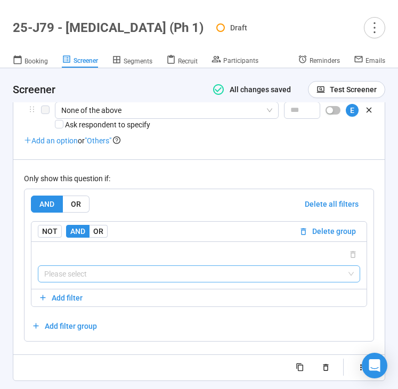
scroll to position [4520, 0]
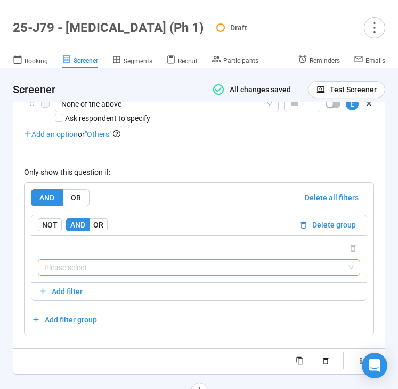
click at [156, 266] on input "search" at bounding box center [198, 267] width 309 height 16
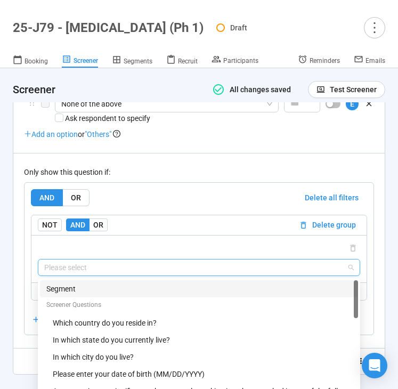
click at [143, 283] on div "Segment" at bounding box center [198, 289] width 305 height 12
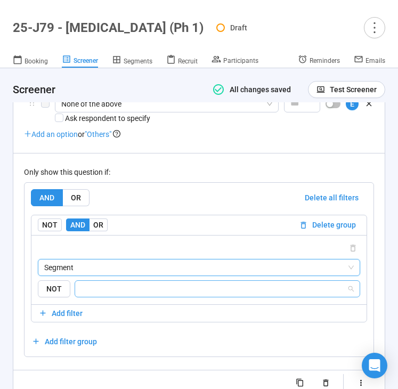
click at [156, 282] on input "search" at bounding box center [213, 288] width 265 height 13
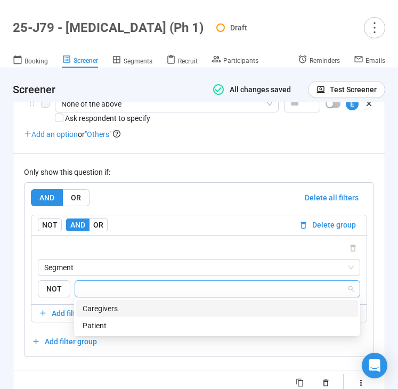
click at [150, 307] on div "Caregivers" at bounding box center [217, 309] width 269 height 12
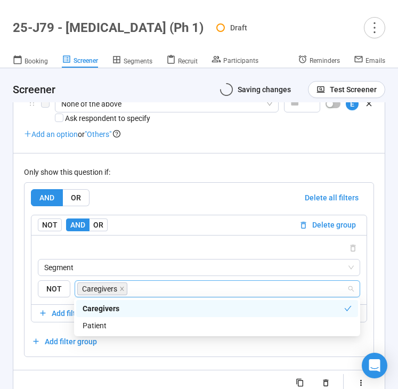
click at [180, 236] on div "Segment {"type":"SEGMENT","op":"IS"} Segment Screener Questions Which country d…" at bounding box center [198, 269] width 335 height 69
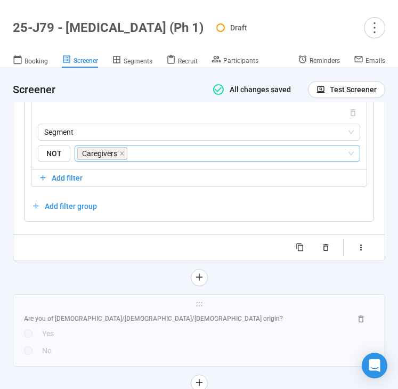
scroll to position [4656, 0]
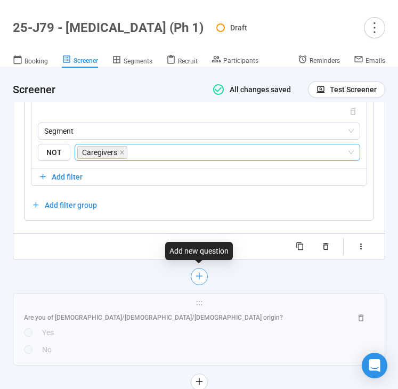
click at [195, 274] on icon "plus" at bounding box center [198, 276] width 9 height 9
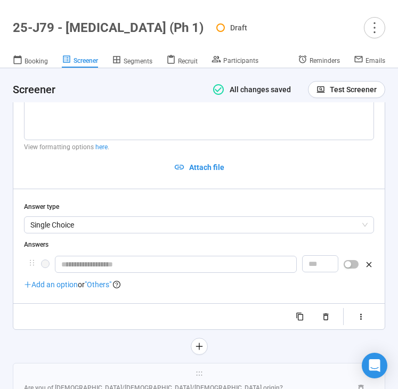
scroll to position [4420, 0]
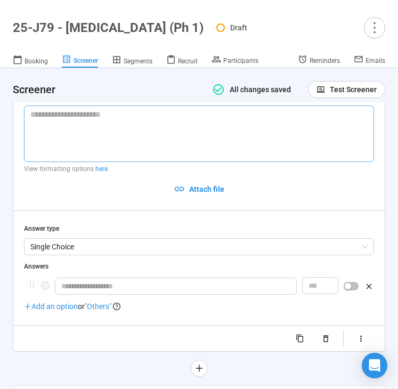
click at [103, 134] on textarea at bounding box center [199, 133] width 350 height 56
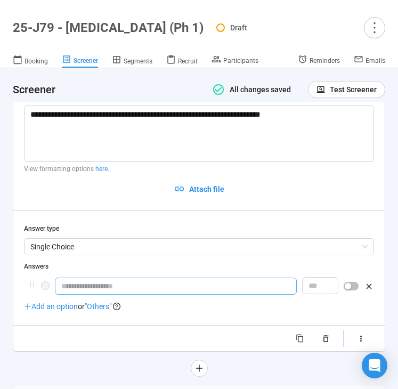
click at [141, 278] on input "text" at bounding box center [176, 286] width 242 height 17
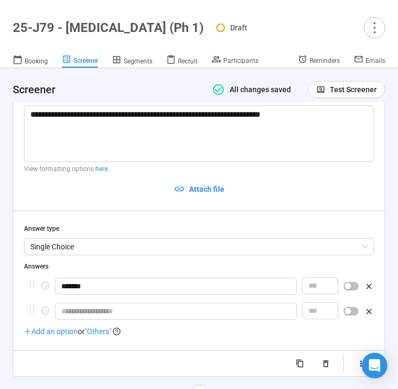
click at [138, 289] on div "*******" at bounding box center [199, 287] width 350 height 19
click at [133, 280] on input "*******" at bounding box center [176, 286] width 242 height 17
click at [126, 309] on input "text" at bounding box center [176, 311] width 242 height 17
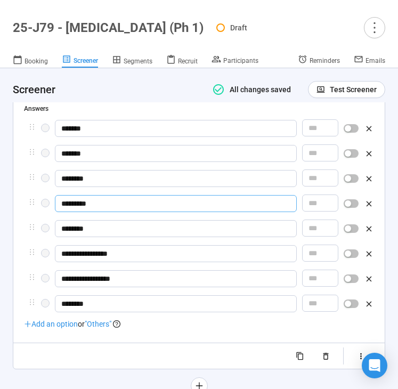
scroll to position [4578, 0]
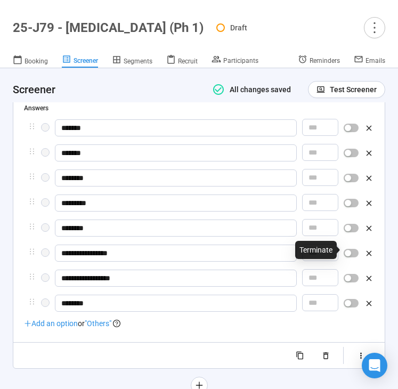
click at [353, 249] on span "button" at bounding box center [351, 253] width 15 height 9
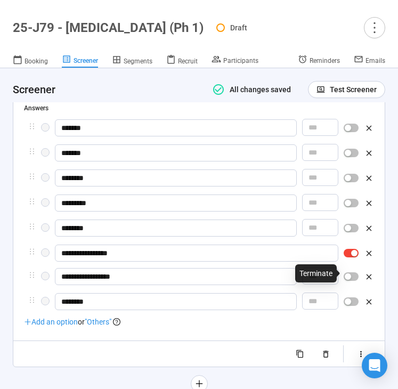
click at [351, 272] on button "button" at bounding box center [351, 276] width 15 height 9
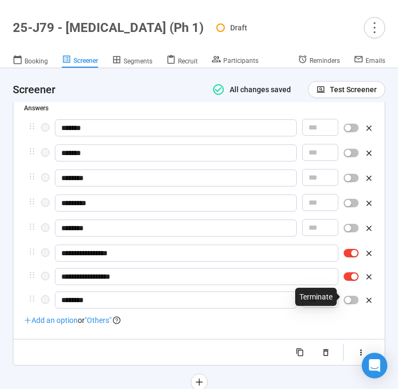
click at [351, 296] on button "button" at bounding box center [351, 300] width 15 height 9
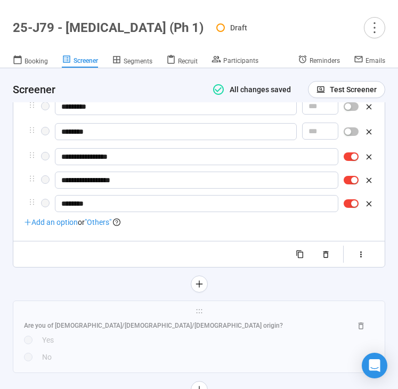
scroll to position [4677, 0]
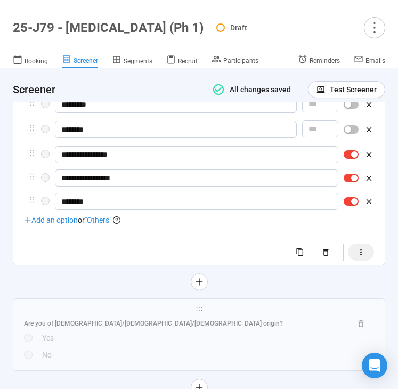
click at [363, 249] on icon "button" at bounding box center [360, 252] width 9 height 9
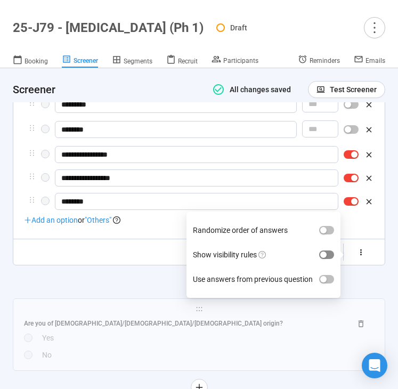
click at [329, 250] on span "button" at bounding box center [326, 254] width 15 height 9
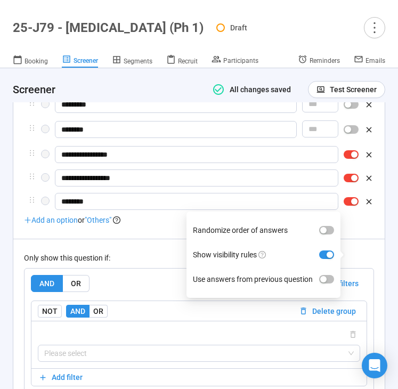
click at [92, 252] on div "Only show this question if:" at bounding box center [199, 258] width 350 height 12
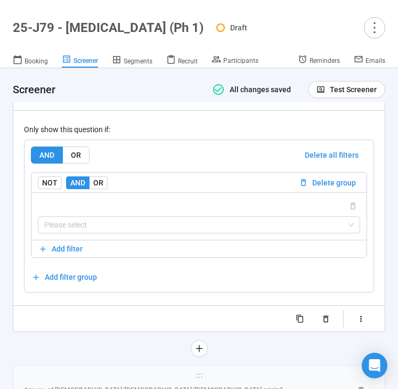
scroll to position [4811, 0]
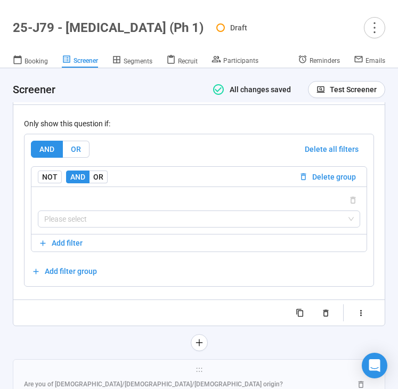
click at [84, 144] on label "OR" at bounding box center [76, 149] width 27 height 17
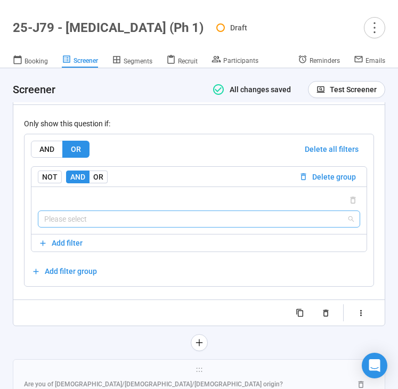
click at [100, 218] on input "search" at bounding box center [198, 219] width 309 height 16
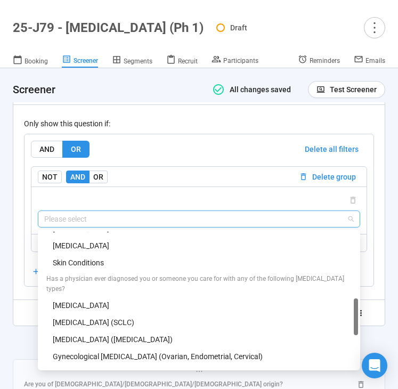
scroll to position [313, 0]
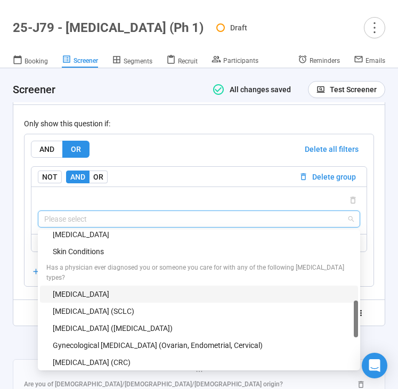
click at [167, 288] on div "Brain Cancer" at bounding box center [202, 294] width 299 height 12
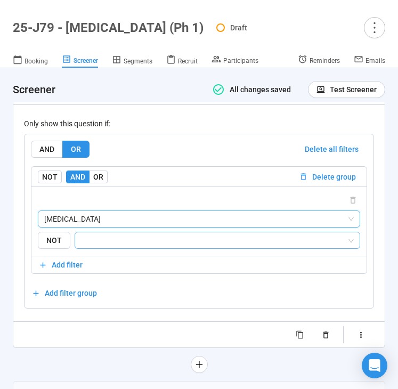
click at [186, 242] on input "search" at bounding box center [213, 240] width 265 height 13
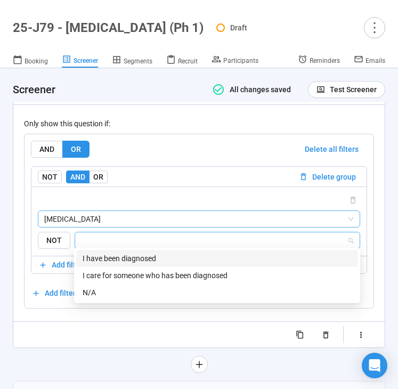
click at [191, 215] on span "Brain Cancer" at bounding box center [198, 219] width 309 height 16
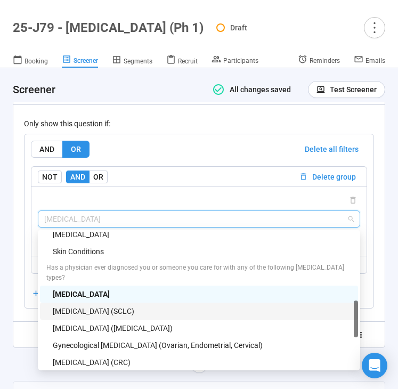
click at [172, 305] on div "Small Cell Lung Cancer (SCLC)" at bounding box center [202, 311] width 299 height 12
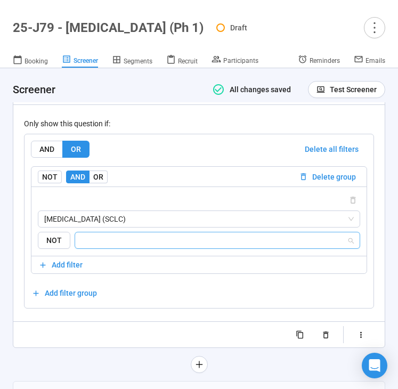
click at [177, 241] on input "search" at bounding box center [213, 240] width 265 height 13
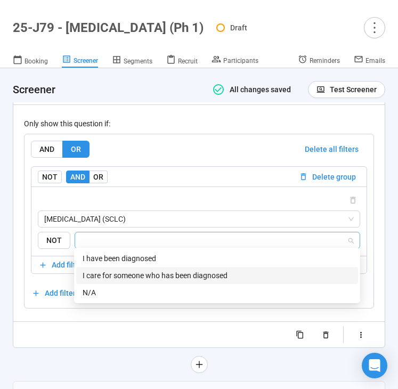
click at [177, 271] on div "I care for someone who has been diagnosed" at bounding box center [217, 276] width 269 height 12
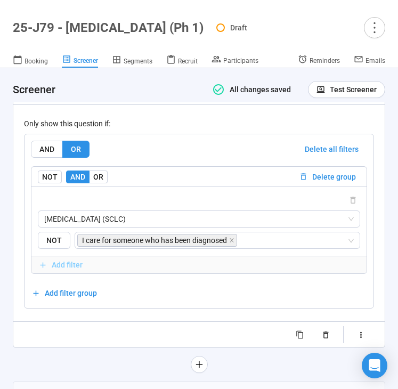
click at [50, 264] on span "Add filter" at bounding box center [198, 265] width 321 height 12
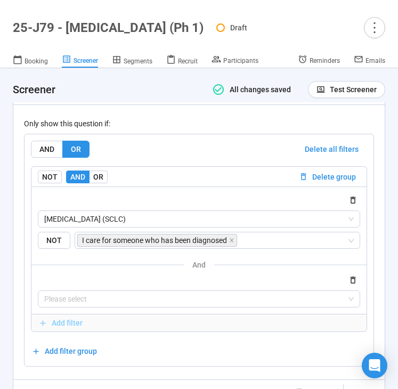
click at [61, 323] on span "Add filter" at bounding box center [67, 323] width 31 height 12
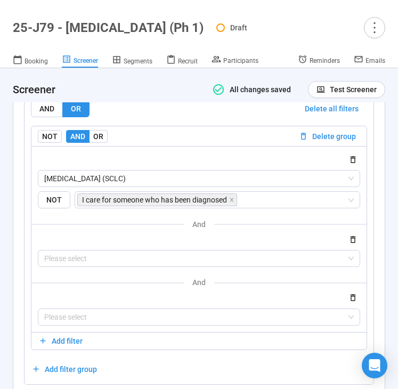
scroll to position [4851, 0]
click at [102, 137] on span "OR" at bounding box center [98, 137] width 10 height 9
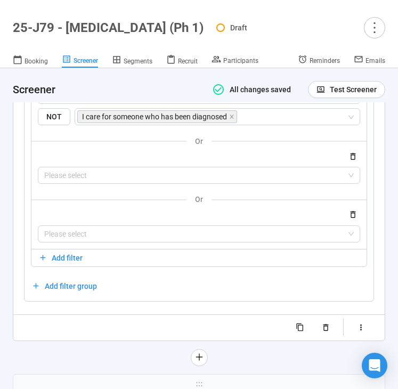
scroll to position [4937, 0]
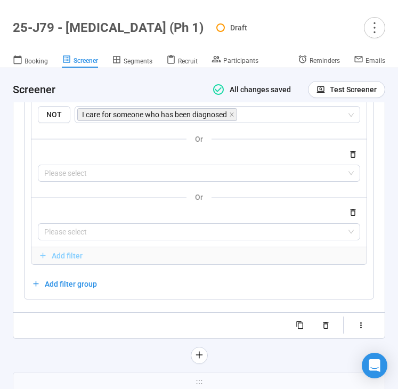
click at [69, 251] on span "Add filter" at bounding box center [67, 256] width 31 height 12
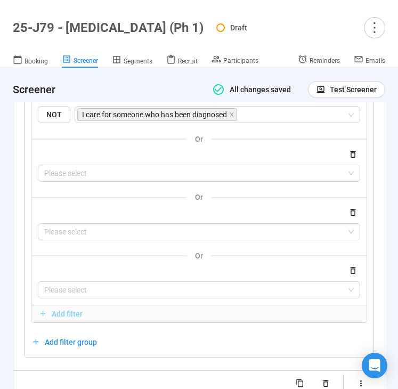
click at [60, 315] on span "Add filter" at bounding box center [67, 314] width 31 height 12
click at [57, 369] on span "Add filter" at bounding box center [67, 372] width 31 height 12
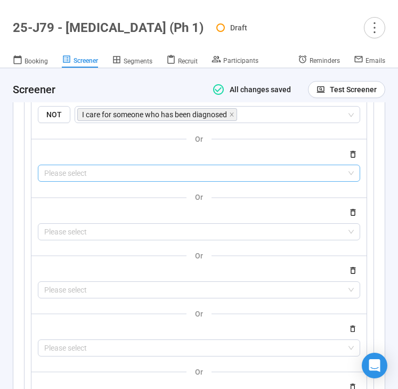
click at [113, 174] on input "search" at bounding box center [198, 173] width 309 height 16
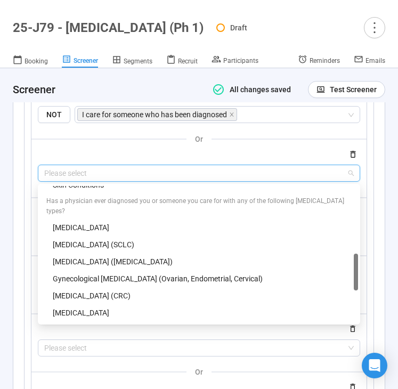
scroll to position [331, 0]
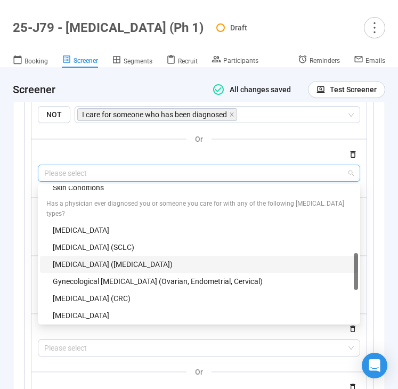
click at [100, 258] on div "Non-Small Cell Lung Cancer (NSCLC)" at bounding box center [202, 264] width 299 height 12
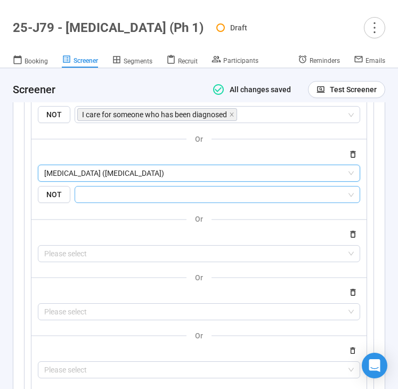
click at [127, 198] on div at bounding box center [218, 194] width 286 height 17
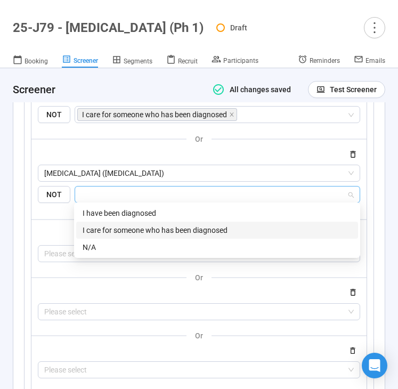
click at [130, 232] on div "I care for someone who has been diagnosed" at bounding box center [217, 230] width 269 height 12
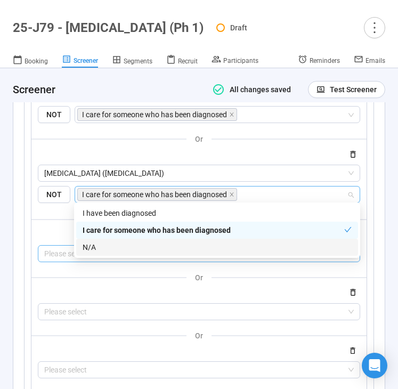
click at [47, 255] on input "search" at bounding box center [198, 254] width 309 height 16
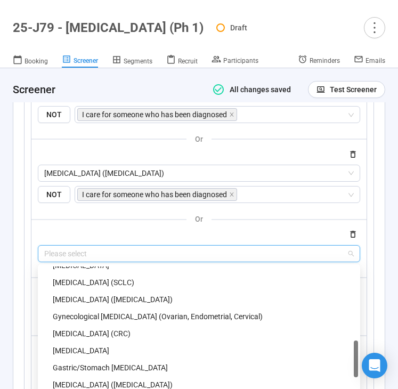
scroll to position [368, 0]
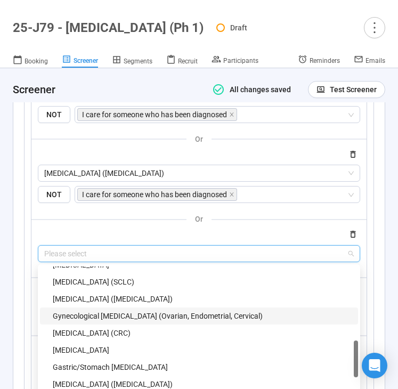
click at [91, 311] on div "Gynecological Cancer (Ovarian, Endometrial, Cervical)" at bounding box center [202, 316] width 299 height 12
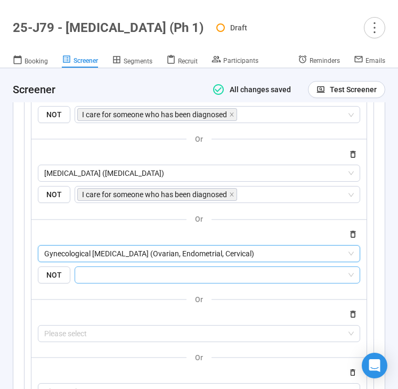
click at [108, 278] on div at bounding box center [218, 274] width 286 height 17
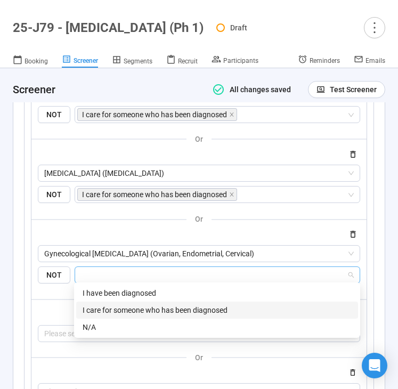
click at [110, 307] on div "I care for someone who has been diagnosed" at bounding box center [217, 310] width 269 height 12
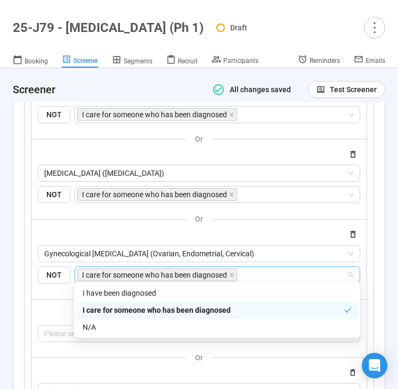
click at [50, 308] on div at bounding box center [199, 314] width 322 height 13
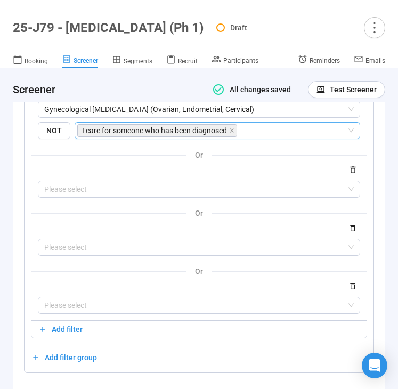
scroll to position [5083, 0]
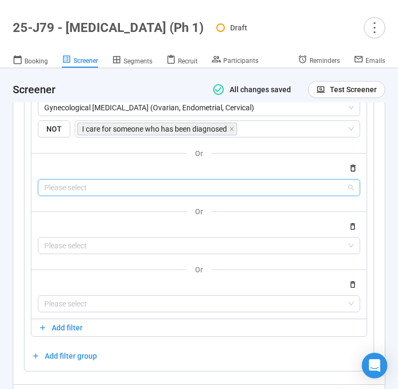
click at [78, 186] on input "search" at bounding box center [198, 188] width 309 height 16
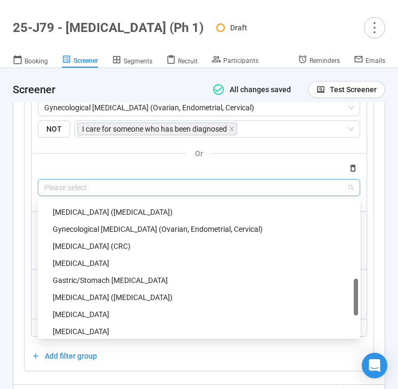
scroll to position [382, 0]
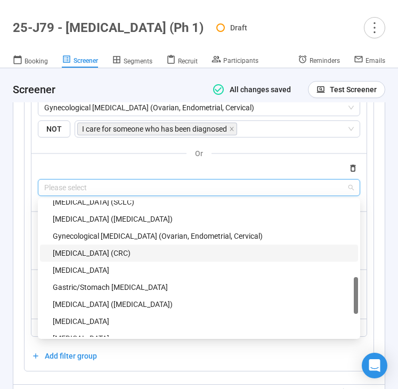
click at [84, 248] on div "Colorectal Cancer (CRC)" at bounding box center [202, 253] width 299 height 12
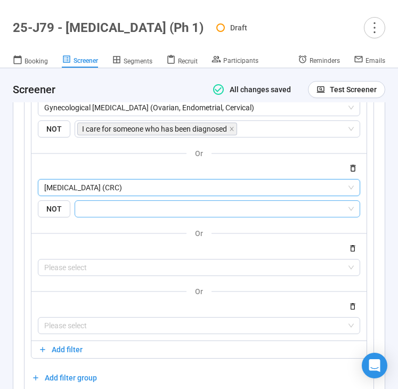
click at [103, 211] on input "search" at bounding box center [213, 208] width 265 height 13
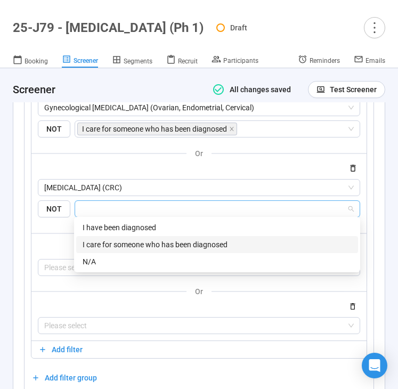
click at [110, 240] on div "I care for someone who has been diagnosed" at bounding box center [217, 245] width 269 height 12
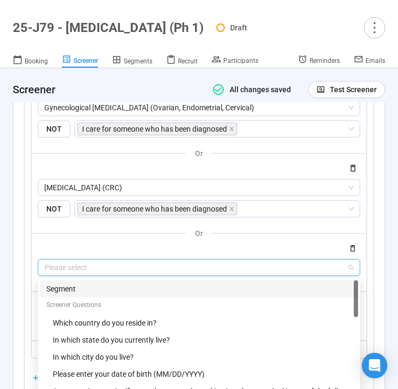
click at [60, 262] on input "search" at bounding box center [198, 267] width 309 height 16
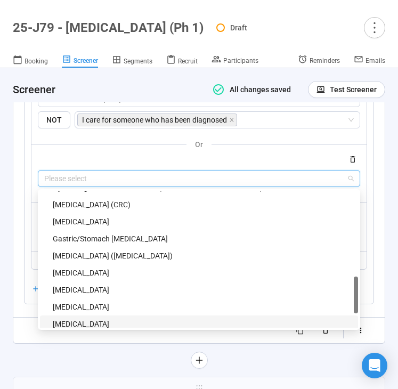
scroll to position [404, 0]
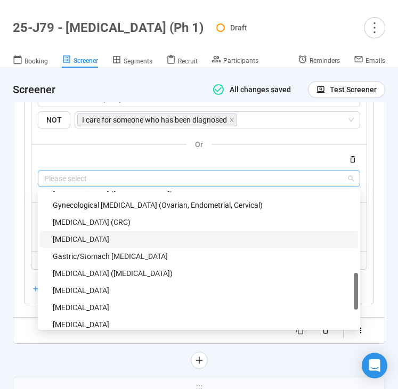
click at [132, 235] on div "Bladder Cancer" at bounding box center [202, 239] width 299 height 12
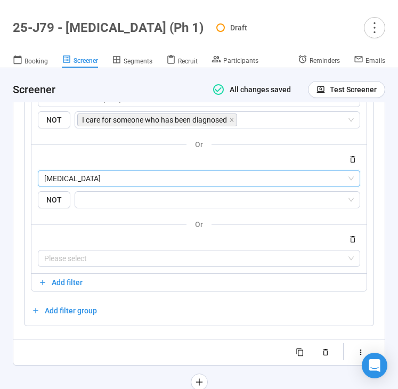
click at [138, 207] on div "Small Cell Lung Cancer (SCLC) {"type":"RESPONSE","subtype":"ID","elementId":"4b…" at bounding box center [198, 49] width 335 height 447
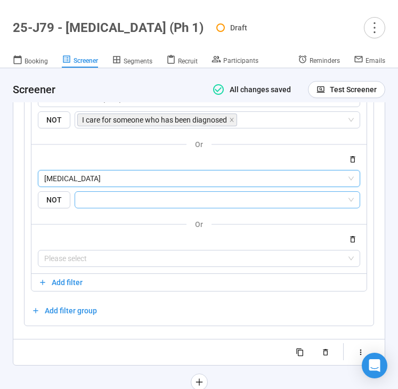
click at [138, 199] on input "search" at bounding box center [213, 199] width 265 height 13
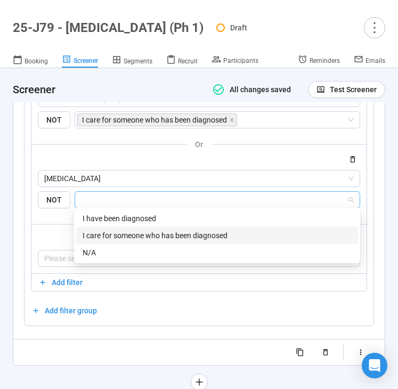
click at [138, 235] on div "I care for someone who has been diagnosed" at bounding box center [217, 236] width 269 height 12
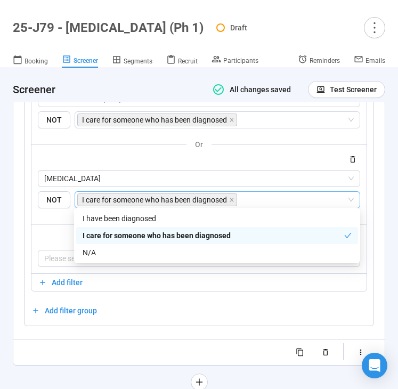
click at [48, 233] on div at bounding box center [199, 239] width 322 height 13
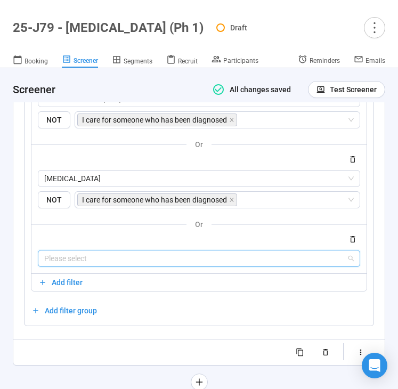
click at [64, 258] on input "search" at bounding box center [198, 258] width 309 height 16
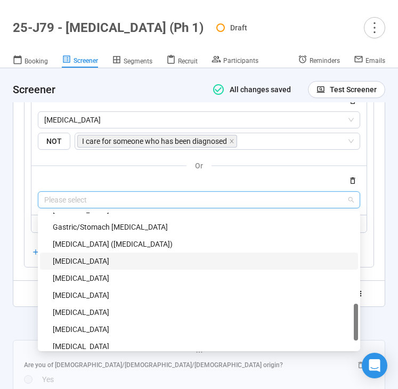
scroll to position [419, 0]
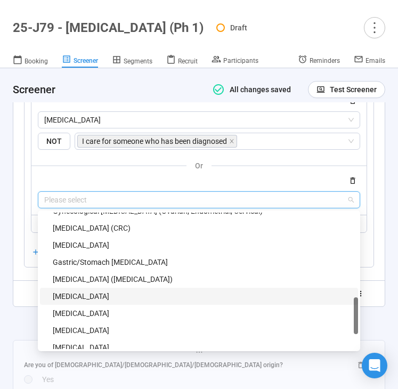
click at [83, 262] on div "Gastric/Stomach Cancer" at bounding box center [202, 262] width 299 height 12
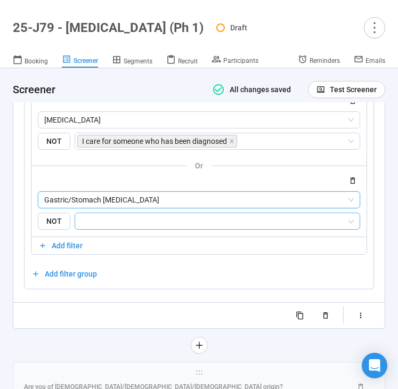
click at [105, 222] on input "search" at bounding box center [213, 221] width 265 height 13
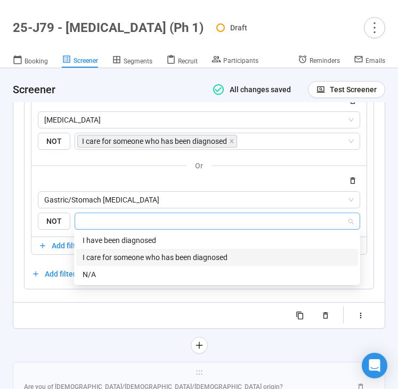
click at [112, 255] on div "I care for someone who has been diagnosed" at bounding box center [217, 257] width 269 height 12
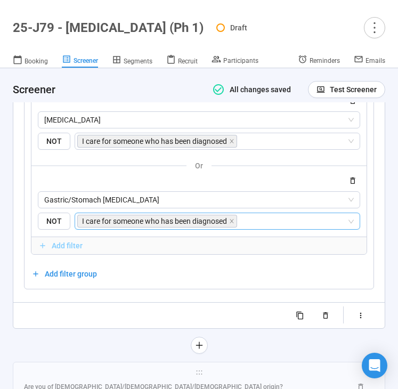
click at [45, 247] on icon "button" at bounding box center [42, 245] width 9 height 9
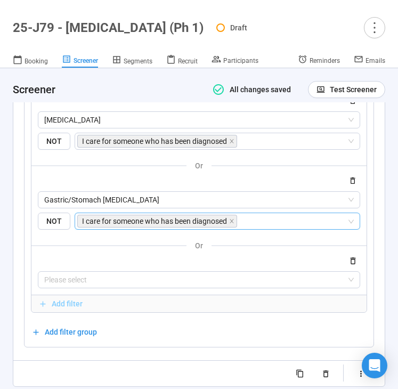
click at [52, 301] on span "Add filter" at bounding box center [67, 304] width 31 height 12
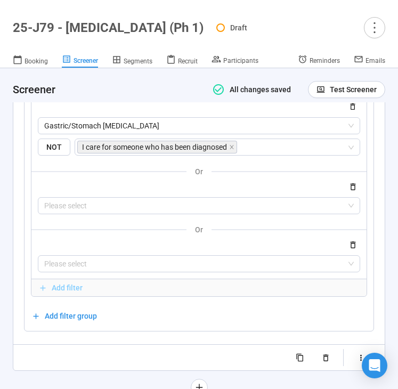
scroll to position [5320, 0]
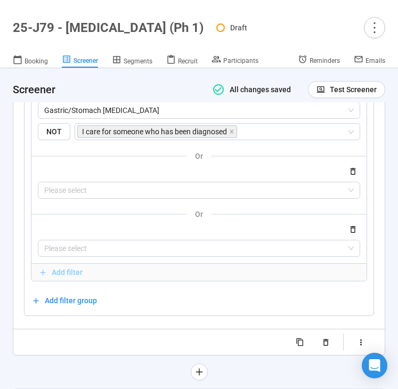
click at [57, 274] on span "Add filter" at bounding box center [67, 272] width 31 height 12
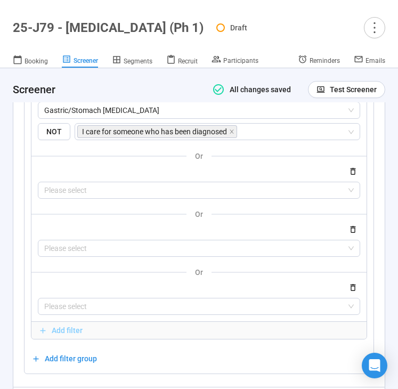
click at [61, 328] on span "Add filter" at bounding box center [67, 330] width 31 height 12
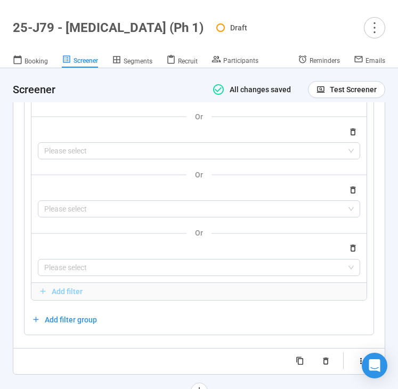
scroll to position [5427, 0]
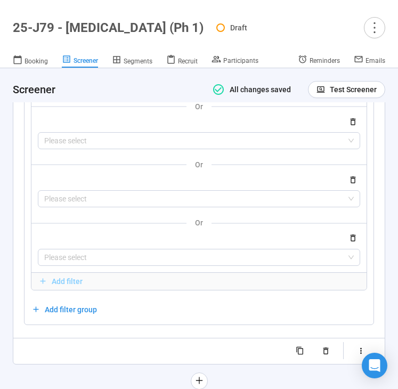
click at [63, 278] on span "Add filter" at bounding box center [67, 281] width 31 height 12
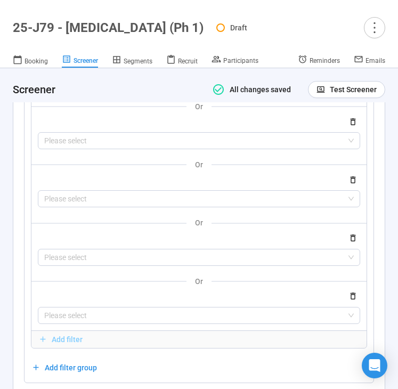
click at [64, 340] on span "Add filter" at bounding box center [67, 339] width 31 height 12
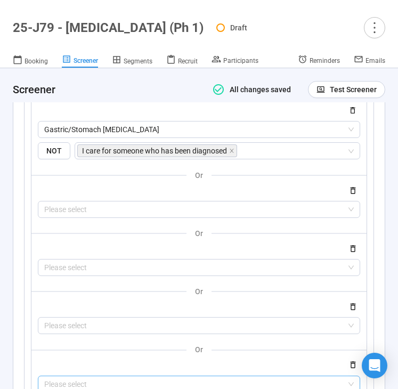
scroll to position [5297, 0]
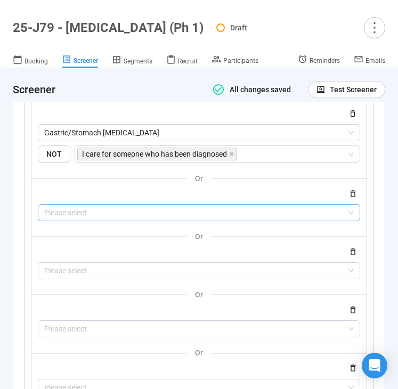
click at [87, 213] on input "search" at bounding box center [198, 213] width 309 height 16
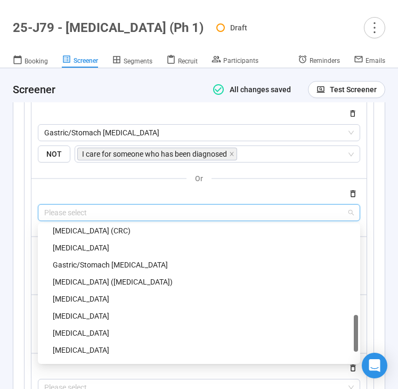
scroll to position [418, 0]
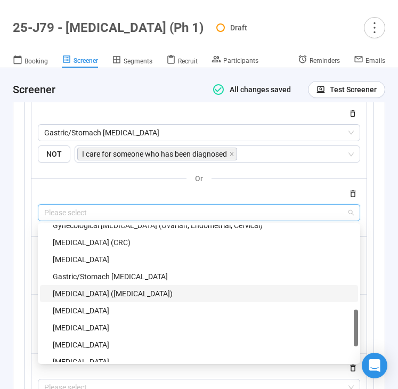
click at [89, 289] on div "Skin Cancer (Melanoma)" at bounding box center [202, 294] width 299 height 12
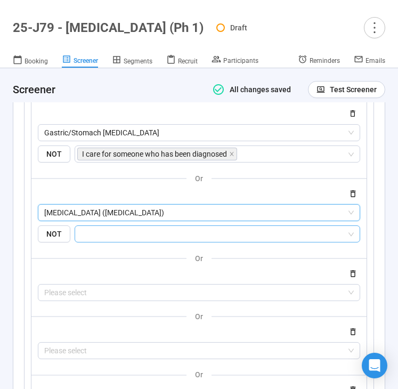
click at [105, 231] on input "search" at bounding box center [213, 233] width 265 height 13
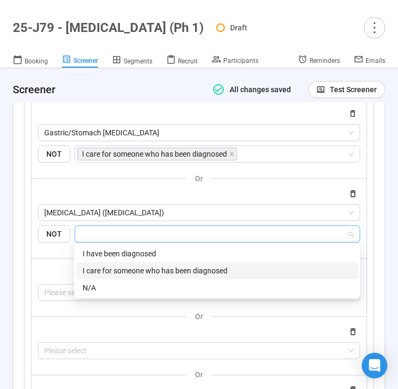
click at [111, 266] on div "I care for someone who has been diagnosed" at bounding box center [217, 271] width 269 height 12
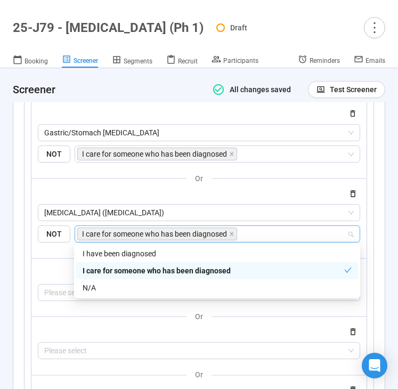
click at [51, 274] on div at bounding box center [199, 273] width 322 height 13
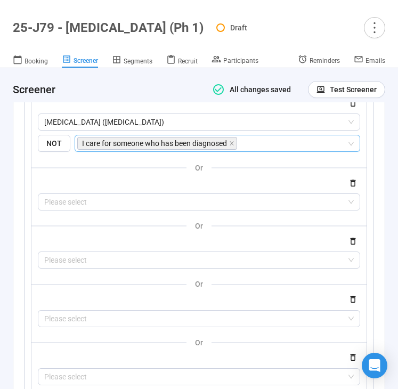
scroll to position [5395, 0]
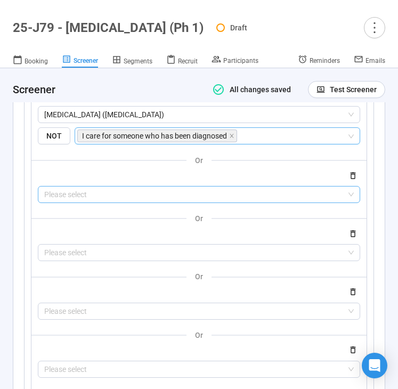
click at [76, 194] on input "search" at bounding box center [198, 194] width 309 height 16
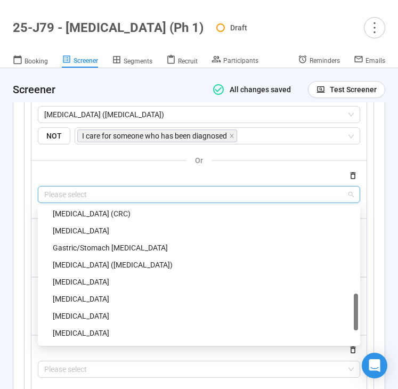
scroll to position [427, 0]
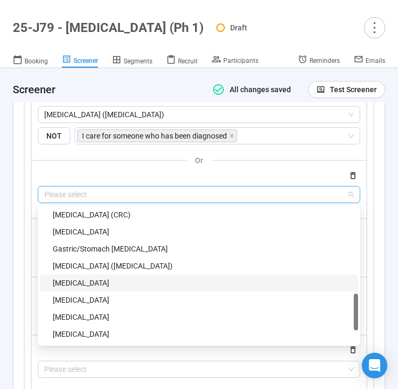
click at [87, 282] on div "Breast Cancer" at bounding box center [202, 283] width 299 height 12
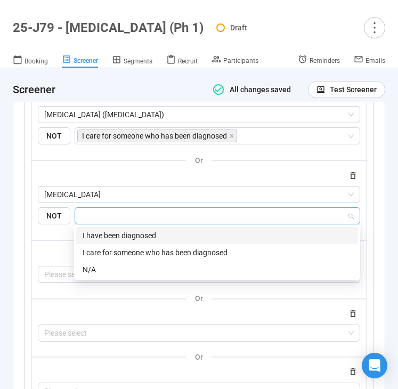
click at [105, 216] on input "search" at bounding box center [213, 215] width 265 height 13
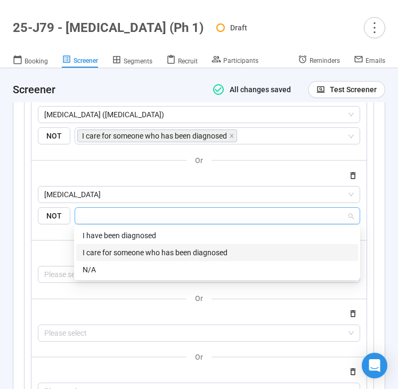
click at [105, 247] on div "I care for someone who has been diagnosed" at bounding box center [217, 253] width 269 height 12
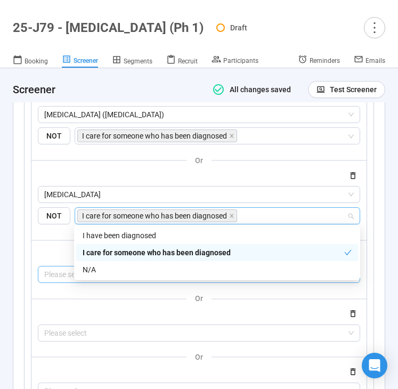
click at [59, 279] on input "search" at bounding box center [198, 274] width 309 height 16
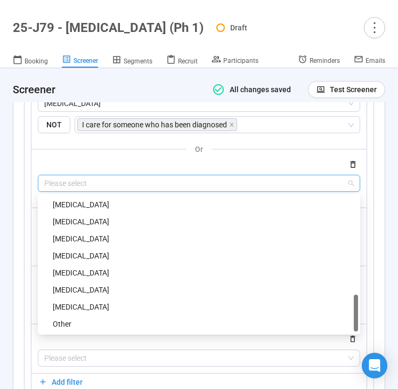
scroll to position [471, 0]
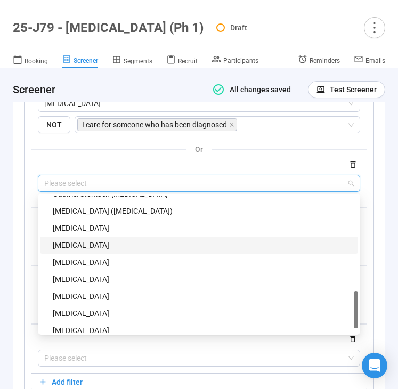
click at [84, 243] on div "Prostate Cancer" at bounding box center [202, 245] width 299 height 12
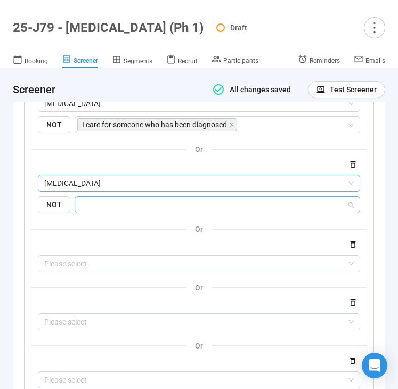
click at [98, 209] on input "search" at bounding box center [213, 204] width 265 height 13
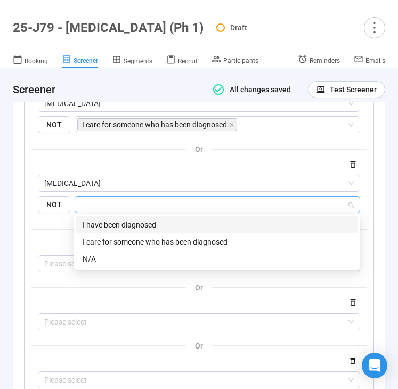
click at [100, 236] on div "I care for someone who has been diagnosed" at bounding box center [217, 242] width 269 height 12
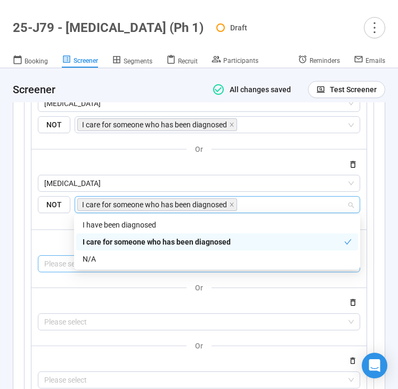
click at [55, 264] on input "search" at bounding box center [198, 264] width 309 height 16
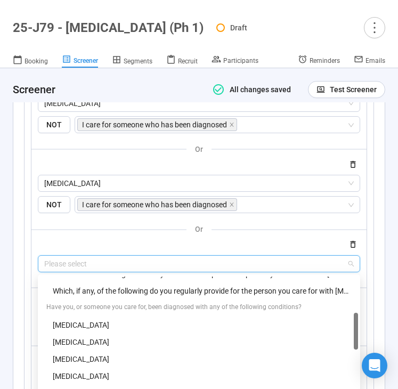
scroll to position [494, 0]
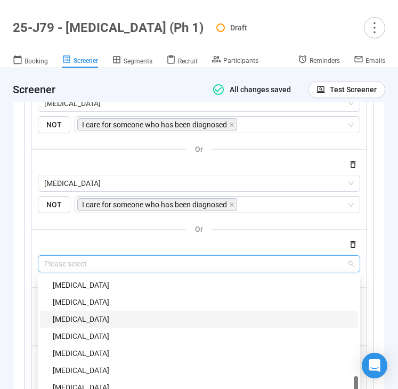
click at [80, 313] on div "Liver Cancer" at bounding box center [202, 319] width 299 height 12
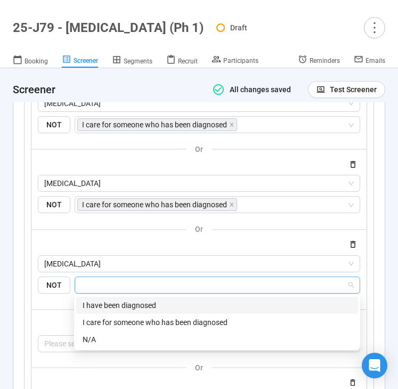
click at [95, 285] on input "search" at bounding box center [213, 285] width 265 height 13
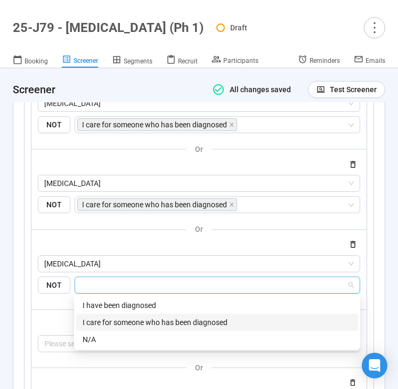
click at [99, 314] on div "I care for someone who has been diagnosed" at bounding box center [217, 322] width 282 height 17
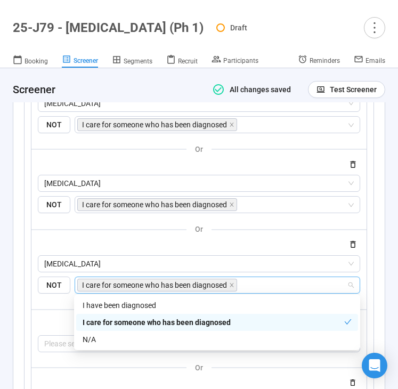
click at [47, 319] on div at bounding box center [199, 324] width 322 height 13
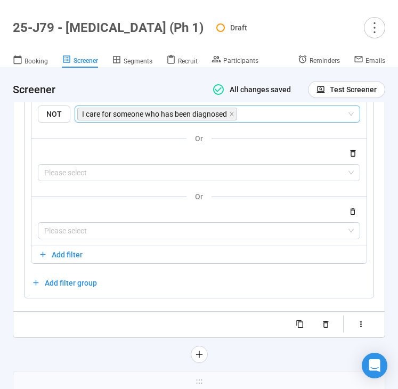
scroll to position [5667, 0]
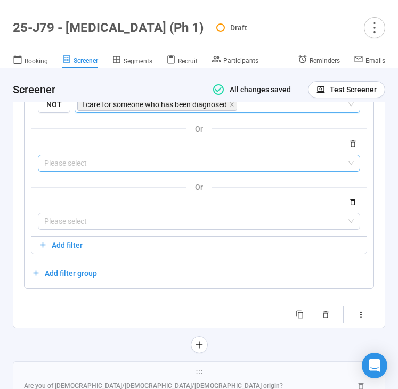
click at [80, 166] on input "search" at bounding box center [198, 163] width 309 height 16
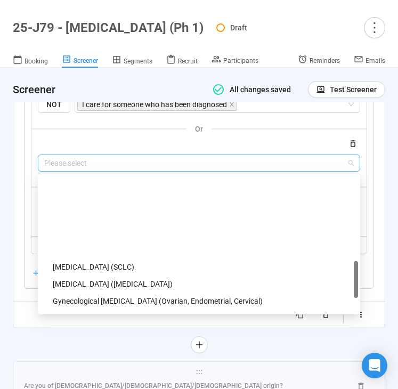
scroll to position [494, 0]
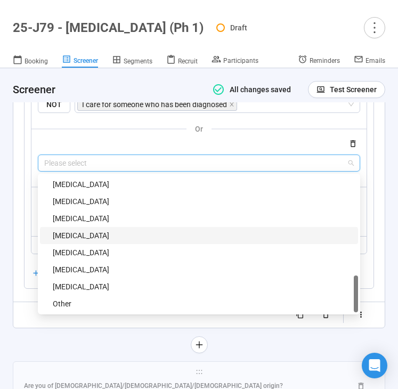
click at [86, 233] on div "Pancreatic Cancer" at bounding box center [202, 236] width 299 height 12
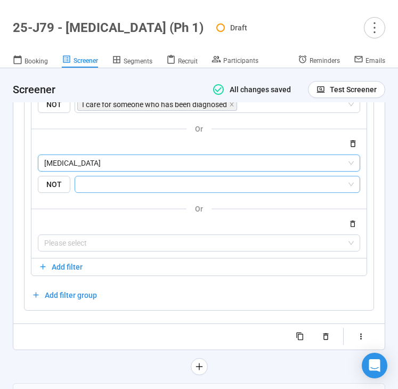
click at [103, 186] on input "search" at bounding box center [213, 184] width 265 height 13
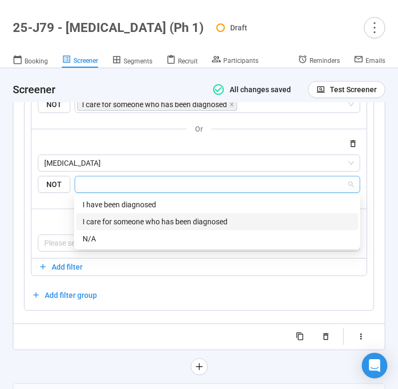
click at [103, 214] on div "I care for someone who has been diagnosed" at bounding box center [217, 221] width 282 height 17
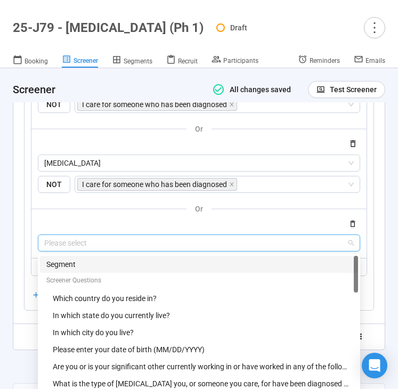
click at [49, 246] on input "search" at bounding box center [198, 243] width 309 height 16
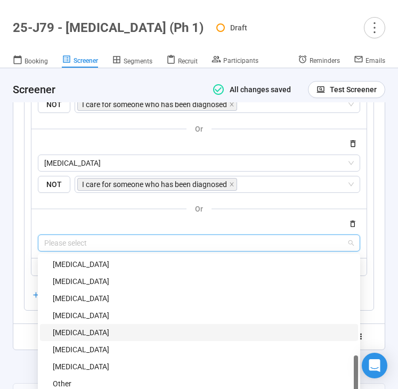
click at [87, 328] on div "Kidney Cancer" at bounding box center [202, 333] width 299 height 12
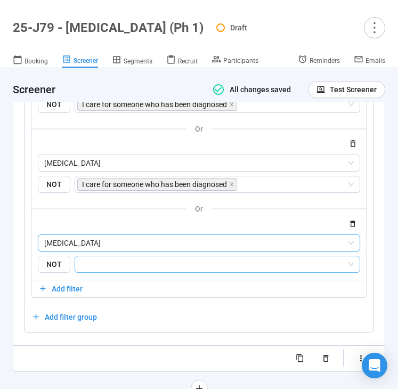
click at [111, 267] on input "search" at bounding box center [213, 264] width 265 height 13
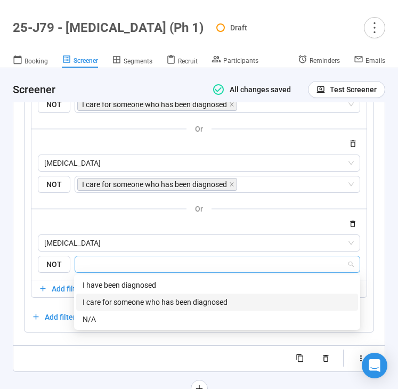
click at [111, 301] on div "I care for someone who has been diagnosed" at bounding box center [217, 302] width 269 height 12
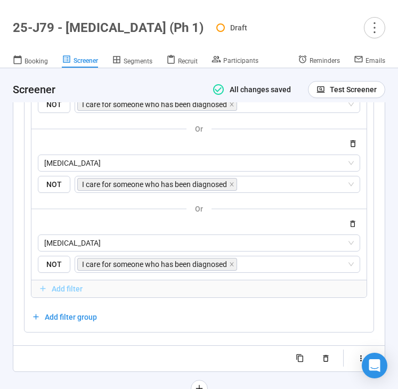
click at [55, 291] on span "Add filter" at bounding box center [67, 289] width 31 height 12
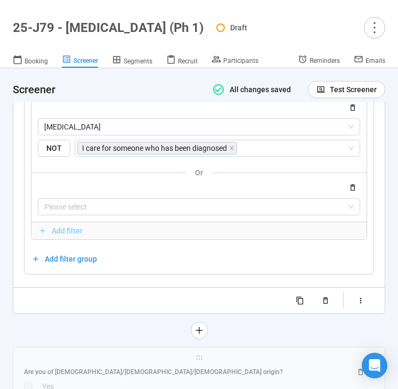
scroll to position [5790, 0]
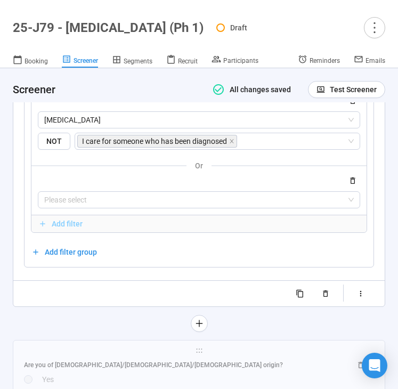
click at [69, 221] on span "Add filter" at bounding box center [67, 224] width 31 height 12
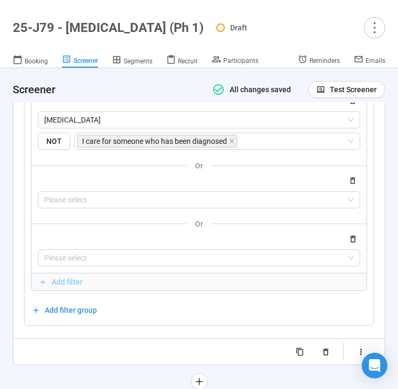
click at [64, 281] on span "Add filter" at bounding box center [67, 282] width 31 height 12
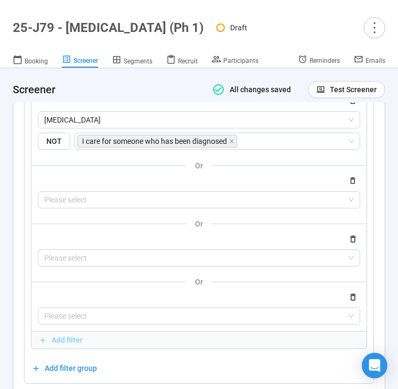
click at [49, 337] on span "Add filter" at bounding box center [198, 340] width 321 height 12
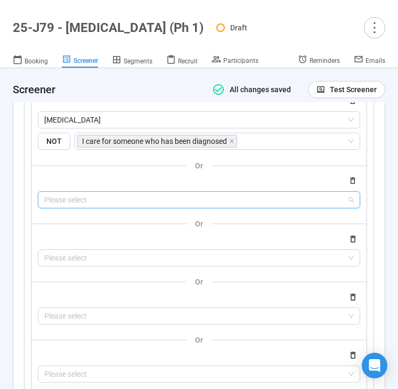
click at [107, 200] on input "search" at bounding box center [198, 200] width 309 height 16
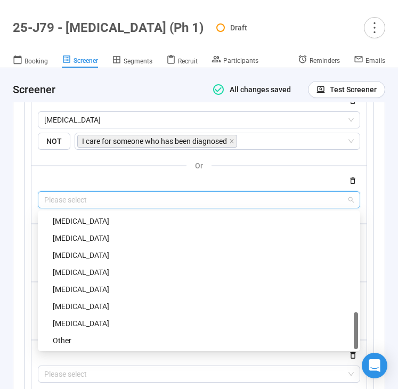
scroll to position [482, 0]
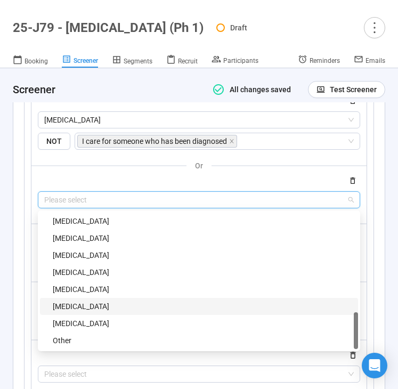
click at [105, 298] on div "Head And Neck Cancer" at bounding box center [199, 306] width 318 height 17
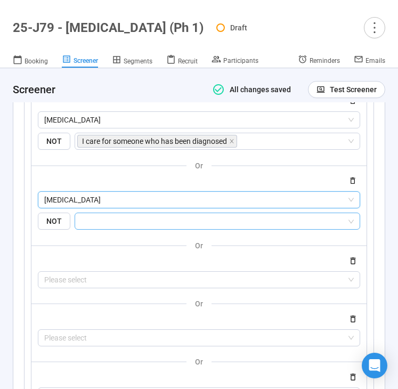
click at [127, 221] on input "search" at bounding box center [213, 221] width 265 height 13
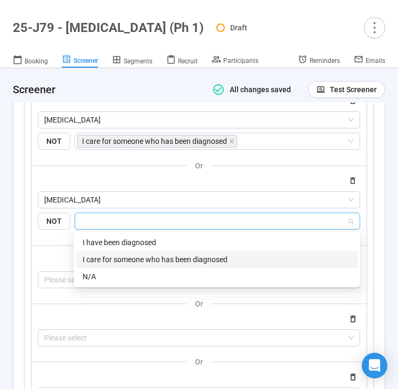
click at [127, 255] on div "I care for someone who has been diagnosed" at bounding box center [217, 260] width 269 height 12
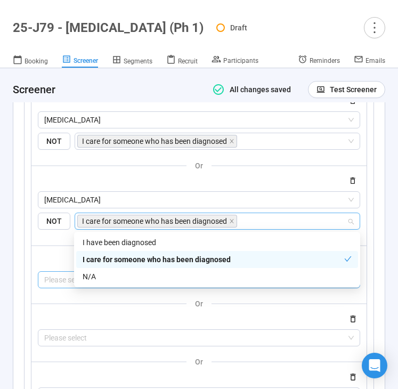
click at [58, 279] on input "search" at bounding box center [198, 280] width 309 height 16
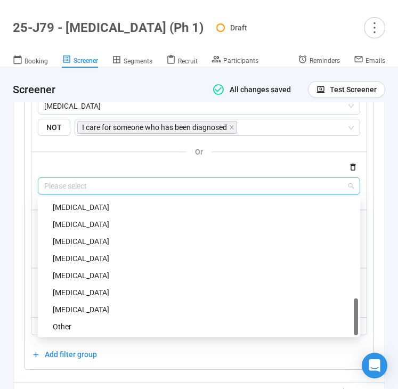
scroll to position [5890, 0]
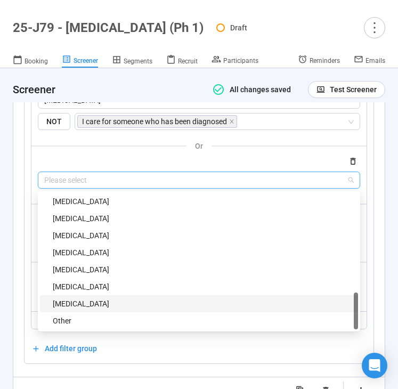
click at [105, 298] on div "Esophageal Cancer" at bounding box center [202, 304] width 299 height 12
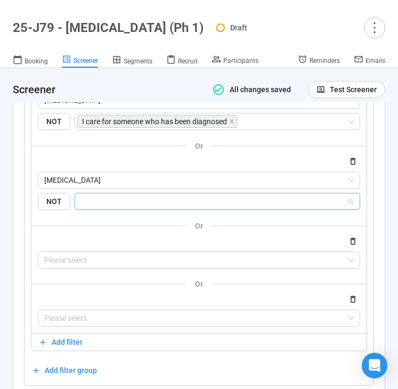
click at [132, 205] on input "search" at bounding box center [213, 201] width 265 height 13
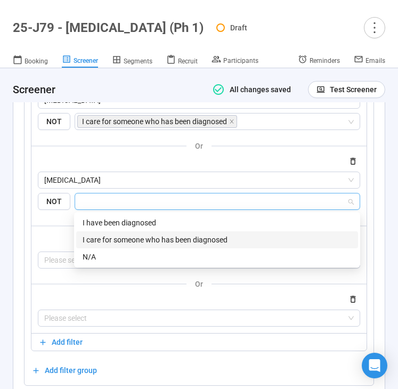
click at [132, 235] on div "I care for someone who has been diagnosed" at bounding box center [217, 240] width 269 height 12
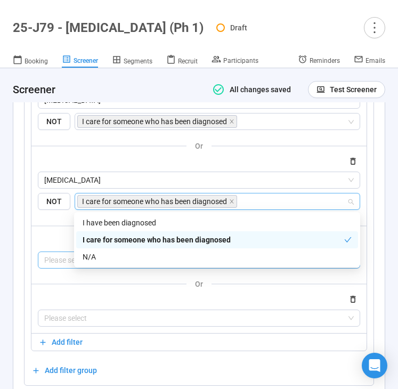
click at [56, 263] on input "search" at bounding box center [198, 260] width 309 height 16
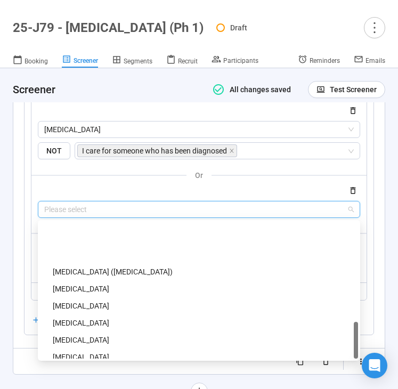
scroll to position [494, 0]
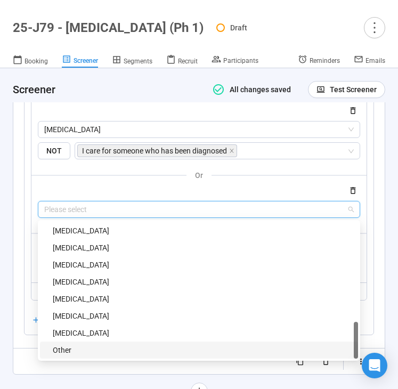
click at [88, 347] on div "Other" at bounding box center [202, 350] width 299 height 12
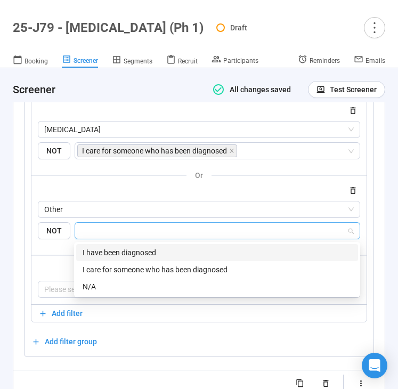
click at [112, 233] on input "search" at bounding box center [213, 230] width 265 height 13
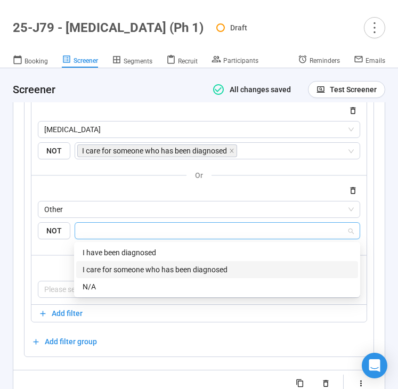
click at [114, 269] on div "I care for someone who has been diagnosed" at bounding box center [217, 270] width 269 height 12
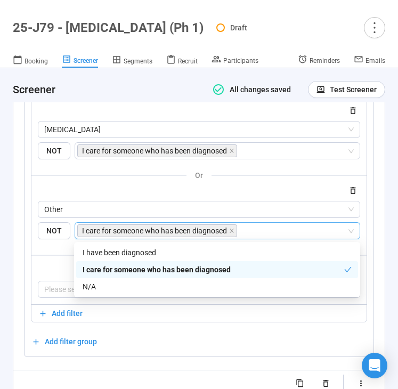
click at [50, 272] on div at bounding box center [199, 270] width 322 height 13
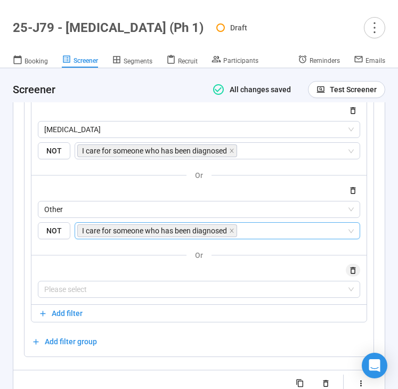
click at [357, 272] on icon "button" at bounding box center [352, 270] width 9 height 9
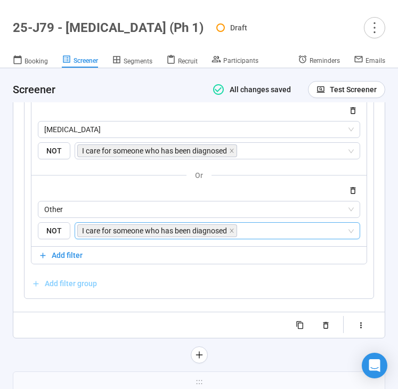
click at [84, 284] on span "Add filter group" at bounding box center [71, 284] width 52 height 12
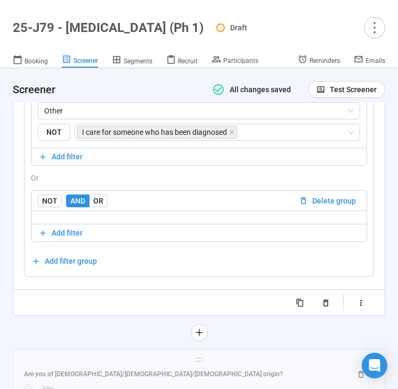
scroll to position [6040, 0]
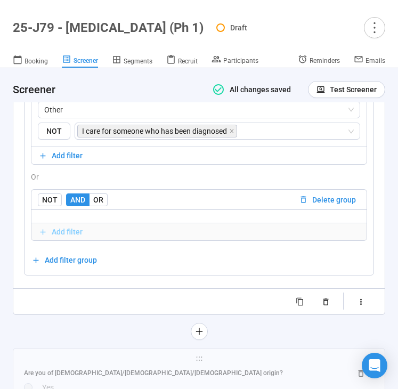
click at [70, 233] on span "Add filter" at bounding box center [67, 232] width 31 height 12
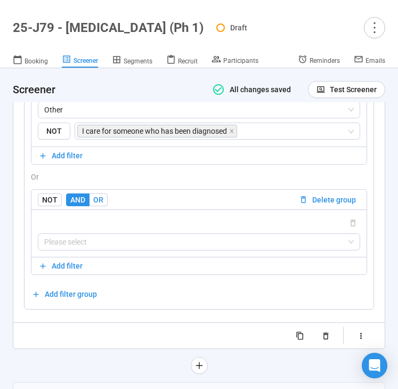
click at [97, 204] on span "OR" at bounding box center [98, 199] width 10 height 9
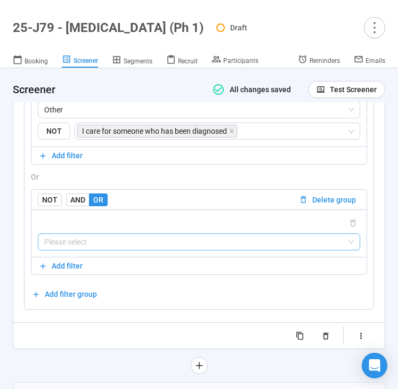
click at [115, 244] on input "search" at bounding box center [198, 242] width 309 height 16
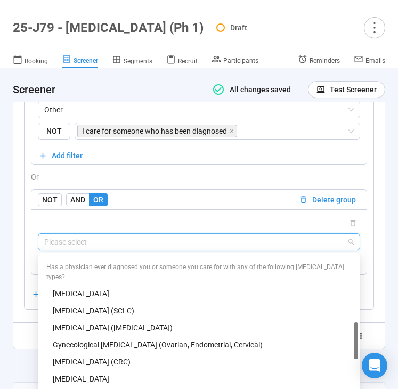
scroll to position [335, 0]
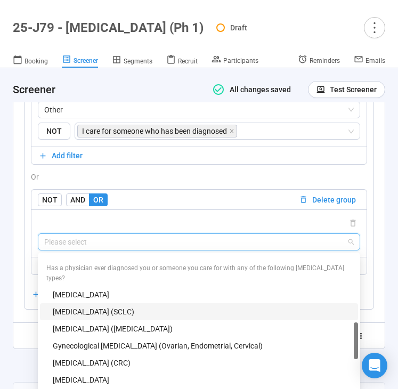
click at [133, 306] on div "Small Cell Lung Cancer (SCLC)" at bounding box center [202, 312] width 299 height 12
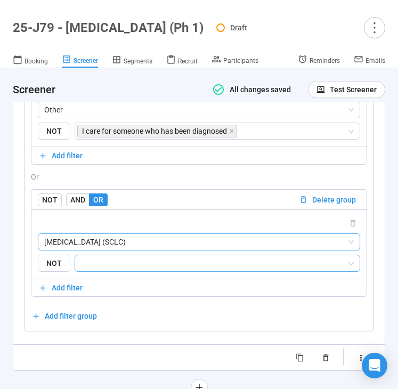
click at [140, 260] on input "search" at bounding box center [213, 263] width 265 height 13
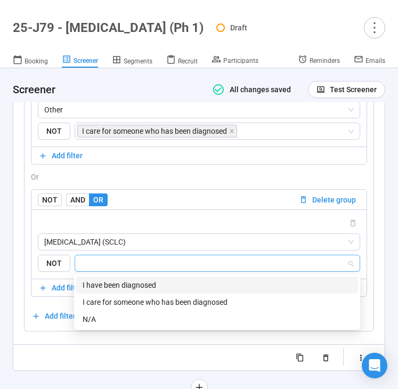
click at [145, 285] on div "I have been diagnosed" at bounding box center [217, 285] width 269 height 12
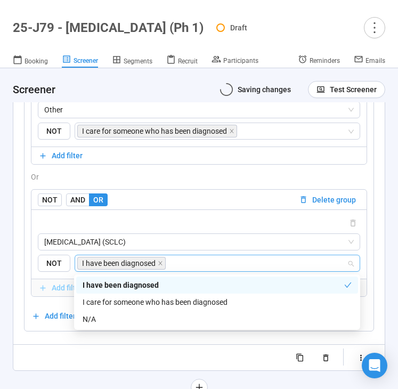
click at [55, 287] on span "Add filter" at bounding box center [67, 288] width 31 height 12
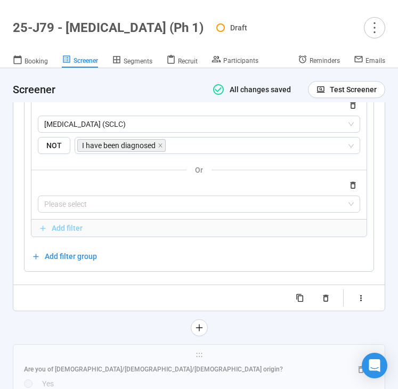
scroll to position [6164, 0]
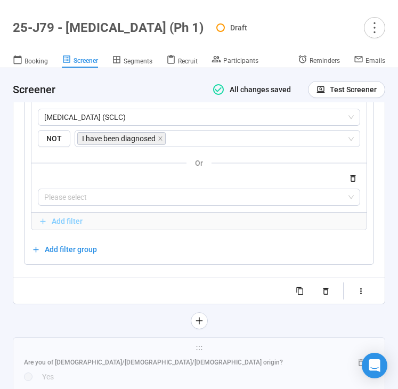
click at [67, 221] on span "Add filter" at bounding box center [67, 221] width 31 height 12
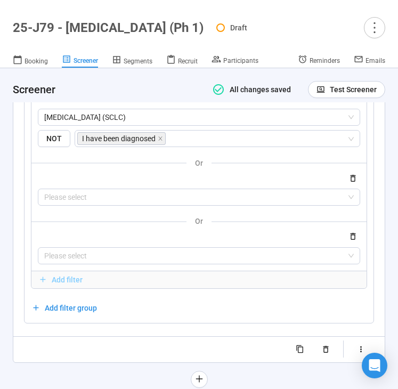
click at [62, 280] on span "Add filter" at bounding box center [67, 280] width 31 height 12
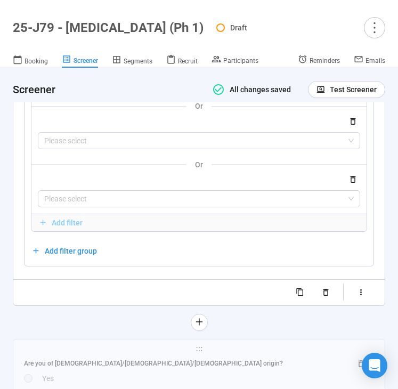
scroll to position [6288, 0]
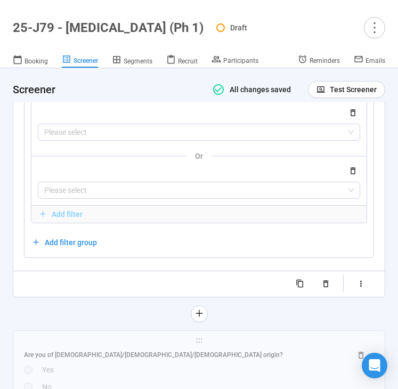
click at [60, 214] on span "Add filter" at bounding box center [67, 214] width 31 height 12
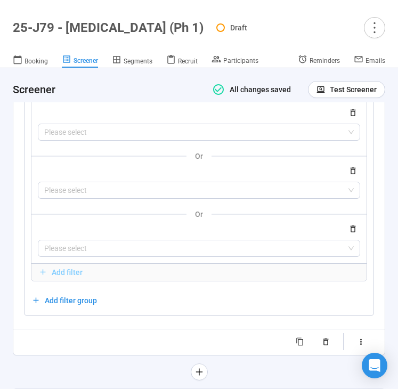
click at [59, 270] on span "Add filter" at bounding box center [67, 272] width 31 height 12
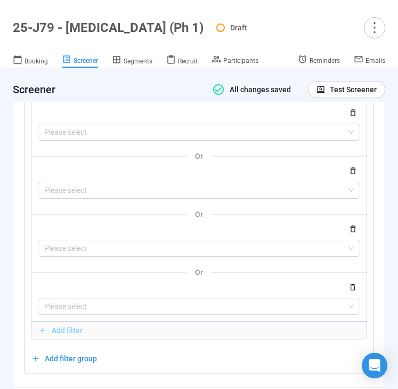
click at [60, 330] on span "Add filter" at bounding box center [67, 330] width 31 height 12
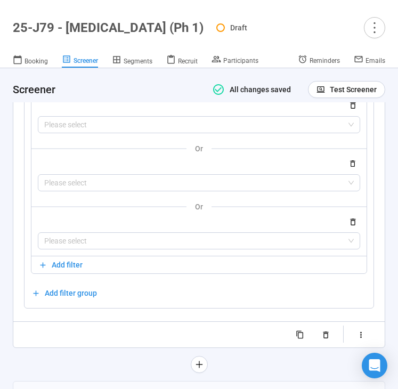
scroll to position [6469, 0]
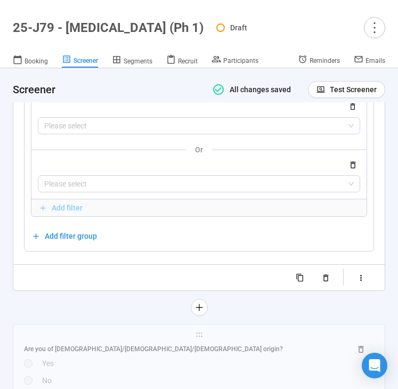
click at [63, 211] on span "Add filter" at bounding box center [67, 208] width 31 height 12
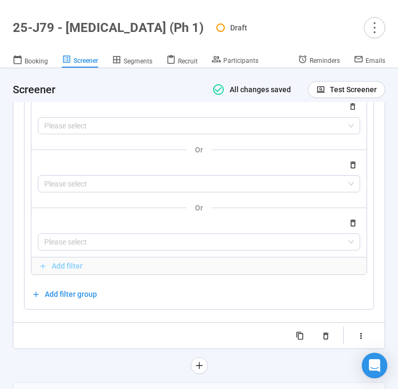
click at [61, 267] on span "Add filter" at bounding box center [67, 266] width 31 height 12
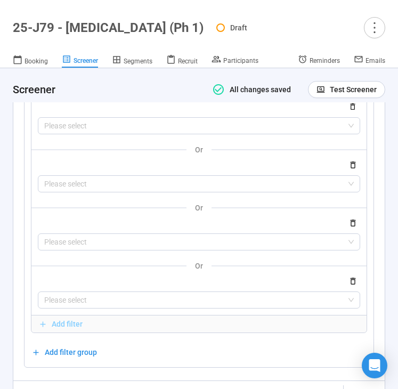
click at [60, 323] on span "Add filter" at bounding box center [67, 324] width 31 height 12
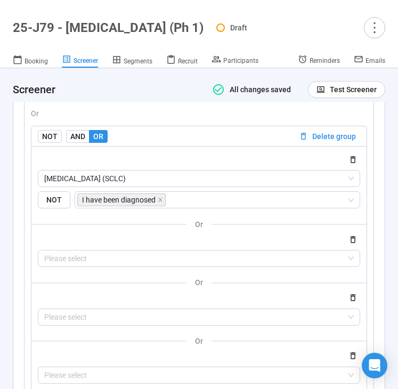
scroll to position [6161, 0]
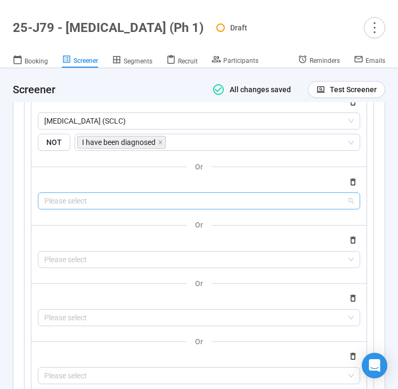
click at [89, 198] on input "search" at bounding box center [198, 201] width 309 height 16
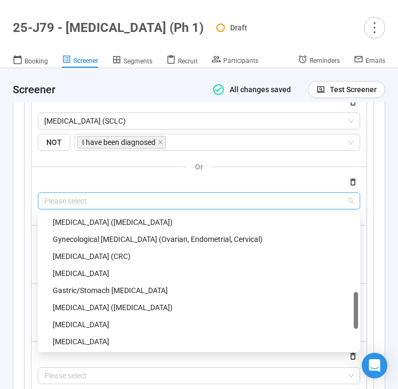
scroll to position [364, 0]
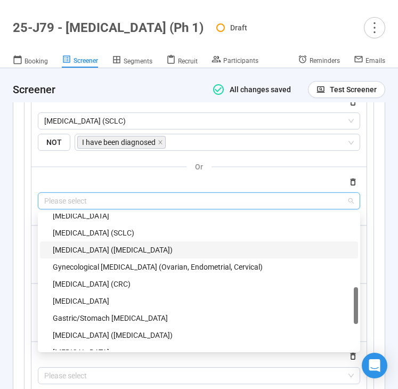
click at [96, 247] on div "Non-Small Cell Lung Cancer (NSCLC)" at bounding box center [202, 250] width 299 height 12
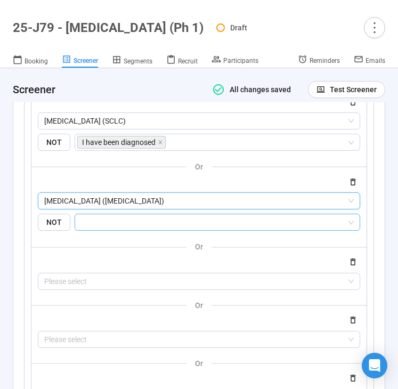
click at [103, 225] on input "search" at bounding box center [213, 222] width 265 height 13
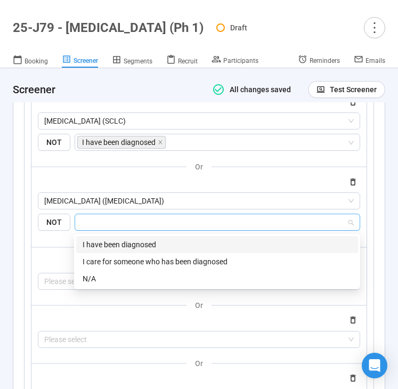
click at [106, 244] on div "I have been diagnosed" at bounding box center [217, 245] width 269 height 12
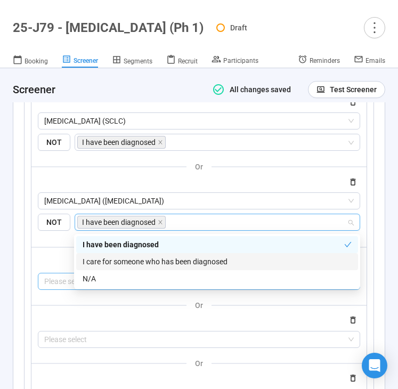
click at [55, 284] on input "search" at bounding box center [198, 281] width 309 height 16
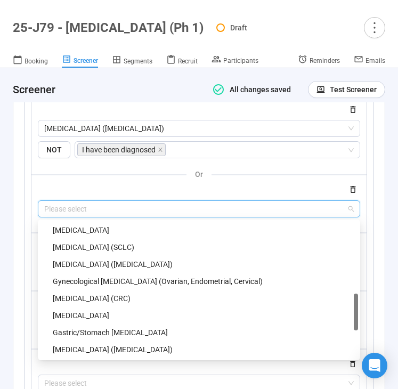
scroll to position [357, 0]
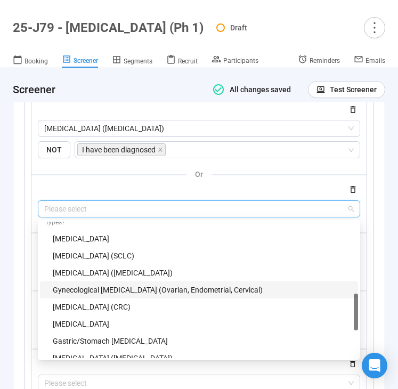
click at [108, 284] on div "Gynecological Cancer (Ovarian, Endometrial, Cervical)" at bounding box center [202, 290] width 299 height 12
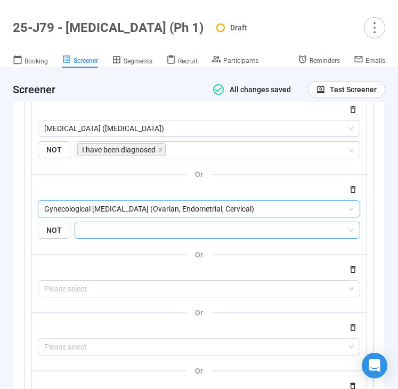
click at [110, 238] on div at bounding box center [218, 230] width 286 height 17
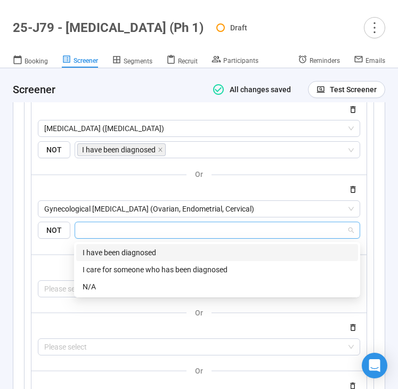
click at [110, 253] on div "I have been diagnosed" at bounding box center [217, 253] width 269 height 12
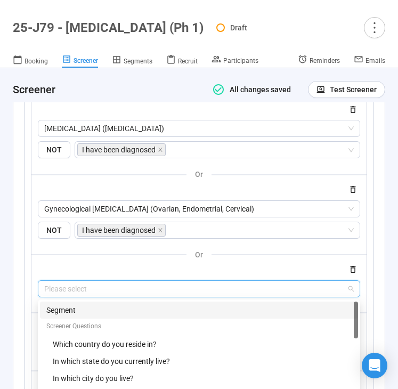
click at [58, 290] on input "search" at bounding box center [198, 289] width 309 height 16
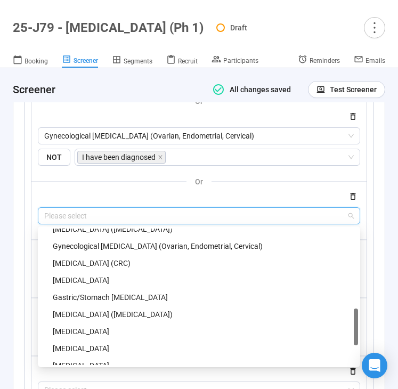
scroll to position [394, 0]
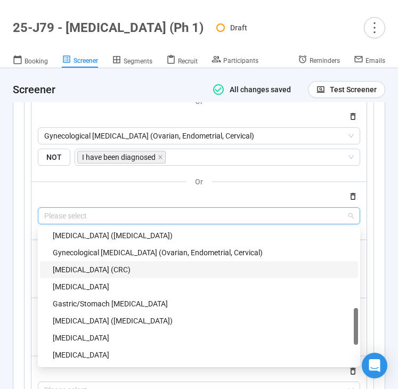
click at [107, 267] on div "Colorectal Cancer (CRC)" at bounding box center [202, 270] width 299 height 12
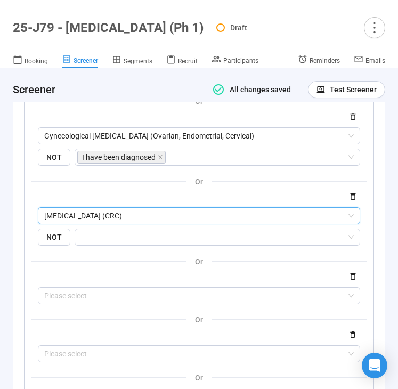
click at [111, 247] on div "Small Cell Lung Cancer (SCLC) {"type":"RESPONSE","subtype":"ID","elementId":"4b…" at bounding box center [198, 272] width 335 height 658
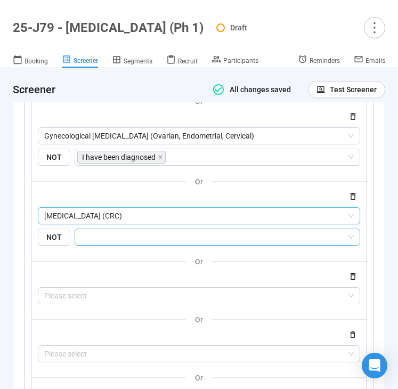
click at [111, 243] on input "search" at bounding box center [213, 237] width 265 height 13
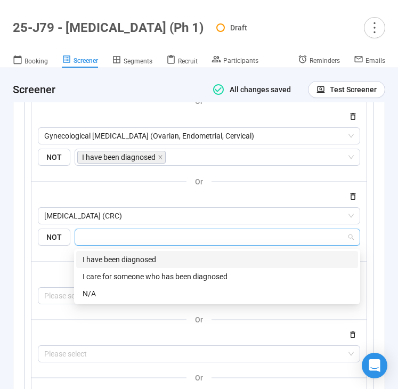
click at [111, 255] on div "I have been diagnosed" at bounding box center [217, 260] width 269 height 12
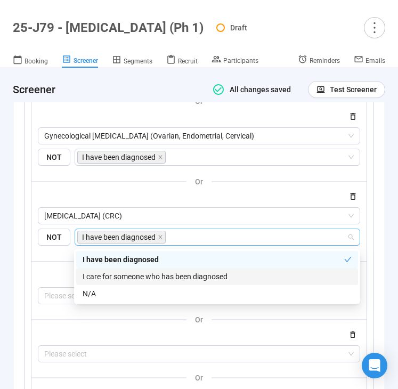
click at [55, 282] on div at bounding box center [199, 276] width 322 height 13
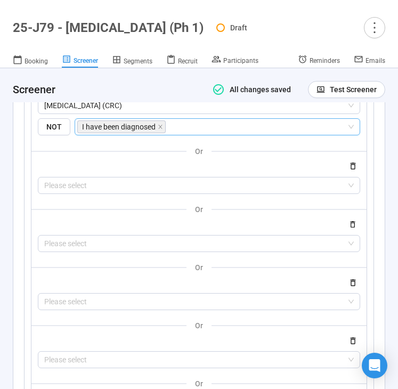
scroll to position [6420, 0]
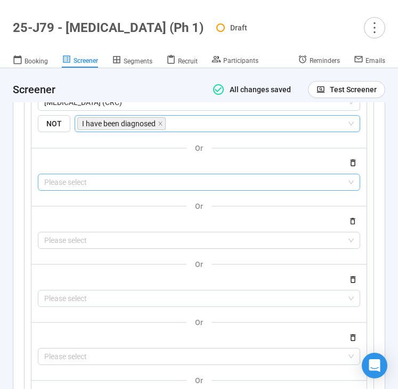
click at [74, 189] on input "search" at bounding box center [198, 182] width 309 height 16
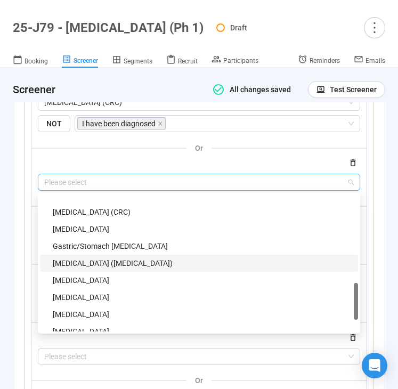
scroll to position [418, 0]
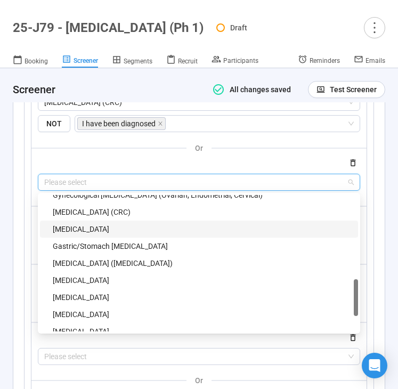
click at [71, 228] on div "Bladder Cancer" at bounding box center [202, 229] width 299 height 12
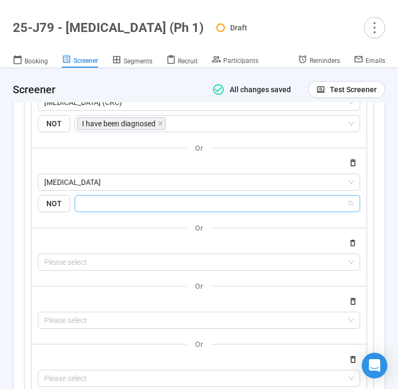
click at [95, 210] on input "search" at bounding box center [213, 203] width 265 height 13
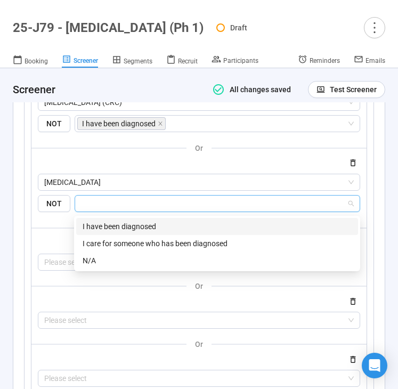
click at [96, 226] on div "I have been diagnosed" at bounding box center [217, 227] width 269 height 12
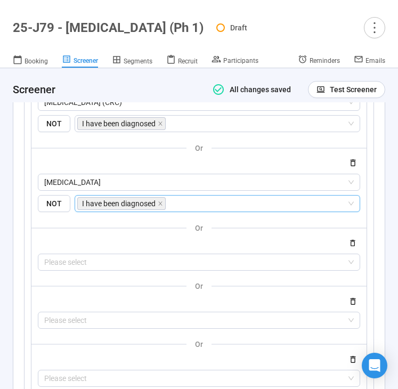
click at [57, 241] on div at bounding box center [199, 242] width 322 height 13
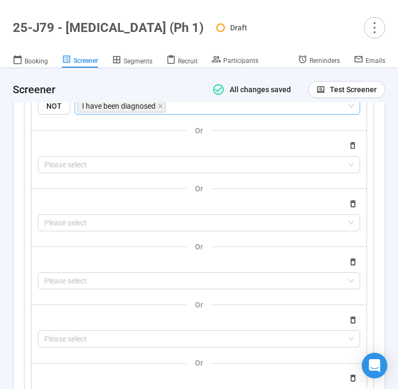
scroll to position [6521, 0]
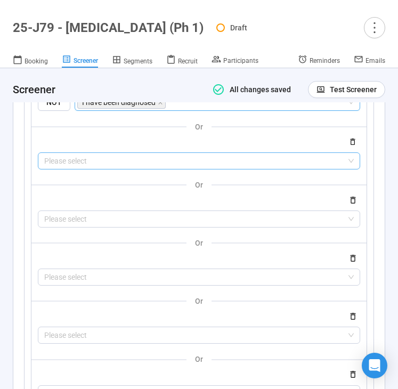
click at [68, 169] on input "search" at bounding box center [198, 161] width 309 height 16
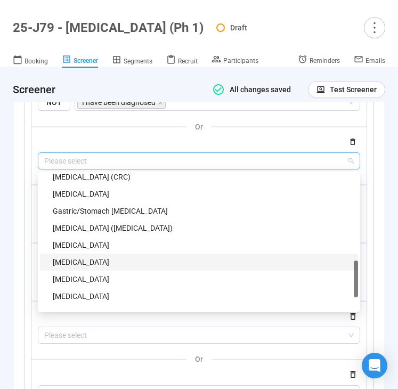
scroll to position [430, 0]
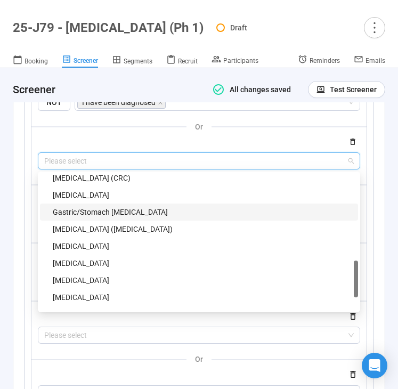
click at [83, 216] on div "Gastric/Stomach Cancer" at bounding box center [202, 212] width 299 height 12
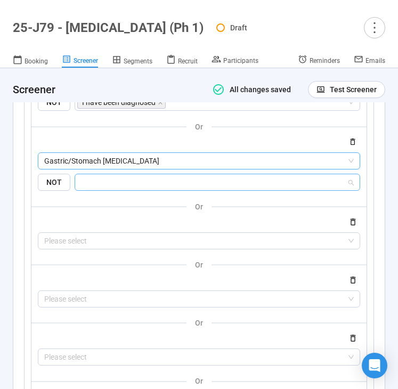
click at [109, 185] on input "search" at bounding box center [213, 182] width 265 height 13
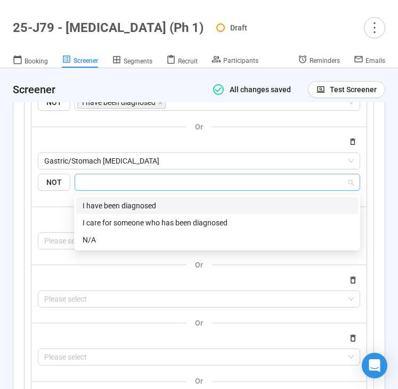
click at [118, 206] on div "I have been diagnosed" at bounding box center [217, 206] width 269 height 12
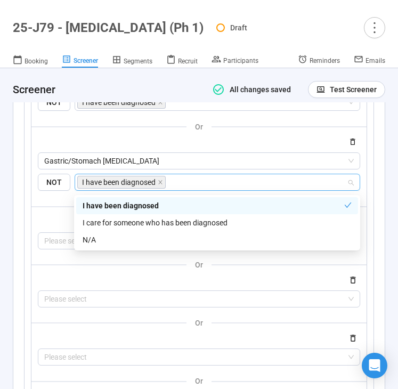
click at [56, 212] on div "or" at bounding box center [198, 206] width 335 height 13
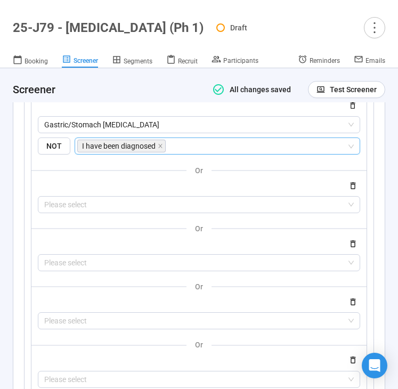
scroll to position [6575, 0]
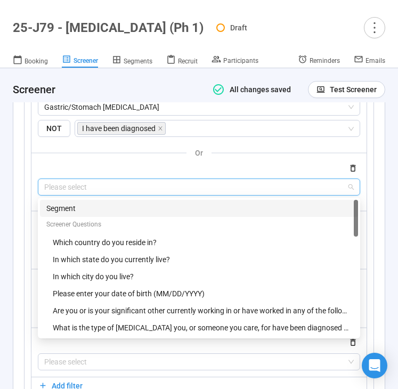
click at [66, 193] on input "search" at bounding box center [198, 187] width 309 height 16
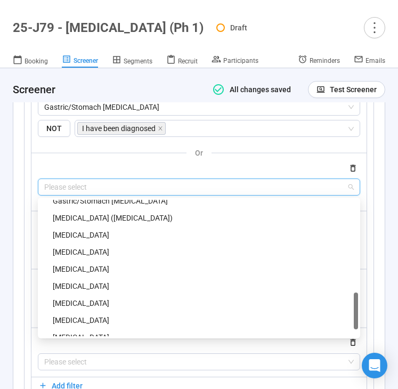
scroll to position [456, 0]
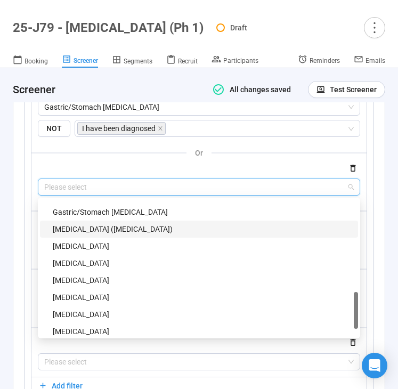
click at [79, 235] on div "Skin Cancer (Melanoma)" at bounding box center [202, 229] width 299 height 12
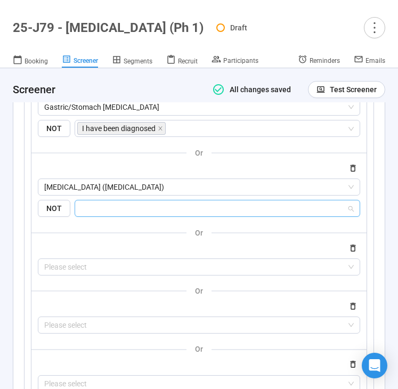
click at [95, 215] on input "search" at bounding box center [213, 208] width 265 height 13
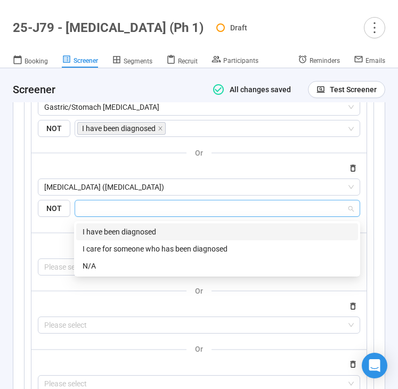
click at [98, 230] on div "I have been diagnosed" at bounding box center [217, 232] width 269 height 12
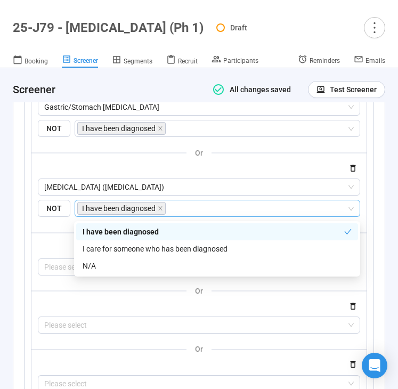
click at [53, 242] on div "or Please select" at bounding box center [199, 251] width 322 height 50
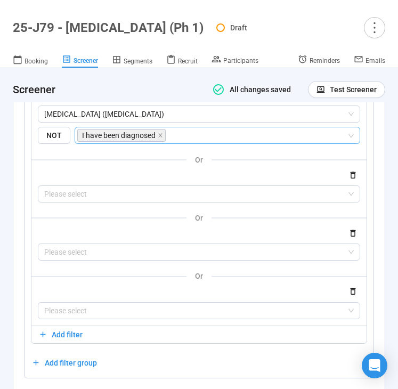
scroll to position [6653, 0]
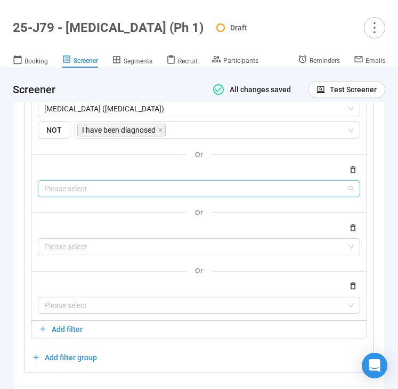
click at [84, 191] on input "search" at bounding box center [198, 189] width 309 height 16
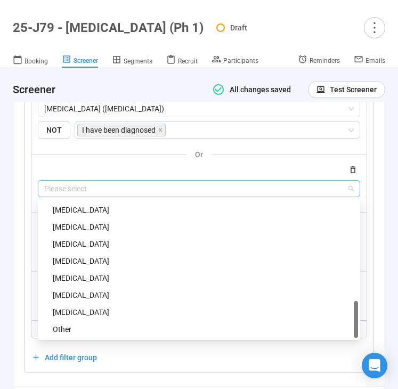
scroll to position [470, 0]
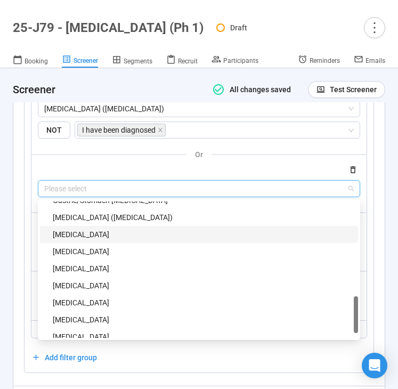
click at [79, 239] on div "Breast Cancer" at bounding box center [202, 235] width 299 height 12
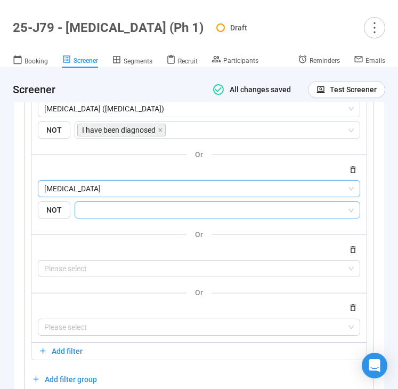
click at [100, 216] on input "search" at bounding box center [213, 209] width 265 height 13
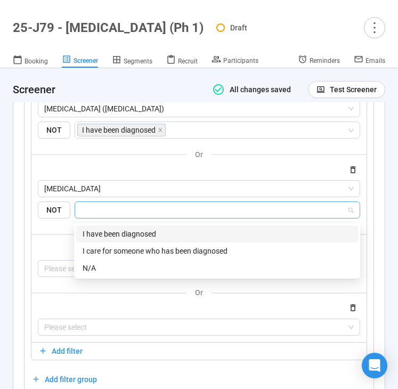
click at [101, 228] on div "I have been diagnosed" at bounding box center [217, 234] width 269 height 12
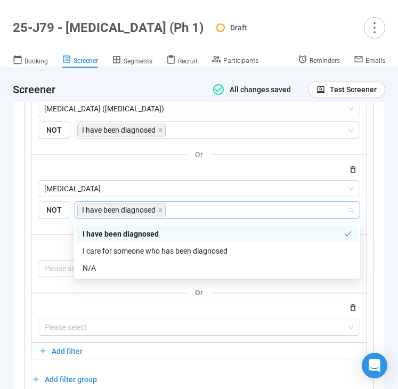
click at [48, 238] on div "or" at bounding box center [198, 233] width 335 height 13
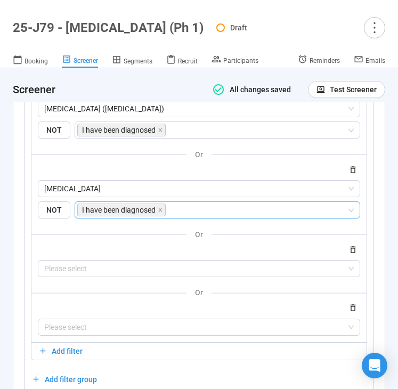
scroll to position [6719, 0]
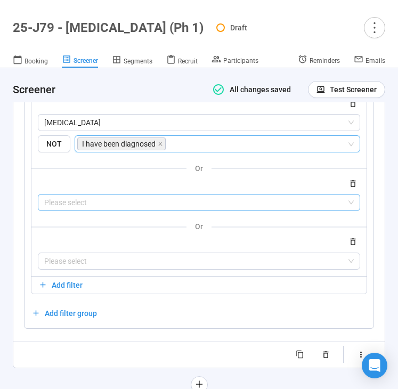
click at [64, 207] on input "search" at bounding box center [198, 202] width 309 height 16
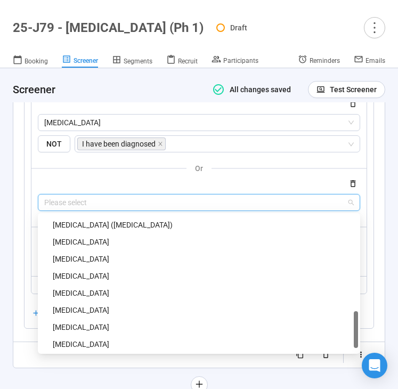
scroll to position [474, 0]
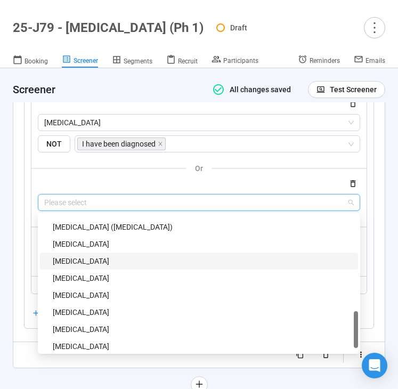
click at [74, 266] on div "Prostate Cancer" at bounding box center [202, 261] width 299 height 12
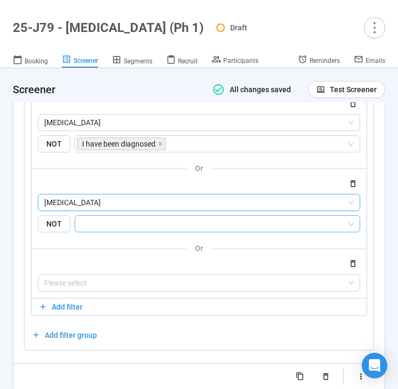
click at [93, 232] on div at bounding box center [218, 223] width 286 height 17
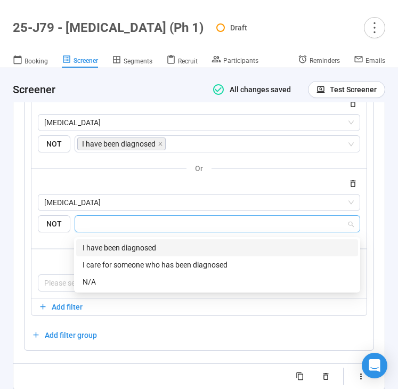
click at [93, 245] on div "I have been diagnosed" at bounding box center [217, 248] width 269 height 12
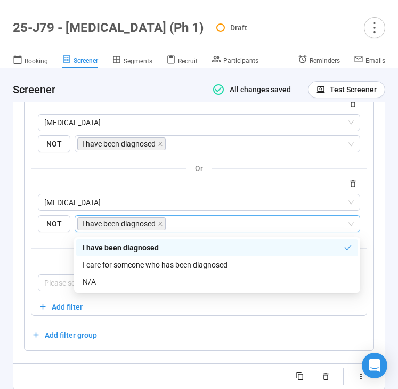
click at [54, 260] on div at bounding box center [199, 263] width 322 height 13
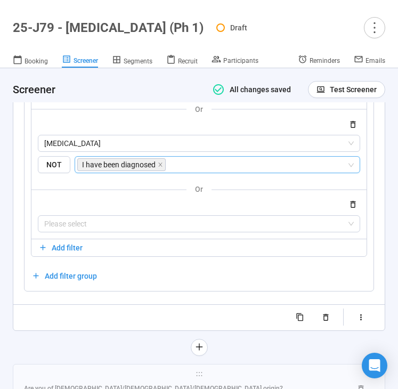
scroll to position [6777, 0]
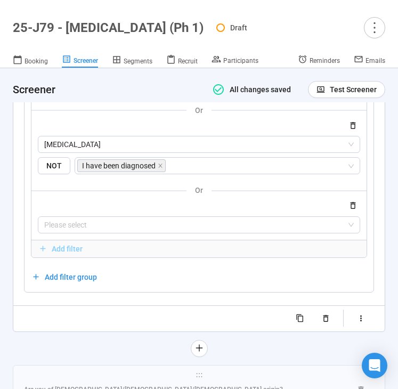
click at [59, 255] on span "Add filter" at bounding box center [67, 249] width 31 height 12
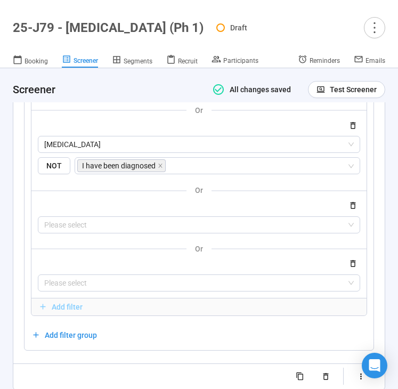
click at [56, 307] on span "Add filter" at bounding box center [67, 307] width 31 height 12
click at [59, 366] on span "Add filter" at bounding box center [67, 365] width 31 height 12
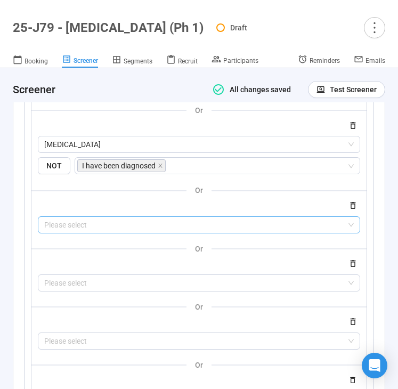
click at [78, 232] on input "search" at bounding box center [198, 225] width 309 height 16
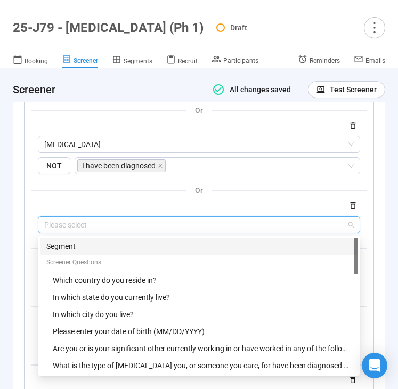
scroll to position [494, 0]
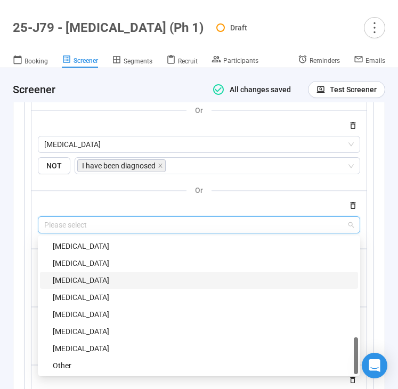
click at [78, 286] on div "Liver Cancer" at bounding box center [202, 280] width 299 height 12
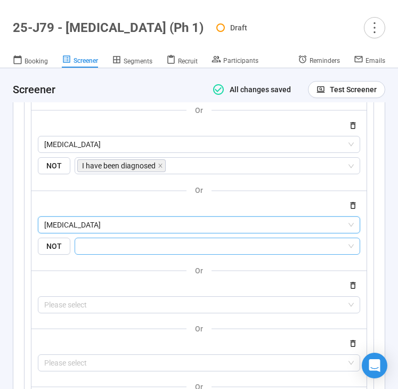
click at [108, 243] on input "search" at bounding box center [213, 246] width 265 height 13
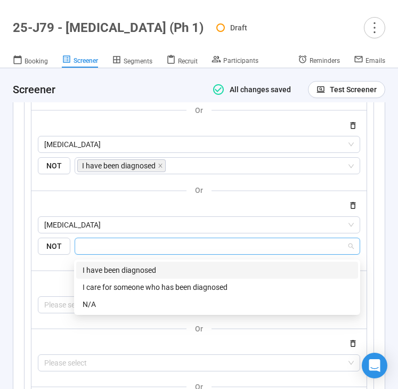
click at [107, 272] on div "I have been diagnosed" at bounding box center [217, 270] width 269 height 12
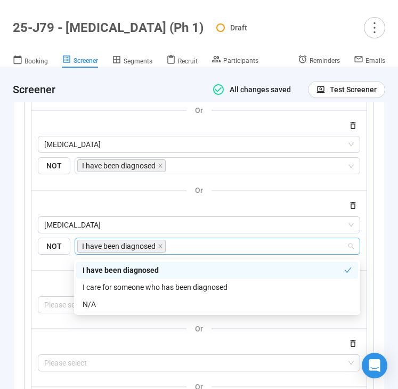
click at [54, 281] on div "or Please select" at bounding box center [199, 289] width 322 height 50
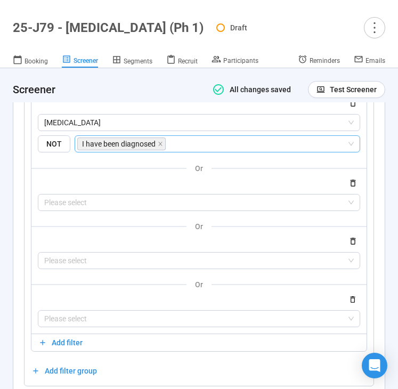
scroll to position [6905, 0]
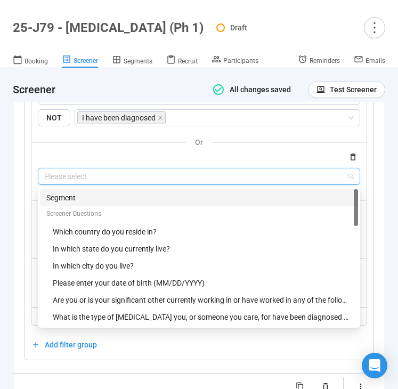
click at [75, 184] on input "search" at bounding box center [198, 176] width 309 height 16
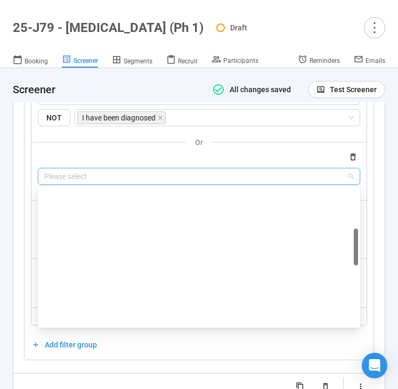
scroll to position [494, 0]
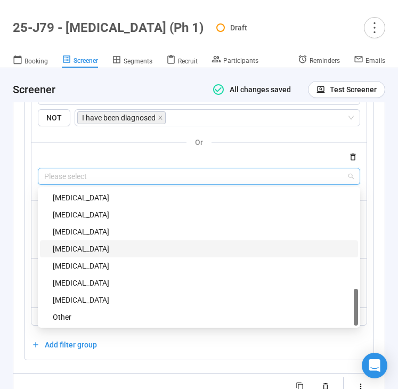
click at [77, 248] on div "Pancreatic Cancer" at bounding box center [202, 249] width 299 height 12
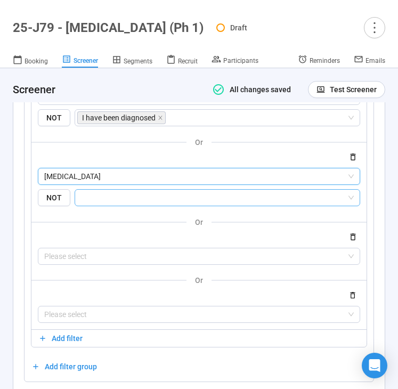
click at [93, 204] on input "search" at bounding box center [213, 197] width 265 height 13
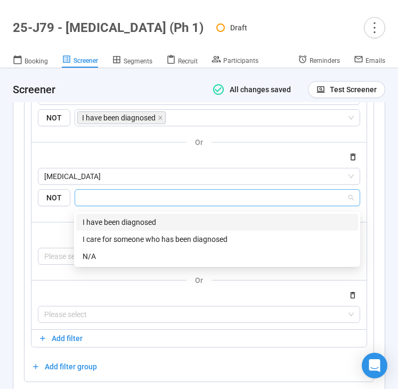
click at [93, 217] on div "I have been diagnosed" at bounding box center [217, 222] width 269 height 12
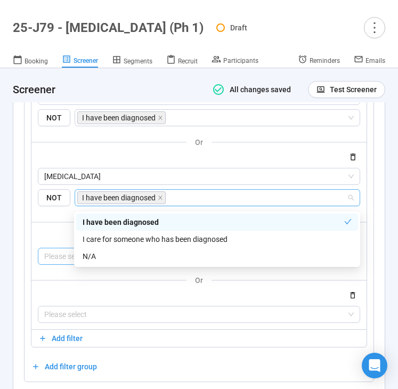
click at [56, 257] on input "search" at bounding box center [198, 256] width 309 height 16
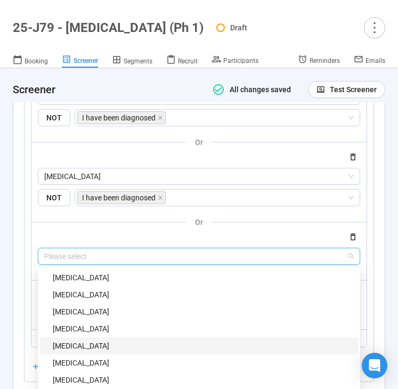
click at [97, 349] on div "Kidney Cancer" at bounding box center [202, 346] width 299 height 12
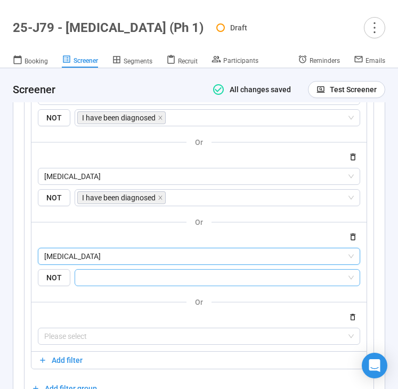
click at [120, 280] on input "search" at bounding box center [213, 277] width 265 height 13
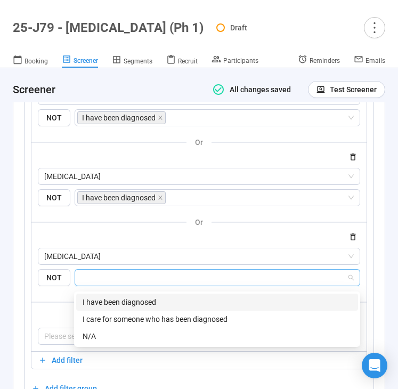
click at [117, 300] on div "I have been diagnosed" at bounding box center [217, 302] width 269 height 12
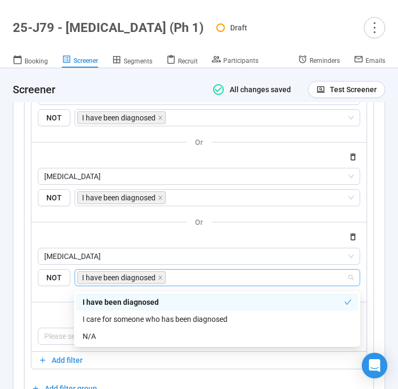
click at [57, 308] on div "or" at bounding box center [198, 301] width 335 height 13
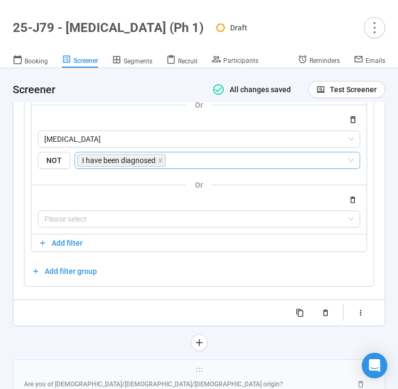
scroll to position [7034, 0]
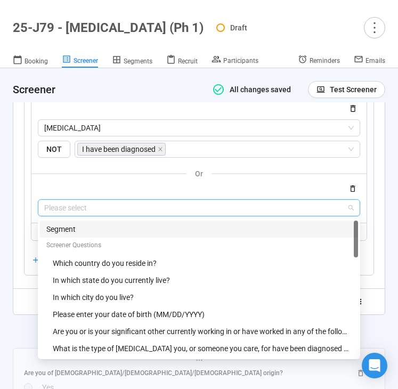
click at [86, 211] on input "search" at bounding box center [198, 208] width 309 height 16
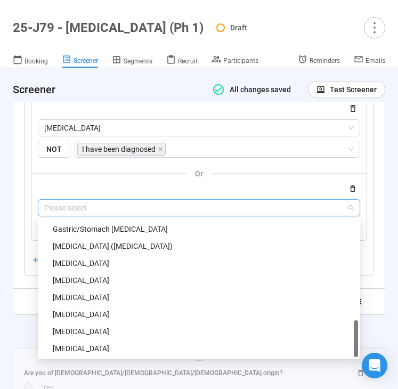
scroll to position [494, 0]
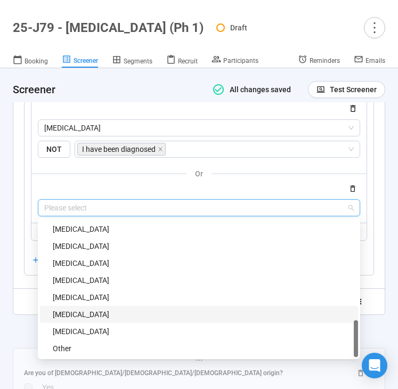
click at [89, 311] on div "Head And Neck Cancer" at bounding box center [199, 314] width 318 height 17
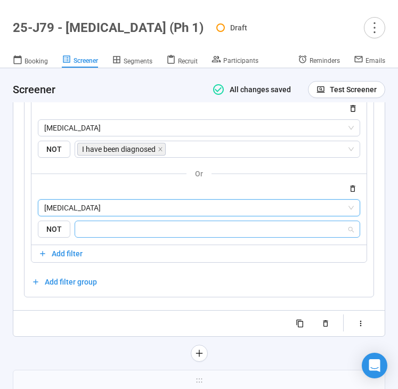
click at [117, 231] on input "search" at bounding box center [213, 229] width 265 height 13
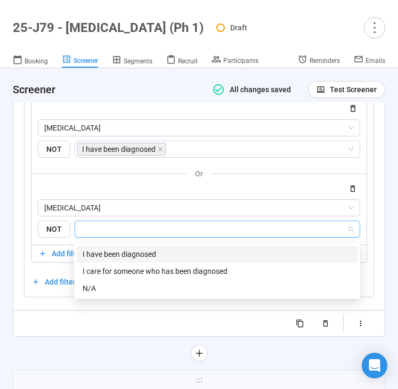
click at [116, 250] on div "I have been diagnosed" at bounding box center [217, 254] width 269 height 12
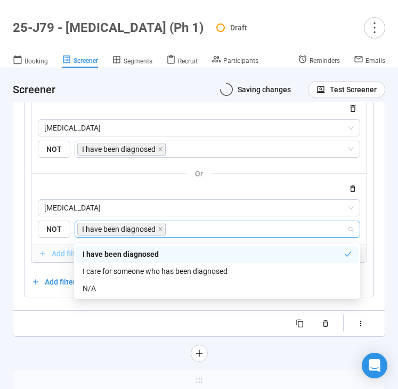
click at [53, 259] on span "Add filter" at bounding box center [67, 254] width 31 height 12
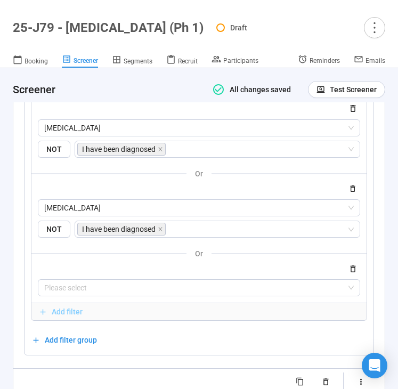
click at [54, 315] on span "Add filter" at bounding box center [67, 312] width 31 height 12
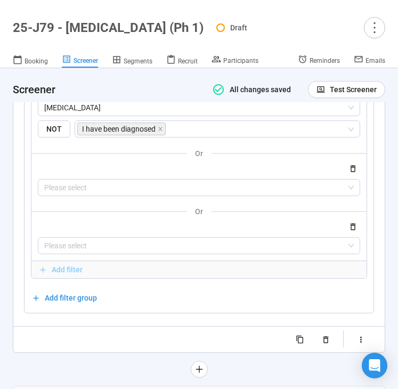
scroll to position [7149, 0]
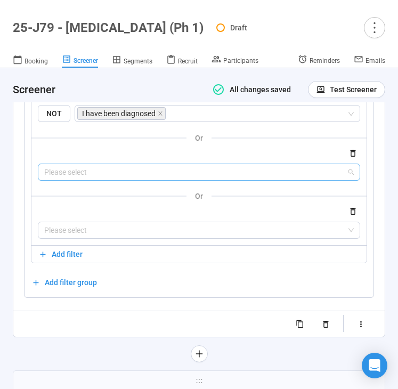
click at [92, 180] on input "search" at bounding box center [198, 172] width 309 height 16
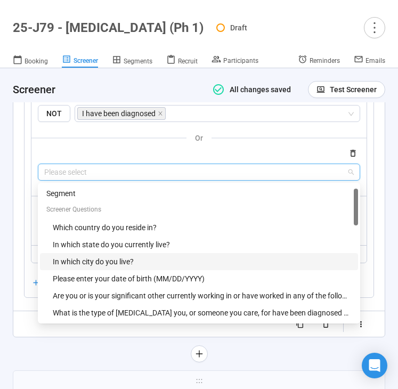
scroll to position [494, 0]
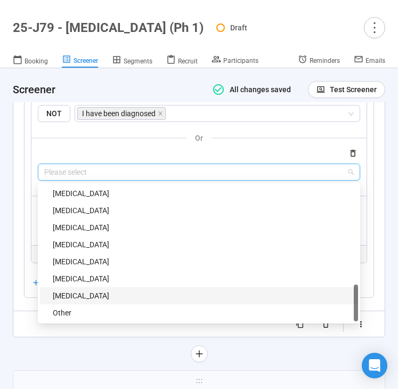
click at [89, 296] on div "Esophageal Cancer" at bounding box center [202, 296] width 299 height 12
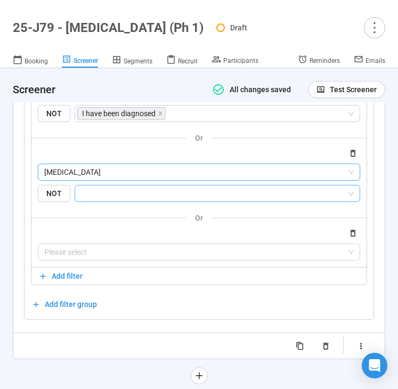
click at [118, 199] on input "search" at bounding box center [213, 193] width 265 height 13
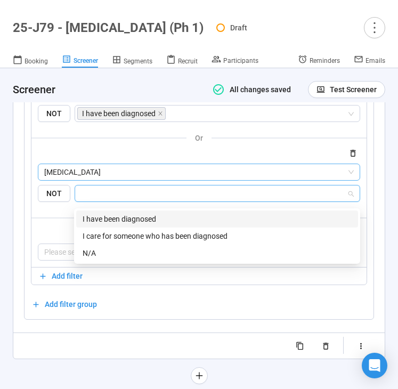
click at [118, 214] on div "I have been diagnosed" at bounding box center [217, 219] width 269 height 12
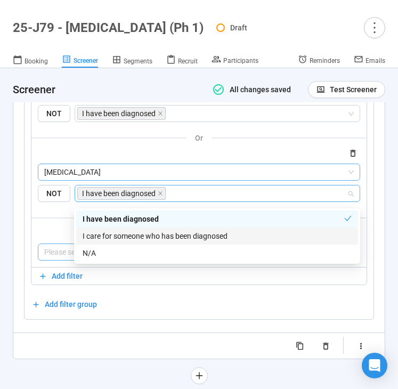
click at [62, 251] on input "search" at bounding box center [198, 252] width 309 height 16
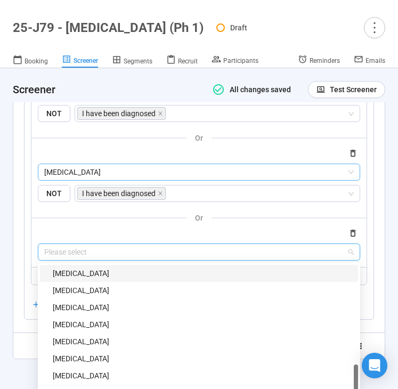
scroll to position [7209, 0]
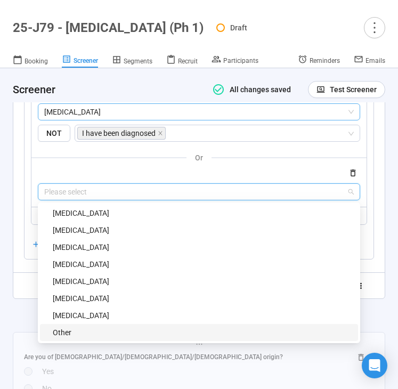
click at [83, 338] on div "Other" at bounding box center [202, 333] width 299 height 12
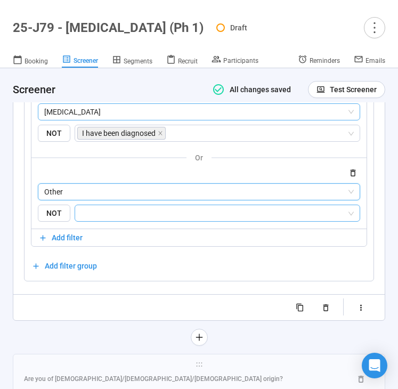
click at [116, 215] on input "search" at bounding box center [213, 213] width 265 height 13
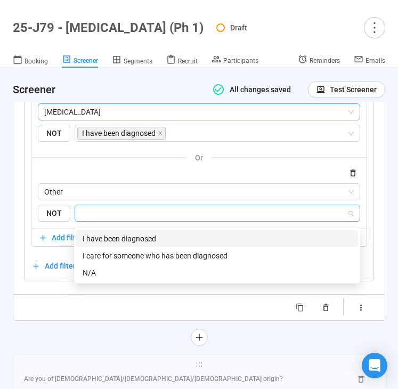
click at [116, 235] on div "I have been diagnosed" at bounding box center [217, 239] width 269 height 12
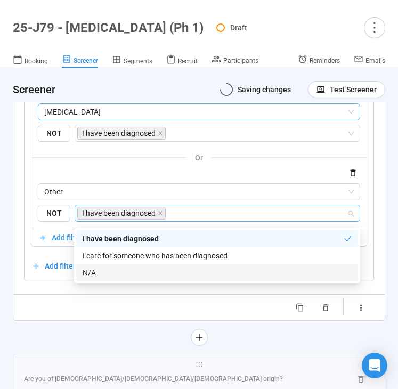
click at [58, 345] on div at bounding box center [199, 337] width 372 height 17
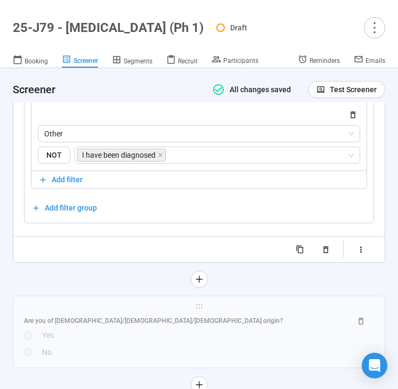
scroll to position [7282, 0]
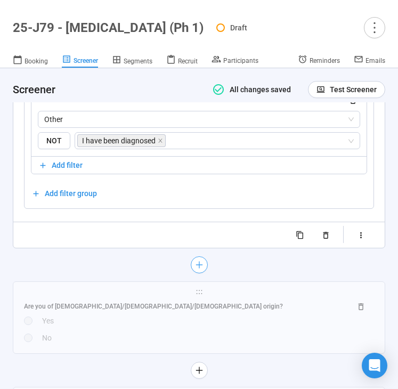
click at [197, 266] on icon "plus" at bounding box center [198, 264] width 9 height 9
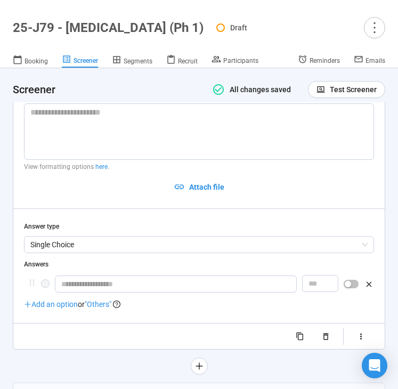
scroll to position [4628, 0]
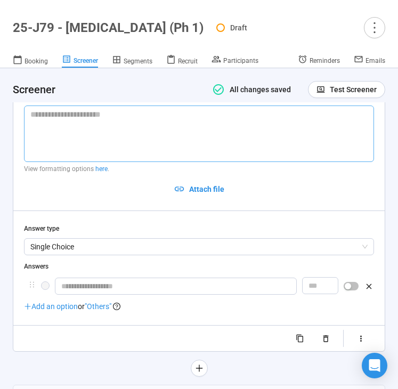
click at [186, 136] on textarea at bounding box center [199, 133] width 350 height 56
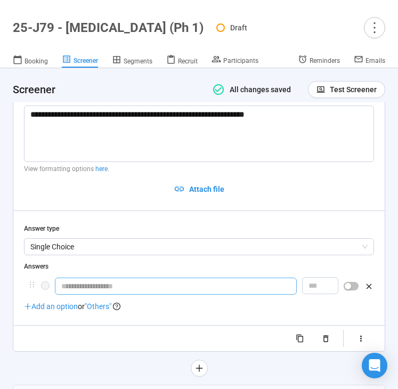
click at [101, 278] on input "text" at bounding box center [176, 286] width 242 height 17
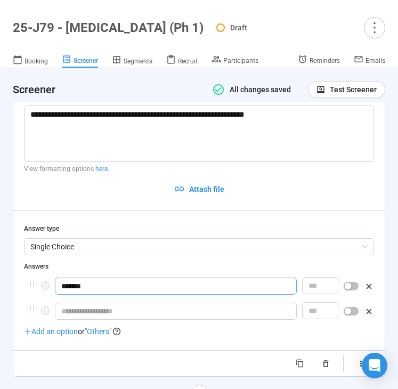
click at [123, 278] on input "*******" at bounding box center [176, 286] width 242 height 17
click at [114, 305] on input "text" at bounding box center [176, 311] width 242 height 17
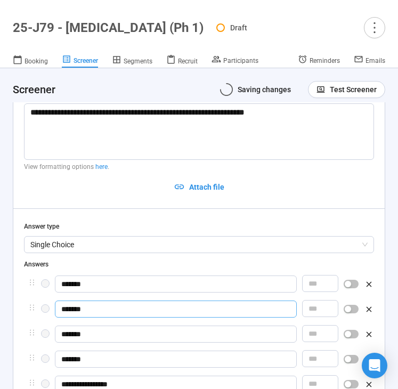
scroll to position [4807, 0]
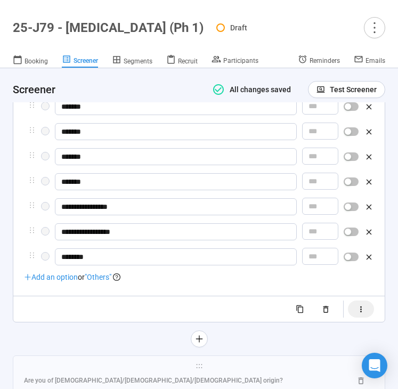
click at [355, 303] on button "button" at bounding box center [361, 308] width 26 height 17
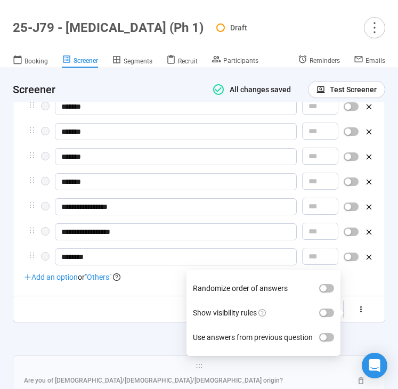
click at [327, 300] on label "Show visibility rules" at bounding box center [263, 312] width 141 height 25
click at [327, 308] on button "Show visibility rules" at bounding box center [326, 312] width 15 height 9
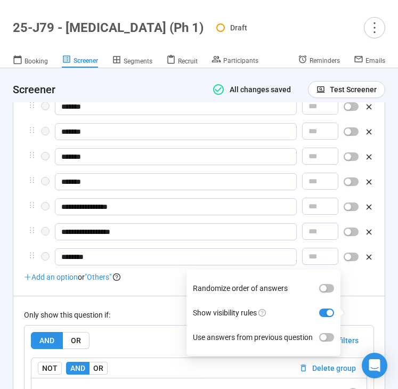
click at [141, 303] on div "Only show this question if: AND OR Delete all filters NOT AND OR Delete group P…" at bounding box center [199, 387] width 350 height 182
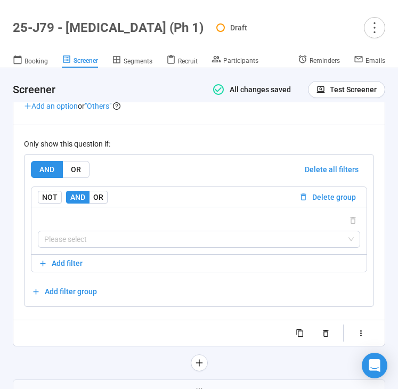
scroll to position [4980, 0]
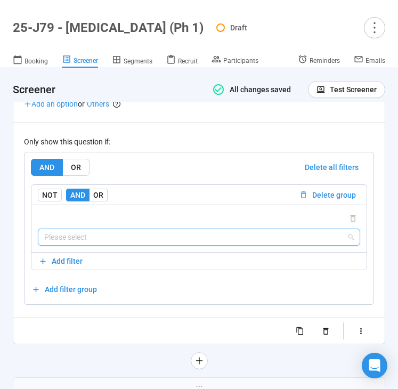
click at [141, 238] on input "search" at bounding box center [198, 237] width 309 height 16
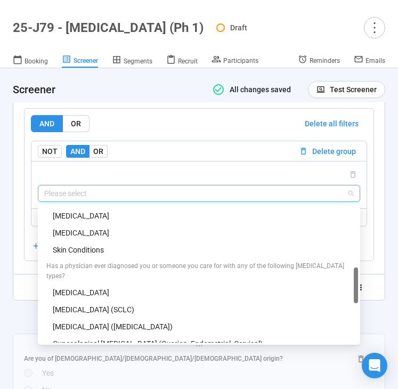
scroll to position [305, 0]
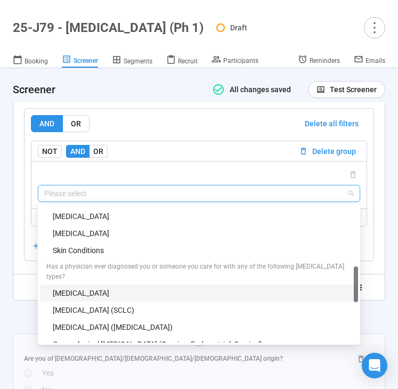
click at [139, 287] on div "Brain Cancer" at bounding box center [202, 293] width 299 height 12
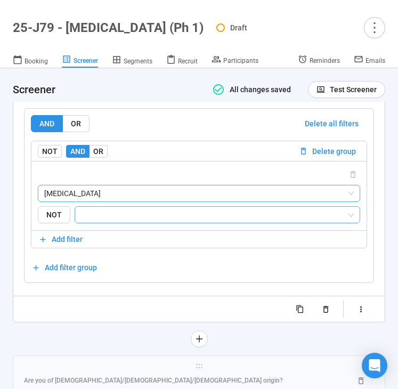
click at [143, 212] on input "search" at bounding box center [213, 214] width 265 height 13
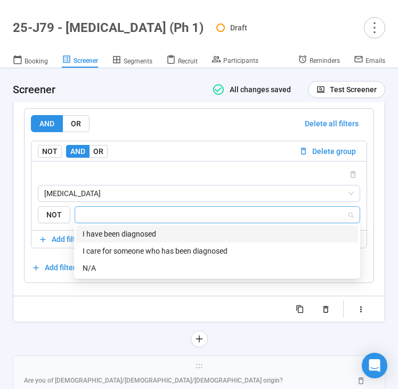
click at [134, 229] on div "I have been diagnosed" at bounding box center [217, 234] width 269 height 12
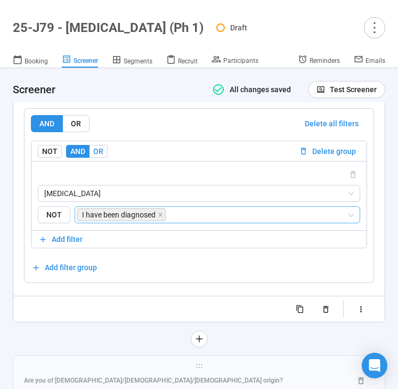
click at [100, 147] on span "OR" at bounding box center [98, 151] width 10 height 9
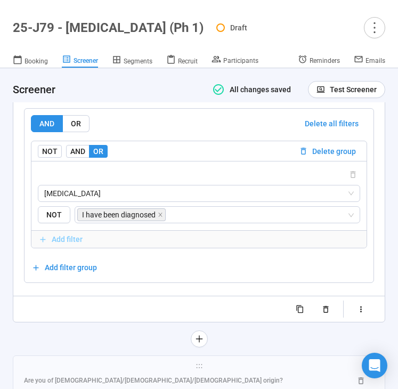
click at [67, 239] on span "Add filter" at bounding box center [67, 239] width 31 height 12
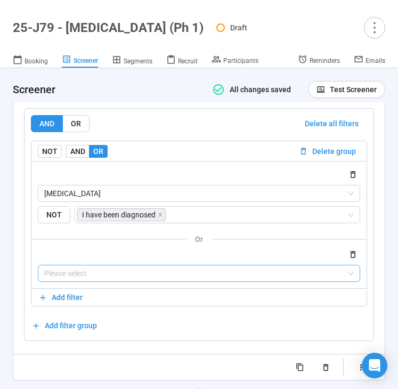
click at [84, 274] on input "search" at bounding box center [198, 273] width 309 height 16
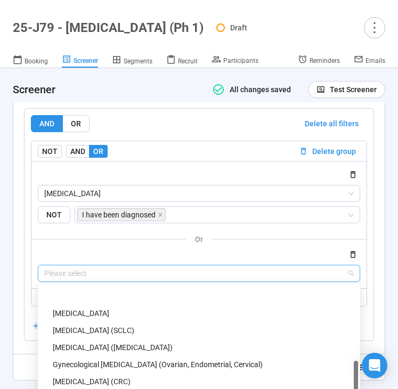
scroll to position [355, 0]
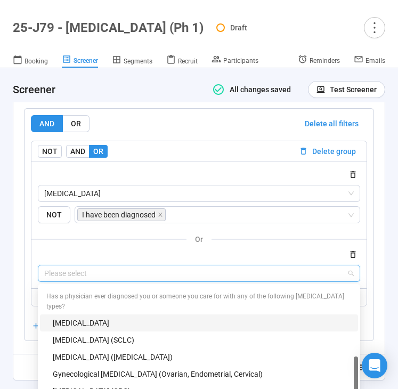
click at [96, 317] on div "Brain Cancer" at bounding box center [202, 323] width 299 height 12
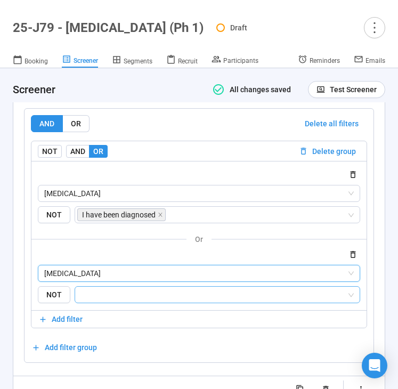
click at [116, 295] on input "search" at bounding box center [213, 294] width 265 height 13
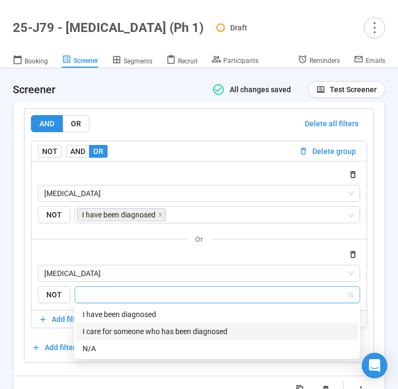
click at [121, 332] on div "I care for someone who has been diagnosed" at bounding box center [217, 331] width 269 height 12
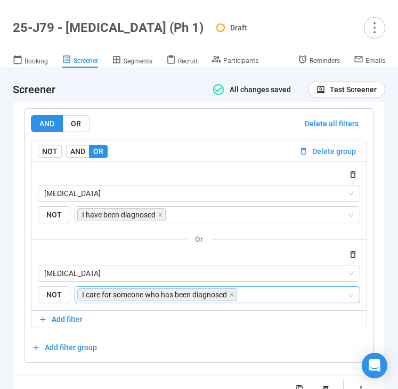
click at [29, 370] on div "**********" at bounding box center [199, 46] width 350 height 703
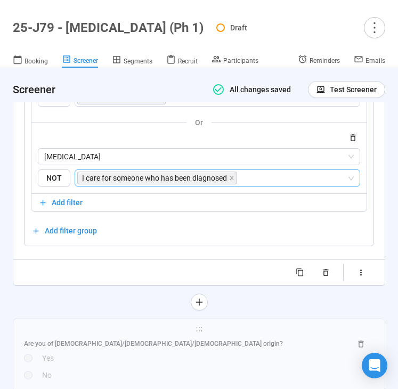
scroll to position [5143, 0]
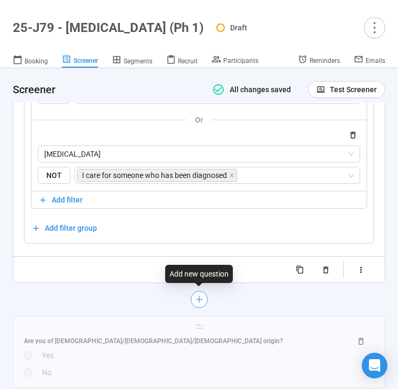
click at [197, 296] on icon "plus" at bounding box center [198, 299] width 9 height 9
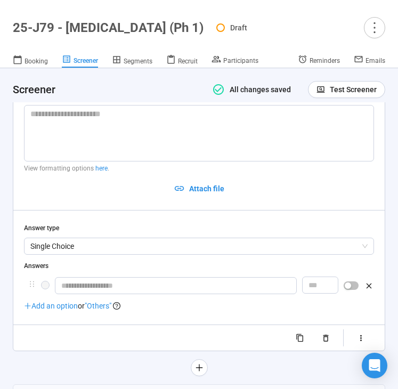
scroll to position [4818, 0]
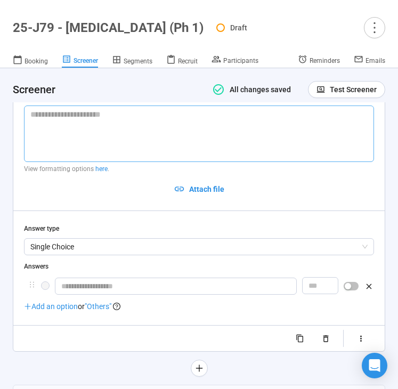
click at [152, 145] on textarea at bounding box center [199, 133] width 350 height 56
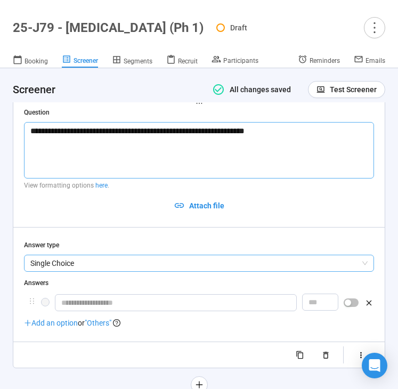
click at [110, 255] on span "Single Choice" at bounding box center [198, 263] width 337 height 16
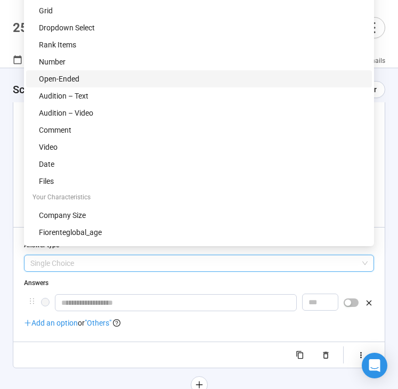
click at [129, 72] on div "Open-Ended" at bounding box center [199, 78] width 346 height 17
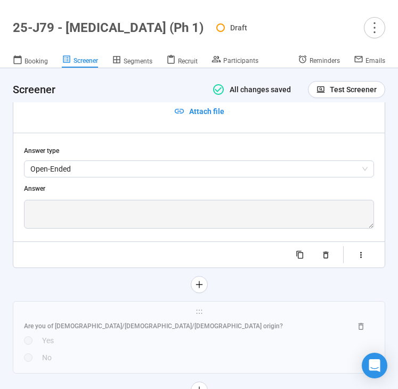
scroll to position [4900, 0]
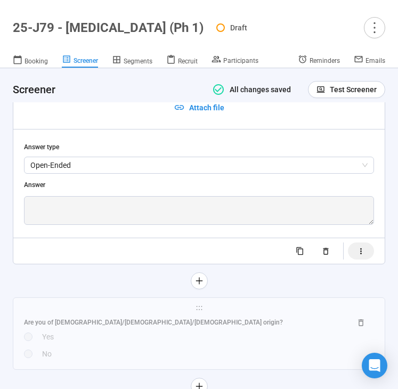
click at [357, 247] on icon "button" at bounding box center [360, 251] width 9 height 9
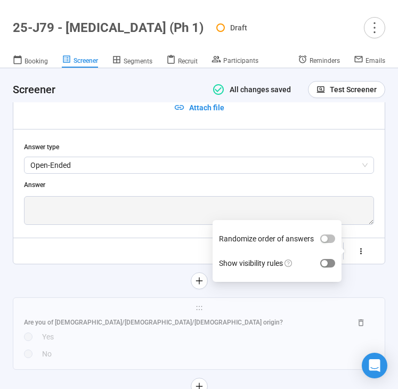
click at [331, 259] on span "button" at bounding box center [327, 263] width 15 height 9
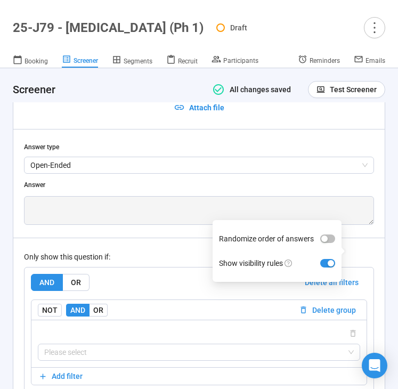
click at [137, 267] on div "AND OR Delete all filters NOT AND OR Delete group Please select Add filter Add …" at bounding box center [199, 343] width 349 height 152
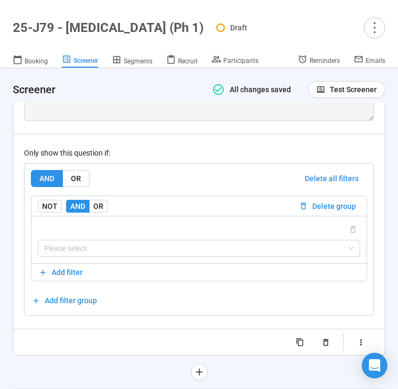
scroll to position [5012, 0]
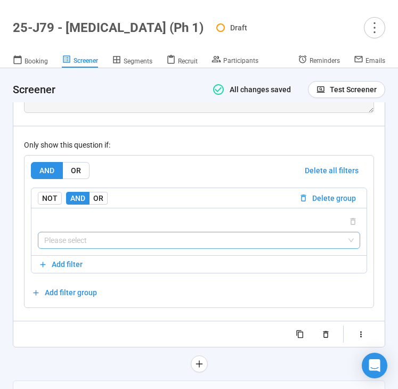
click at [113, 232] on input "search" at bounding box center [198, 240] width 309 height 16
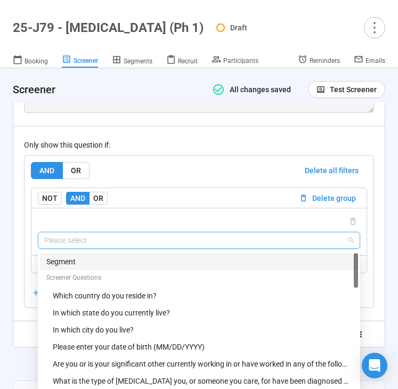
click at [102, 261] on div "Segment" at bounding box center [199, 261] width 318 height 17
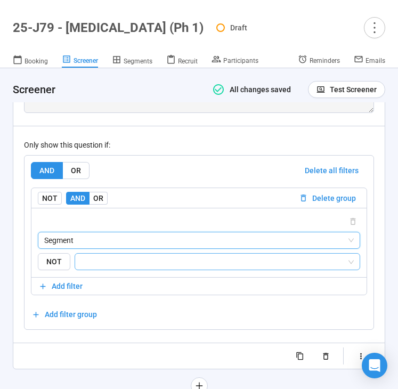
click at [116, 255] on input "search" at bounding box center [213, 261] width 265 height 13
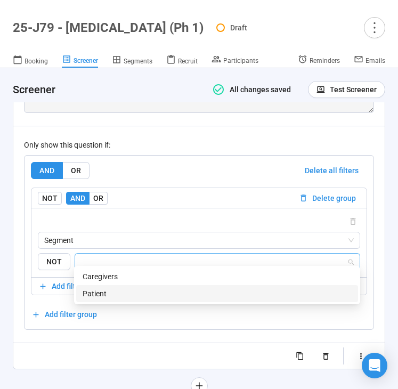
click at [112, 289] on div "Patient" at bounding box center [217, 294] width 269 height 12
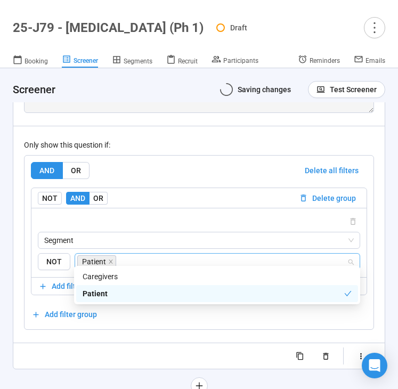
click at [85, 358] on div "Randomize order of answers Show visibility rules" at bounding box center [199, 355] width 350 height 17
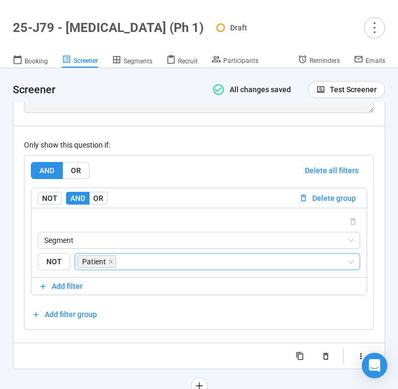
scroll to position [5091, 0]
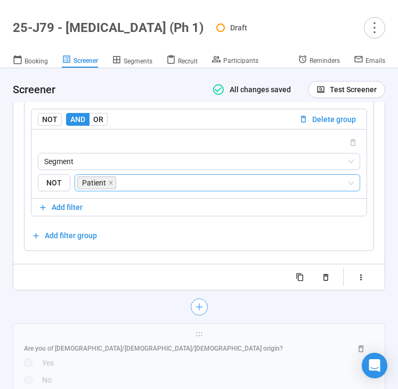
click at [199, 304] on icon "plus" at bounding box center [198, 307] width 9 height 9
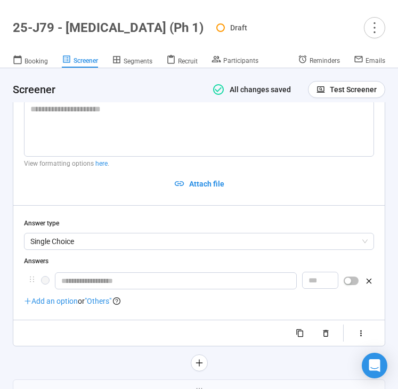
scroll to position [4912, 0]
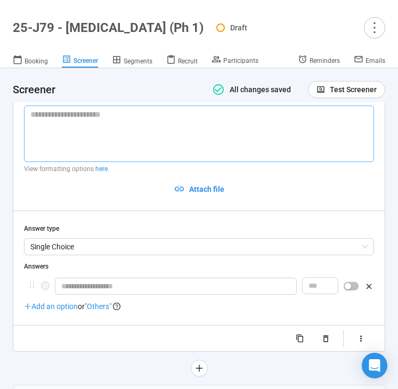
click at [143, 136] on textarea at bounding box center [199, 133] width 350 height 56
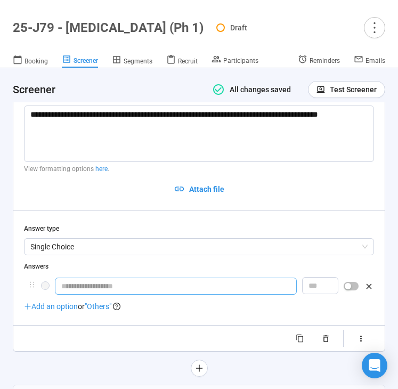
click at [123, 278] on input "text" at bounding box center [176, 286] width 242 height 17
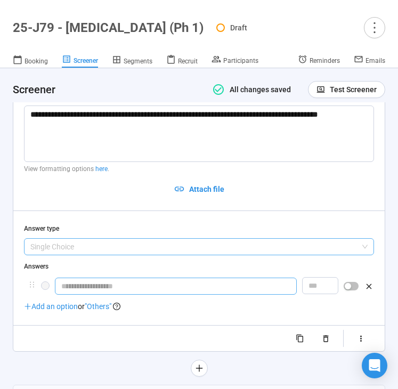
click at [158, 239] on span "Single Choice" at bounding box center [198, 247] width 337 height 16
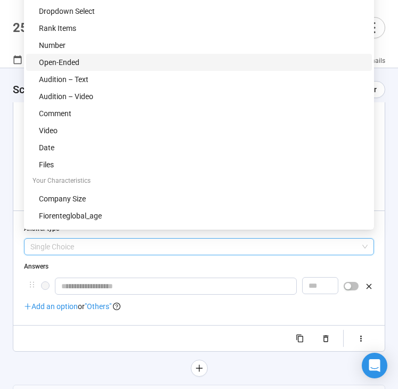
click at [125, 62] on div "Open-Ended" at bounding box center [202, 62] width 327 height 12
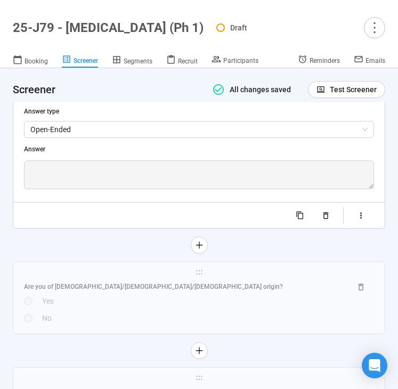
scroll to position [5040, 0]
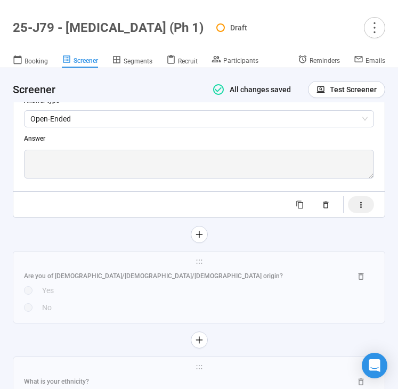
click at [357, 201] on icon "button" at bounding box center [360, 204] width 9 height 9
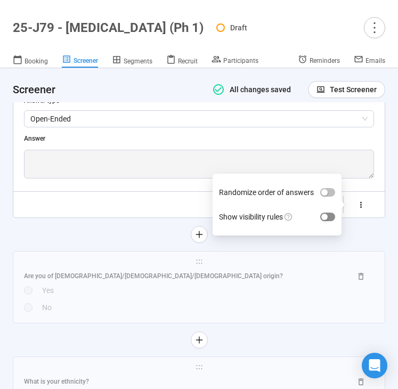
click at [324, 214] on div "button" at bounding box center [324, 217] width 6 height 6
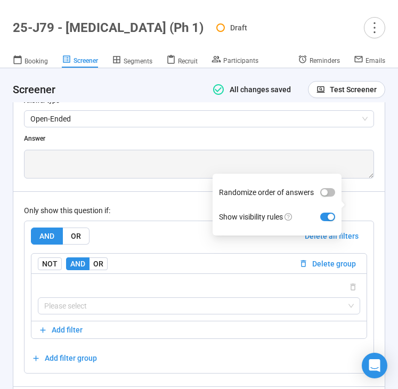
click at [157, 208] on div "Only show this question if:" at bounding box center [199, 211] width 350 height 12
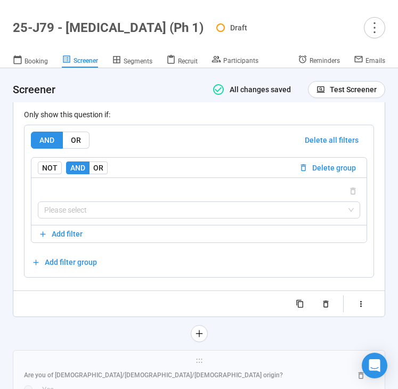
scroll to position [5140, 0]
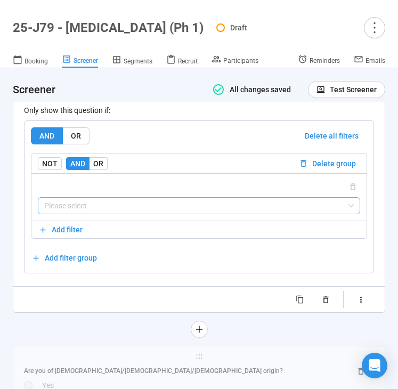
click at [141, 202] on input "search" at bounding box center [198, 206] width 309 height 16
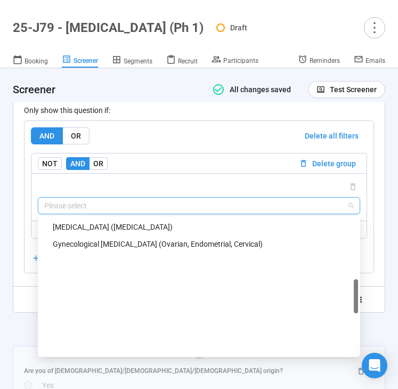
scroll to position [0, 0]
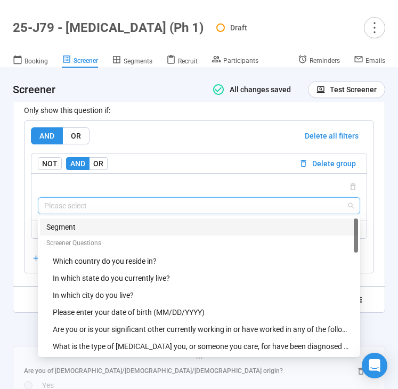
click at [132, 221] on div "Segment" at bounding box center [198, 227] width 305 height 12
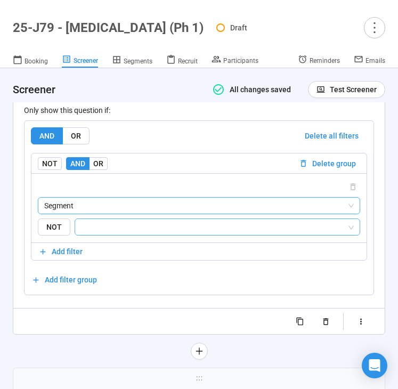
click at [132, 221] on input "search" at bounding box center [213, 227] width 265 height 13
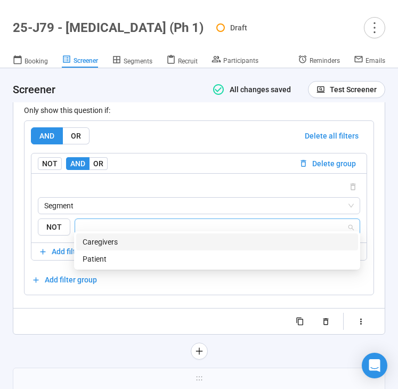
click at [132, 239] on div "Caregivers" at bounding box center [217, 242] width 269 height 12
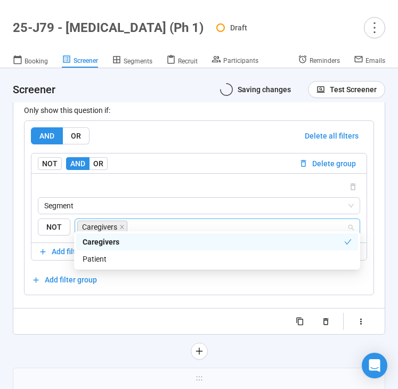
click at [51, 336] on div "**********" at bounding box center [199, 103] width 372 height 513
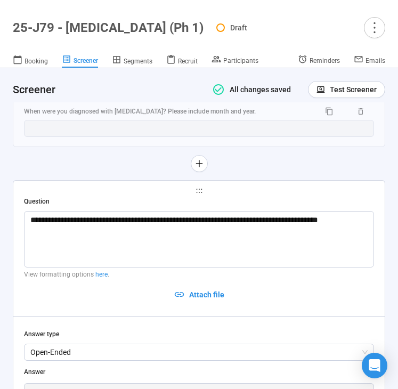
scroll to position [4708, 0]
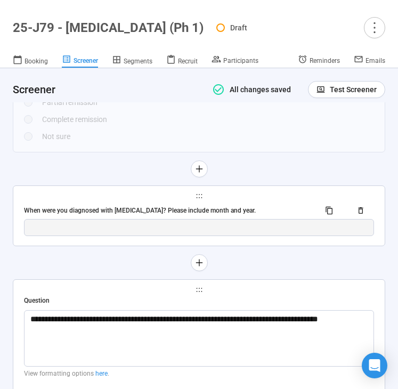
click at [149, 206] on div "When were you diagnosed with cancer? Please include month and year." at bounding box center [167, 211] width 287 height 10
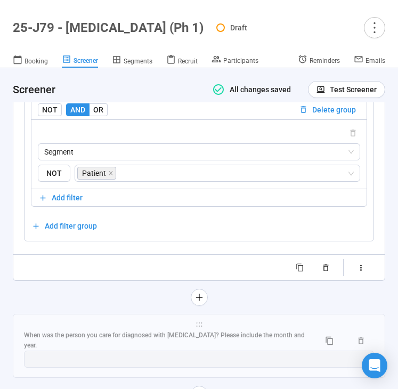
scroll to position [5116, 0]
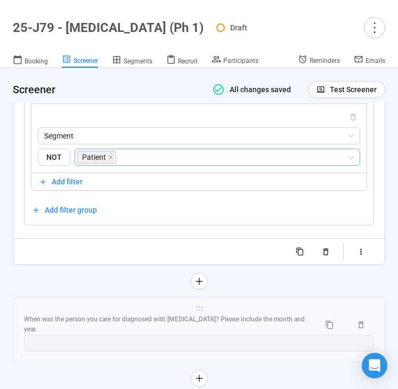
click at [112, 151] on span "Patient" at bounding box center [96, 157] width 39 height 13
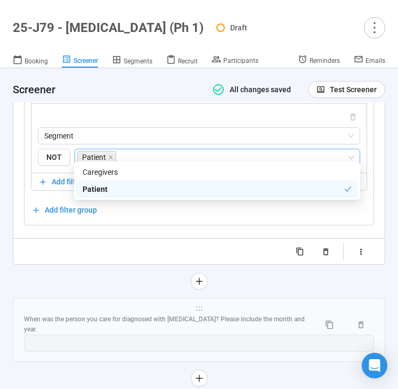
click at [112, 151] on span "Patient" at bounding box center [96, 157] width 39 height 13
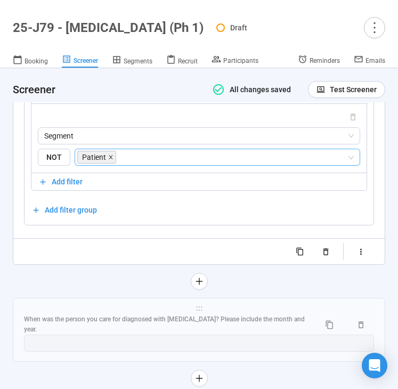
click at [111, 154] on icon "close" at bounding box center [110, 156] width 5 height 5
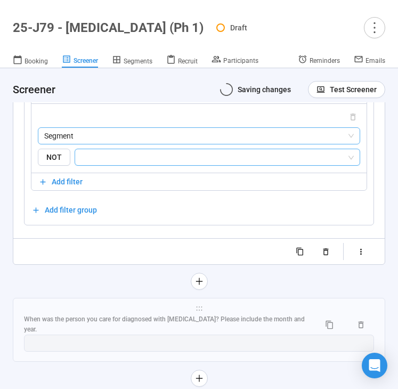
click at [116, 133] on span "Segment" at bounding box center [198, 136] width 309 height 16
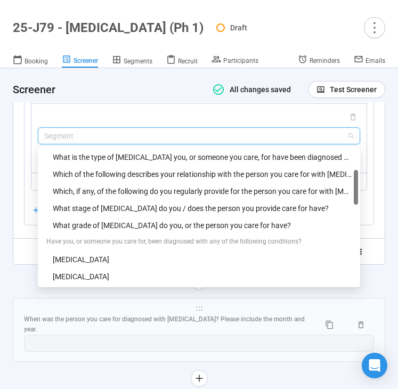
scroll to position [107, 0]
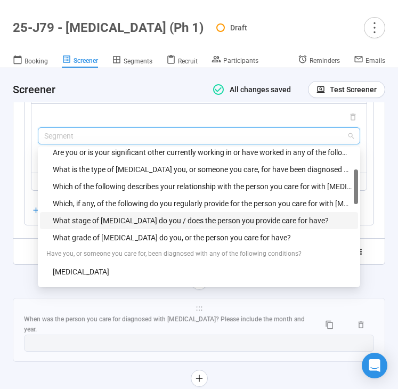
click at [112, 215] on div "What stage of cancer do you / does the person you provide care for have?" at bounding box center [202, 221] width 299 height 12
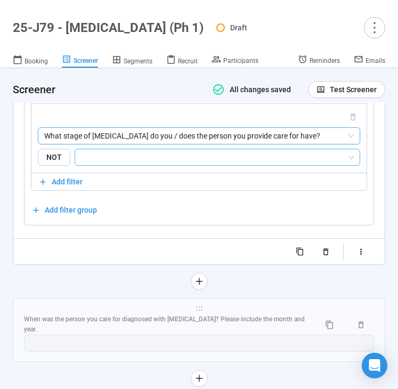
click at [129, 151] on input "search" at bounding box center [213, 157] width 265 height 13
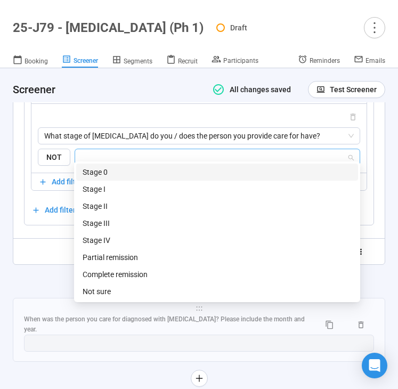
click at [130, 170] on div "Stage 0" at bounding box center [217, 172] width 269 height 12
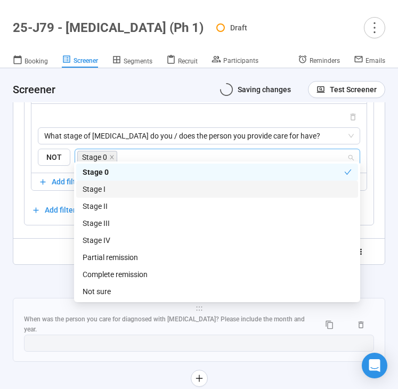
click at [130, 185] on div "Stage I" at bounding box center [217, 189] width 269 height 12
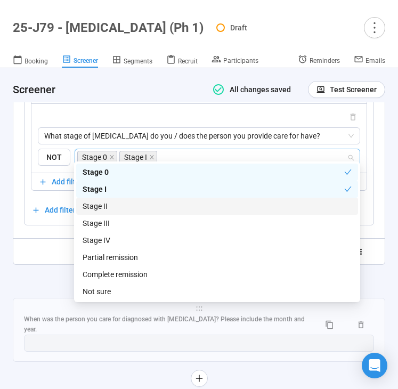
click at [130, 204] on div "Stage II" at bounding box center [217, 206] width 269 height 12
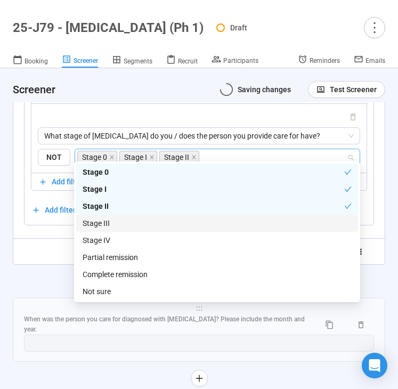
click at [130, 226] on div "Stage III" at bounding box center [217, 223] width 269 height 12
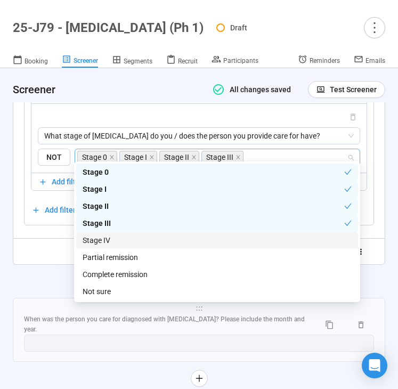
click at [130, 239] on div "Stage IV" at bounding box center [217, 240] width 269 height 12
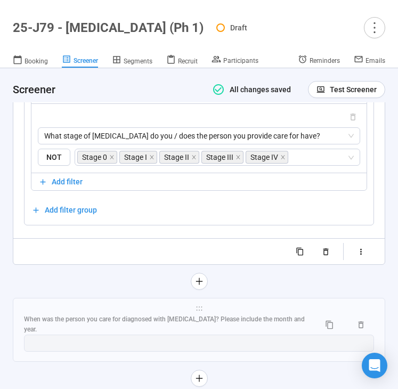
click at [28, 277] on div at bounding box center [199, 281] width 372 height 17
click at [65, 176] on span "Add filter" at bounding box center [67, 182] width 31 height 12
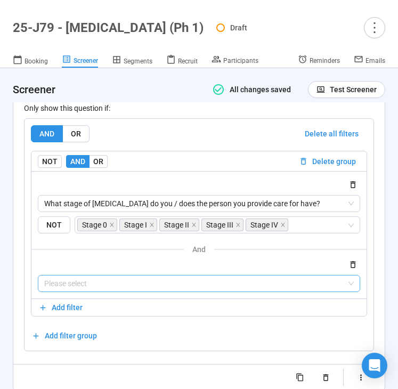
scroll to position [5050, 0]
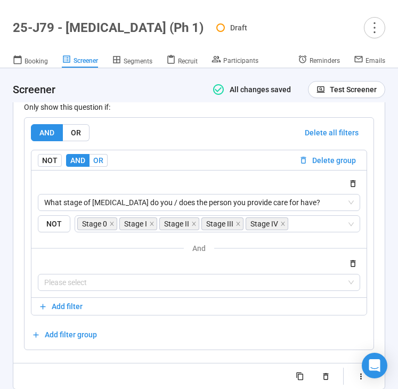
click at [101, 156] on span "OR" at bounding box center [98, 160] width 10 height 9
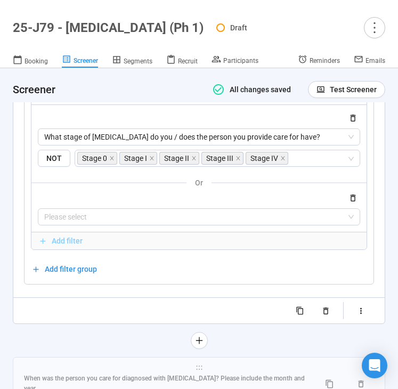
scroll to position [5117, 0]
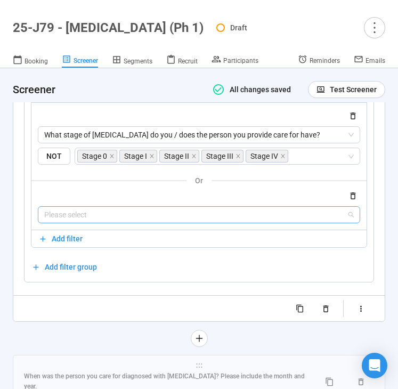
click at [95, 207] on input "search" at bounding box center [198, 215] width 309 height 16
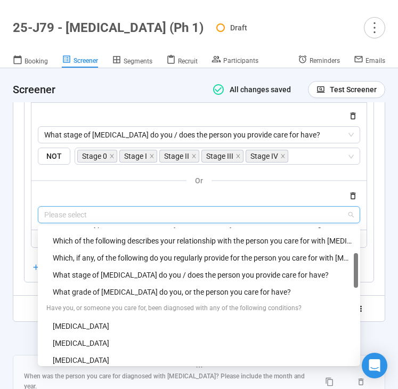
scroll to position [122, 0]
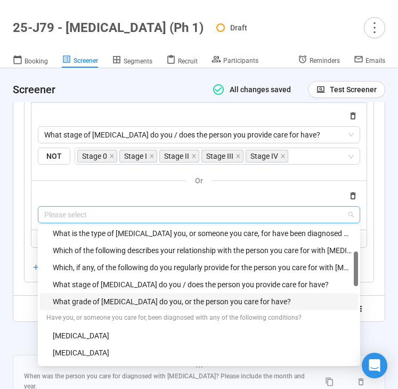
click at [99, 296] on div "What grade of brain cancer do you, or the person you care for have?" at bounding box center [202, 302] width 299 height 12
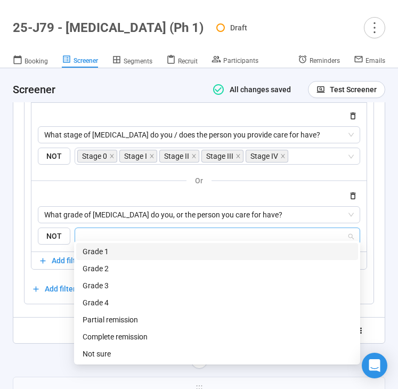
click at [129, 231] on input "search" at bounding box center [213, 236] width 265 height 13
click at [128, 251] on div "Grade 1" at bounding box center [217, 252] width 269 height 12
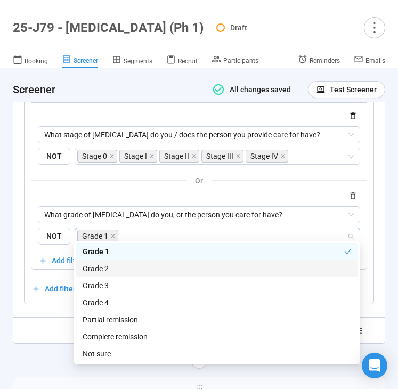
click at [129, 265] on div "Grade 2" at bounding box center [217, 269] width 269 height 12
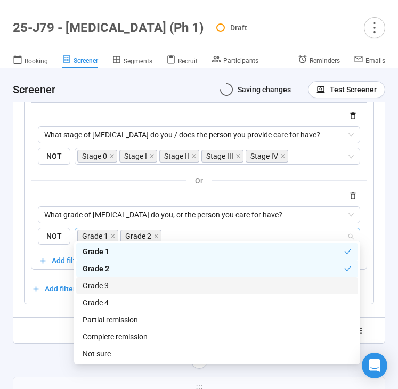
click at [128, 282] on div "Grade 3" at bounding box center [217, 286] width 269 height 12
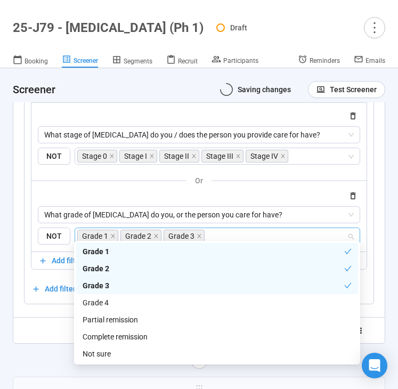
click at [127, 299] on div "Grade 4" at bounding box center [217, 303] width 269 height 12
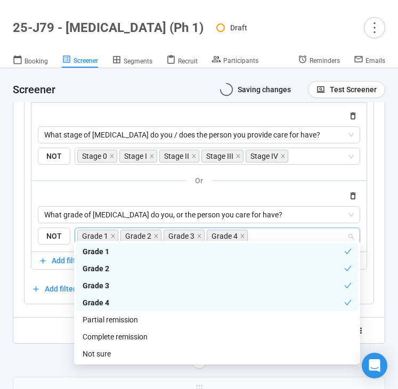
click at [46, 339] on div "**********" at bounding box center [199, 72] width 372 height 593
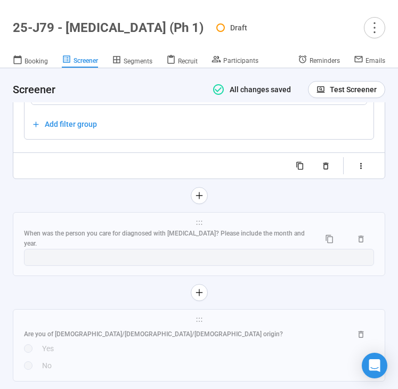
scroll to position [5338, 0]
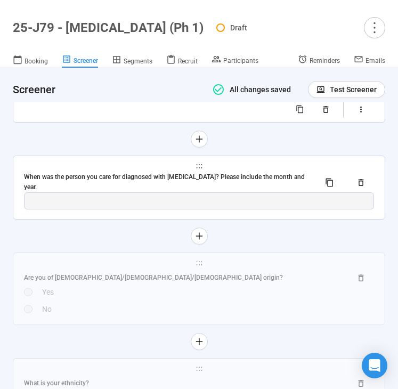
click at [129, 163] on span "holder" at bounding box center [199, 165] width 350 height 7
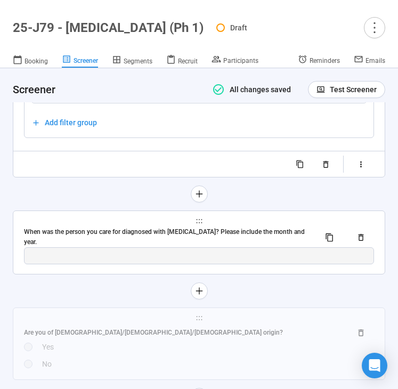
click at [126, 236] on div "When was the person you care for diagnosed with cancer? Please include the mont…" at bounding box center [199, 237] width 350 height 20
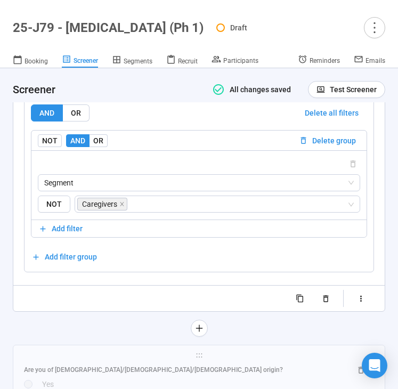
scroll to position [5167, 0]
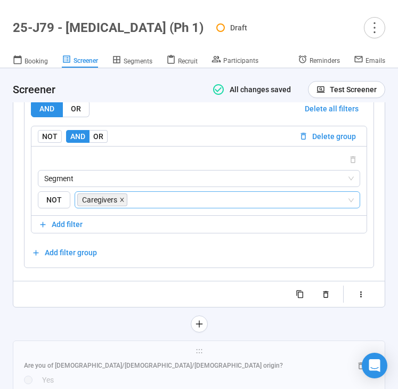
click at [120, 197] on icon "close" at bounding box center [121, 199] width 5 height 5
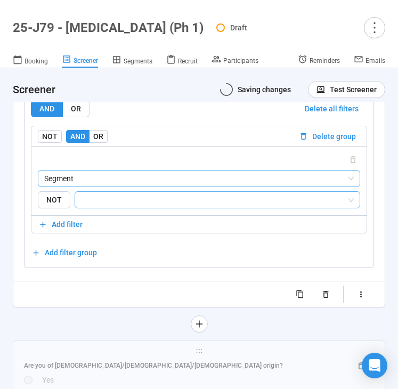
click at [130, 178] on span "Segment" at bounding box center [198, 178] width 309 height 16
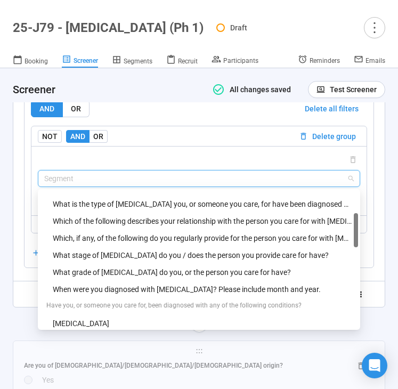
scroll to position [116, 0]
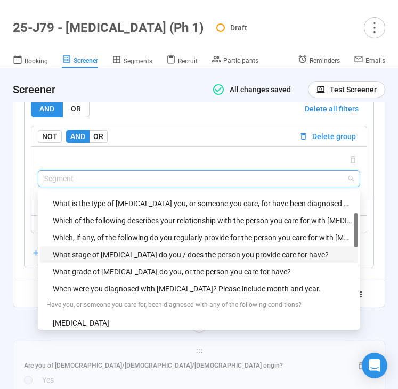
click at [105, 249] on div "What stage of cancer do you / does the person you provide care for have?" at bounding box center [202, 255] width 299 height 12
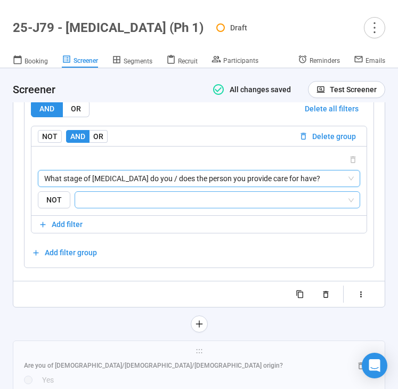
click at [134, 193] on input "search" at bounding box center [213, 199] width 265 height 13
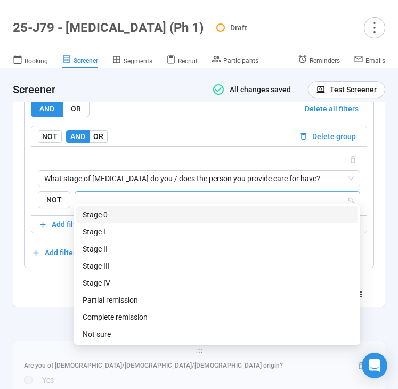
click at [134, 211] on div "Stage 0" at bounding box center [217, 215] width 269 height 12
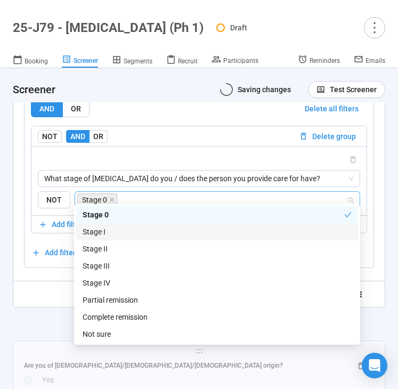
click at [134, 229] on div "Stage I" at bounding box center [217, 232] width 269 height 12
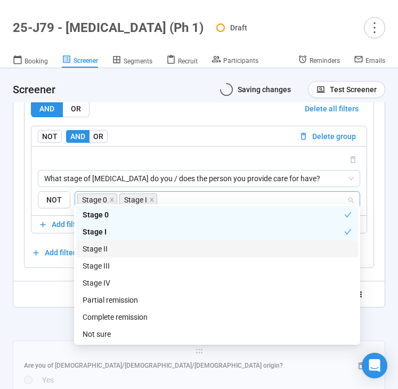
click at [128, 248] on div "Stage II" at bounding box center [217, 249] width 269 height 12
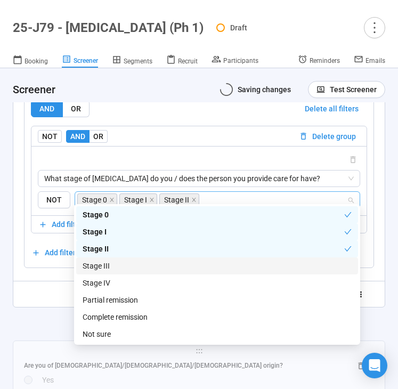
click at [127, 264] on div "Stage III" at bounding box center [217, 266] width 269 height 12
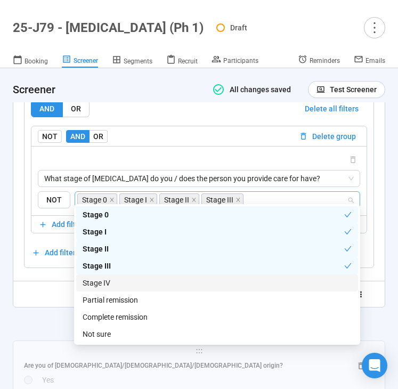
click at [123, 281] on div "Stage IV" at bounding box center [217, 283] width 269 height 12
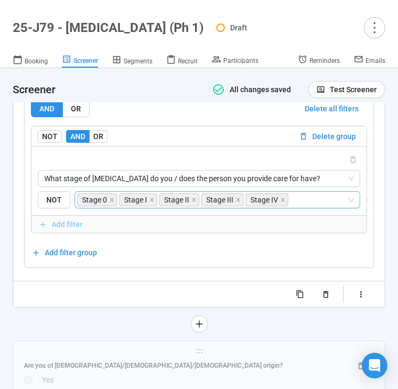
click at [44, 220] on icon "button" at bounding box center [42, 224] width 9 height 9
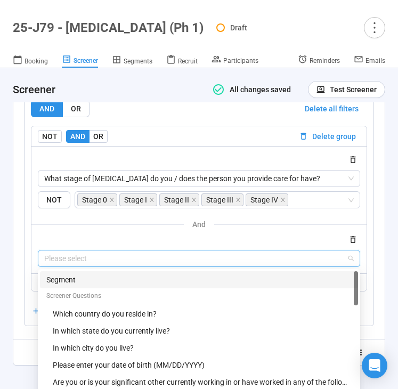
click at [67, 255] on input "search" at bounding box center [198, 258] width 309 height 16
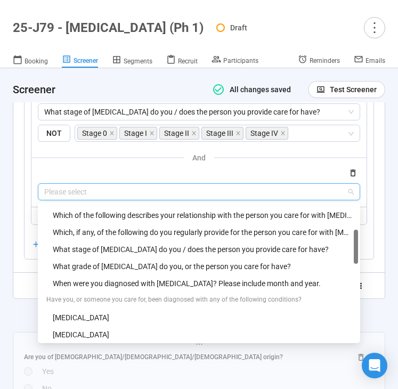
scroll to position [121, 0]
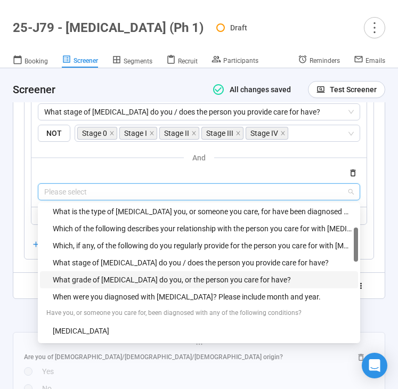
click at [85, 274] on div "What grade of brain cancer do you, or the person you care for have?" at bounding box center [202, 280] width 299 height 12
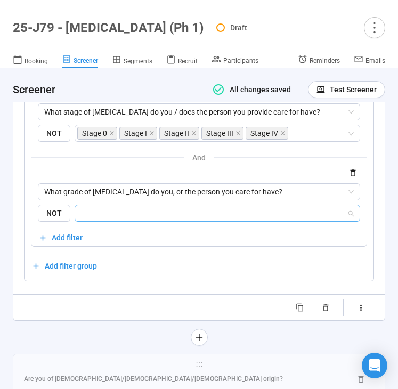
click at [127, 207] on input "search" at bounding box center [213, 213] width 265 height 13
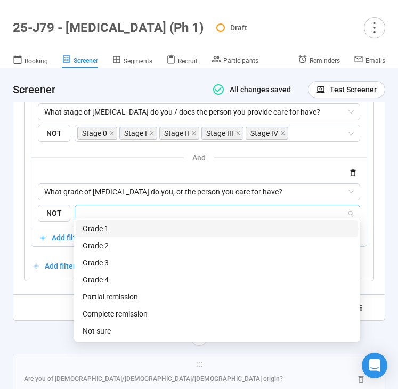
click at [127, 224] on div "Grade 1" at bounding box center [217, 229] width 269 height 12
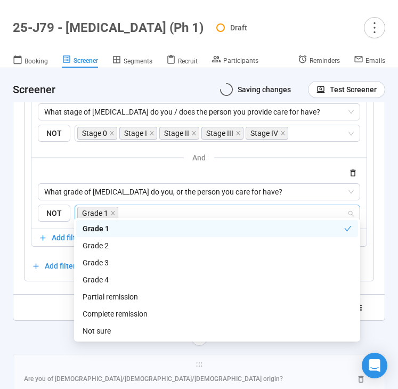
click at [120, 246] on div "Grade 2" at bounding box center [217, 246] width 269 height 12
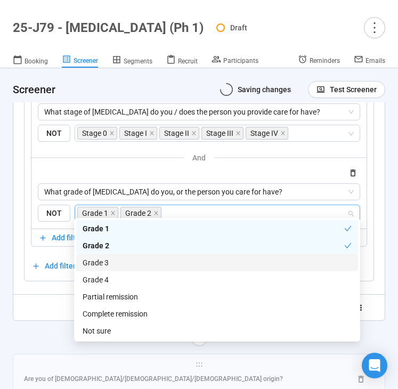
click at [116, 259] on div "Grade 3" at bounding box center [217, 263] width 269 height 12
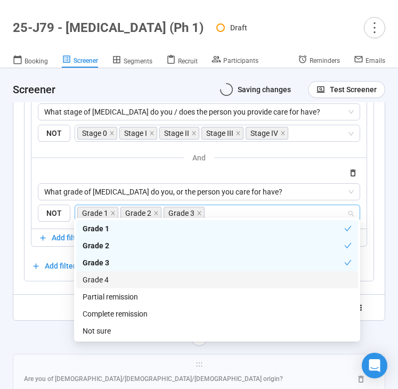
click at [116, 275] on div "Grade 4" at bounding box center [217, 280] width 269 height 12
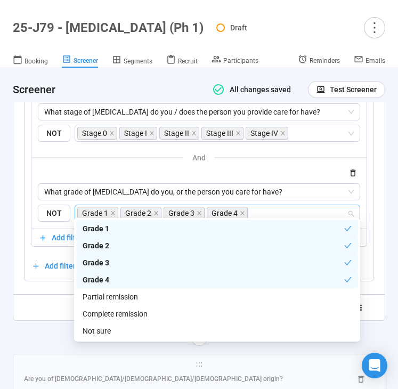
click at [44, 312] on div "**********" at bounding box center [198, 36] width 371 height 567
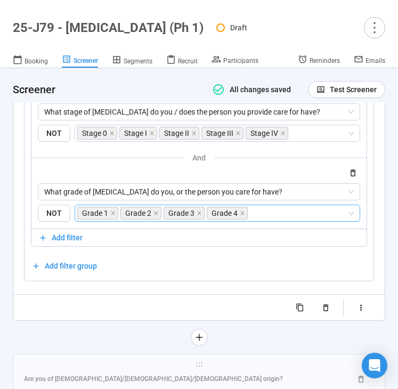
click at [59, 329] on div at bounding box center [199, 337] width 372 height 17
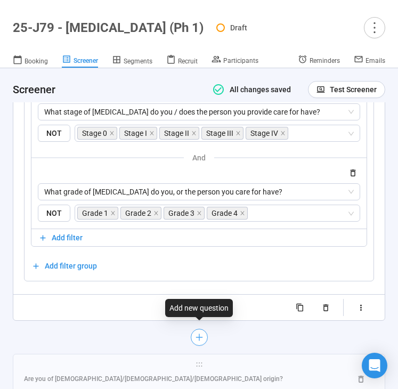
click at [196, 333] on icon "plus" at bounding box center [198, 337] width 9 height 9
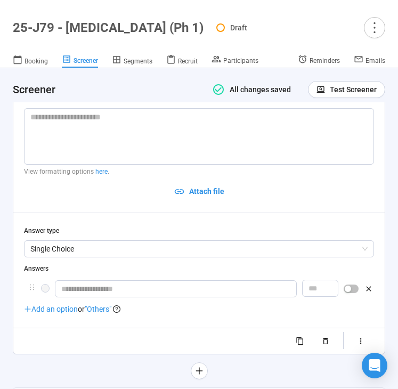
scroll to position [5006, 0]
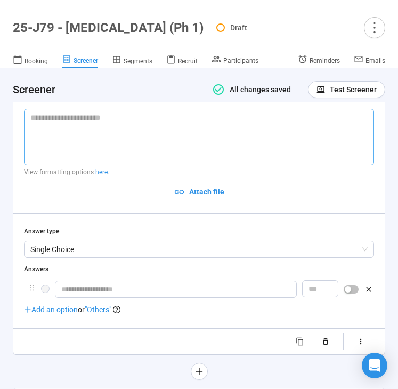
click at [134, 128] on textarea at bounding box center [199, 137] width 350 height 56
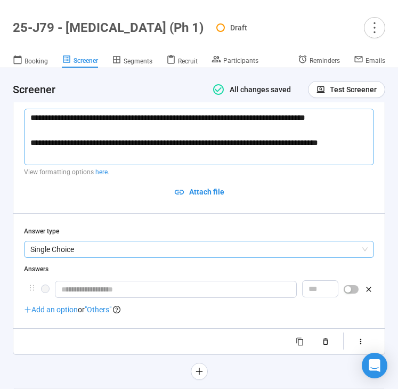
click at [191, 241] on span "Single Choice" at bounding box center [198, 249] width 337 height 16
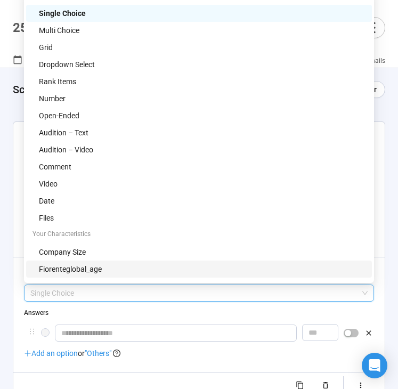
scroll to position [4953, 0]
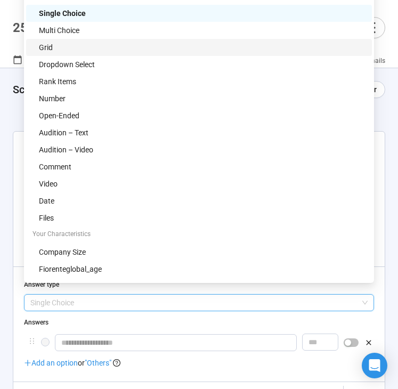
click at [113, 47] on div "Grid" at bounding box center [202, 48] width 327 height 12
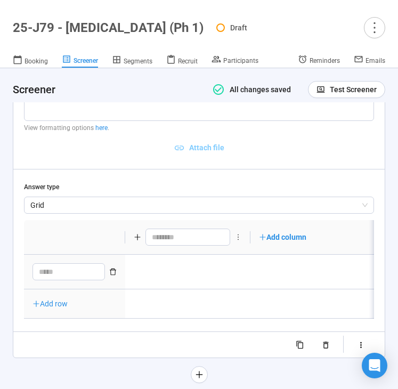
scroll to position [5075, 0]
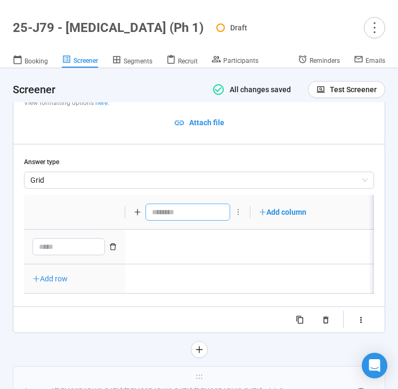
click at [166, 203] on input "text" at bounding box center [187, 211] width 85 height 17
click at [201, 203] on input "**********" at bounding box center [186, 211] width 82 height 17
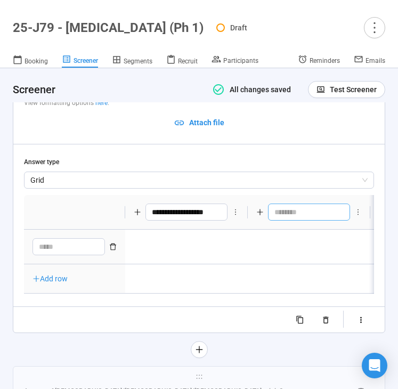
click at [282, 205] on input "text" at bounding box center [309, 211] width 82 height 17
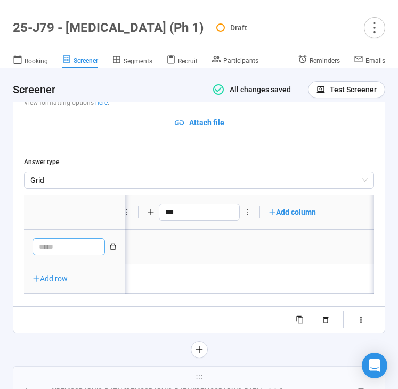
click at [47, 238] on textarea at bounding box center [68, 246] width 72 height 17
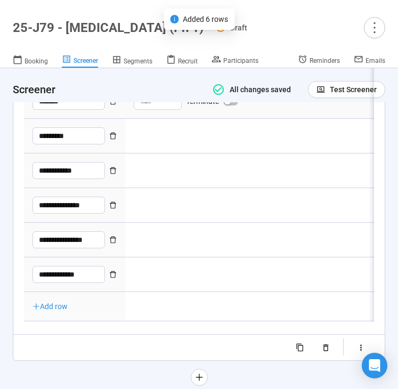
scroll to position [5221, 0]
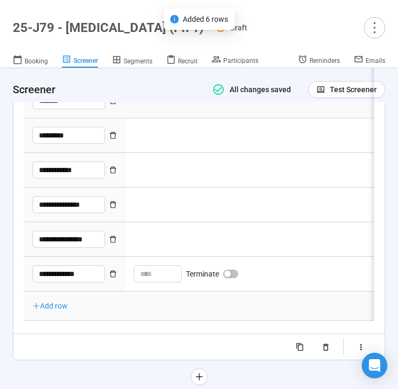
click at [56, 301] on span "Add row" at bounding box center [49, 305] width 35 height 9
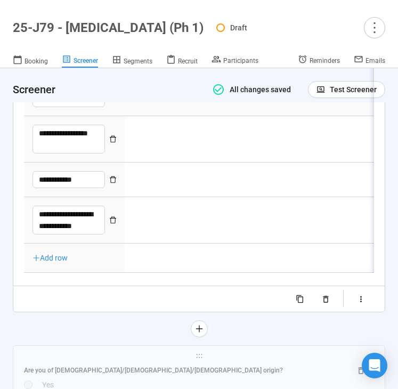
scroll to position [5398, 0]
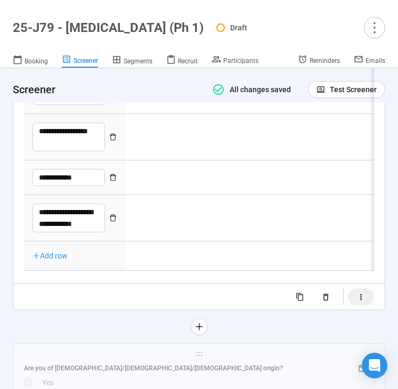
click at [360, 294] on icon "button" at bounding box center [361, 297] width 2 height 6
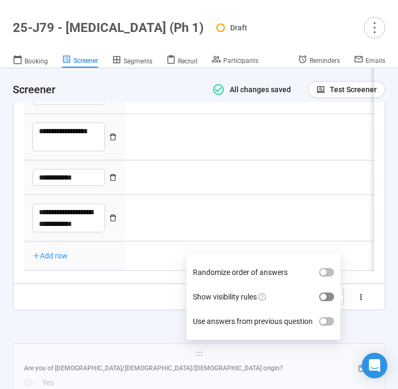
click at [330, 292] on span "button" at bounding box center [326, 296] width 15 height 9
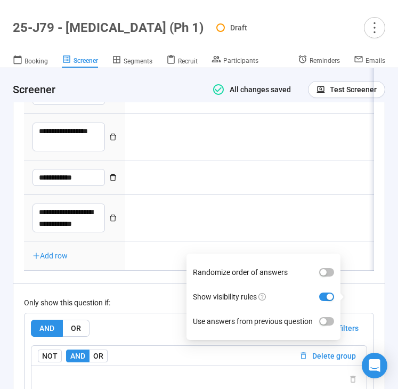
click at [149, 297] on div "Only show this question if:" at bounding box center [199, 303] width 350 height 12
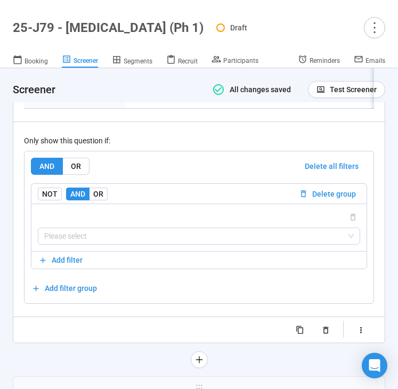
scroll to position [5564, 0]
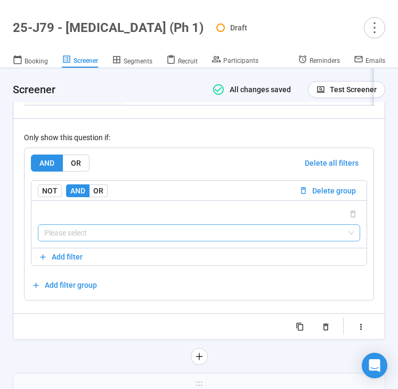
click at [147, 225] on input "search" at bounding box center [198, 233] width 309 height 16
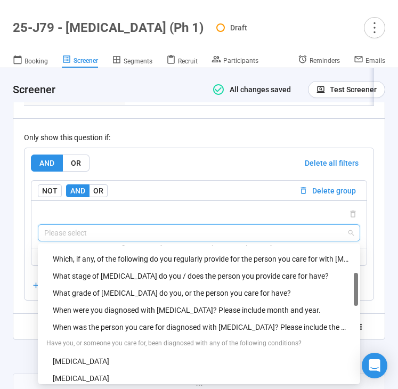
scroll to position [149, 0]
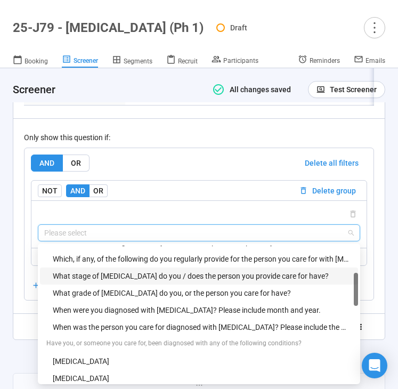
click at [130, 270] on div "What stage of cancer do you / does the person you provide care for have?" at bounding box center [202, 276] width 299 height 12
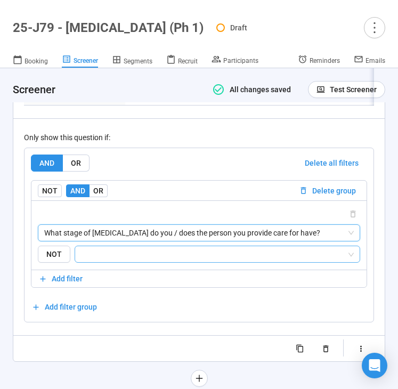
click at [127, 248] on input "search" at bounding box center [213, 254] width 265 height 13
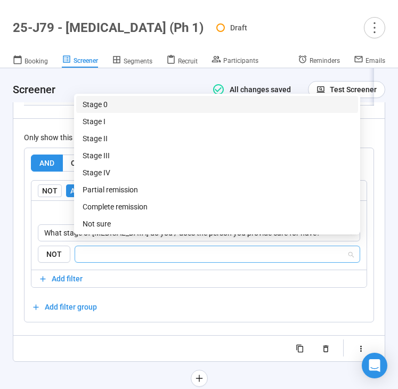
click at [142, 103] on div "Stage 0" at bounding box center [217, 105] width 269 height 12
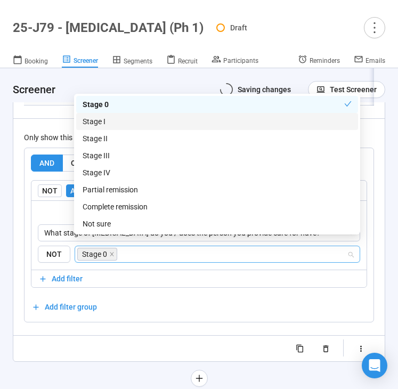
click at [142, 117] on div "Stage I" at bounding box center [217, 122] width 269 height 12
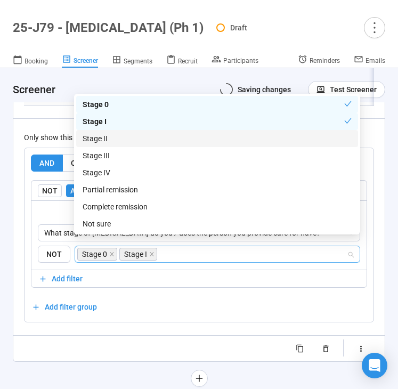
click at [141, 139] on div "Stage II" at bounding box center [217, 139] width 269 height 12
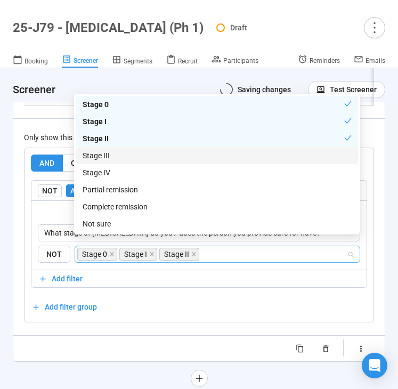
click at [141, 158] on div "Stage III" at bounding box center [217, 156] width 269 height 12
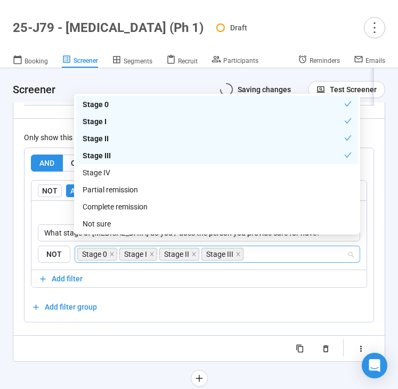
click at [141, 171] on div "Stage IV" at bounding box center [217, 173] width 269 height 12
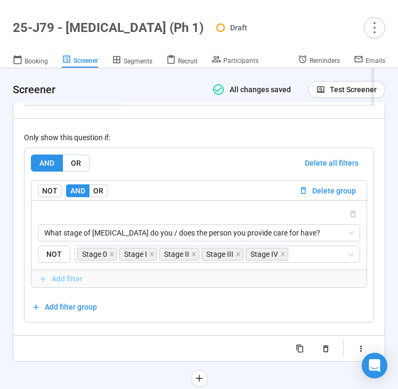
click at [64, 273] on span "Add filter" at bounding box center [67, 279] width 31 height 12
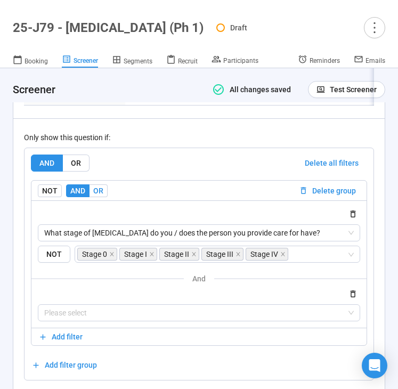
click at [95, 186] on span "OR" at bounding box center [98, 190] width 10 height 9
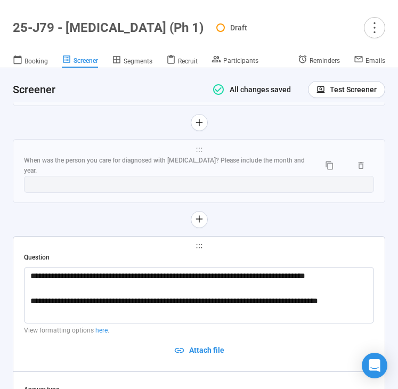
scroll to position [4845, 0]
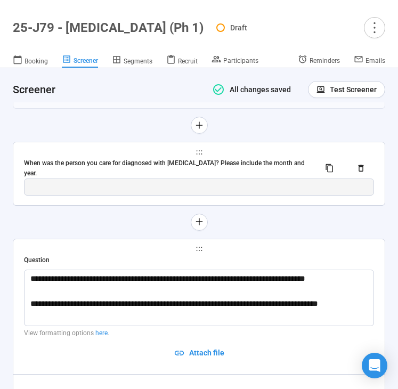
click at [106, 160] on div "When was the person you care for diagnosed with cancer? Please include the mont…" at bounding box center [167, 168] width 287 height 20
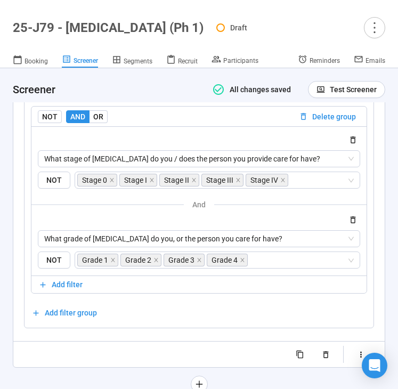
scroll to position [5138, 0]
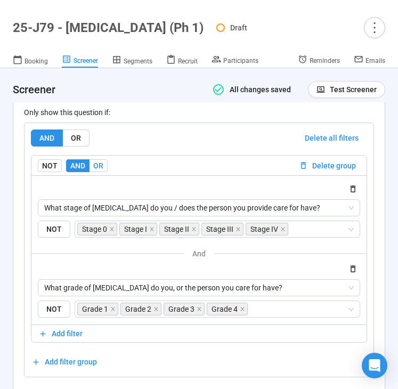
click at [103, 162] on label "OR" at bounding box center [98, 165] width 18 height 13
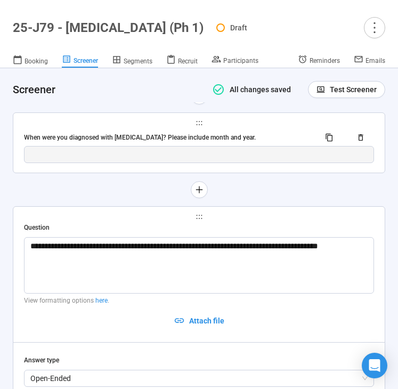
scroll to position [4778, 0]
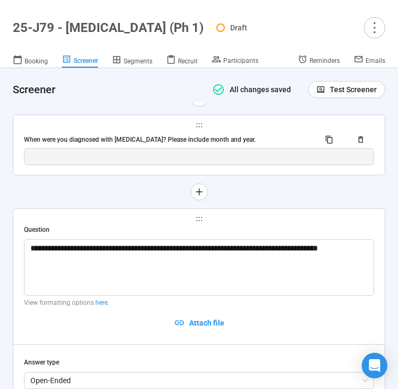
click at [117, 135] on div "When were you diagnosed with cancer? Please include month and year." at bounding box center [167, 140] width 287 height 10
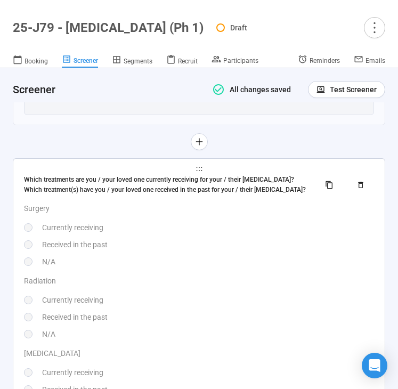
click at [138, 202] on p "Surgery" at bounding box center [199, 208] width 350 height 12
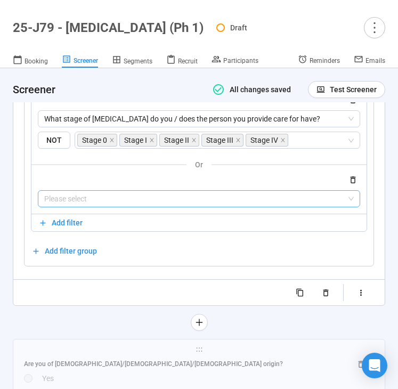
scroll to position [5681, 0]
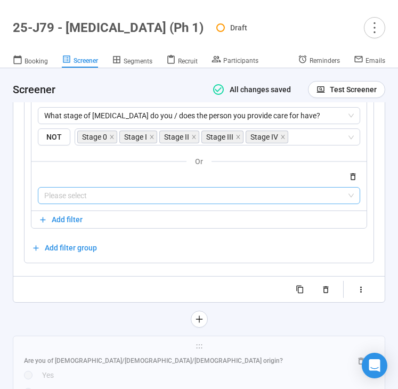
click at [113, 189] on input "search" at bounding box center [198, 195] width 309 height 16
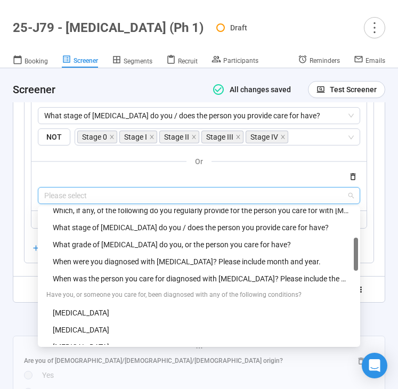
scroll to position [158, 0]
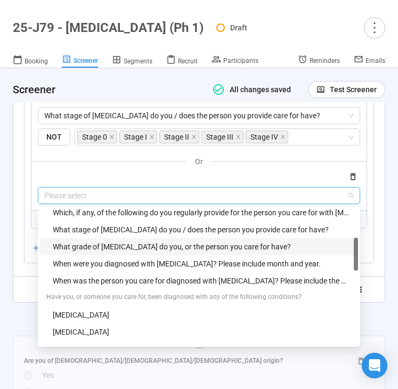
click at [108, 241] on div "What grade of brain cancer do you, or the person you care for have?" at bounding box center [202, 247] width 299 height 12
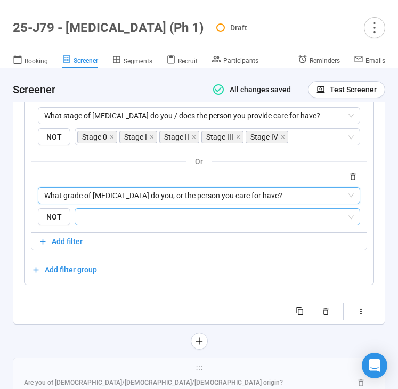
click at [111, 210] on input "search" at bounding box center [213, 216] width 265 height 13
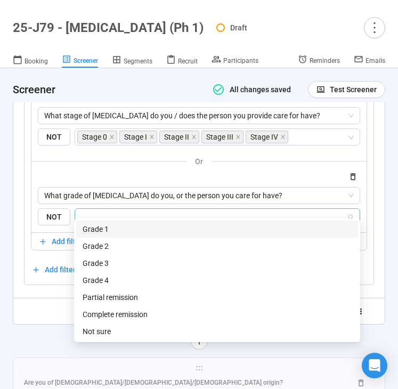
click at [111, 225] on div "Grade 1" at bounding box center [217, 229] width 269 height 12
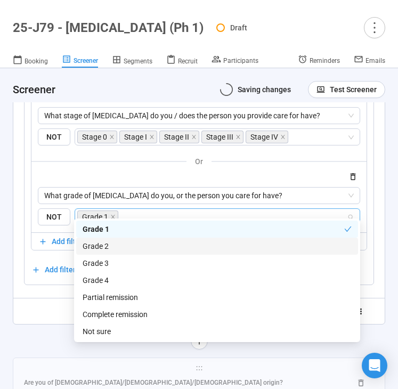
click at [112, 241] on div "Grade 2" at bounding box center [217, 246] width 269 height 12
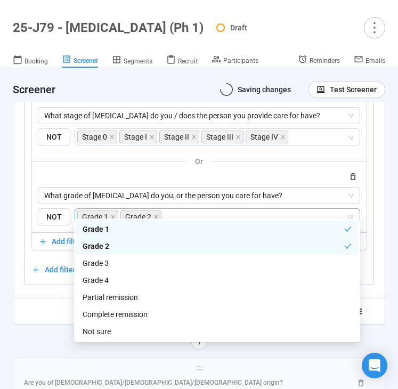
click at [113, 262] on div "Grade 3" at bounding box center [217, 263] width 269 height 12
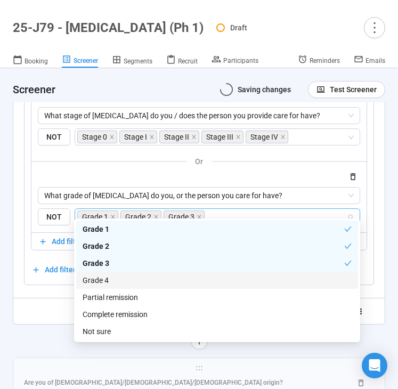
click at [113, 278] on div "Grade 4" at bounding box center [217, 280] width 269 height 12
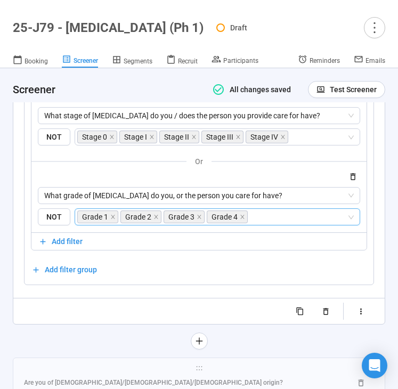
click at [40, 333] on div at bounding box center [199, 340] width 372 height 17
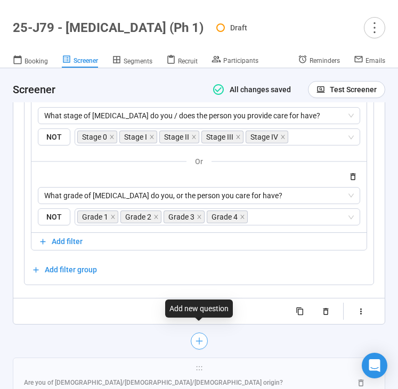
click at [196, 337] on icon "plus" at bounding box center [198, 341] width 9 height 9
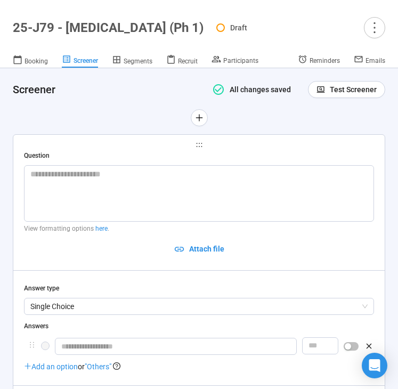
scroll to position [5738, 0]
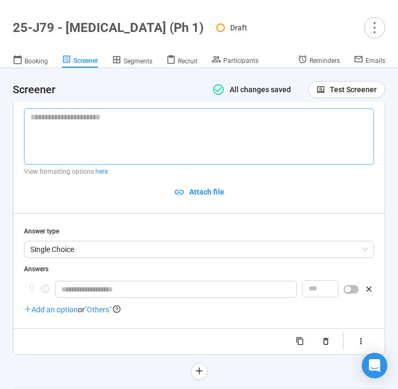
click at [98, 129] on textarea at bounding box center [199, 136] width 350 height 56
paste textarea "**********"
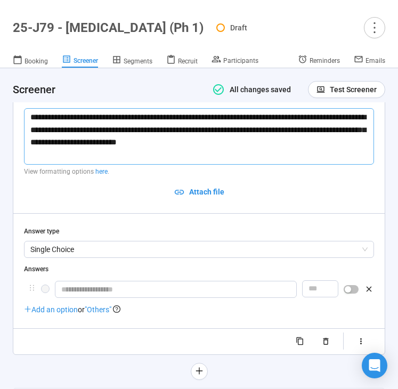
click at [39, 112] on textarea "**********" at bounding box center [199, 136] width 350 height 56
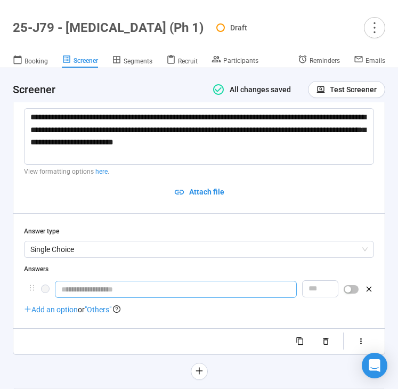
click at [94, 281] on input "text" at bounding box center [176, 289] width 242 height 17
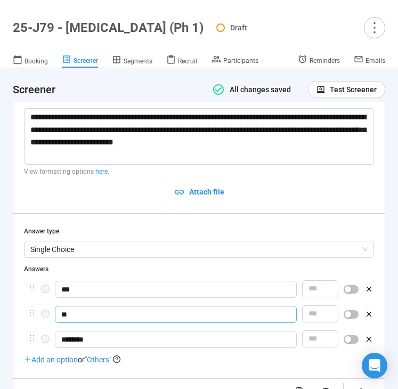
click at [85, 306] on input "**" at bounding box center [176, 314] width 242 height 17
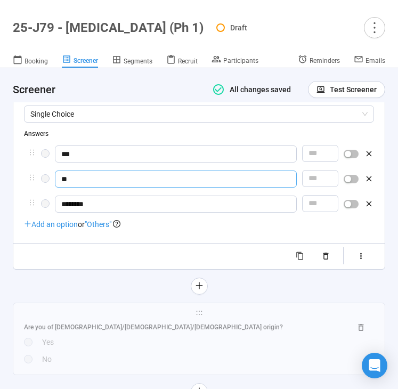
scroll to position [5874, 0]
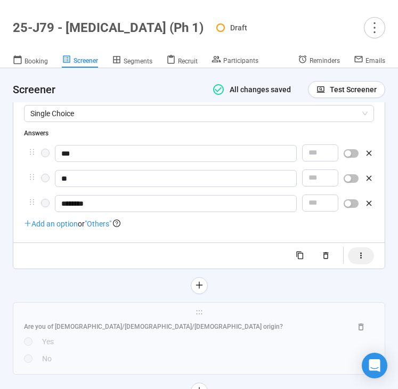
click at [354, 248] on button "button" at bounding box center [361, 255] width 26 height 17
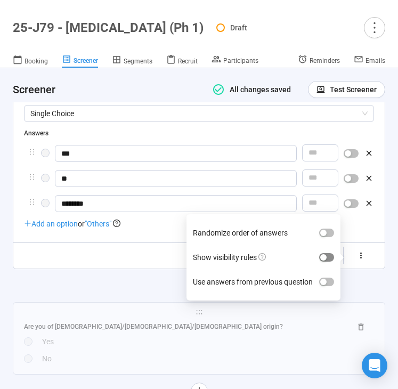
click at [327, 254] on div "button" at bounding box center [323, 257] width 6 height 6
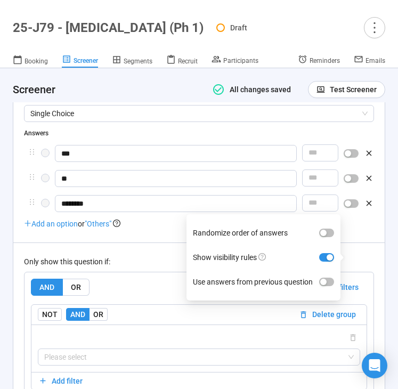
click at [125, 263] on div "Only show this question if: AND OR Delete all filters NOT AND OR Delete group P…" at bounding box center [199, 333] width 350 height 182
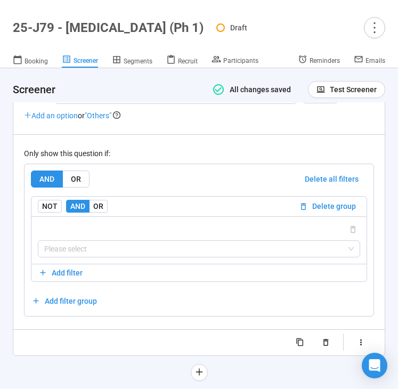
scroll to position [5992, 0]
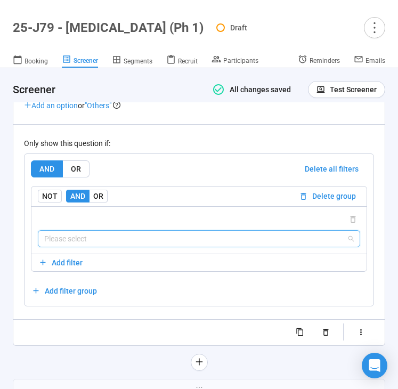
click at [104, 235] on input "search" at bounding box center [198, 239] width 309 height 16
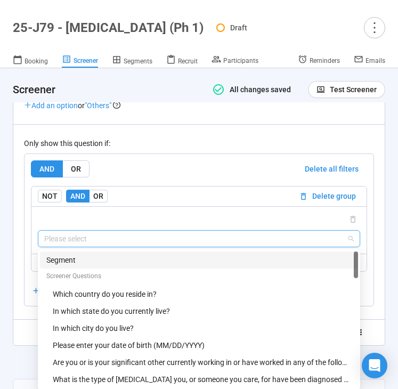
click at [96, 254] on div "Segment" at bounding box center [198, 260] width 305 height 12
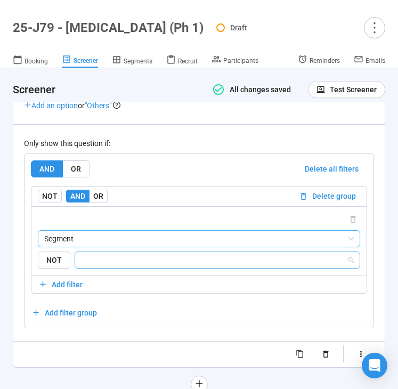
click at [118, 254] on input "search" at bounding box center [213, 260] width 265 height 13
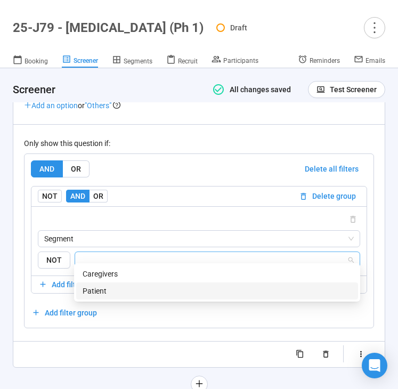
click at [121, 288] on div "Patient" at bounding box center [217, 291] width 269 height 12
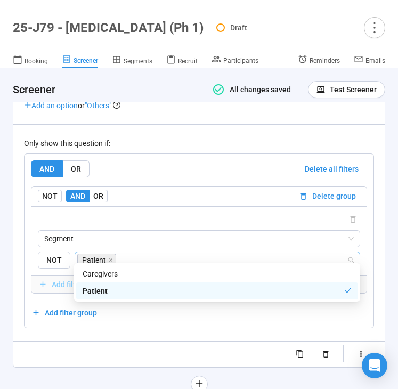
click at [50, 281] on span "Add filter" at bounding box center [198, 285] width 321 height 12
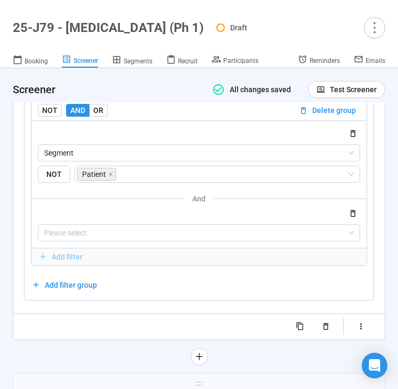
scroll to position [6083, 0]
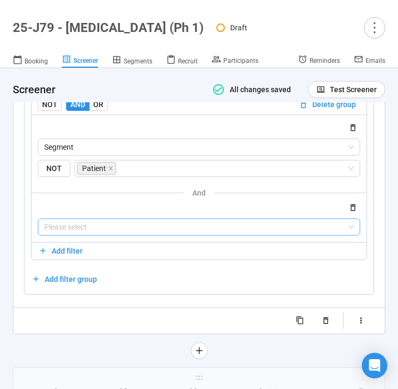
click at [100, 226] on input "search" at bounding box center [198, 227] width 309 height 16
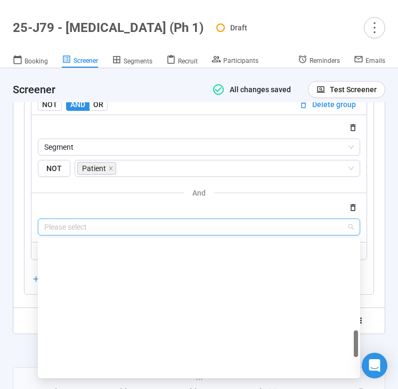
scroll to position [741, 0]
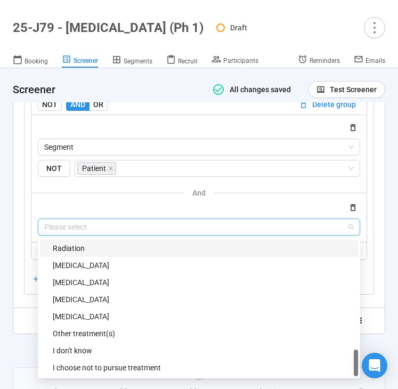
click at [353, 203] on icon "button" at bounding box center [352, 207] width 9 height 9
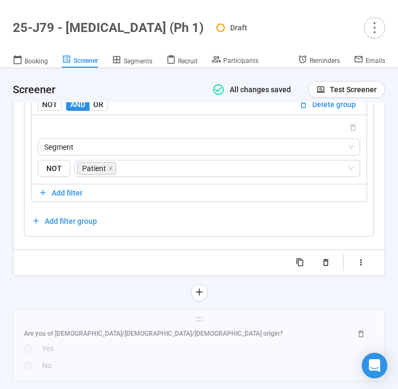
scroll to position [6039, 0]
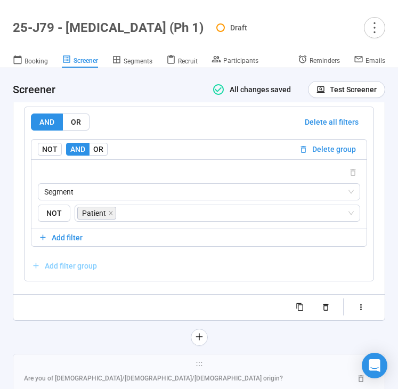
click at [64, 260] on span "Add filter group" at bounding box center [71, 266] width 52 height 12
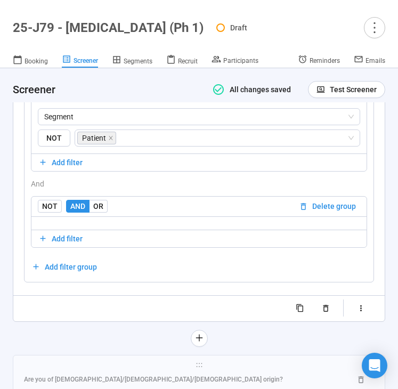
scroll to position [6118, 0]
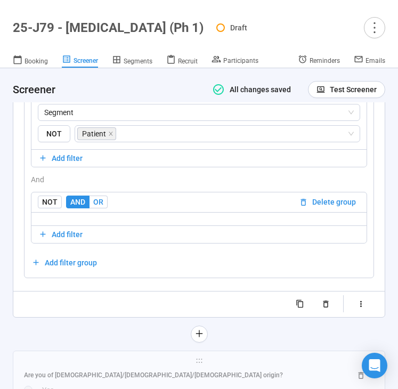
click at [95, 198] on span "OR" at bounding box center [98, 202] width 10 height 9
click at [72, 229] on span "Add filter" at bounding box center [67, 235] width 31 height 12
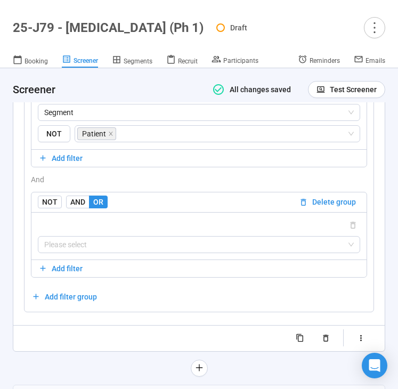
click at [95, 246] on div "Please select" at bounding box center [198, 235] width 335 height 47
click at [111, 237] on input "search" at bounding box center [198, 244] width 309 height 16
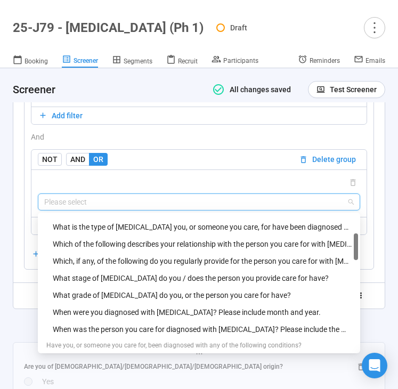
scroll to position [111, 0]
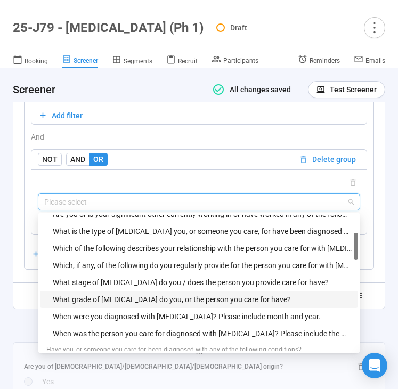
click at [121, 276] on div "What stage of cancer do you / does the person you provide care for have?" at bounding box center [202, 282] width 299 height 12
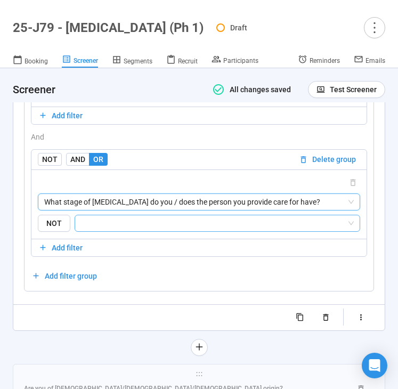
click at [139, 217] on input "search" at bounding box center [213, 223] width 265 height 13
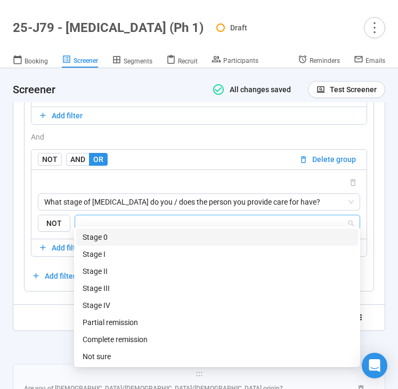
click at [138, 234] on div "Stage 0" at bounding box center [217, 237] width 269 height 12
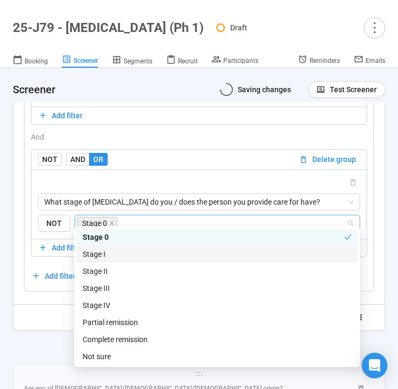
click at [137, 254] on div "Stage I" at bounding box center [217, 254] width 269 height 12
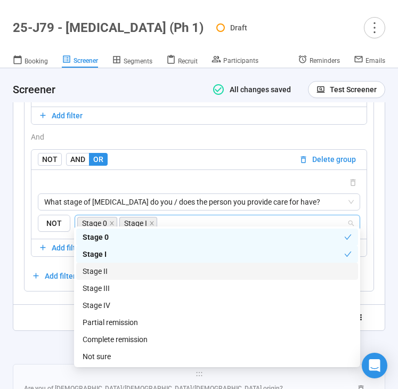
click at [132, 272] on div "Stage II" at bounding box center [217, 271] width 269 height 12
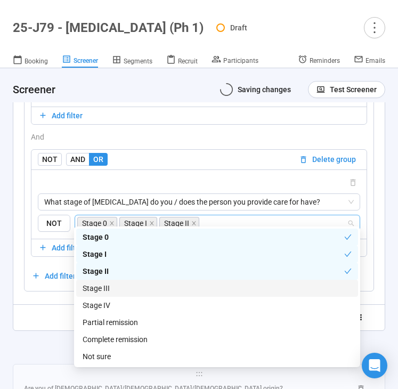
click at [132, 286] on div "Stage III" at bounding box center [217, 288] width 269 height 12
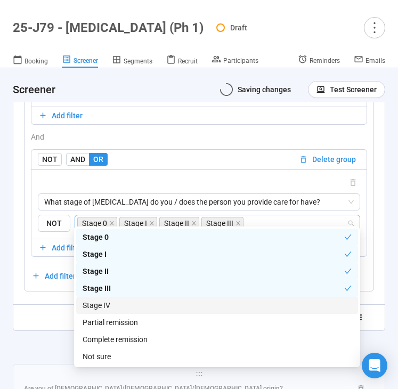
drag, startPoint x: 131, startPoint y: 302, endPoint x: 44, endPoint y: 346, distance: 97.4
click at [131, 302] on div "Stage IV" at bounding box center [217, 305] width 269 height 12
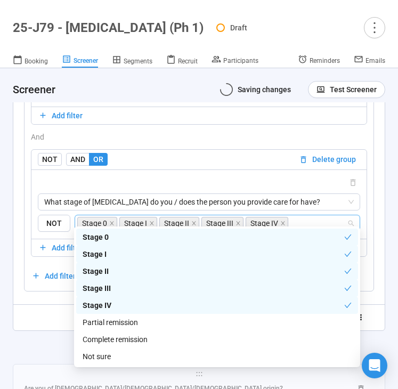
click at [23, 339] on div at bounding box center [199, 347] width 372 height 17
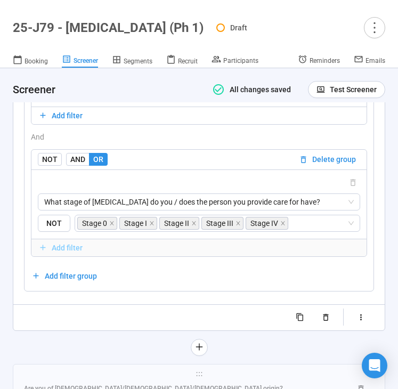
click at [56, 243] on span "Add filter" at bounding box center [67, 248] width 31 height 12
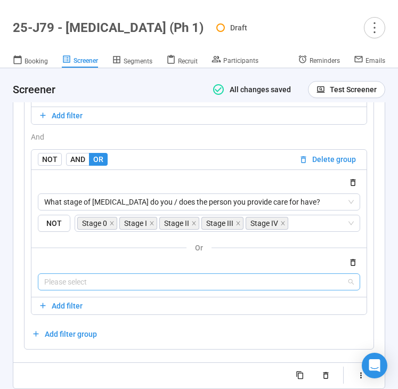
click at [83, 274] on input "search" at bounding box center [198, 282] width 309 height 16
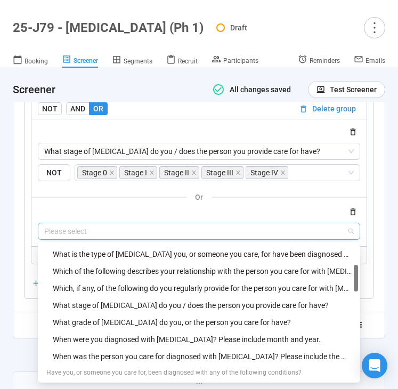
scroll to position [118, 0]
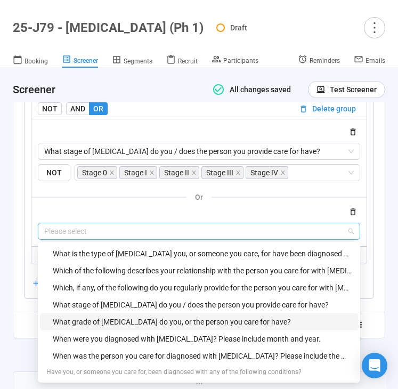
click at [108, 316] on div "What grade of brain cancer do you, or the person you care for have?" at bounding box center [202, 322] width 299 height 12
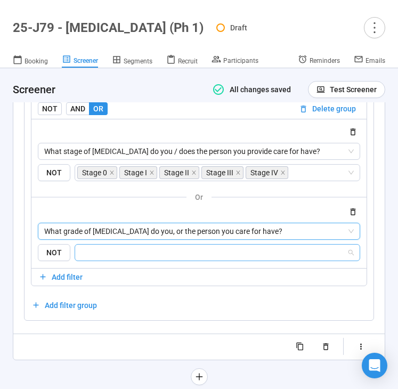
click at [123, 247] on input "search" at bounding box center [213, 252] width 265 height 13
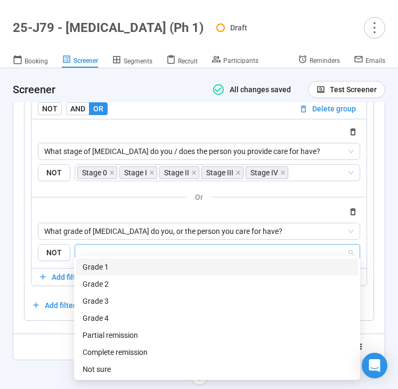
click at [124, 266] on div "Grade 1" at bounding box center [217, 267] width 269 height 12
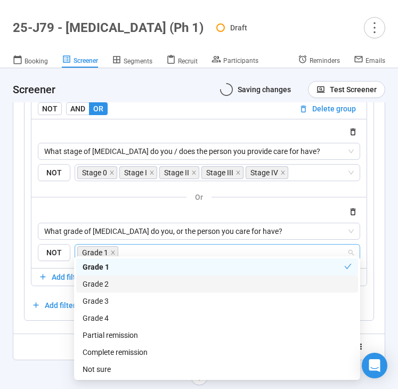
click at [124, 281] on div "Grade 2" at bounding box center [217, 284] width 269 height 12
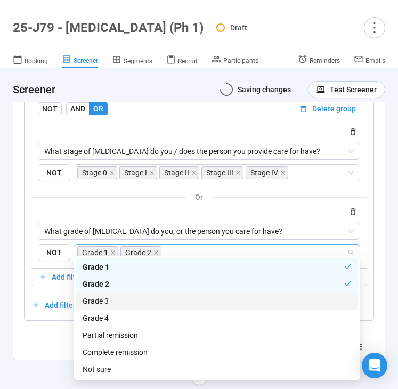
click at [126, 300] on div "Grade 3" at bounding box center [217, 301] width 269 height 12
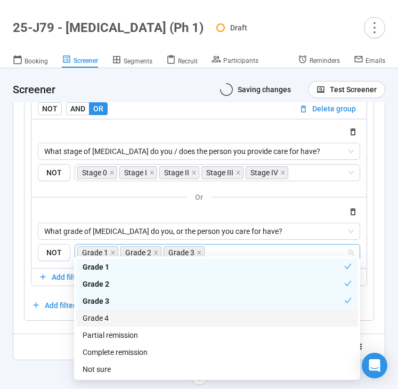
click at [121, 321] on div "Grade 4" at bounding box center [217, 318] width 269 height 12
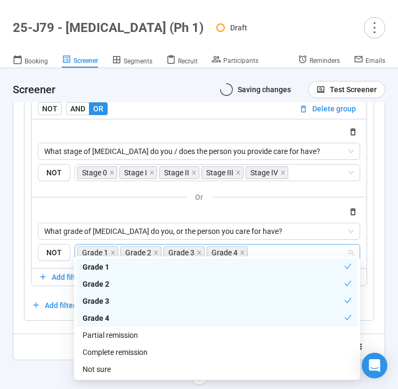
click at [50, 346] on div "Randomize order of answers Show visibility rules Use answers from previous ques…" at bounding box center [199, 346] width 350 height 17
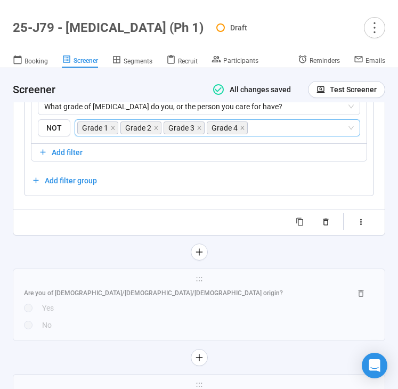
scroll to position [6345, 0]
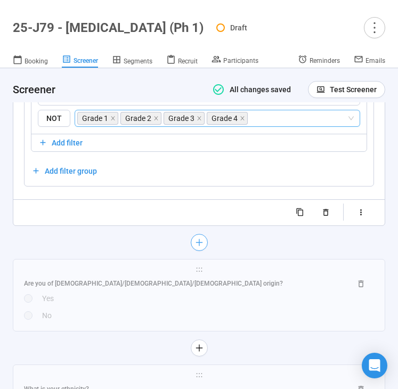
click at [200, 238] on icon "plus" at bounding box center [198, 242] width 9 height 9
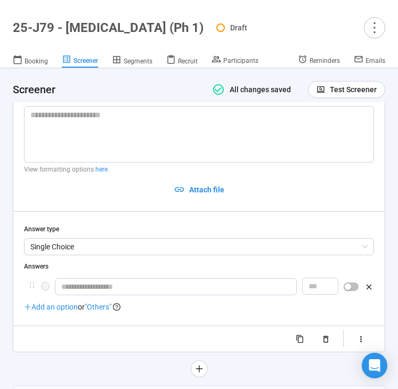
scroll to position [5873, 0]
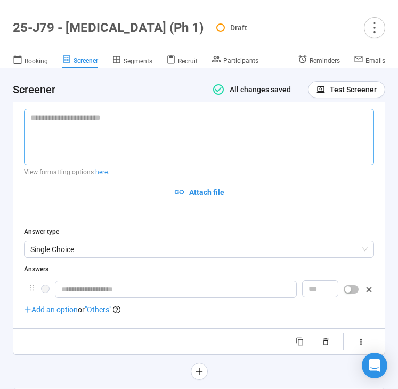
click at [125, 137] on textarea at bounding box center [199, 137] width 350 height 56
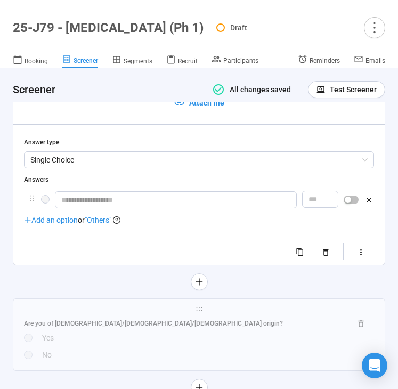
scroll to position [5970, 0]
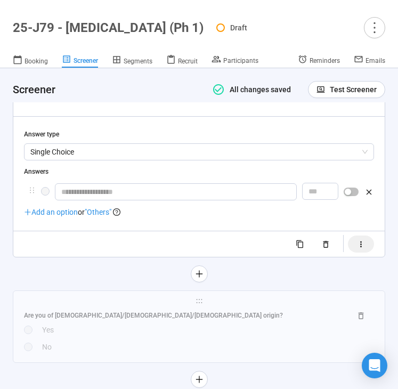
click at [354, 237] on button "button" at bounding box center [361, 243] width 26 height 17
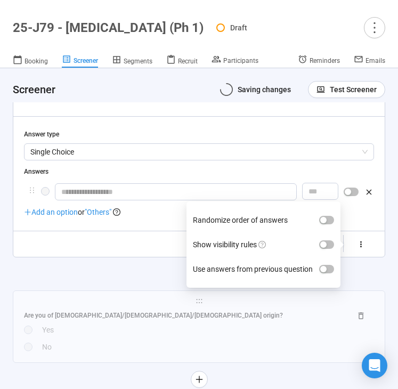
click at [321, 232] on label "Show visibility rules" at bounding box center [263, 244] width 141 height 25
click at [321, 240] on button "Show visibility rules" at bounding box center [326, 244] width 15 height 9
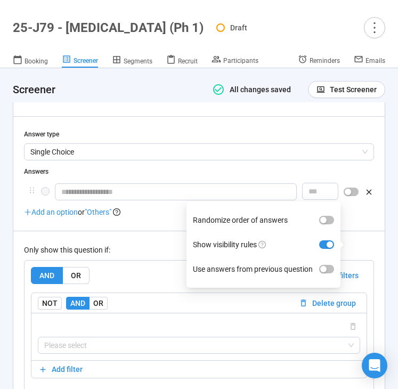
click at [158, 260] on div "AND OR Delete all filters NOT AND OR Delete group Please select Add filter Add …" at bounding box center [199, 336] width 349 height 152
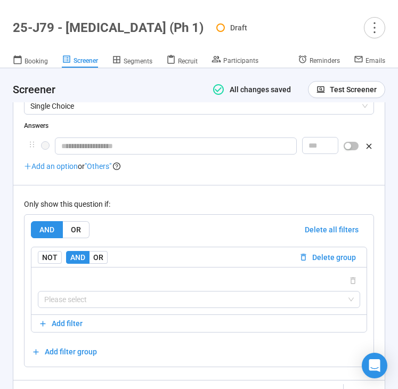
scroll to position [6018, 0]
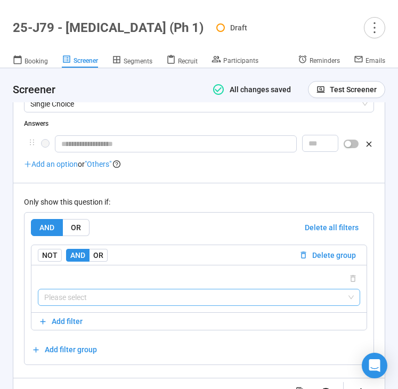
click at [124, 289] on input "search" at bounding box center [198, 297] width 309 height 16
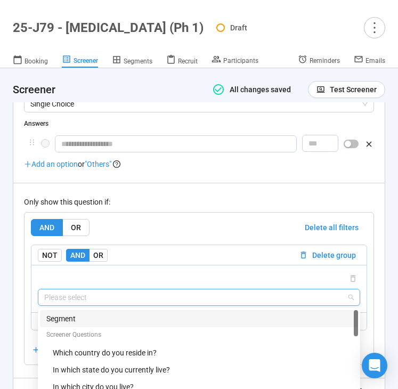
scroll to position [6066, 0]
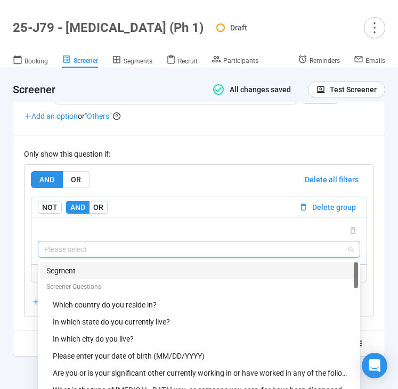
click at [129, 265] on div "Segment" at bounding box center [198, 271] width 305 height 12
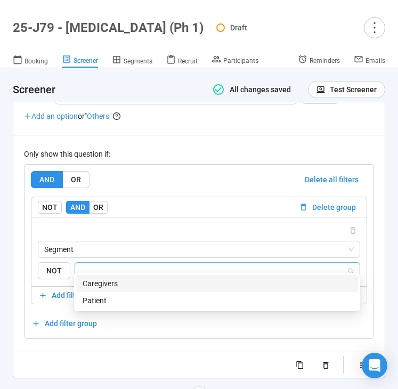
click at [152, 265] on input "search" at bounding box center [213, 270] width 265 height 13
click at [145, 279] on div "Caregivers" at bounding box center [217, 284] width 269 height 12
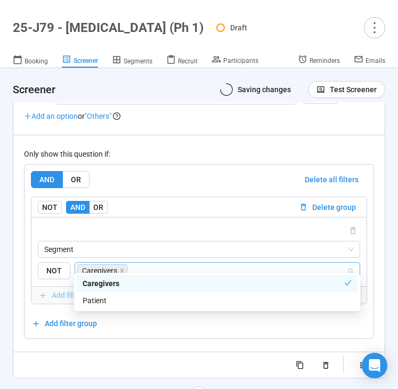
click at [46, 291] on icon "button" at bounding box center [42, 295] width 9 height 9
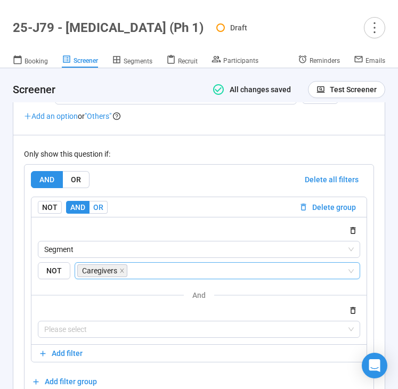
click at [95, 203] on span "OR" at bounding box center [98, 207] width 10 height 9
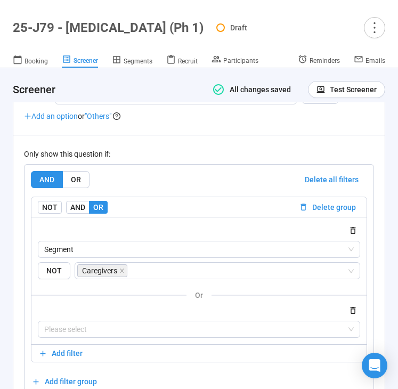
scroll to position [6098, 0]
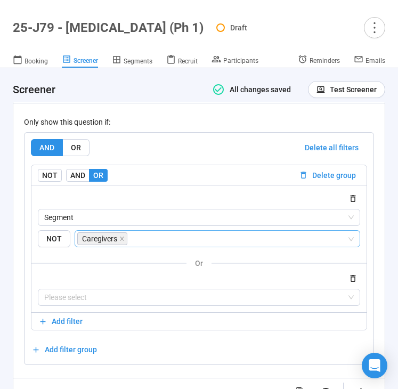
click at [157, 233] on input "search" at bounding box center [237, 238] width 217 height 13
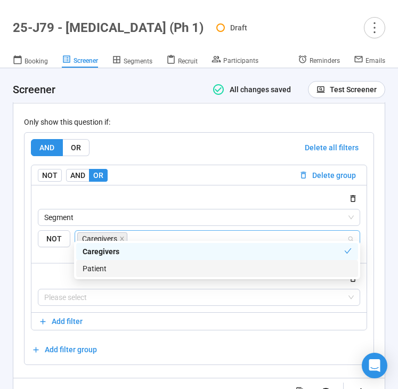
click at [155, 267] on div "Patient" at bounding box center [217, 269] width 269 height 12
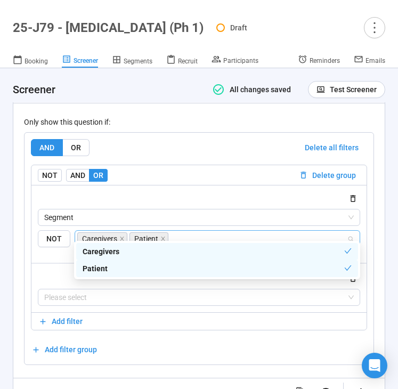
click at [182, 353] on div "AND OR Delete all filters NOT AND OR Delete group Segment {"type":"SEGMENT","op…" at bounding box center [199, 249] width 349 height 232
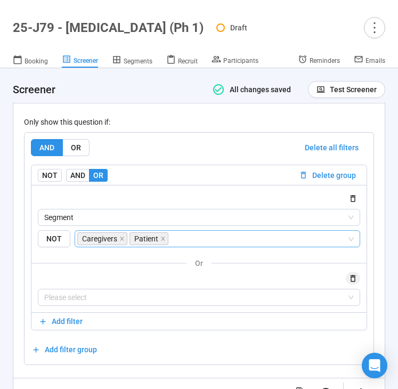
click at [349, 274] on icon "button" at bounding box center [352, 278] width 9 height 9
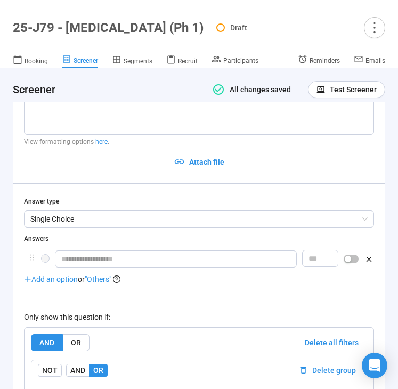
scroll to position [5899, 0]
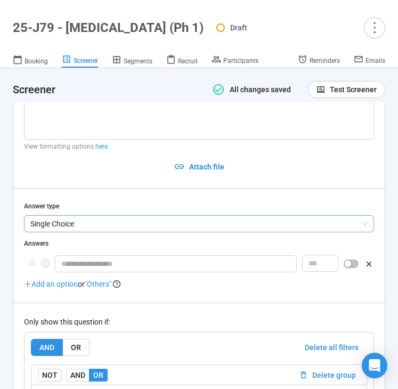
click at [164, 218] on span "Single Choice" at bounding box center [198, 224] width 337 height 16
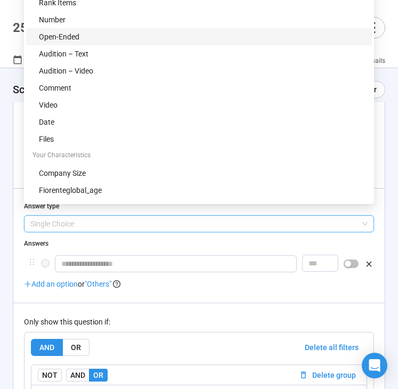
click at [111, 38] on div "Open-Ended" at bounding box center [202, 37] width 327 height 12
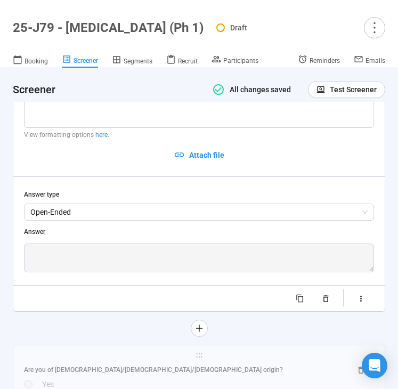
scroll to position [5918, 0]
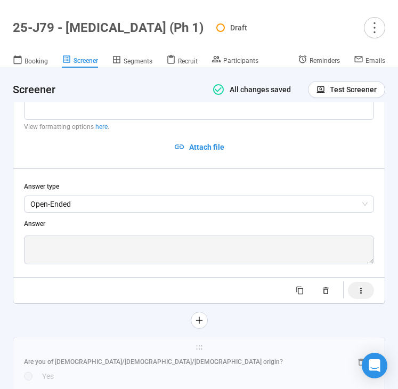
click at [360, 288] on icon "button" at bounding box center [361, 291] width 2 height 6
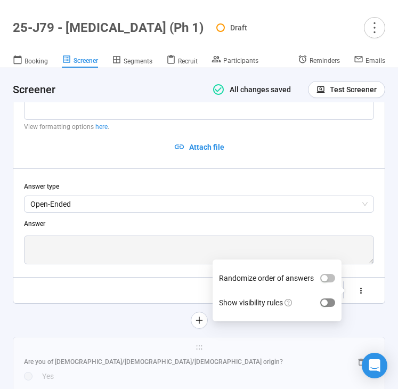
click at [328, 298] on button "Show visibility rules" at bounding box center [327, 302] width 15 height 9
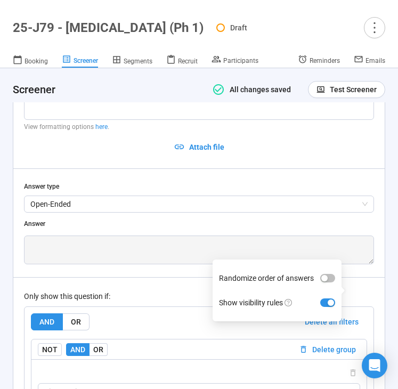
click at [141, 277] on div "Only show this question if: AND OR Delete all filters NOT AND OR Delete group P…" at bounding box center [199, 368] width 350 height 182
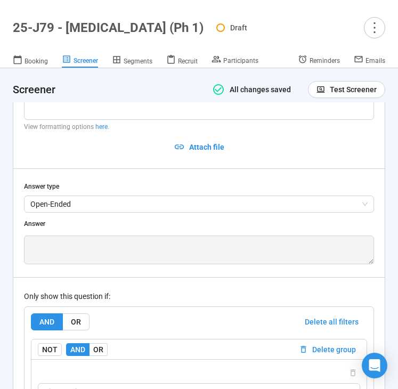
scroll to position [6034, 0]
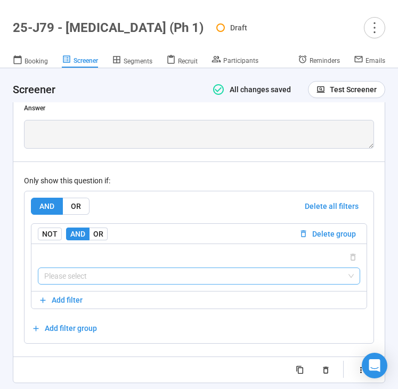
click at [125, 268] on input "search" at bounding box center [198, 276] width 309 height 16
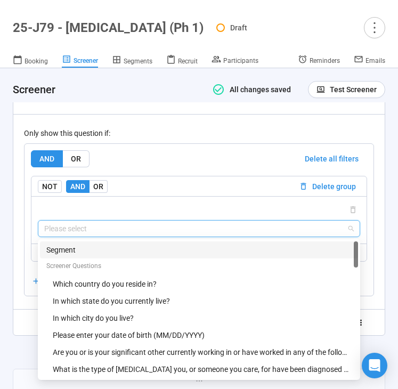
scroll to position [6086, 0]
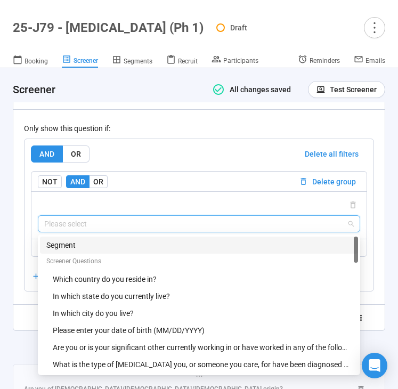
click at [132, 239] on div "Segment" at bounding box center [198, 245] width 305 height 12
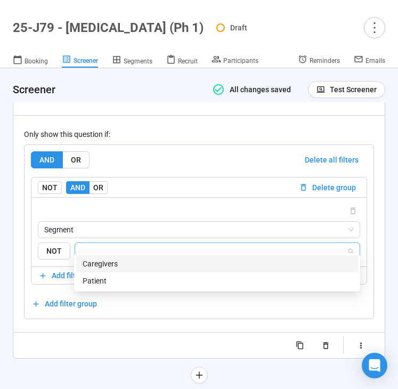
click at [158, 260] on div "Caregivers" at bounding box center [217, 264] width 269 height 12
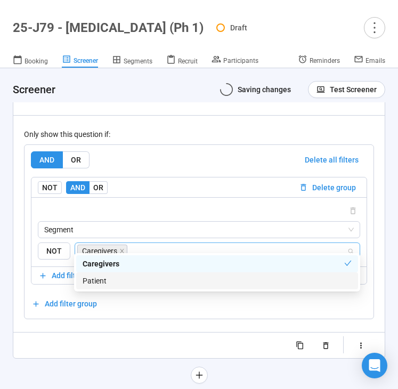
click at [153, 284] on div "Patient" at bounding box center [217, 281] width 269 height 12
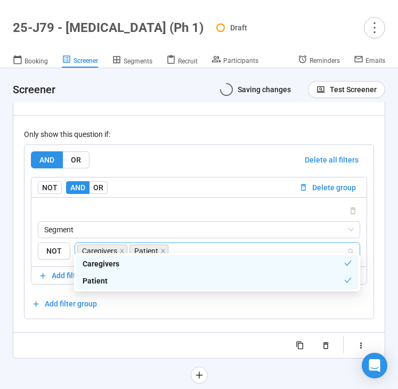
click at [116, 350] on div "**********" at bounding box center [199, 124] width 372 height 519
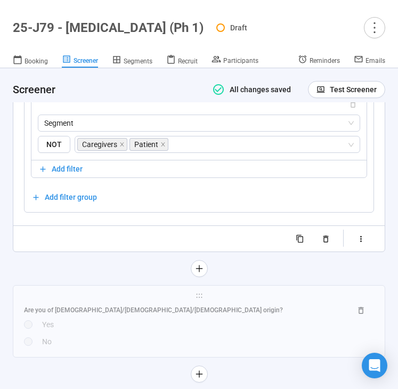
scroll to position [6195, 0]
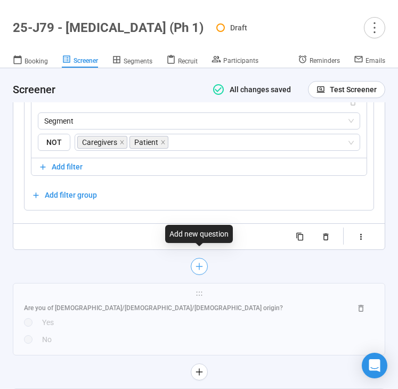
click at [194, 258] on button "button" at bounding box center [199, 266] width 17 height 17
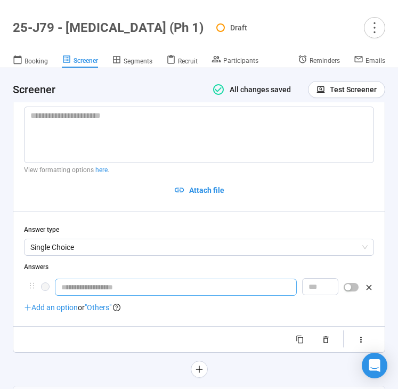
scroll to position [5961, 0]
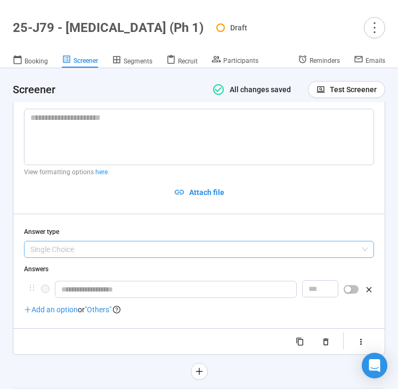
click at [143, 243] on span "Single Choice" at bounding box center [198, 249] width 337 height 16
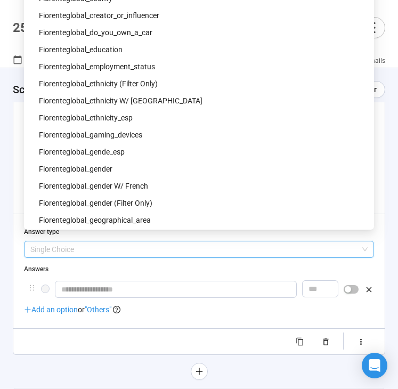
scroll to position [389, 0]
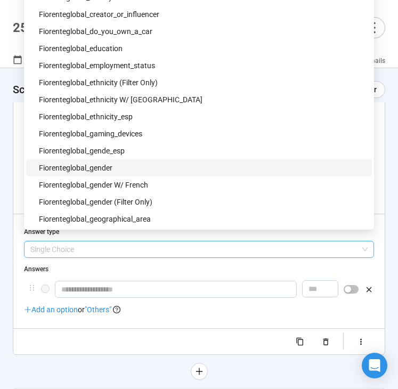
click at [126, 166] on div "fiorenteglobal_gender" at bounding box center [202, 168] width 327 height 12
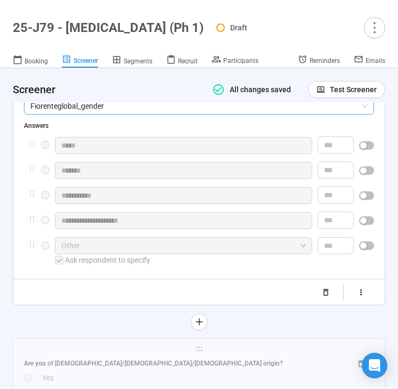
scroll to position [6056, 0]
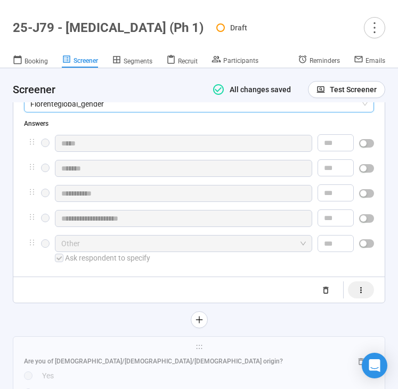
click at [360, 287] on icon "button" at bounding box center [361, 290] width 2 height 6
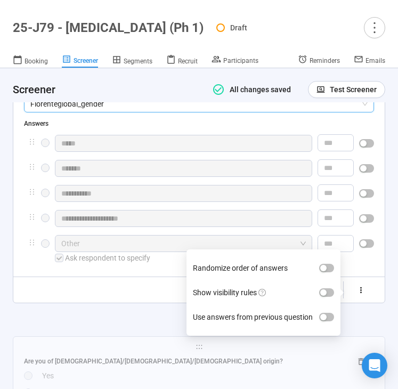
click at [334, 287] on label "Show visibility rules" at bounding box center [263, 292] width 141 height 25
click at [334, 288] on button "Show visibility rules" at bounding box center [326, 292] width 15 height 9
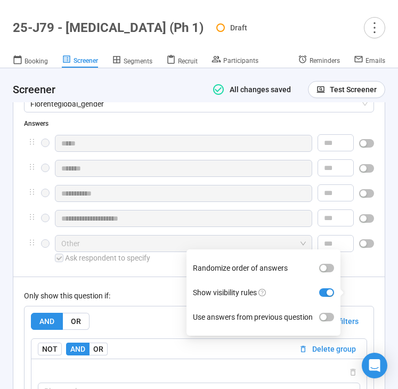
click at [106, 313] on div "AND OR Delete all filters" at bounding box center [199, 321] width 336 height 17
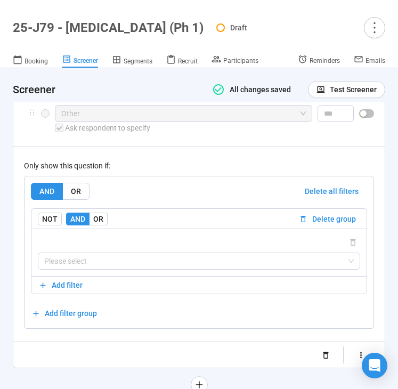
scroll to position [6189, 0]
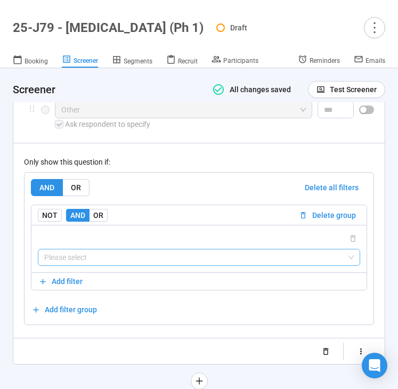
click at [107, 251] on input "search" at bounding box center [198, 257] width 309 height 16
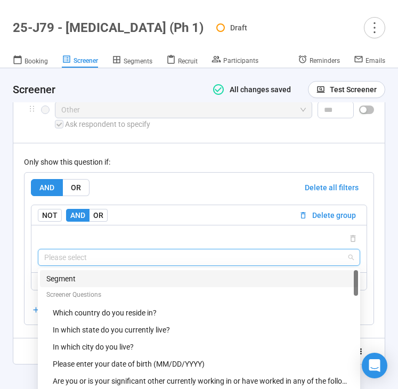
click at [106, 273] on div "Segment" at bounding box center [198, 279] width 305 height 12
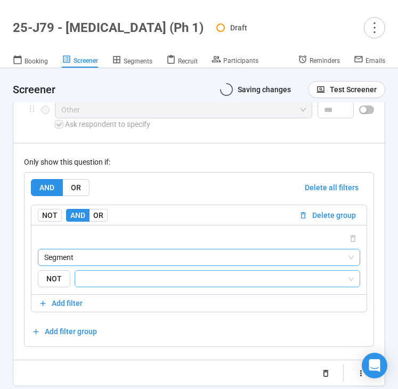
click at [133, 272] on input "search" at bounding box center [213, 278] width 265 height 13
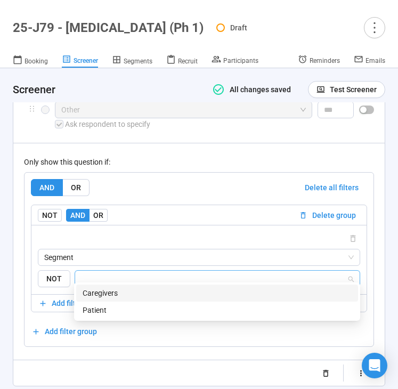
drag, startPoint x: 133, startPoint y: 292, endPoint x: 133, endPoint y: 298, distance: 6.4
click at [133, 292] on div "Caregivers" at bounding box center [217, 293] width 269 height 12
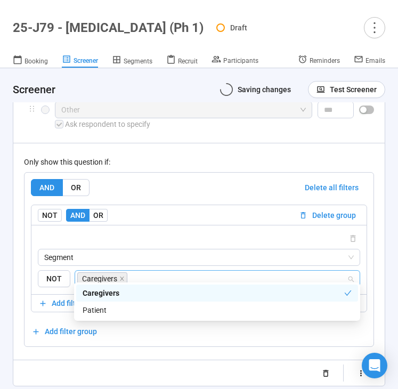
click at [133, 313] on div "Patient" at bounding box center [217, 310] width 269 height 12
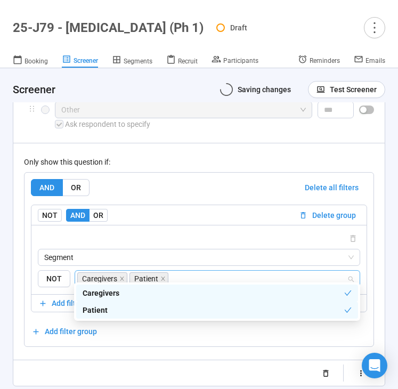
click at [83, 371] on div "Randomize order of answers Show visibility rules Use answers from previous ques…" at bounding box center [199, 372] width 350 height 17
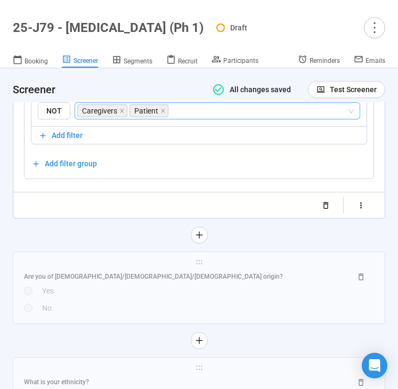
scroll to position [6360, 0]
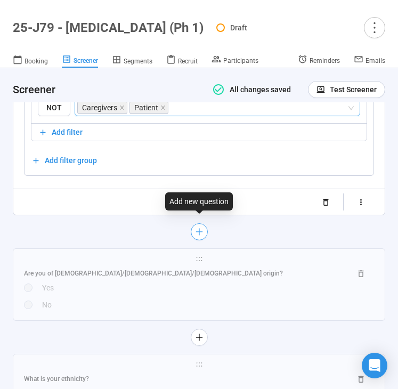
click at [199, 229] on icon "plus" at bounding box center [199, 232] width 1 height 7
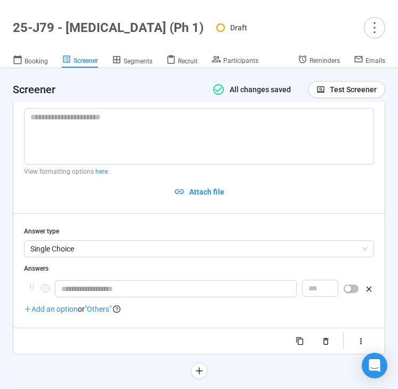
scroll to position [6118, 0]
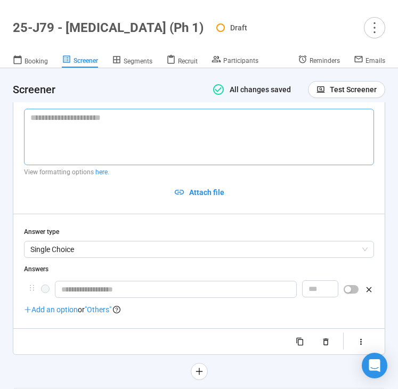
click at [136, 145] on textarea at bounding box center [199, 137] width 350 height 56
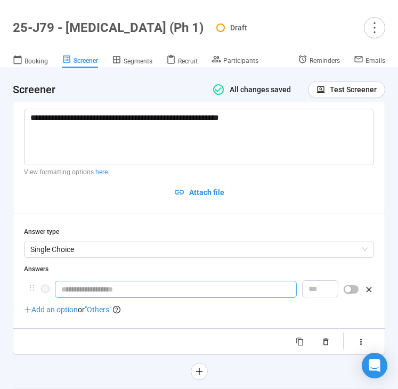
click at [94, 282] on input "text" at bounding box center [176, 289] width 242 height 17
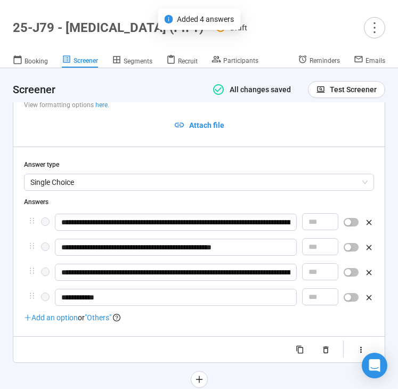
scroll to position [6210, 0]
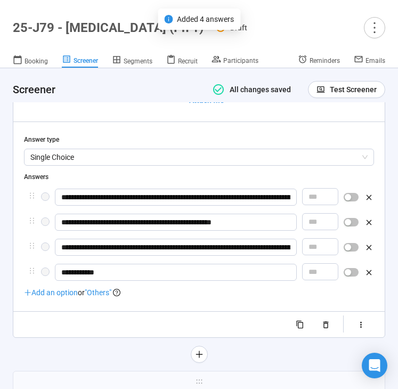
click at [106, 288] on span ""Others"" at bounding box center [98, 292] width 27 height 9
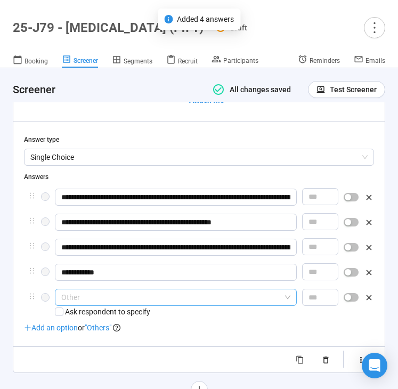
click at [121, 289] on span "Other" at bounding box center [175, 297] width 229 height 16
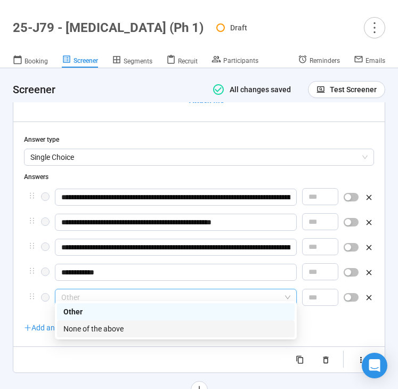
click at [117, 326] on div "None of the above" at bounding box center [175, 329] width 225 height 12
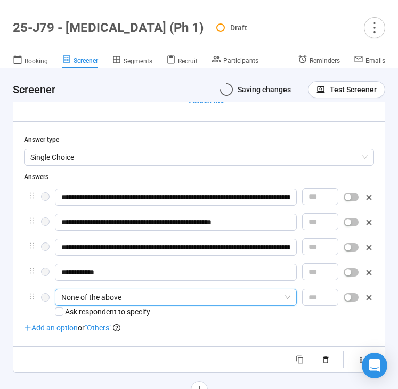
click at [108, 356] on div at bounding box center [199, 359] width 350 height 17
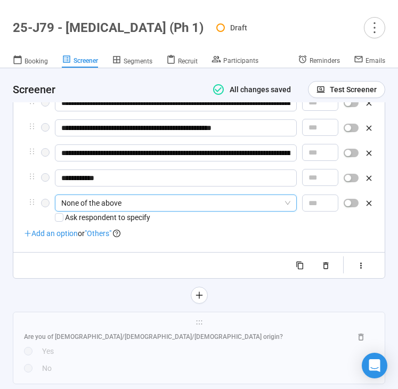
scroll to position [6309, 0]
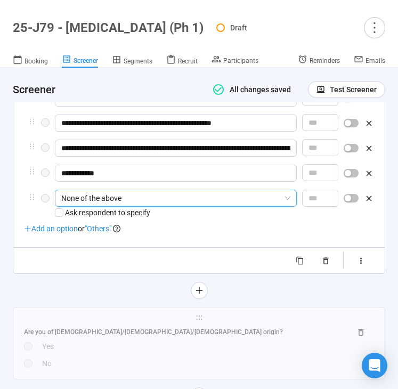
click at [353, 170] on div at bounding box center [351, 173] width 15 height 17
click at [350, 195] on div "button" at bounding box center [348, 198] width 6 height 6
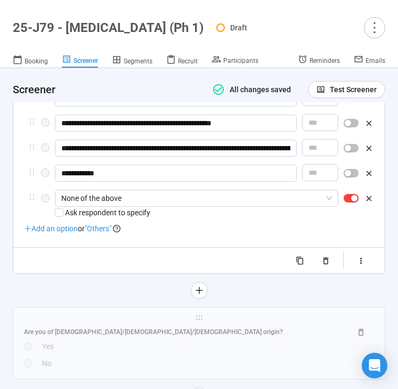
click at [350, 170] on div "button" at bounding box center [348, 173] width 6 height 6
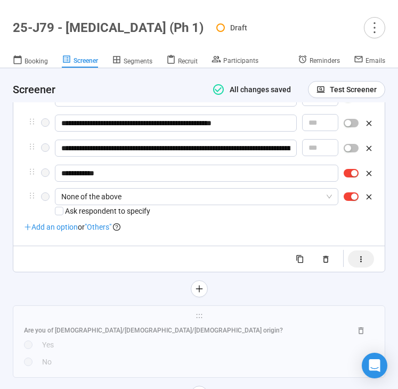
click at [366, 250] on button "button" at bounding box center [361, 258] width 26 height 17
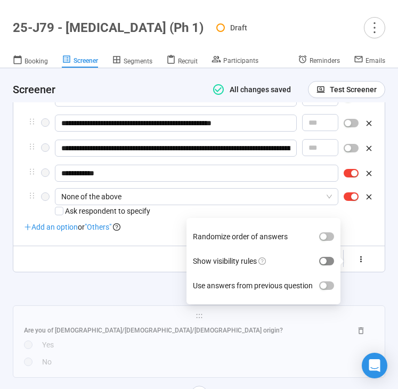
click at [329, 257] on span "button" at bounding box center [326, 261] width 15 height 9
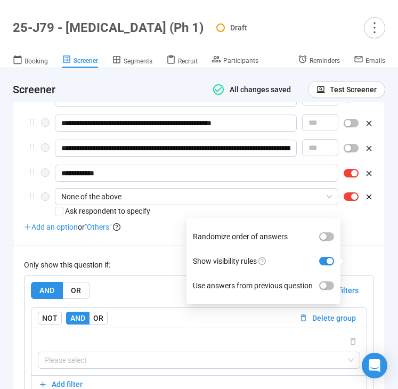
click at [157, 259] on div "Only show this question if:" at bounding box center [199, 265] width 350 height 12
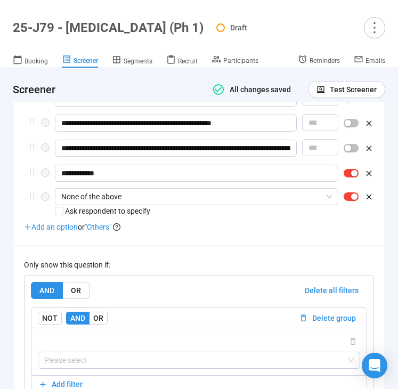
scroll to position [6447, 0]
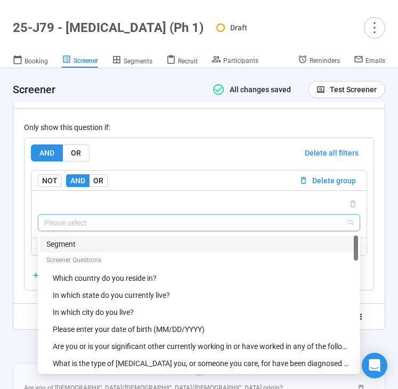
click at [137, 221] on input "search" at bounding box center [198, 223] width 309 height 16
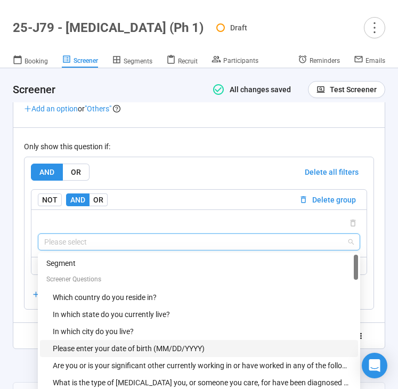
scroll to position [6417, 0]
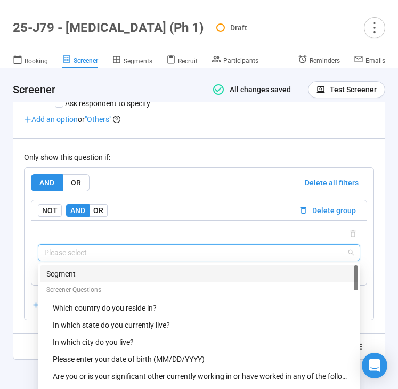
click at [120, 268] on div "Segment" at bounding box center [198, 274] width 305 height 12
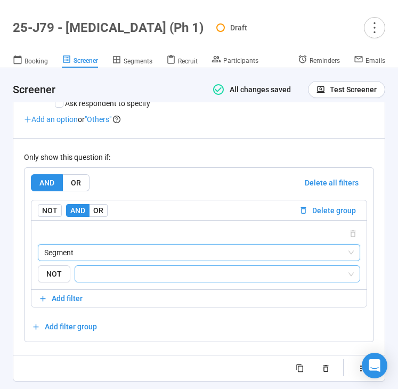
click at [142, 272] on input "search" at bounding box center [213, 273] width 265 height 13
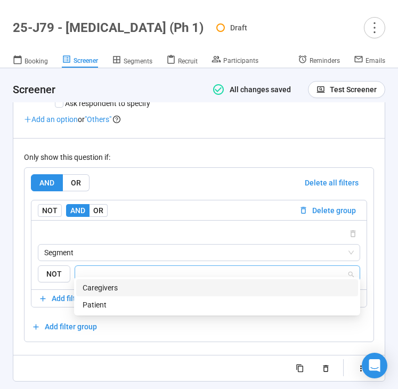
click at [140, 286] on div "Caregivers" at bounding box center [217, 288] width 269 height 12
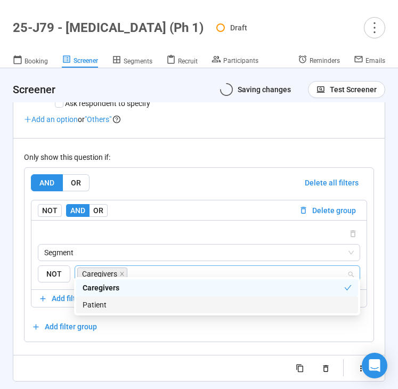
click at [139, 307] on div "Patient" at bounding box center [217, 305] width 269 height 12
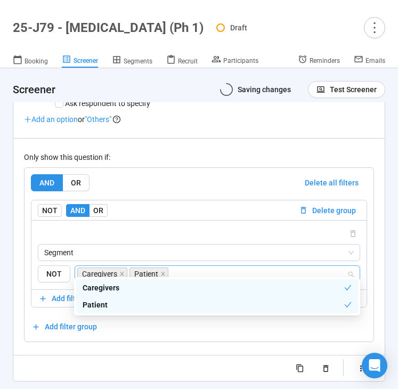
click at [89, 361] on div "Randomize order of answers Show visibility rules Use answers from previous ques…" at bounding box center [199, 368] width 350 height 17
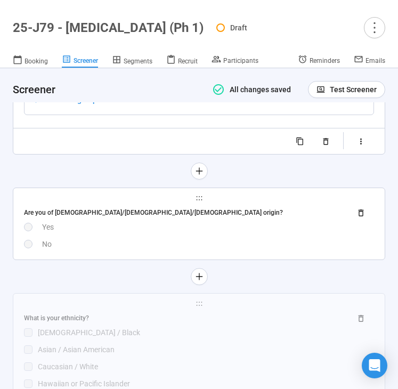
click at [137, 239] on div "No" at bounding box center [208, 244] width 332 height 12
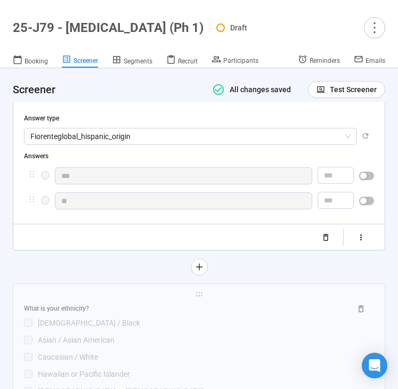
scroll to position [6364, 0]
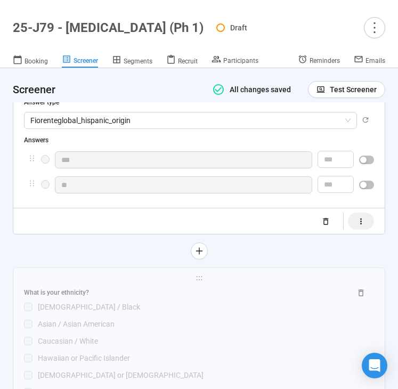
click at [369, 213] on button "button" at bounding box center [361, 221] width 26 height 17
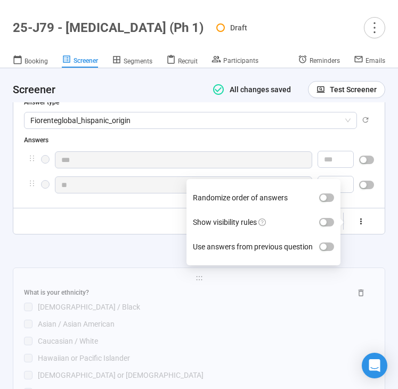
click at [325, 218] on label "Show visibility rules" at bounding box center [263, 222] width 141 height 25
click at [325, 218] on button "Show visibility rules" at bounding box center [326, 222] width 15 height 9
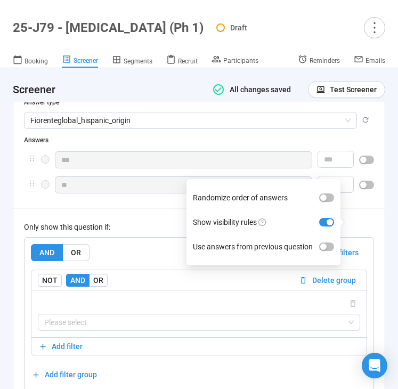
click at [142, 225] on div "Only show this question if: AND OR Delete all filters NOT AND OR Delete group P…" at bounding box center [199, 299] width 350 height 182
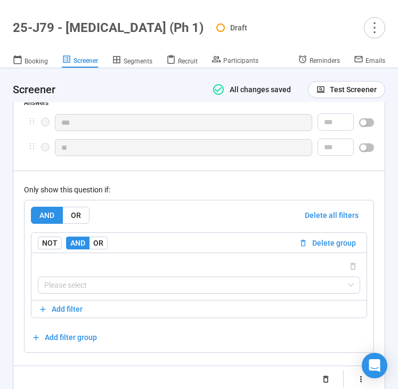
scroll to position [6410, 0]
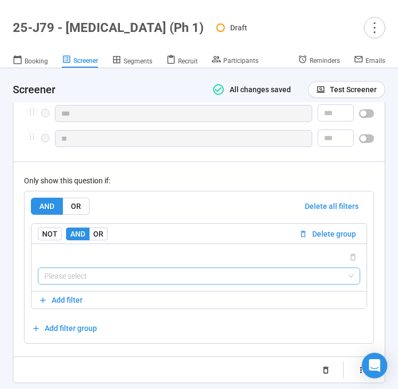
click at [108, 270] on input "search" at bounding box center [198, 276] width 309 height 16
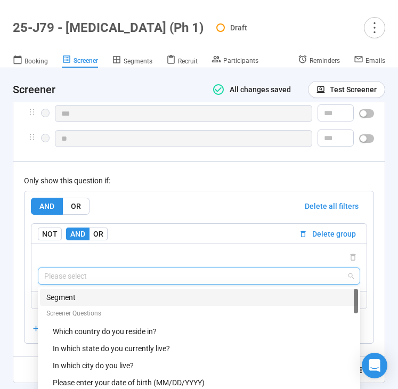
scroll to position [6462, 0]
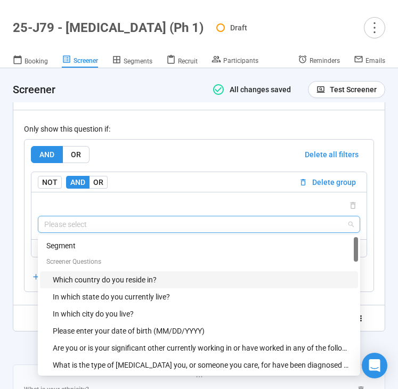
click at [144, 274] on div "Which country do you reside in?" at bounding box center [202, 280] width 299 height 12
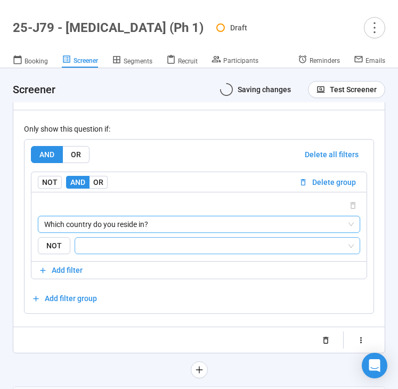
click at [167, 241] on input "search" at bounding box center [213, 245] width 265 height 13
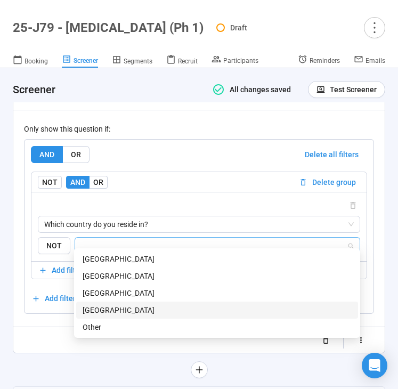
click at [142, 303] on div "[GEOGRAPHIC_DATA]" at bounding box center [217, 309] width 282 height 17
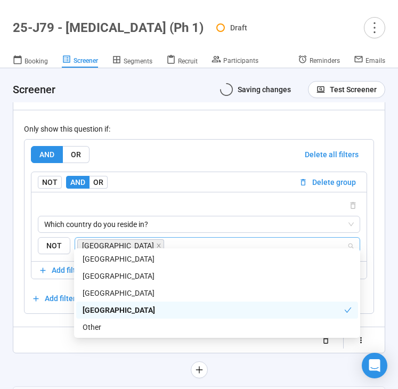
click at [23, 344] on div "**********" at bounding box center [198, 128] width 371 height 451
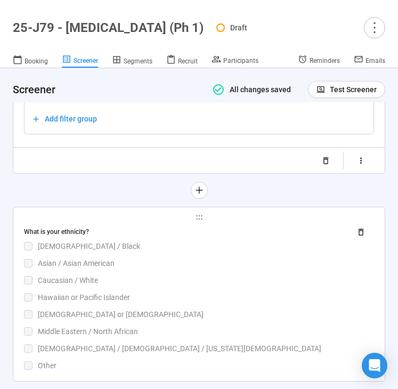
click at [82, 280] on div "What is your ethnicity? African American / Black Asian / Asian American Caucasi…" at bounding box center [199, 297] width 350 height 148
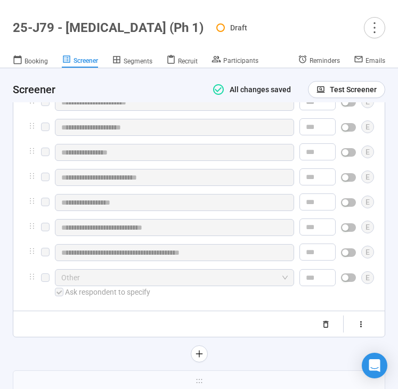
scroll to position [6595, 0]
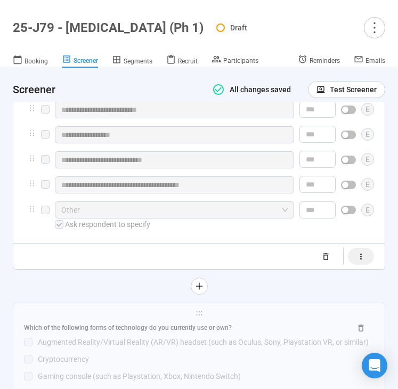
click at [360, 252] on icon "button" at bounding box center [360, 256] width 9 height 9
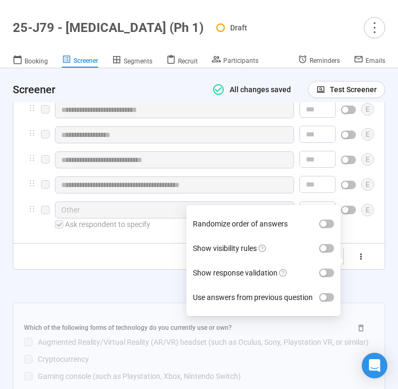
click at [327, 243] on label "Show visibility rules" at bounding box center [263, 248] width 141 height 25
click at [327, 244] on button "Show visibility rules" at bounding box center [326, 248] width 15 height 9
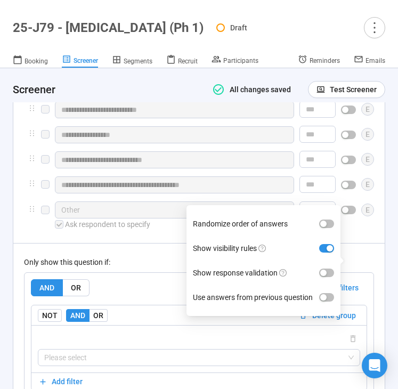
click at [158, 256] on div "Only show this question if:" at bounding box center [199, 262] width 350 height 12
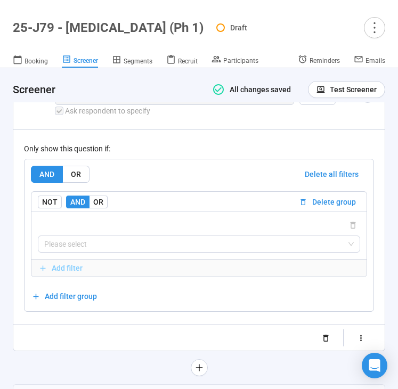
scroll to position [6716, 0]
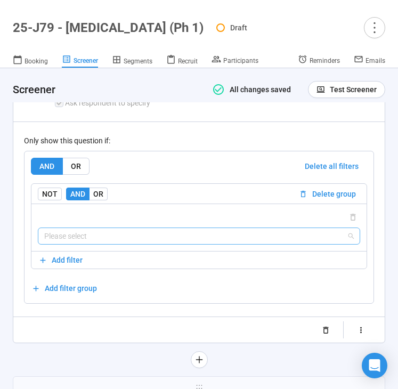
click at [155, 234] on input "search" at bounding box center [198, 236] width 309 height 16
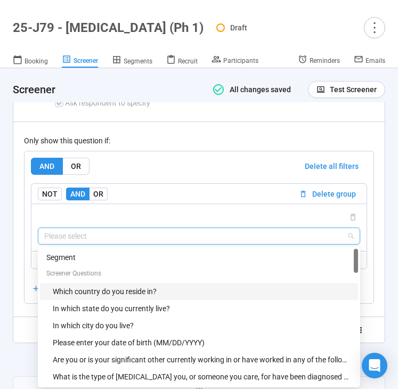
click at [145, 286] on div "Which country do you reside in?" at bounding box center [202, 292] width 299 height 12
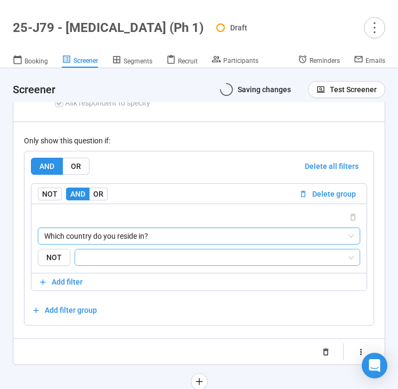
click at [168, 252] on input "search" at bounding box center [213, 257] width 265 height 13
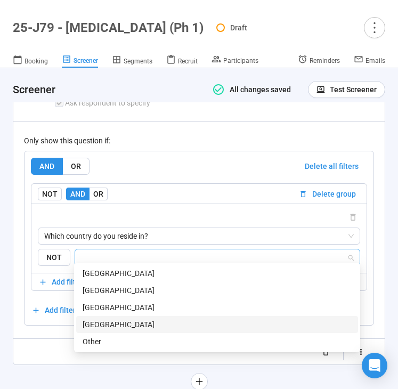
click at [156, 324] on div "[GEOGRAPHIC_DATA]" at bounding box center [217, 325] width 269 height 12
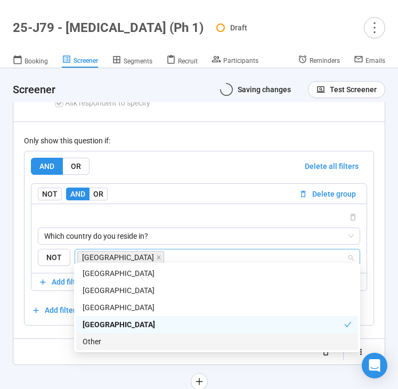
click at [40, 352] on div "Randomize order of answers Show visibility rules Show response validation Use a…" at bounding box center [199, 351] width 350 height 17
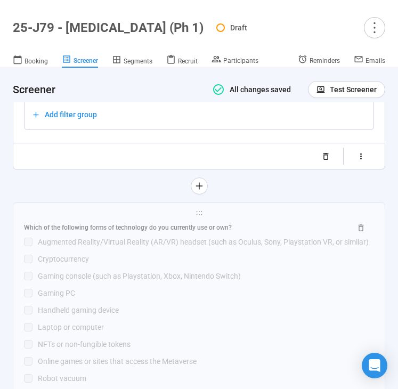
scroll to position [6922, 0]
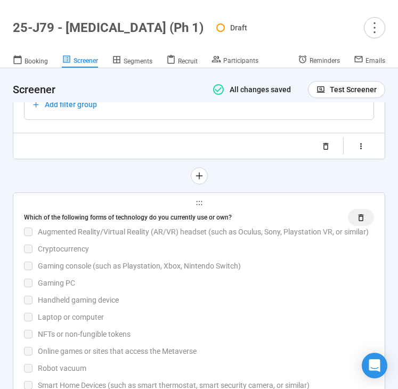
click at [355, 213] on button "button" at bounding box center [361, 217] width 26 height 17
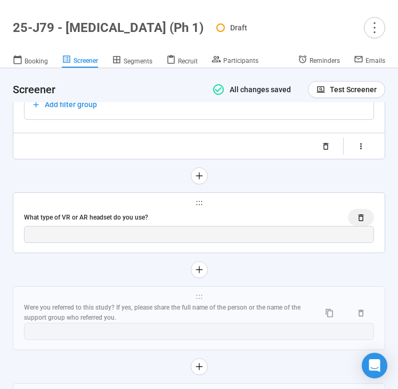
click at [358, 213] on icon "button" at bounding box center [360, 217] width 9 height 9
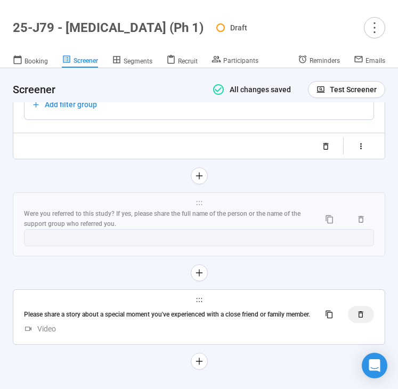
click at [364, 315] on button "button" at bounding box center [361, 314] width 26 height 17
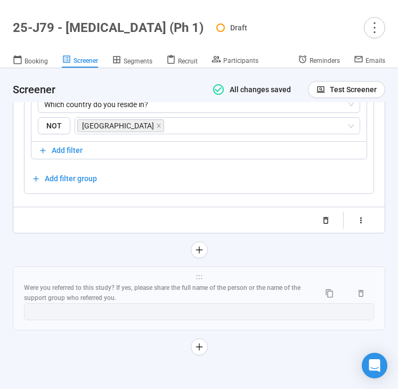
scroll to position [6843, 0]
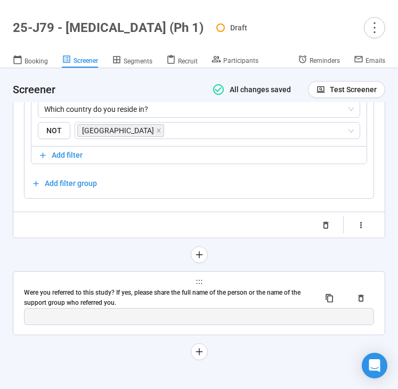
click at [250, 292] on div "Were you referred to this study? If yes, please share the full name of the pers…" at bounding box center [167, 298] width 287 height 20
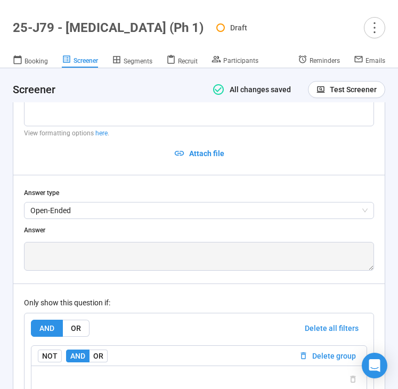
scroll to position [6806, 0]
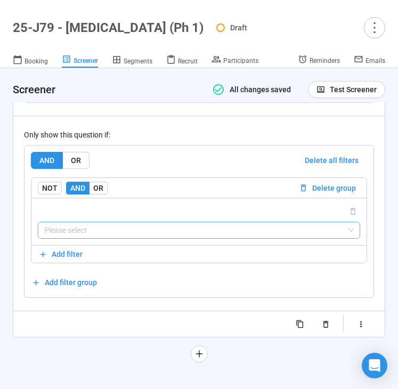
click at [210, 229] on input "search" at bounding box center [198, 230] width 309 height 16
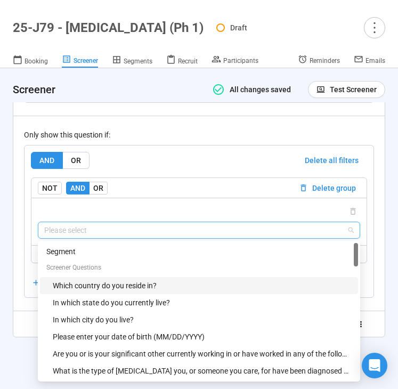
click at [185, 280] on div "Which country do you reside in?" at bounding box center [202, 286] width 299 height 12
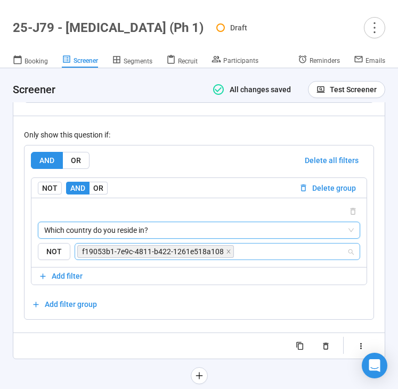
click at [187, 248] on span "f19053b1-7e9c-4811-b422-1261e518a108" at bounding box center [153, 252] width 142 height 12
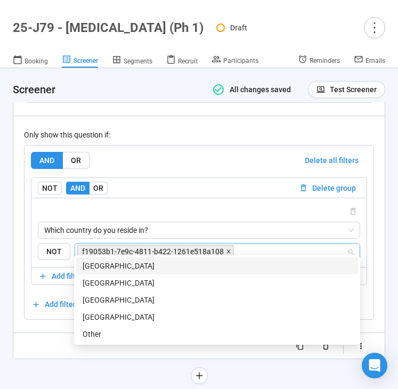
click at [226, 249] on icon "close" at bounding box center [228, 251] width 5 height 5
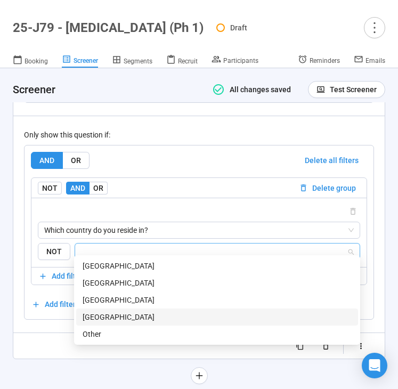
click at [178, 318] on div "[GEOGRAPHIC_DATA]" at bounding box center [217, 317] width 269 height 12
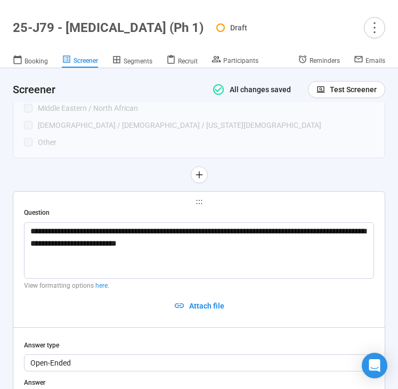
scroll to position [6471, 0]
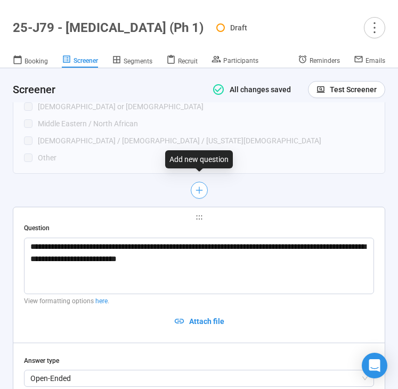
click at [195, 186] on icon "plus" at bounding box center [198, 190] width 9 height 9
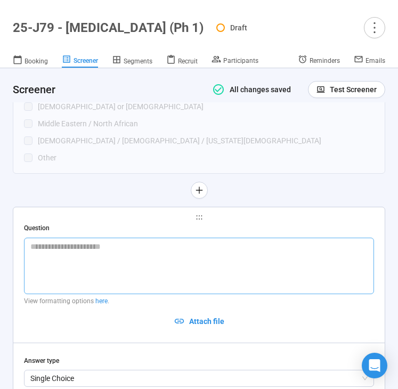
scroll to position [6546, 0]
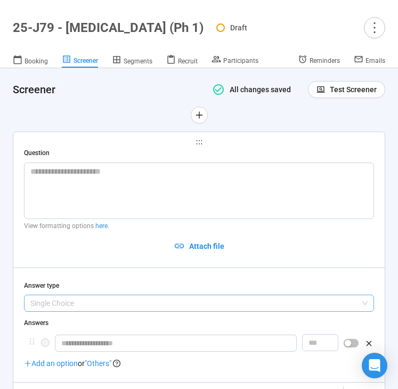
click at [69, 298] on span "Single Choice" at bounding box center [198, 303] width 337 height 16
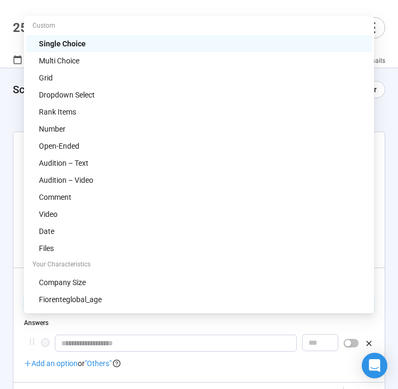
scroll to position [6472, 0]
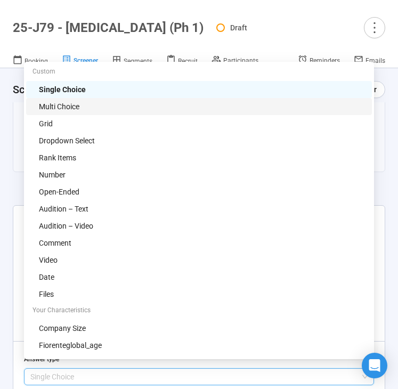
click at [86, 111] on div "Multi Choice" at bounding box center [202, 107] width 327 height 12
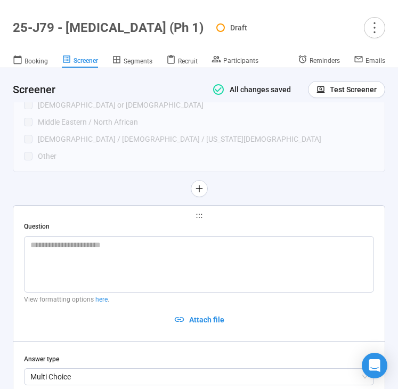
scroll to position [6526, 0]
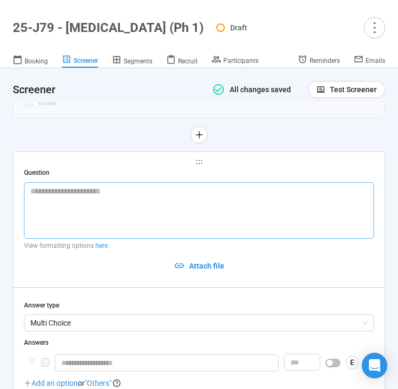
click at [105, 192] on textarea at bounding box center [199, 210] width 350 height 56
paste textarea "**********"
click at [30, 186] on textarea "**********" at bounding box center [199, 210] width 350 height 56
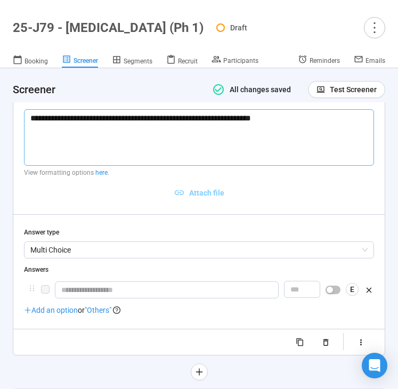
scroll to position [6603, 0]
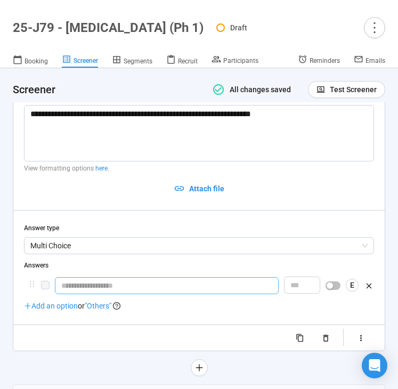
click at [88, 277] on input "text" at bounding box center [167, 285] width 224 height 17
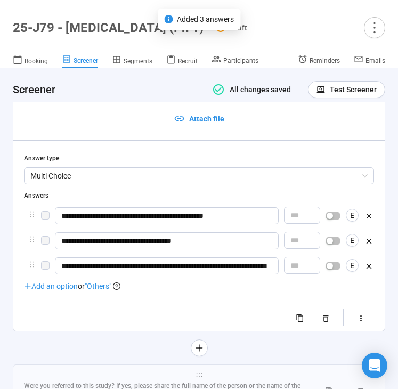
scroll to position [6677, 0]
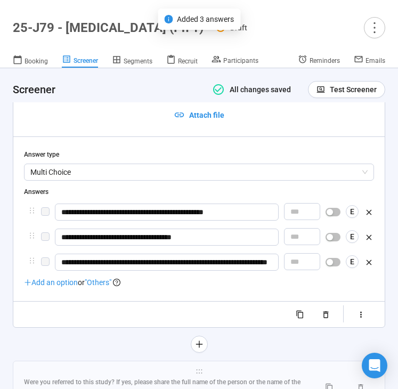
click at [102, 279] on span ""Others"" at bounding box center [98, 282] width 27 height 9
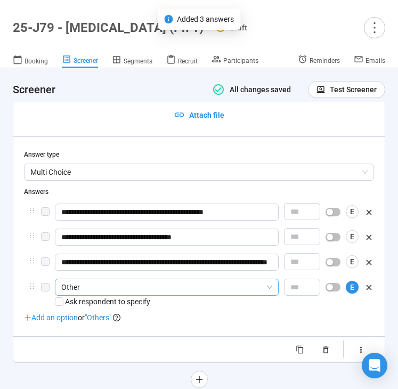
click at [120, 284] on span "Other" at bounding box center [166, 287] width 211 height 16
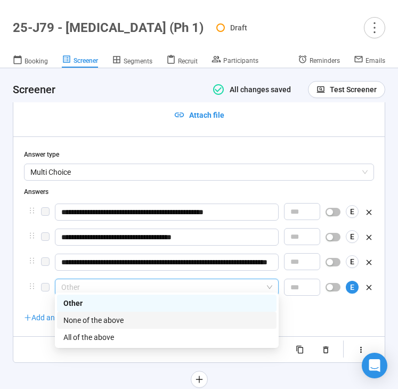
click at [119, 316] on div "None of the above" at bounding box center [166, 320] width 207 height 12
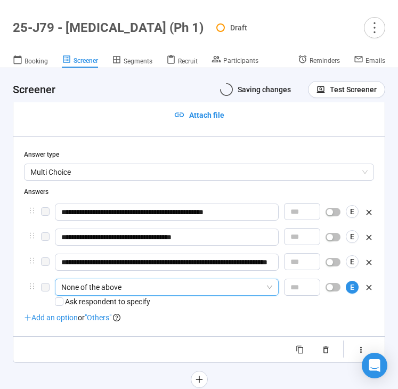
click at [40, 347] on div at bounding box center [199, 349] width 350 height 17
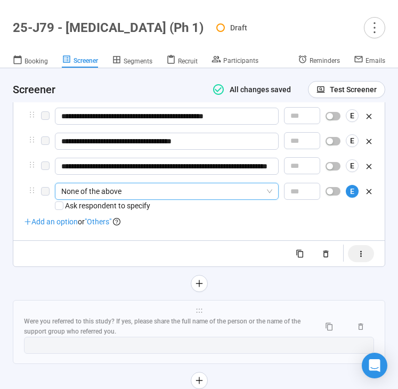
click at [356, 249] on icon "button" at bounding box center [360, 253] width 9 height 9
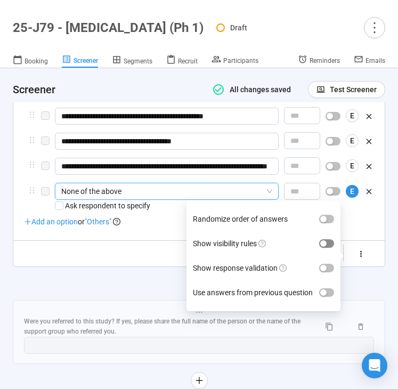
click at [326, 239] on span "button" at bounding box center [326, 243] width 15 height 9
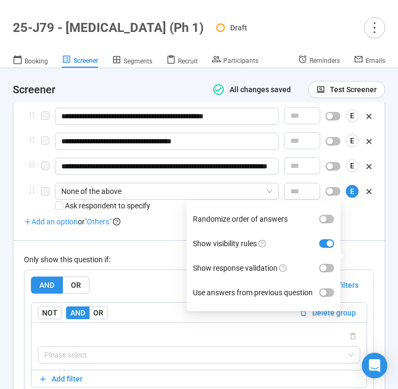
click at [144, 247] on div "Only show this question if: AND OR Delete all filters NOT AND OR Delete group P…" at bounding box center [199, 331] width 350 height 182
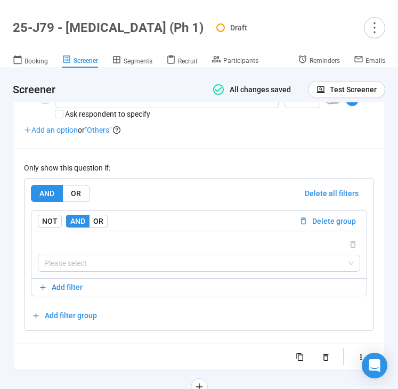
scroll to position [6871, 0]
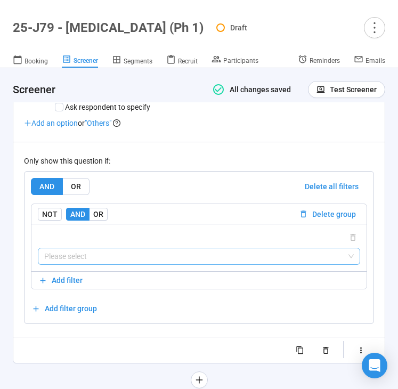
click at [130, 252] on input "search" at bounding box center [198, 256] width 309 height 16
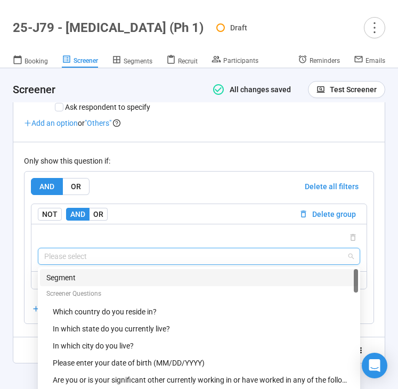
click at [137, 277] on div "Segment" at bounding box center [198, 278] width 305 height 12
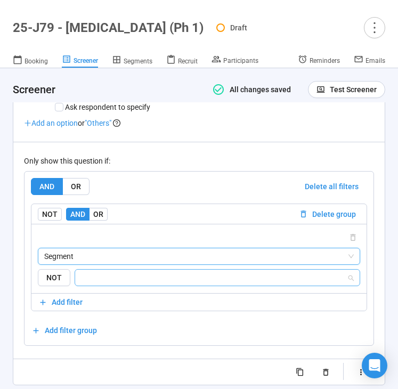
click at [159, 272] on input "search" at bounding box center [213, 277] width 265 height 13
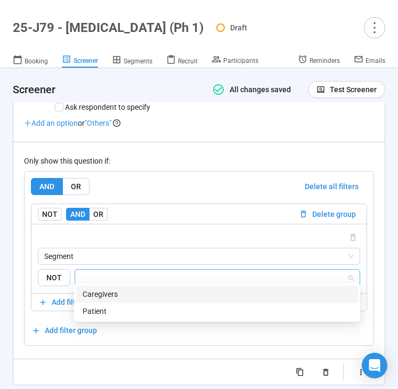
click at [159, 292] on div "Caregivers" at bounding box center [217, 294] width 269 height 12
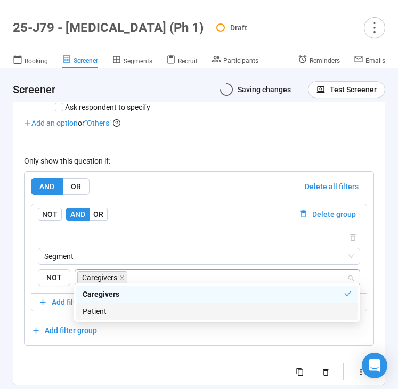
click at [159, 309] on div "Patient" at bounding box center [217, 311] width 269 height 12
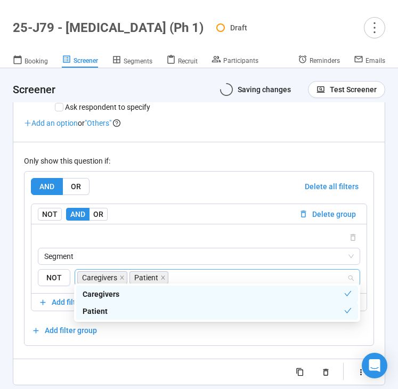
click at [92, 363] on div "Randomize order of answers Show visibility rules Show response validation Use a…" at bounding box center [199, 371] width 350 height 17
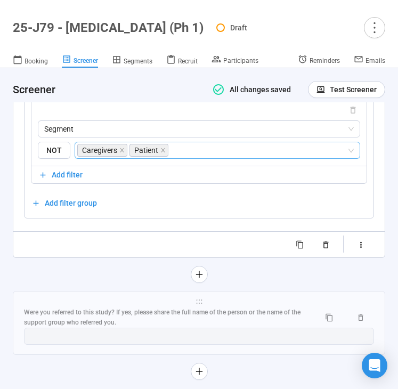
scroll to position [6999, 0]
click at [194, 273] on button "button" at bounding box center [199, 273] width 17 height 17
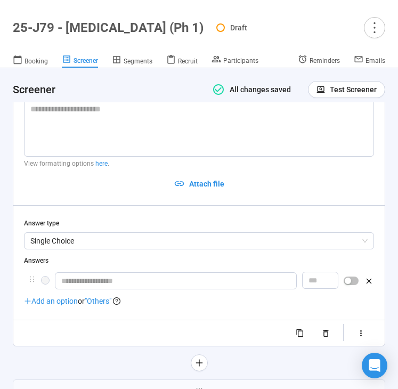
scroll to position [6742, 0]
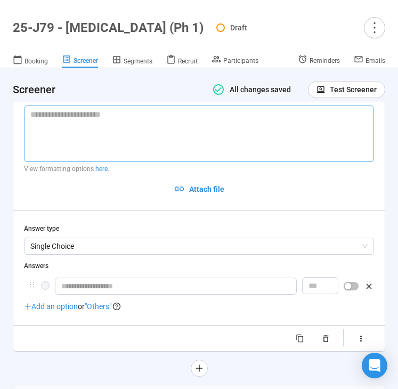
click at [76, 133] on textarea at bounding box center [199, 133] width 350 height 56
paste textarea "**********"
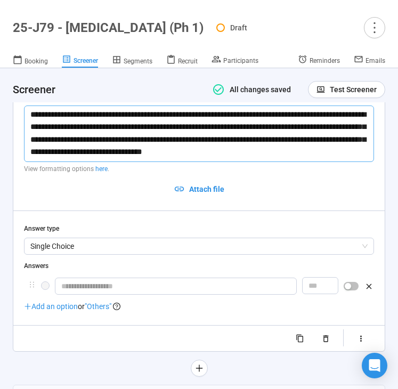
drag, startPoint x: 113, startPoint y: 120, endPoint x: 322, endPoint y: 110, distance: 208.5
click at [322, 110] on textarea "**********" at bounding box center [199, 133] width 350 height 56
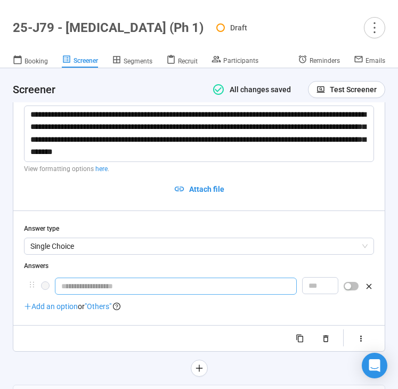
click at [108, 281] on input "text" at bounding box center [176, 286] width 242 height 17
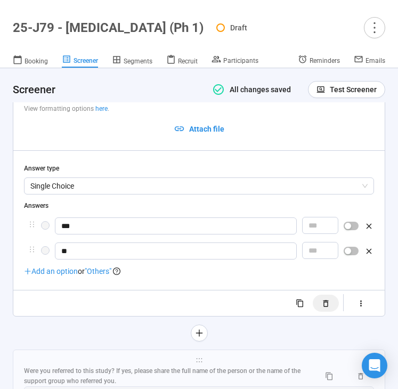
scroll to position [6806, 0]
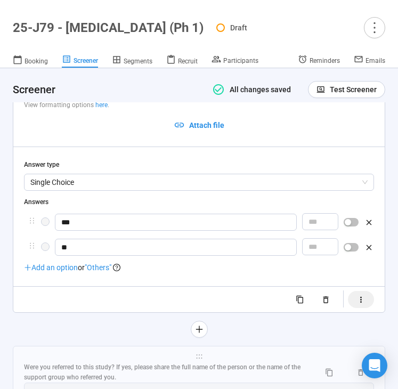
click at [361, 297] on icon "button" at bounding box center [360, 299] width 9 height 9
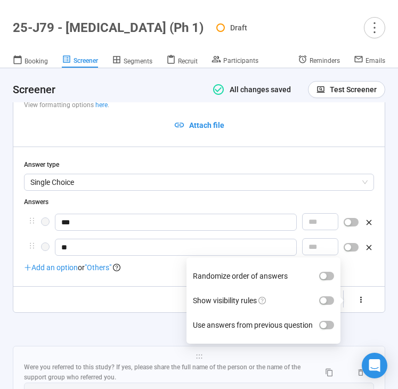
click at [325, 289] on label "Show visibility rules" at bounding box center [263, 300] width 141 height 25
click at [325, 296] on button "Show visibility rules" at bounding box center [326, 300] width 15 height 9
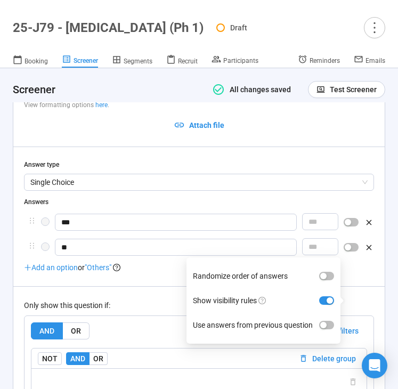
click at [141, 307] on div "Only show this question if: AND OR Delete all filters NOT AND OR Delete group P…" at bounding box center [199, 377] width 350 height 182
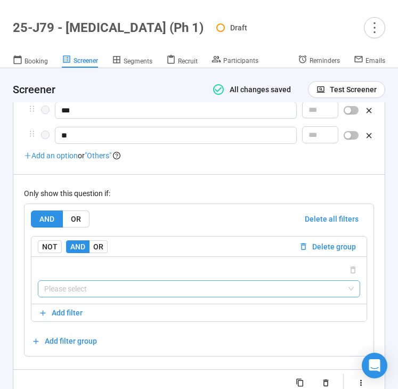
scroll to position [6927, 0]
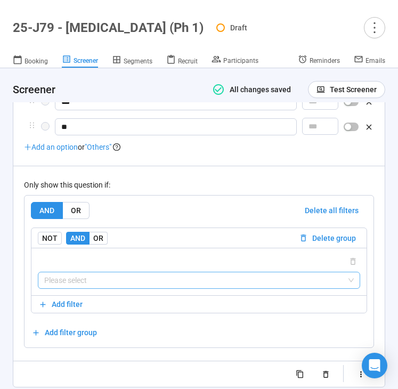
click at [141, 274] on input "search" at bounding box center [198, 280] width 309 height 16
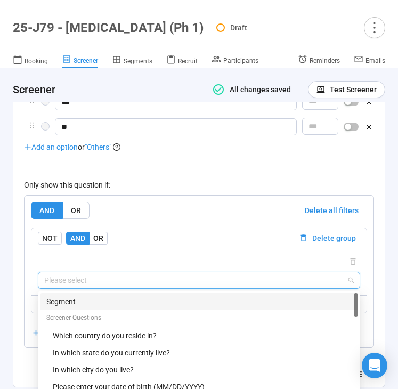
click at [136, 303] on div "Segment" at bounding box center [199, 301] width 318 height 17
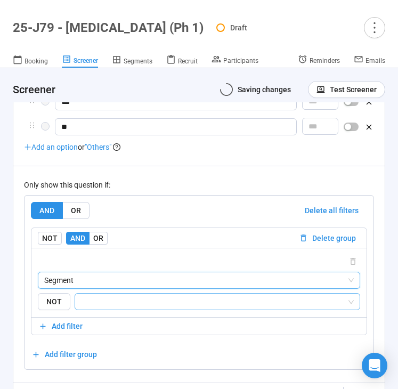
click at [156, 299] on input "search" at bounding box center [213, 301] width 265 height 13
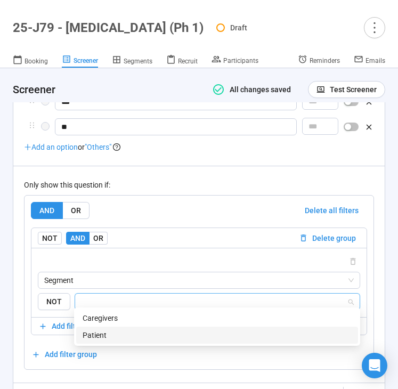
drag, startPoint x: 149, startPoint y: 333, endPoint x: 203, endPoint y: 228, distance: 118.9
click at [149, 333] on div "Patient" at bounding box center [217, 335] width 269 height 12
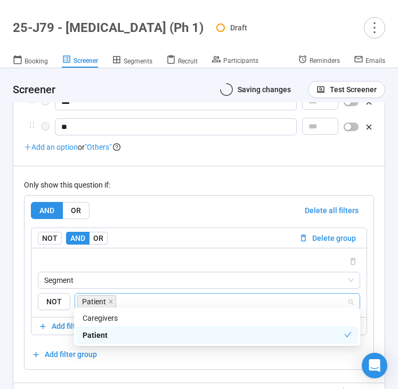
click at [213, 202] on div "AND OR Delete all filters" at bounding box center [199, 210] width 336 height 17
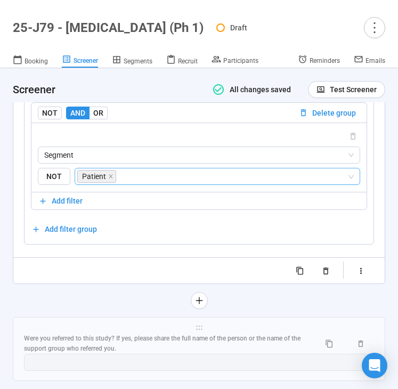
scroll to position [7062, 0]
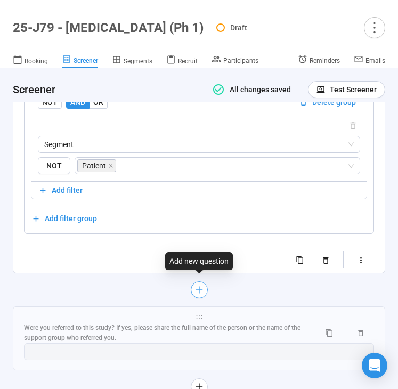
click at [198, 286] on icon "plus" at bounding box center [198, 290] width 9 height 9
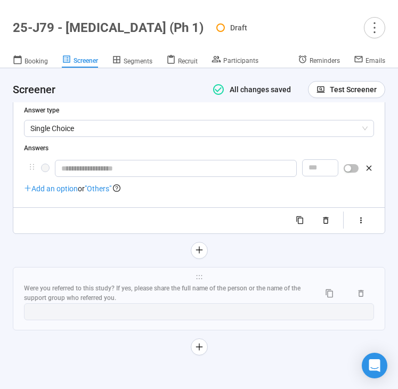
scroll to position [6871, 0]
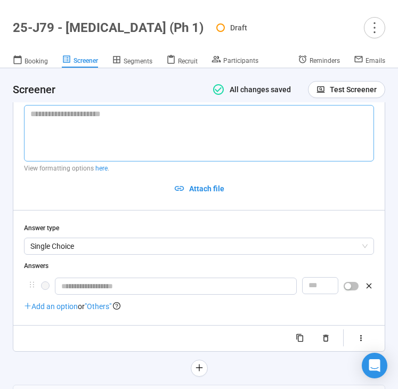
click at [72, 140] on textarea at bounding box center [199, 133] width 350 height 56
paste textarea "**********"
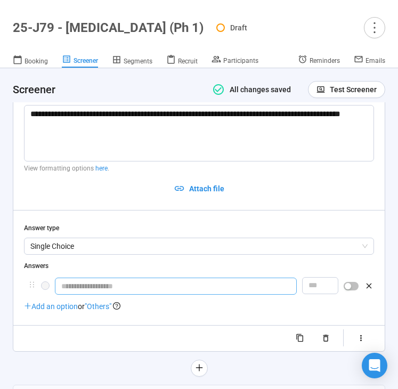
click at [95, 284] on input "text" at bounding box center [176, 286] width 242 height 17
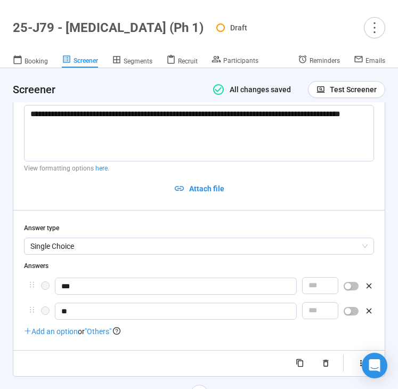
click at [245, 342] on div "**********" at bounding box center [199, 231] width 350 height 281
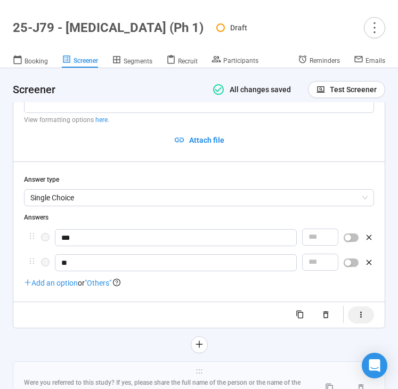
click at [358, 313] on icon "button" at bounding box center [360, 314] width 9 height 9
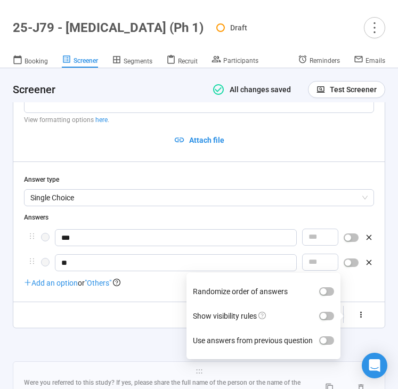
click at [325, 313] on div "button" at bounding box center [323, 316] width 6 height 6
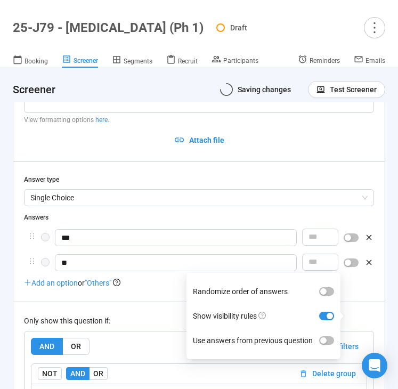
click at [141, 315] on div "Only show this question if:" at bounding box center [199, 321] width 350 height 12
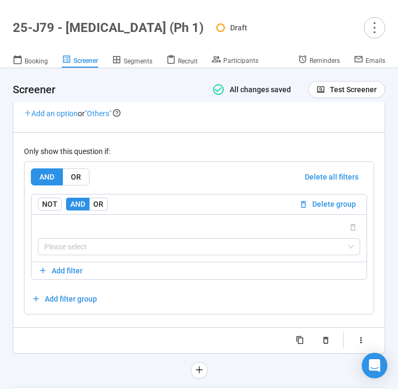
scroll to position [7098, 0]
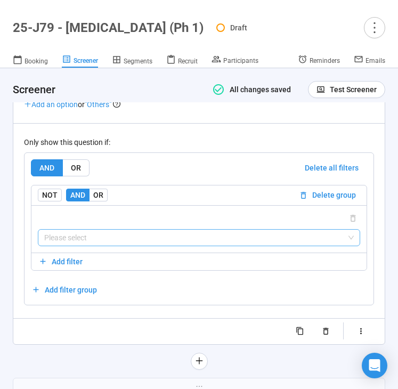
click at [149, 238] on input "search" at bounding box center [198, 238] width 309 height 16
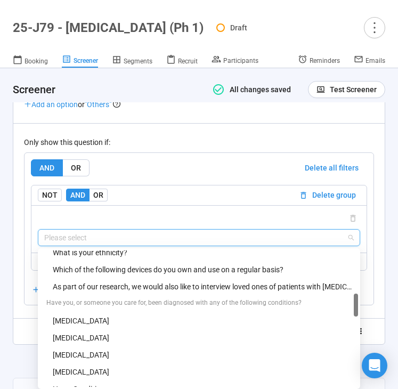
scroll to position [329, 0]
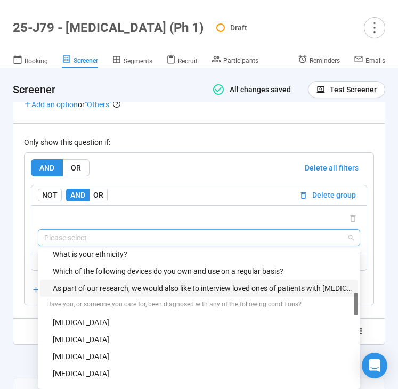
click at [113, 287] on div "As part of our research, we would also like to interview loved ones of patients…" at bounding box center [202, 288] width 299 height 12
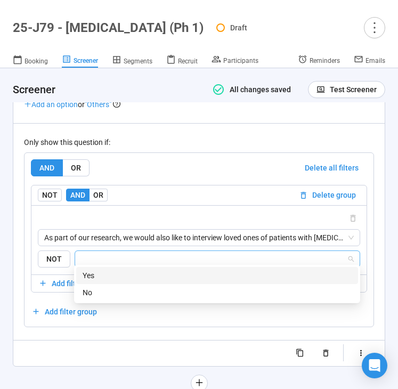
click at [141, 252] on input "search" at bounding box center [213, 258] width 265 height 13
click at [127, 273] on div "Yes" at bounding box center [217, 276] width 269 height 12
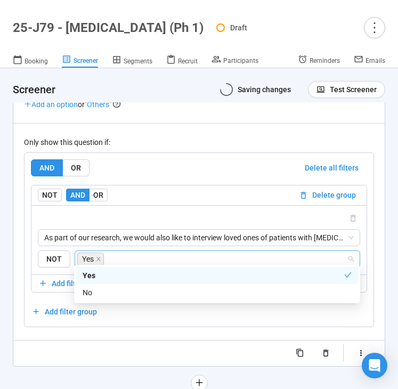
click at [65, 368] on div "**********" at bounding box center [199, 119] width 372 height 544
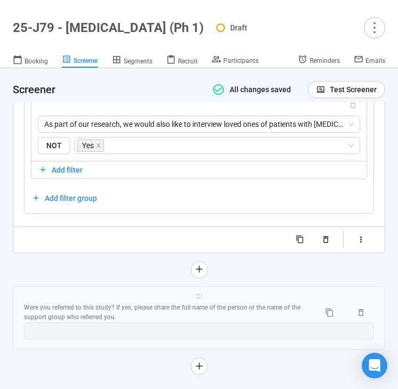
scroll to position [7226, 0]
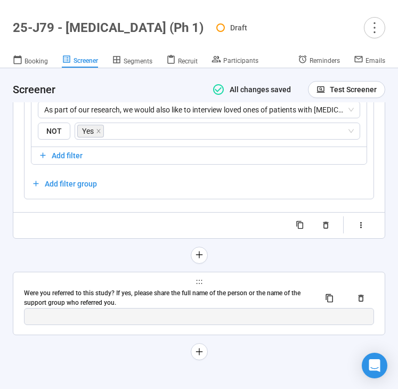
click at [127, 290] on div "Were you referred to this study? If yes, please share the full name of the pers…" at bounding box center [167, 298] width 287 height 20
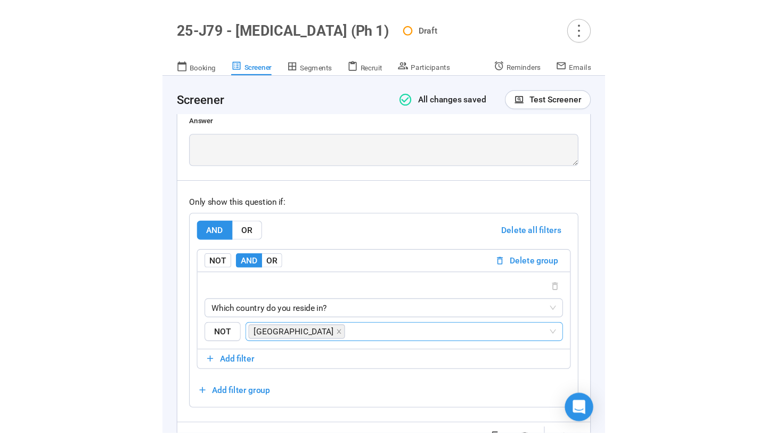
scroll to position [7203, 0]
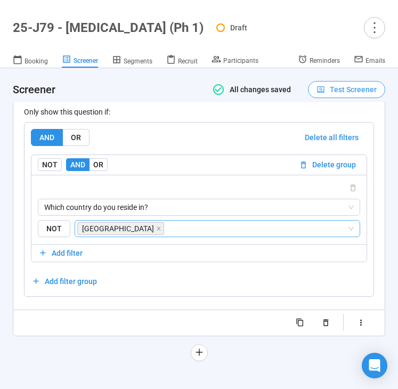
click at [321, 92] on icon "button" at bounding box center [320, 89] width 9 height 9
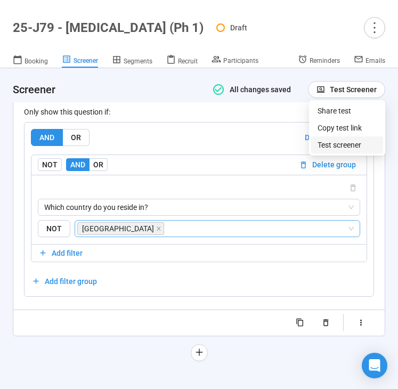
click at [321, 144] on link "Test screener" at bounding box center [339, 145] width 44 height 9
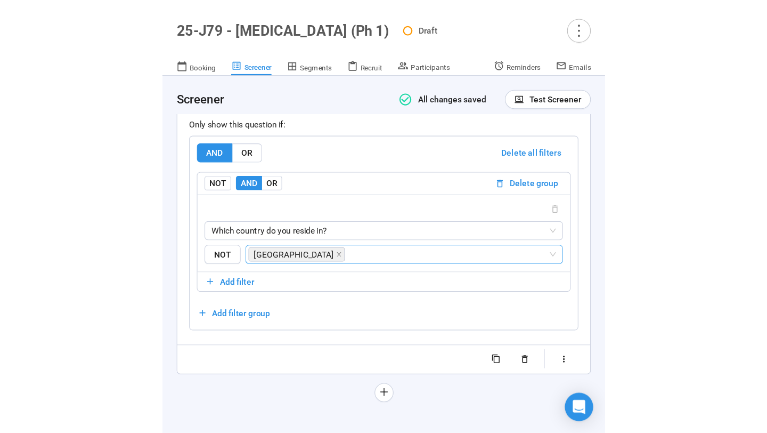
scroll to position [7055, 0]
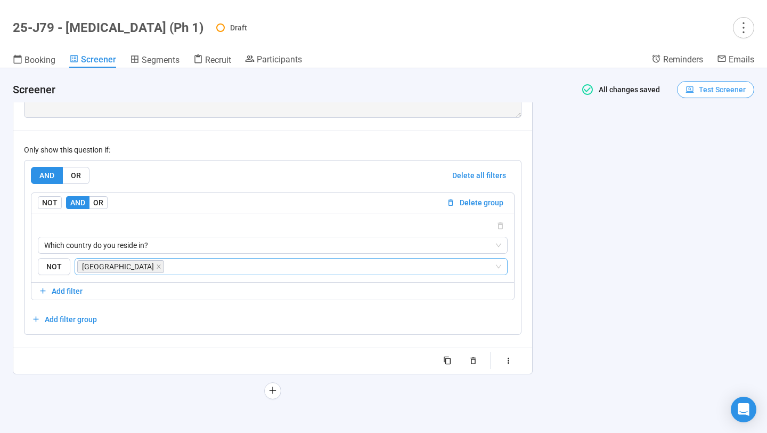
click at [397, 95] on span "Test Screener" at bounding box center [716, 90] width 60 height 12
click at [397, 142] on link "Test screener" at bounding box center [709, 145] width 44 height 9
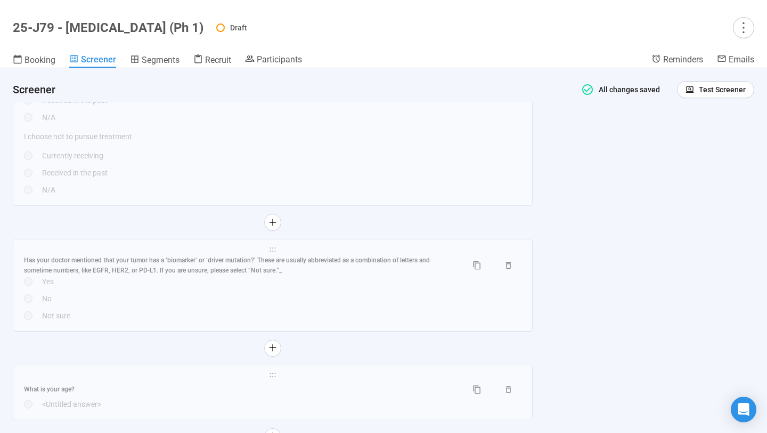
scroll to position [5491, 0]
click at [367, 388] on div "<Untitled answer>" at bounding box center [281, 404] width 479 height 12
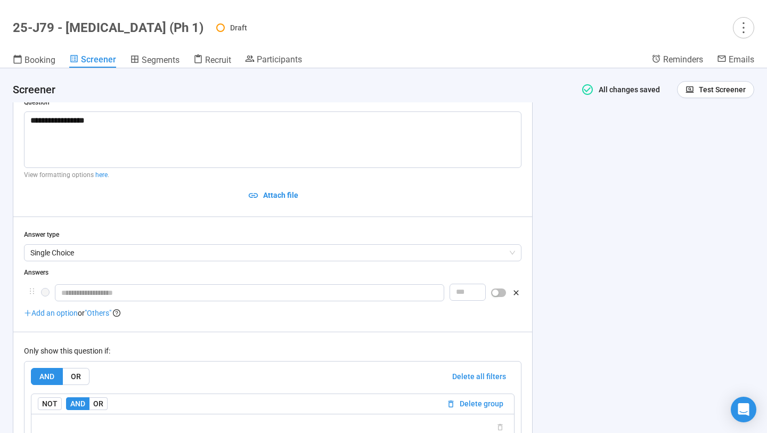
scroll to position [5790, 0]
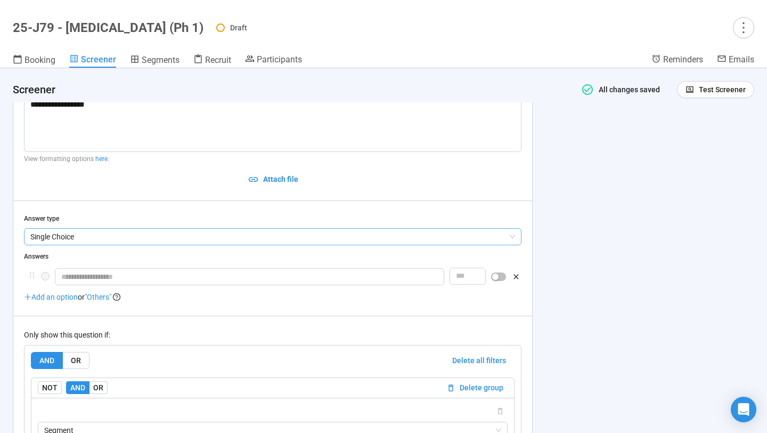
click at [333, 242] on span "Single Choice" at bounding box center [272, 237] width 485 height 16
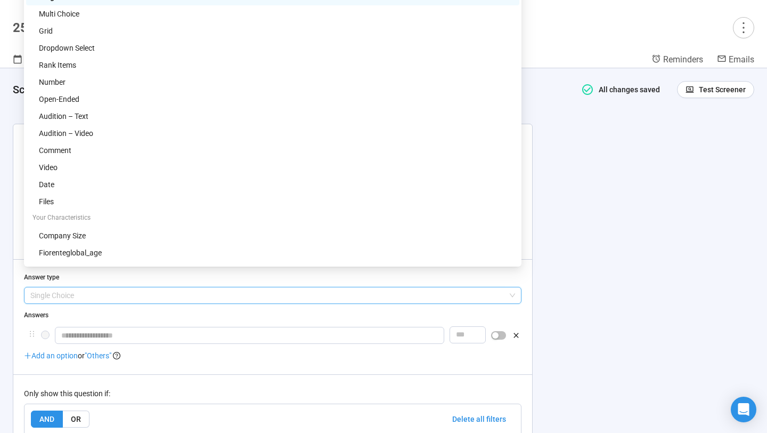
scroll to position [5724, 0]
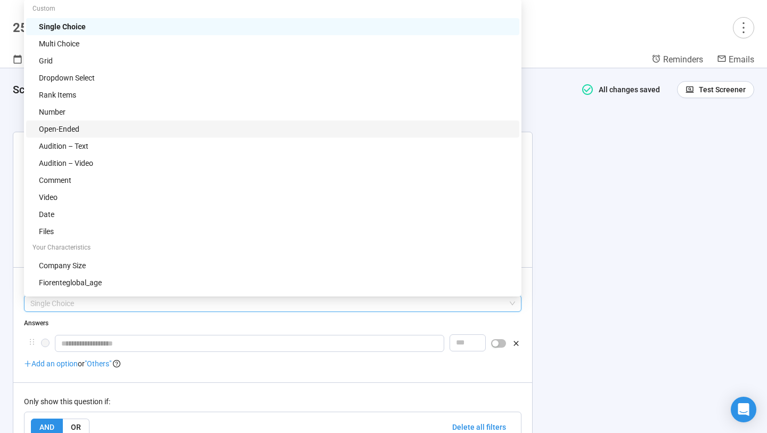
click at [296, 132] on div "Open-Ended" at bounding box center [276, 129] width 474 height 12
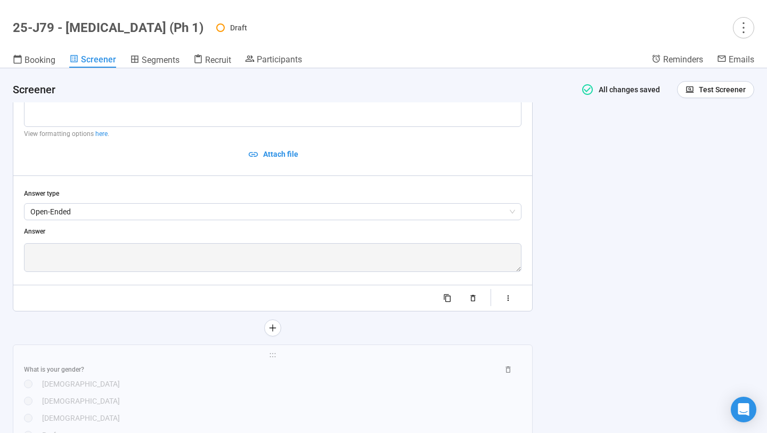
scroll to position [5831, 0]
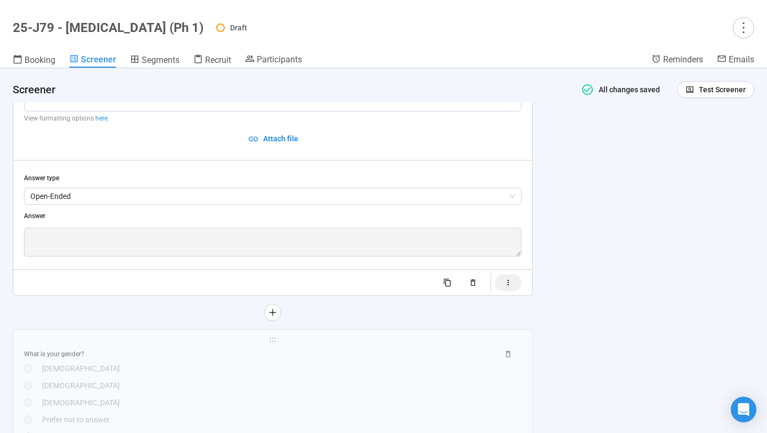
click at [397, 286] on button "button" at bounding box center [508, 282] width 26 height 17
click at [397, 296] on span "button" at bounding box center [475, 294] width 15 height 9
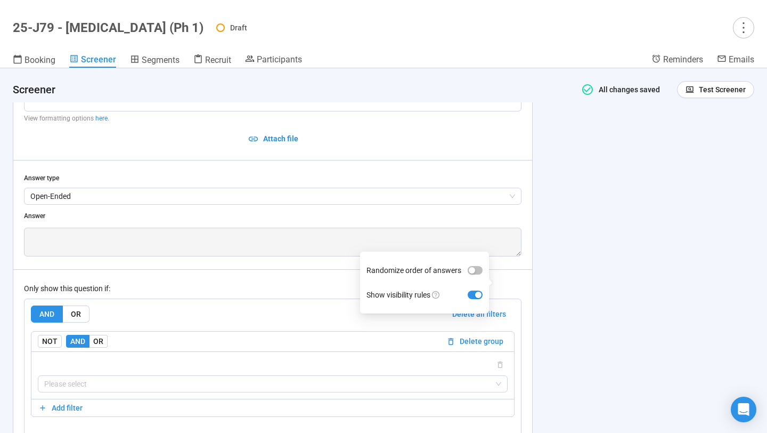
click at [340, 275] on div "Only show this question if: AND OR Delete all filters NOT AND OR Delete group P…" at bounding box center [272, 360] width 497 height 182
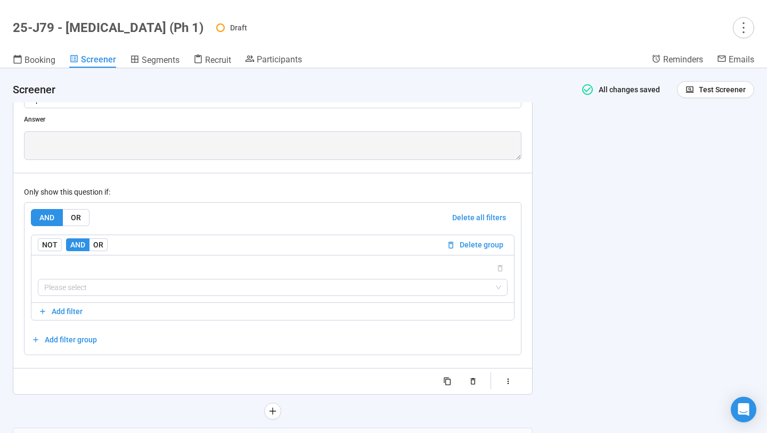
scroll to position [5958, 0]
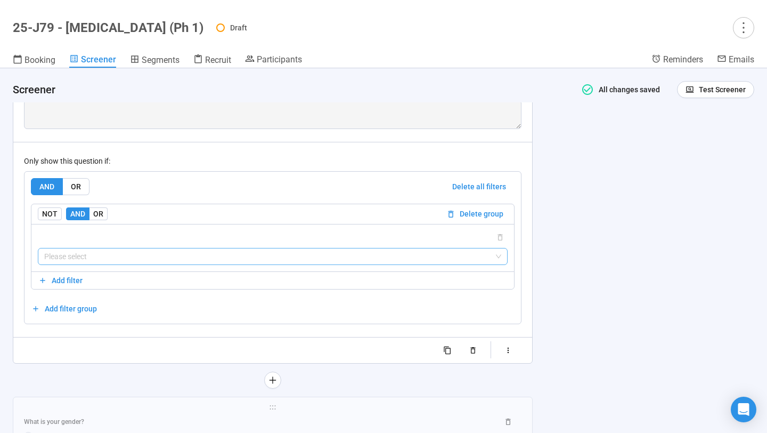
click at [314, 261] on input "search" at bounding box center [272, 256] width 457 height 16
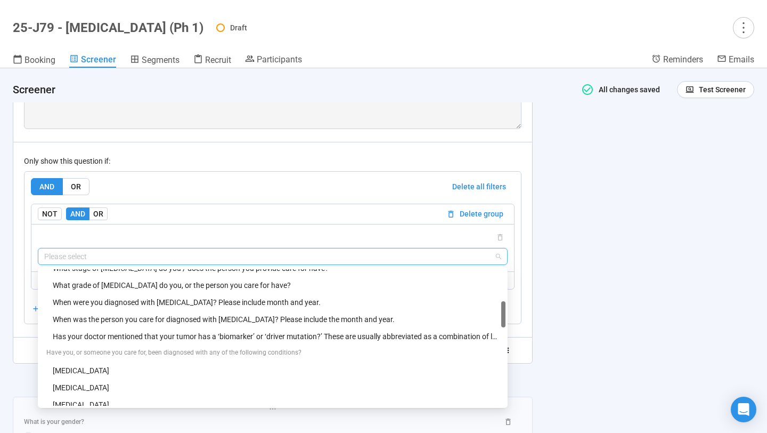
scroll to position [0, 0]
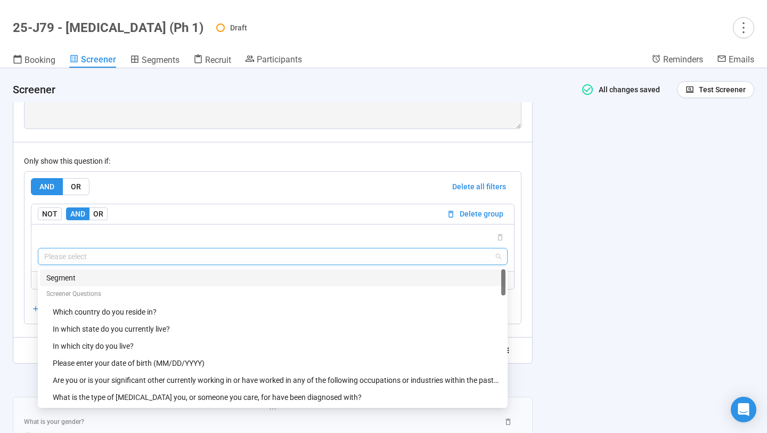
click at [266, 282] on div "Segment" at bounding box center [272, 278] width 453 height 12
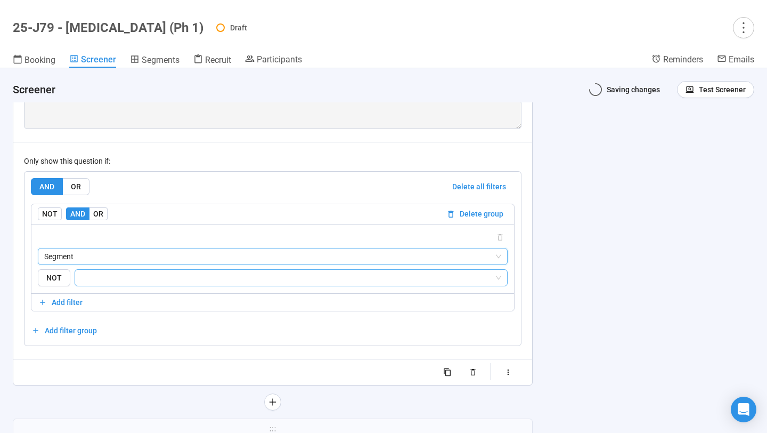
click at [282, 284] on input "search" at bounding box center [287, 277] width 413 height 13
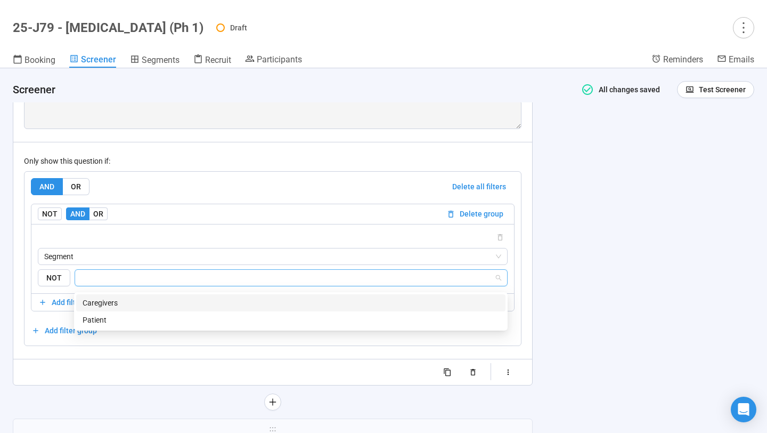
click at [274, 305] on div "Caregivers" at bounding box center [291, 303] width 417 height 12
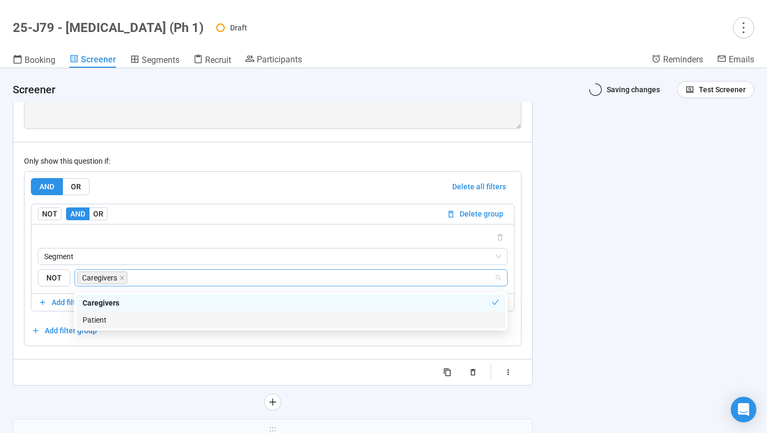
click at [270, 322] on div "Patient" at bounding box center [291, 320] width 417 height 12
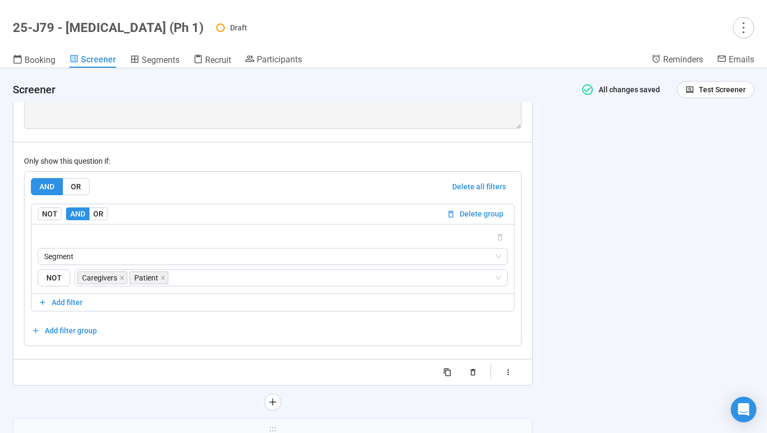
click at [397, 264] on div "**********" at bounding box center [383, 250] width 767 height 364
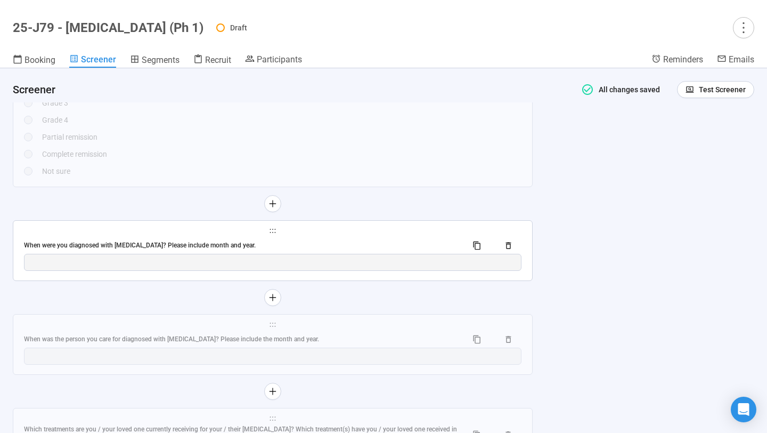
scroll to position [4593, 0]
click at [397, 337] on div "When was the person you care for diagnosed with cancer? Please include the mont…" at bounding box center [241, 337] width 435 height 10
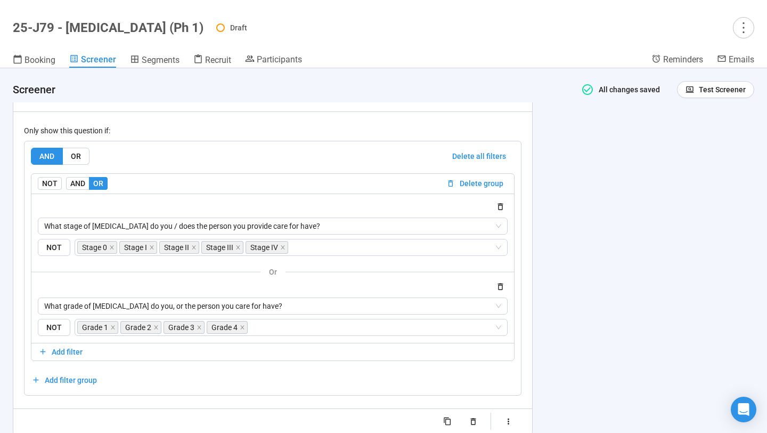
scroll to position [5077, 0]
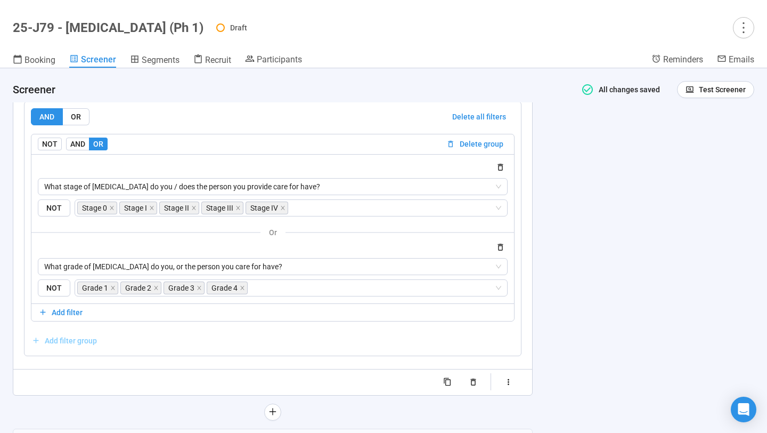
click at [85, 346] on span "Add filter group" at bounding box center [71, 341] width 52 height 12
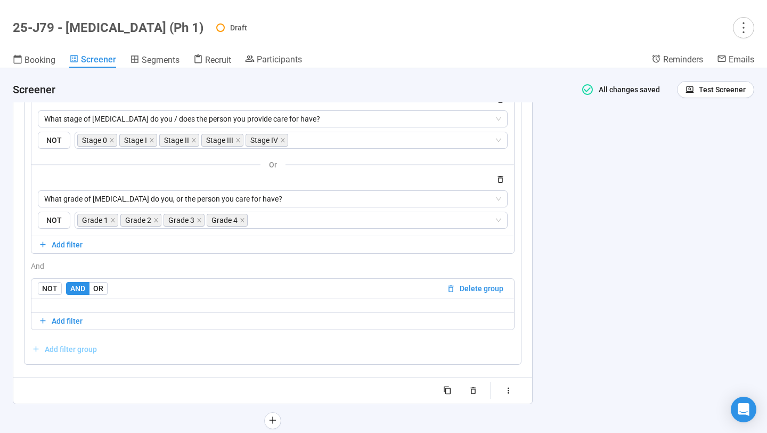
scroll to position [5155, 0]
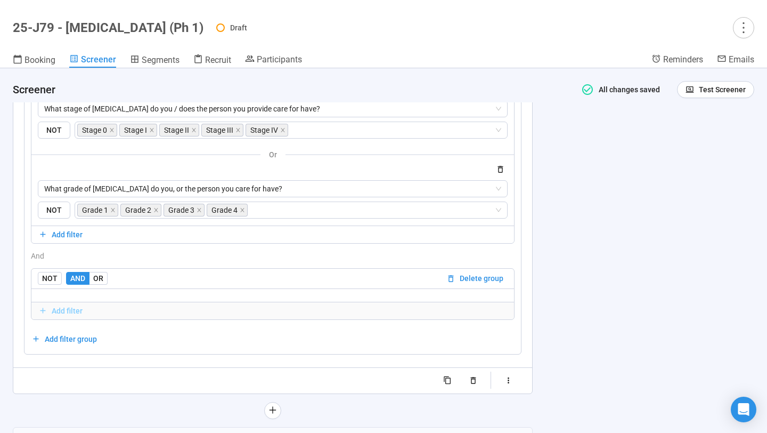
click at [67, 316] on span "Add filter" at bounding box center [67, 311] width 31 height 12
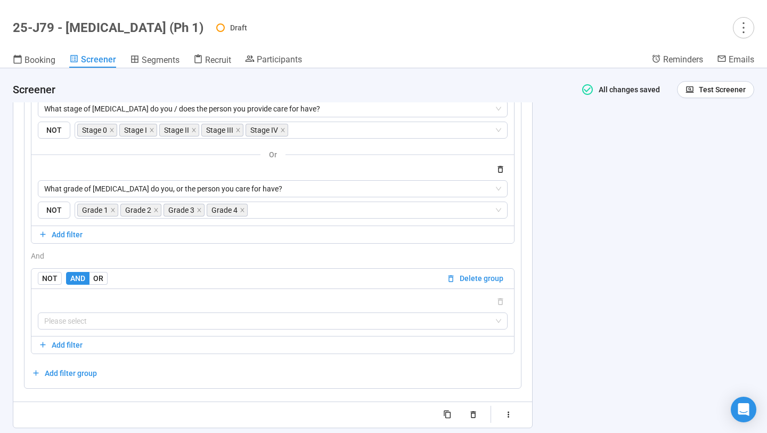
click at [90, 333] on div "Please select" at bounding box center [272, 311] width 483 height 47
click at [91, 328] on input "search" at bounding box center [272, 321] width 457 height 16
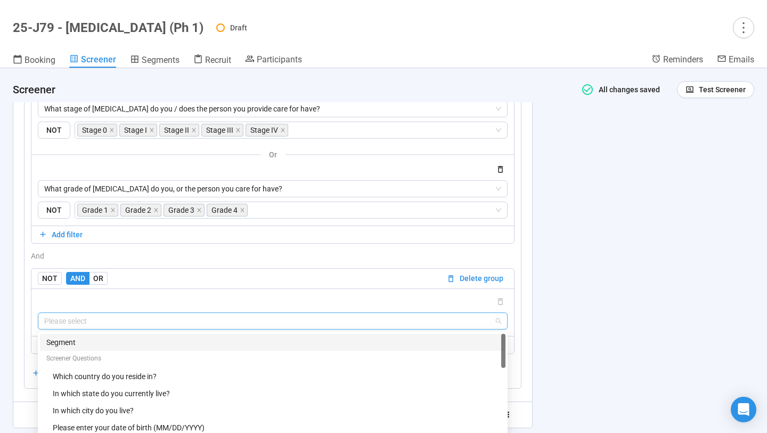
click at [101, 348] on div "Segment" at bounding box center [272, 342] width 453 height 12
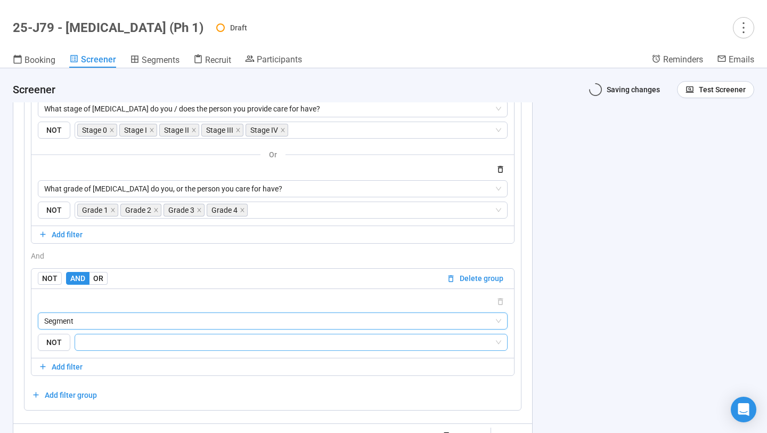
click at [131, 345] on input "search" at bounding box center [287, 342] width 413 height 13
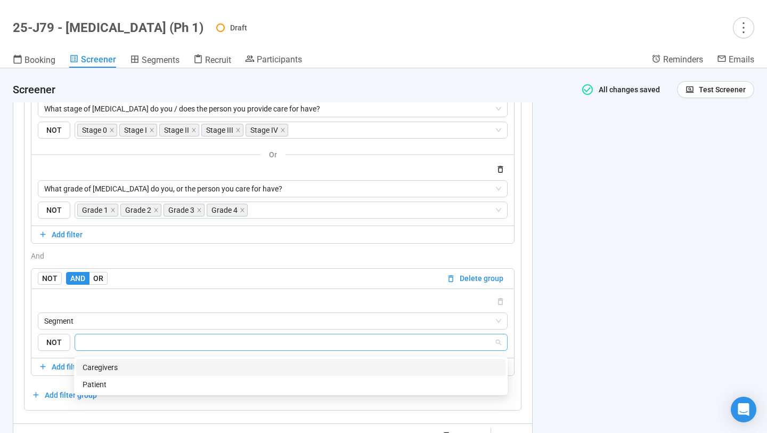
click at [147, 365] on div "Caregivers" at bounding box center [291, 367] width 417 height 12
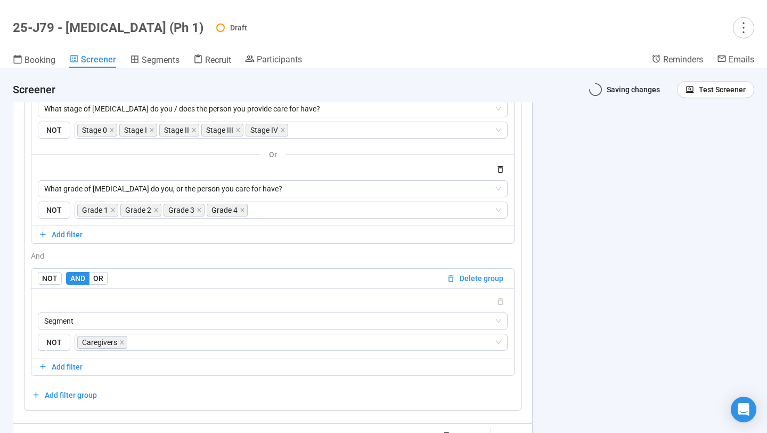
click at [397, 253] on div "**********" at bounding box center [383, 250] width 767 height 364
click at [397, 88] on span "Test Screener" at bounding box center [722, 90] width 47 height 12
click at [397, 141] on link "Test screener" at bounding box center [709, 145] width 44 height 9
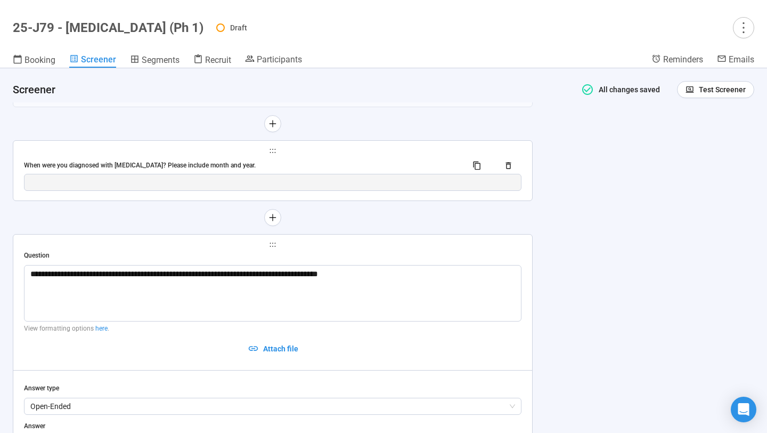
scroll to position [4638, 0]
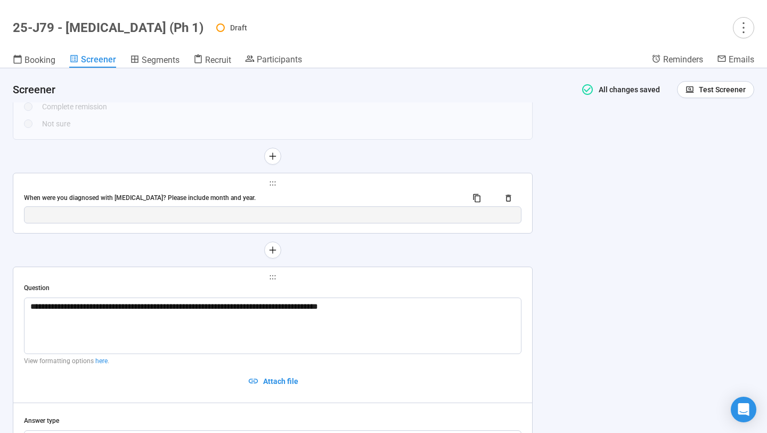
click at [340, 200] on div "When were you diagnosed with cancer? Please include month and year." at bounding box center [241, 198] width 435 height 10
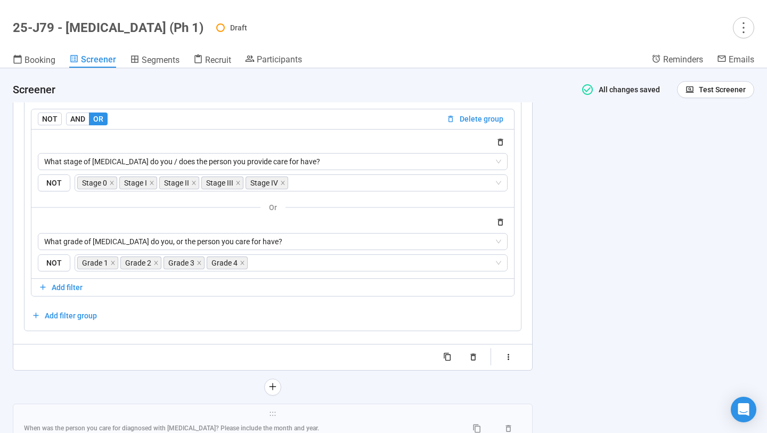
scroll to position [5033, 0]
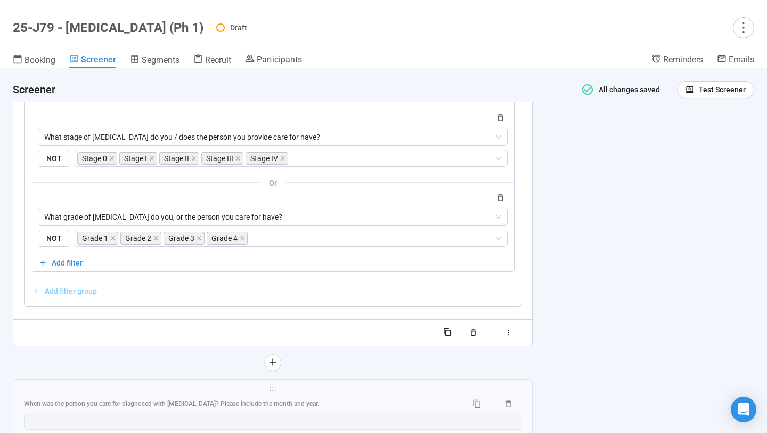
click at [81, 297] on span "Add filter group" at bounding box center [71, 291] width 52 height 12
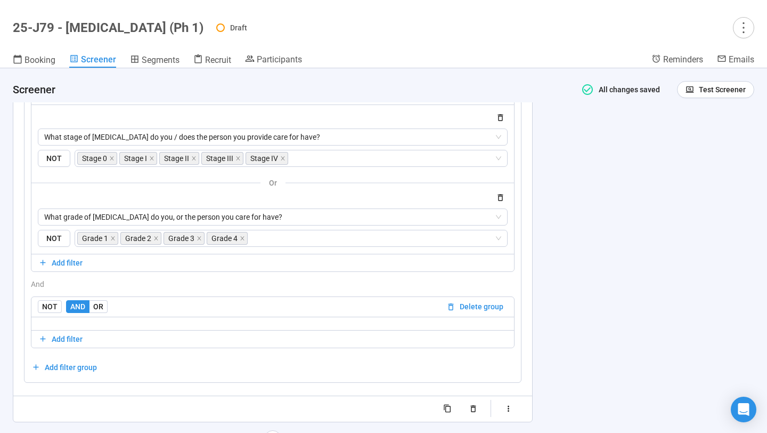
scroll to position [5102, 0]
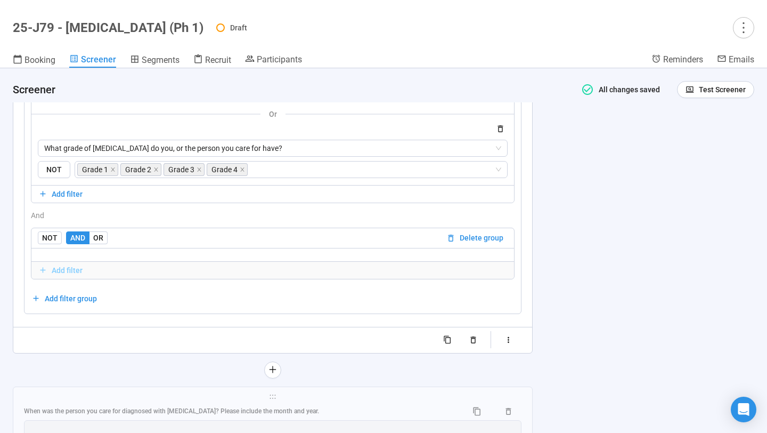
click at [64, 274] on span "Add filter" at bounding box center [67, 270] width 31 height 12
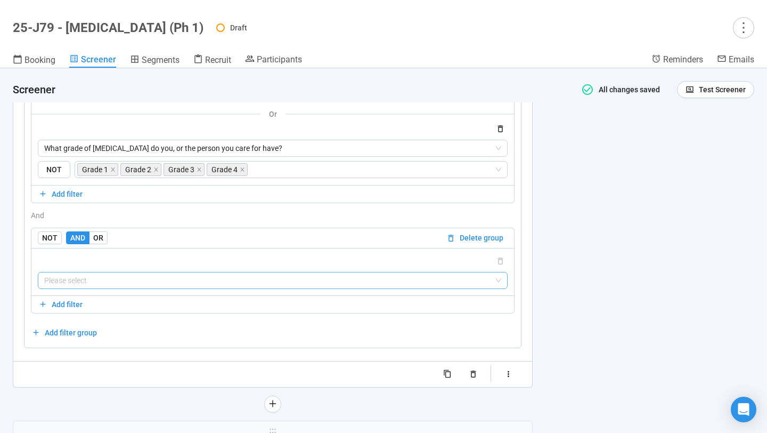
click at [85, 284] on input "search" at bounding box center [272, 280] width 457 height 16
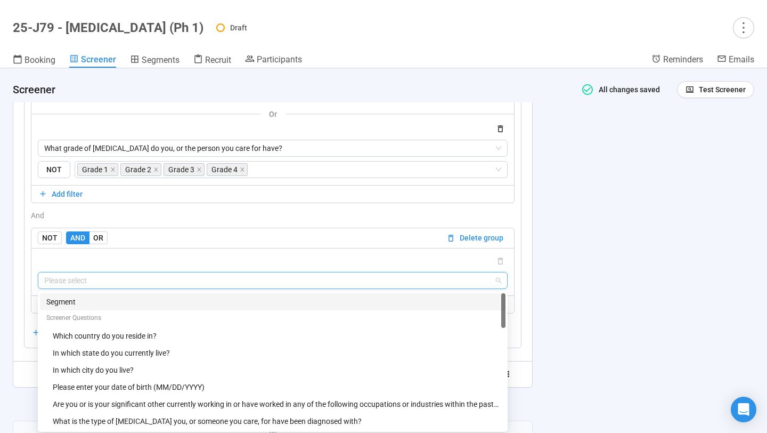
click at [113, 305] on div "Segment" at bounding box center [272, 302] width 453 height 12
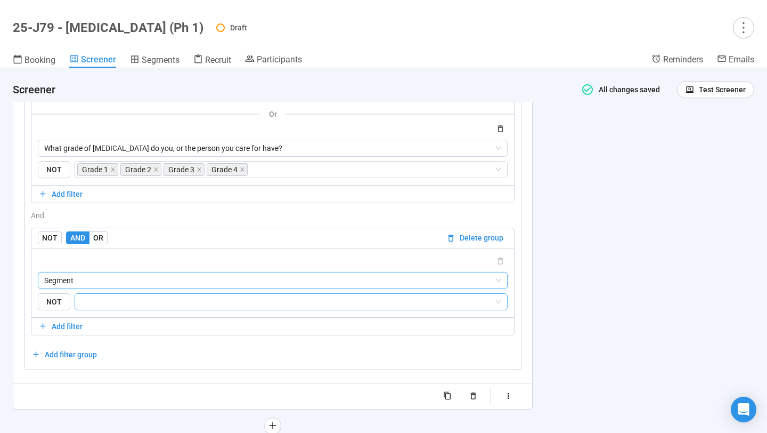
click at [139, 308] on input "search" at bounding box center [287, 301] width 413 height 13
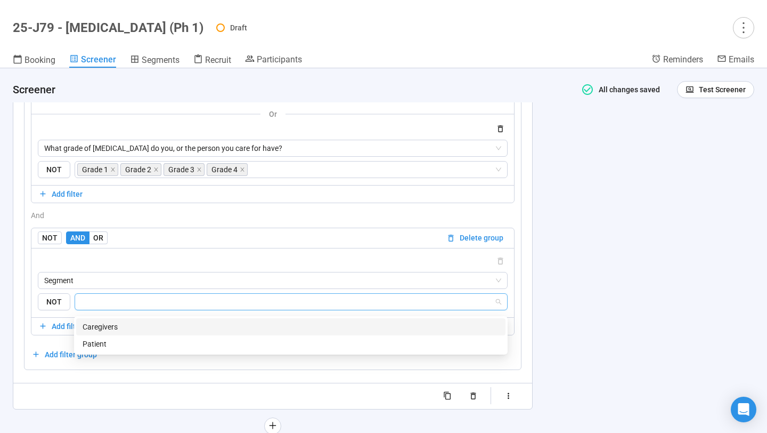
click at [142, 339] on div "Patient" at bounding box center [291, 344] width 417 height 12
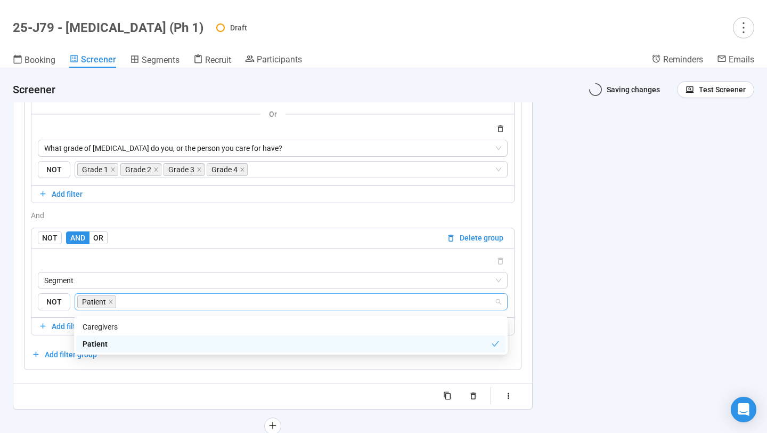
click at [397, 262] on div "**********" at bounding box center [383, 250] width 767 height 364
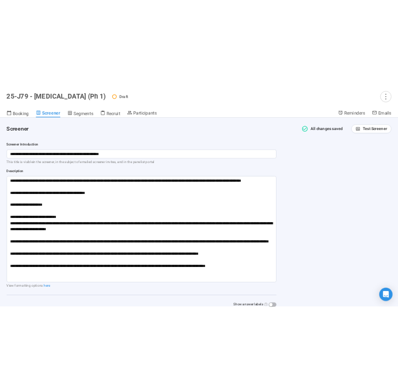
scroll to position [0, 0]
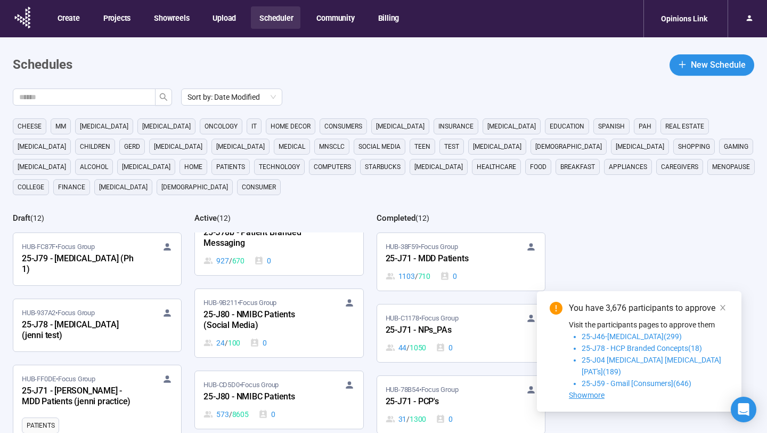
scroll to position [191, 0]
click at [309, 394] on div "25-J80 - NMIBC Patients" at bounding box center [261, 396] width 117 height 14
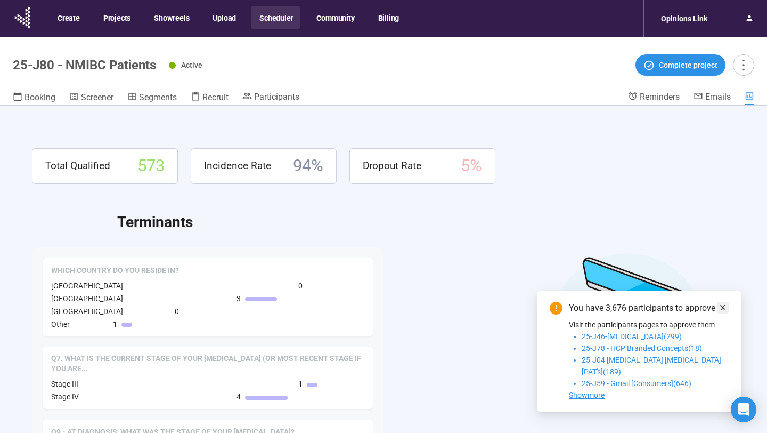
click at [723, 310] on icon "close" at bounding box center [722, 307] width 5 height 5
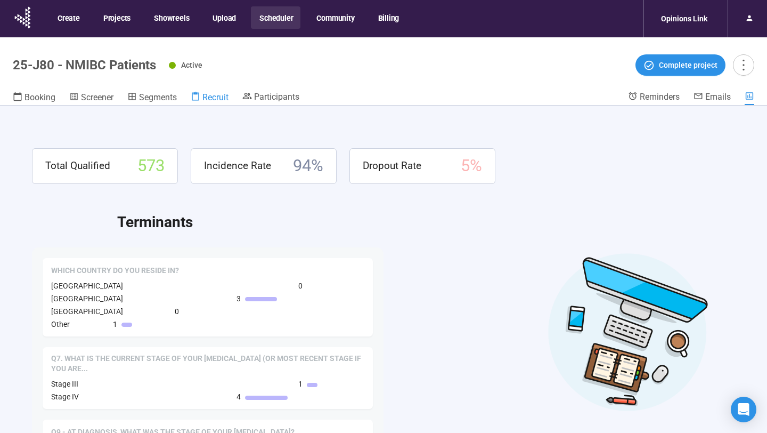
click at [215, 99] on span "Recruit" at bounding box center [215, 97] width 26 height 10
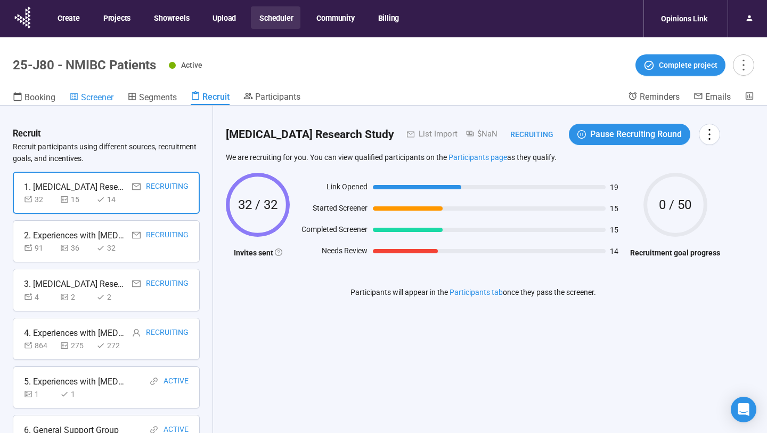
click at [94, 97] on span "Screener" at bounding box center [97, 97] width 32 height 10
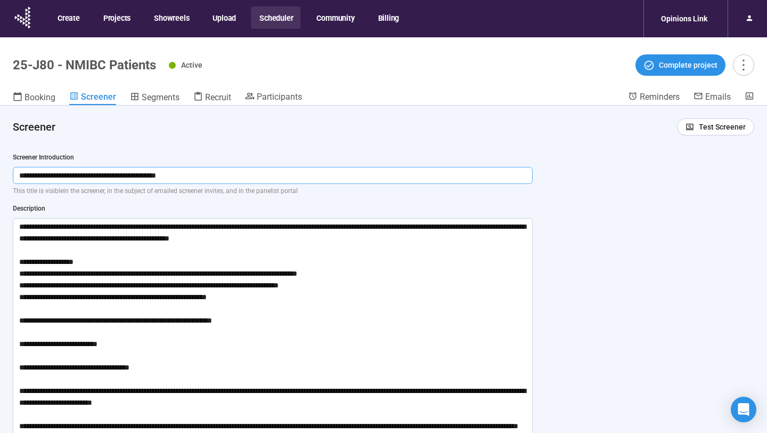
drag, startPoint x: 214, startPoint y: 174, endPoint x: 15, endPoint y: 172, distance: 198.2
click at [15, 172] on input "**********" at bounding box center [273, 175] width 520 height 17
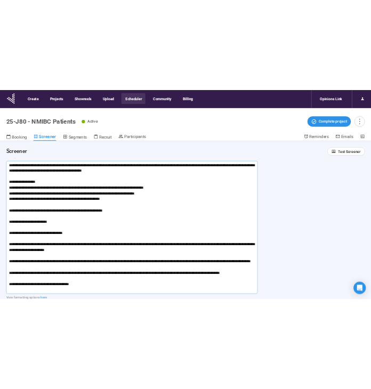
scroll to position [72, 0]
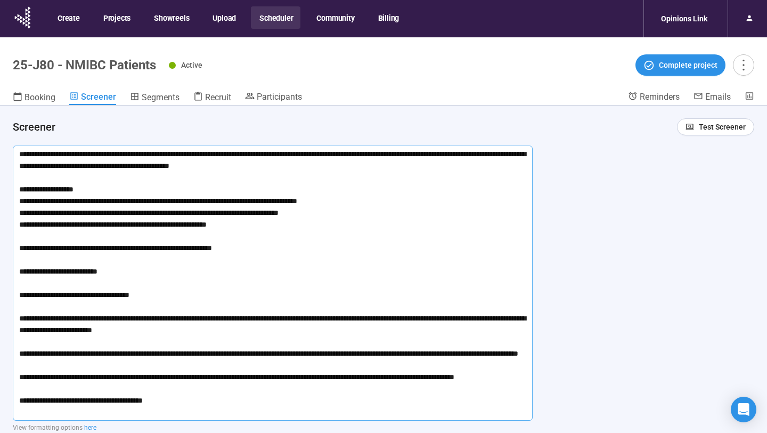
drag, startPoint x: 133, startPoint y: 391, endPoint x: 15, endPoint y: 153, distance: 265.6
click at [15, 153] on textarea at bounding box center [273, 282] width 520 height 275
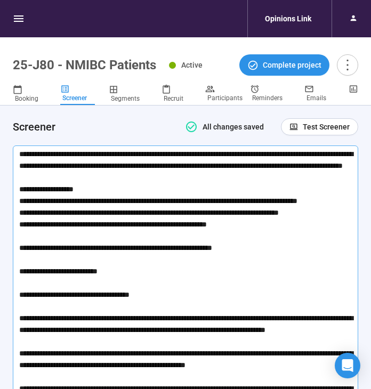
click at [298, 197] on textarea at bounding box center [185, 306] width 345 height 322
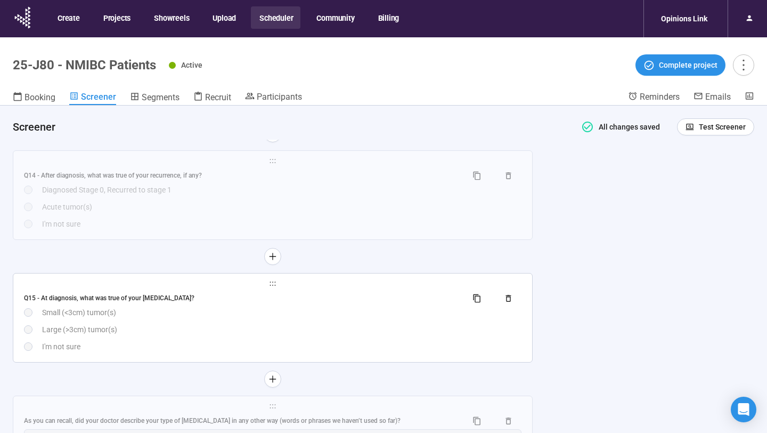
scroll to position [4000, 0]
click at [175, 332] on div "Large (>3cm) tumor(s)" at bounding box center [281, 330] width 479 height 12
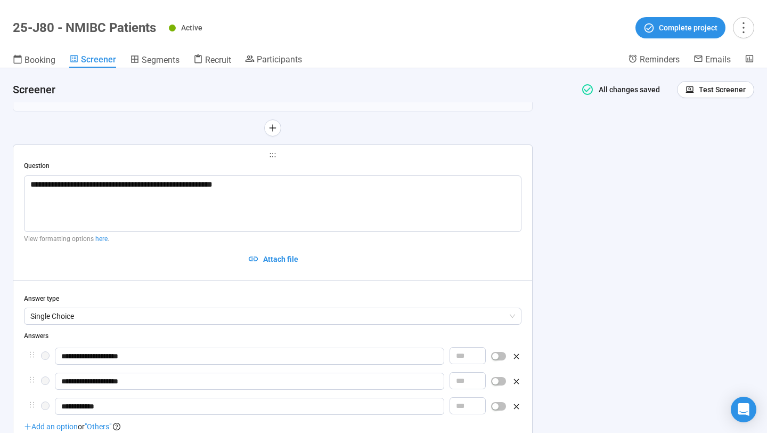
scroll to position [3889, 0]
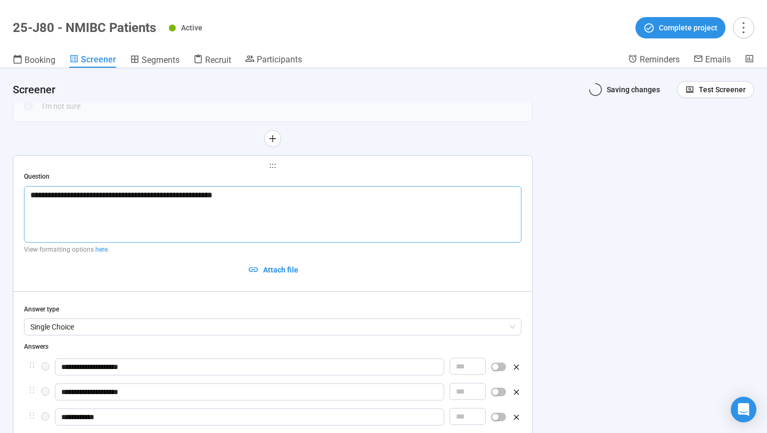
drag, startPoint x: 52, startPoint y: 200, endPoint x: 16, endPoint y: 200, distance: 36.2
type textarea "**********"
click at [591, 177] on div "**********" at bounding box center [383, 250] width 767 height 364
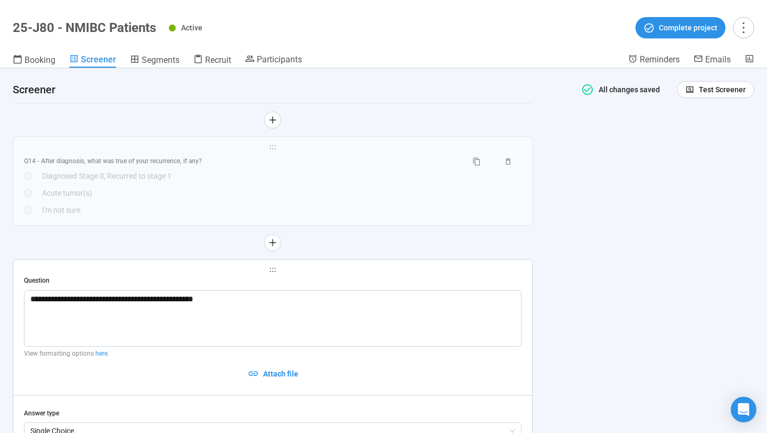
scroll to position [3785, 0]
click at [345, 207] on div "Q14 - After diagnosis, what was true of your recurrence, if any? Diagnosed Stag…" at bounding box center [272, 184] width 497 height 63
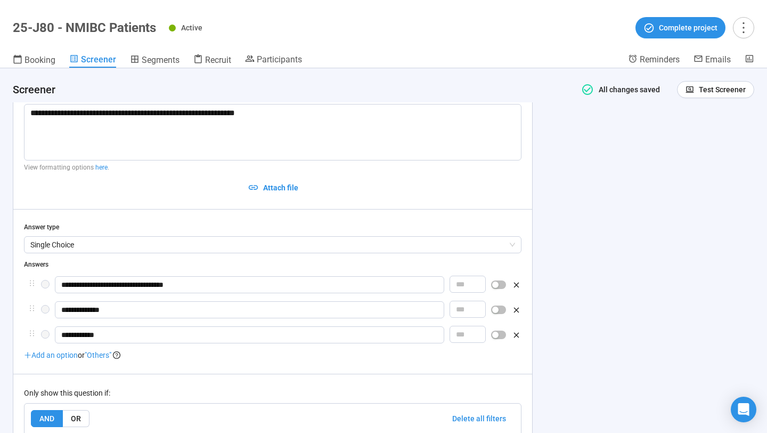
scroll to position [3861, 0]
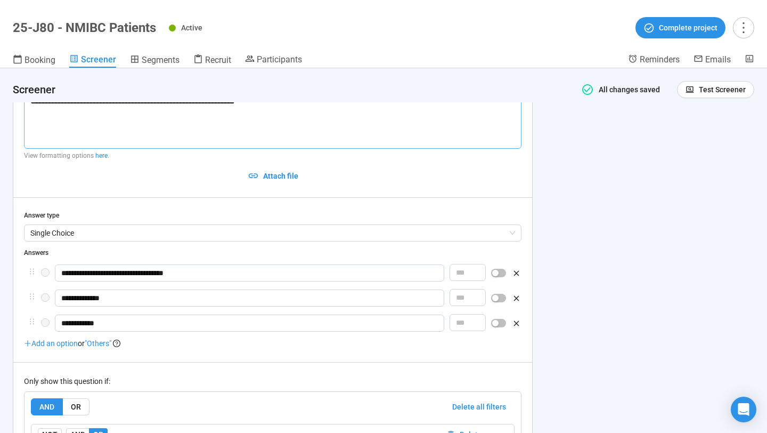
drag, startPoint x: 52, startPoint y: 111, endPoint x: 18, endPoint y: 110, distance: 34.1
click at [18, 110] on div "**********" at bounding box center [272, 373] width 519 height 623
type textarea "**********"
click at [568, 158] on div "**********" at bounding box center [383, 250] width 767 height 364
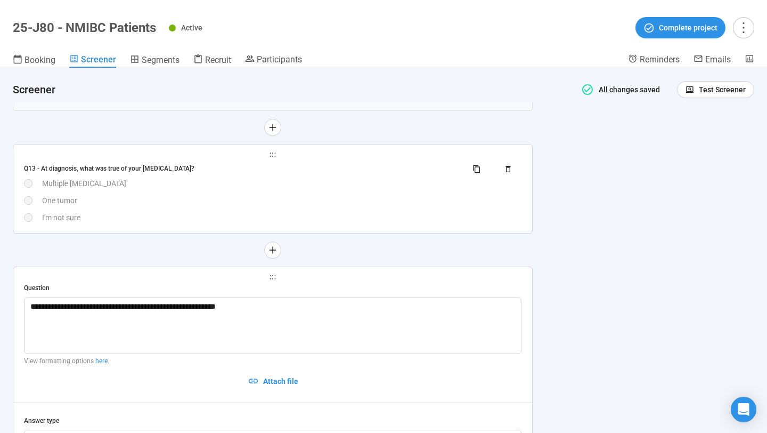
click at [229, 189] on div "Multiple [MEDICAL_DATA]" at bounding box center [281, 183] width 479 height 12
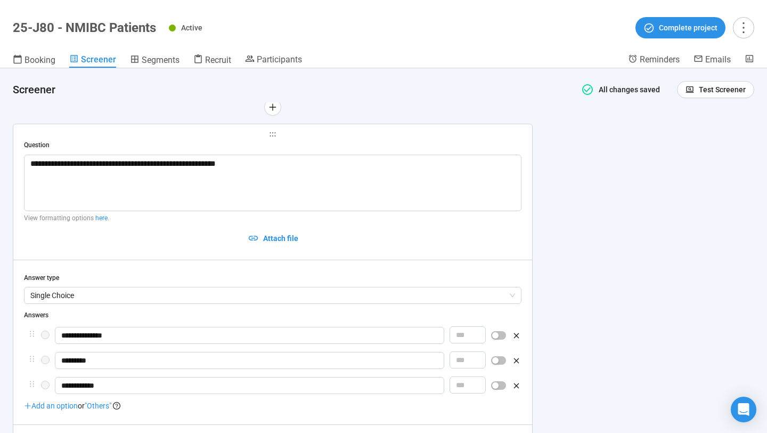
scroll to position [3669, 0]
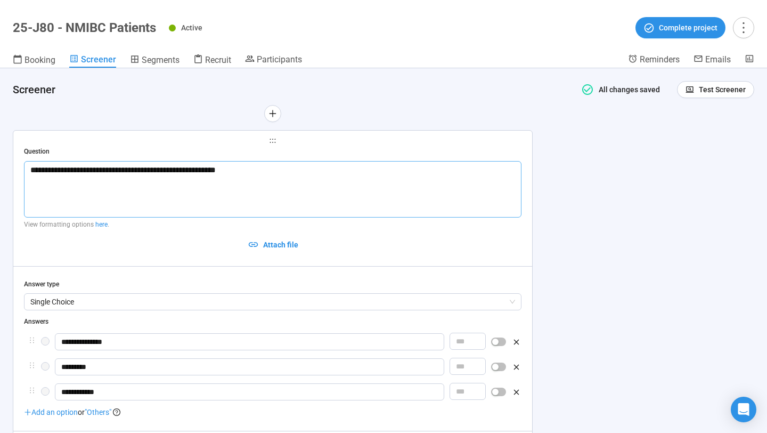
drag, startPoint x: 51, startPoint y: 176, endPoint x: 13, endPoint y: 176, distance: 37.8
type textarea "**********"
click at [592, 191] on div "**********" at bounding box center [383, 250] width 767 height 364
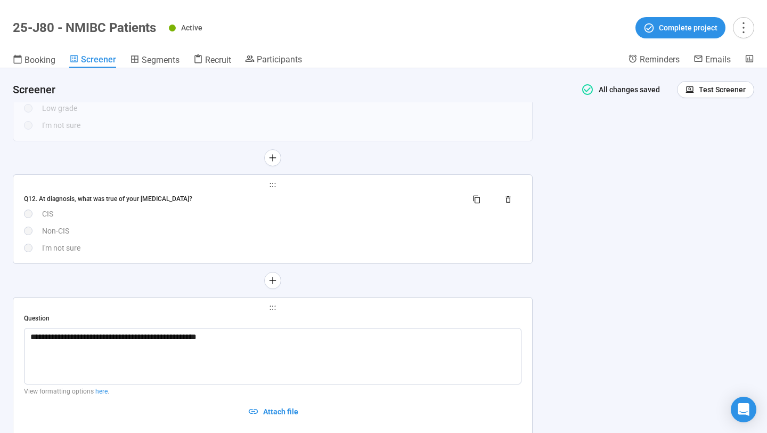
click at [339, 254] on div "I'm not sure" at bounding box center [281, 248] width 479 height 12
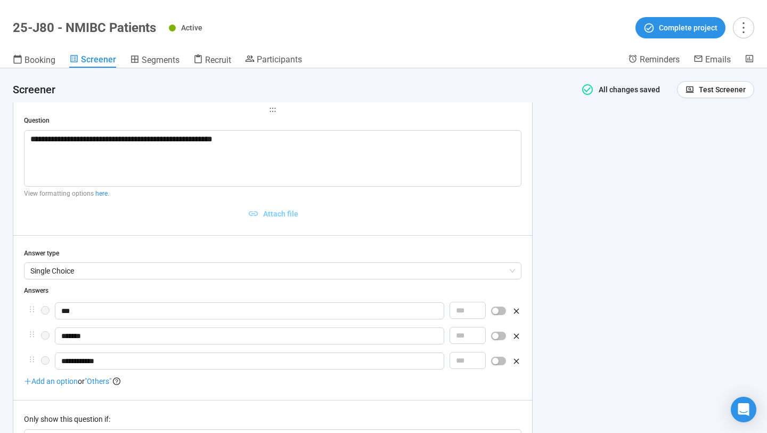
scroll to position [3616, 0]
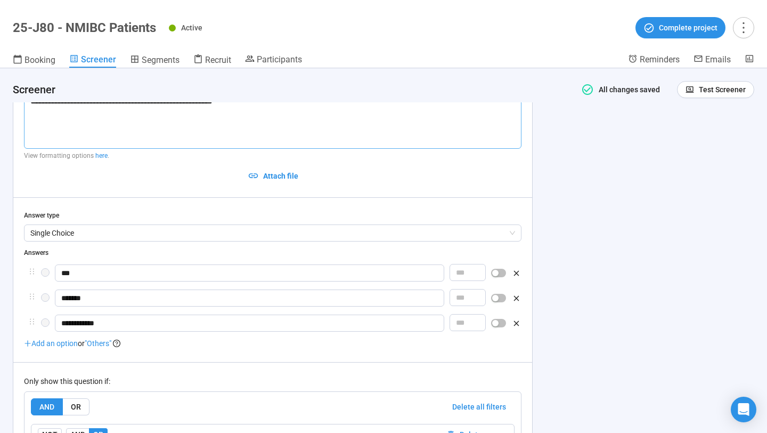
drag, startPoint x: 50, startPoint y: 109, endPoint x: 9, endPoint y: 109, distance: 40.5
type textarea "**********"
click at [586, 160] on div "**********" at bounding box center [383, 250] width 767 height 364
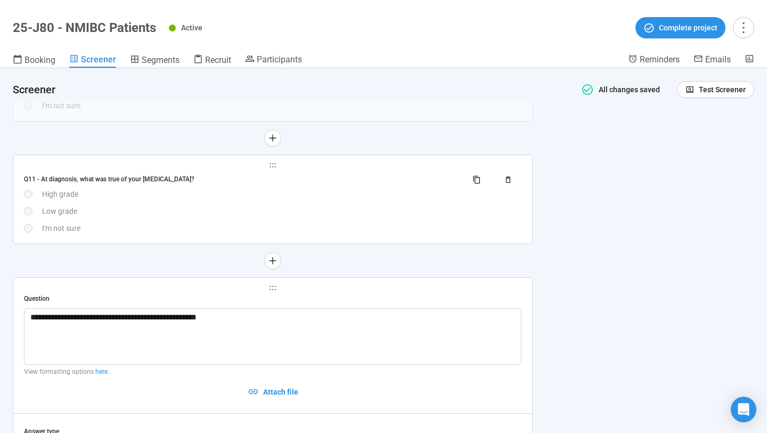
click at [311, 232] on div "I'm not sure" at bounding box center [281, 228] width 479 height 12
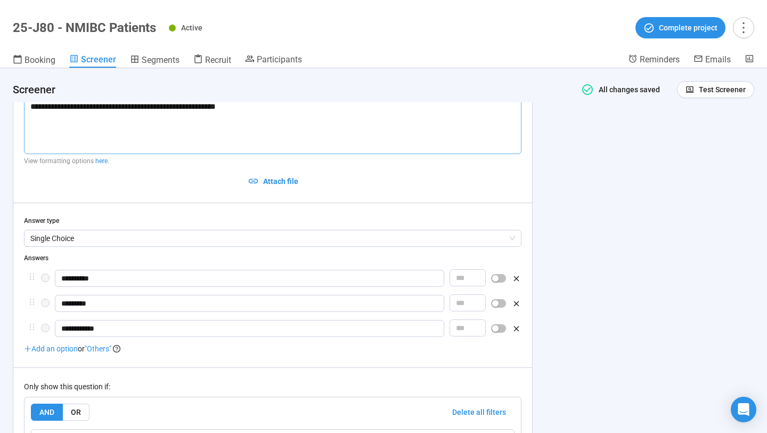
scroll to position [3493, 0]
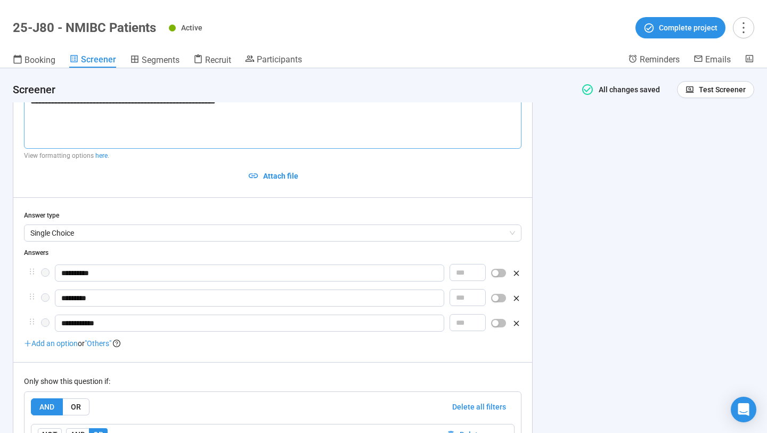
drag, startPoint x: 51, startPoint y: 110, endPoint x: 2, endPoint y: 110, distance: 49.0
type textarea "**********"
click at [576, 154] on div "**********" at bounding box center [383, 250] width 767 height 364
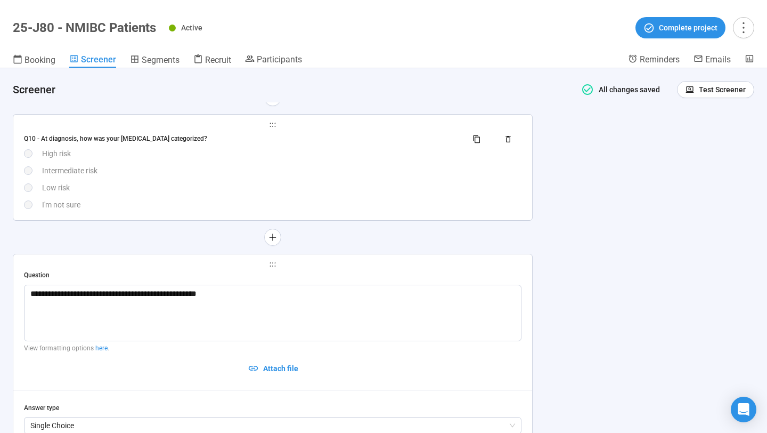
click at [279, 193] on div "Low risk" at bounding box center [281, 188] width 479 height 12
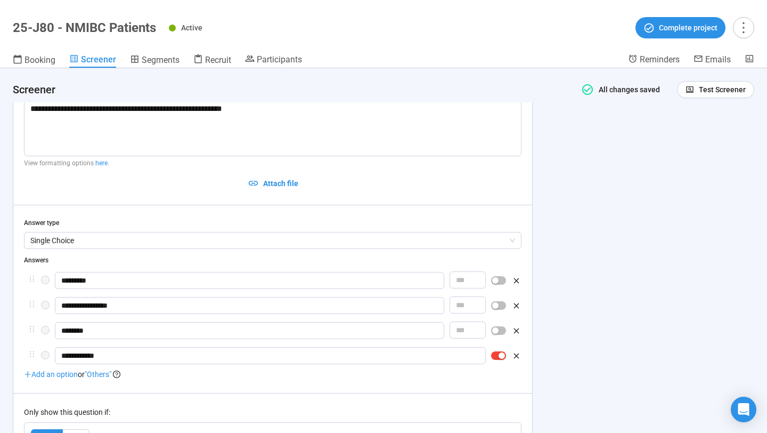
scroll to position [3354, 0]
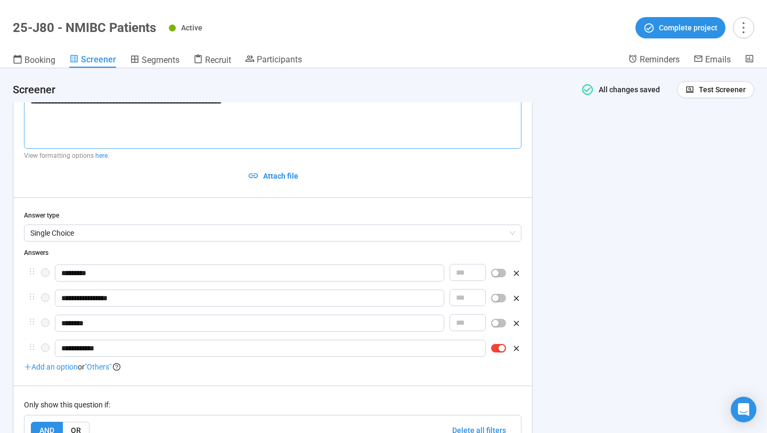
drag, startPoint x: 49, startPoint y: 108, endPoint x: 6, endPoint y: 108, distance: 43.1
type textarea "**********"
click at [577, 154] on div "**********" at bounding box center [383, 250] width 767 height 364
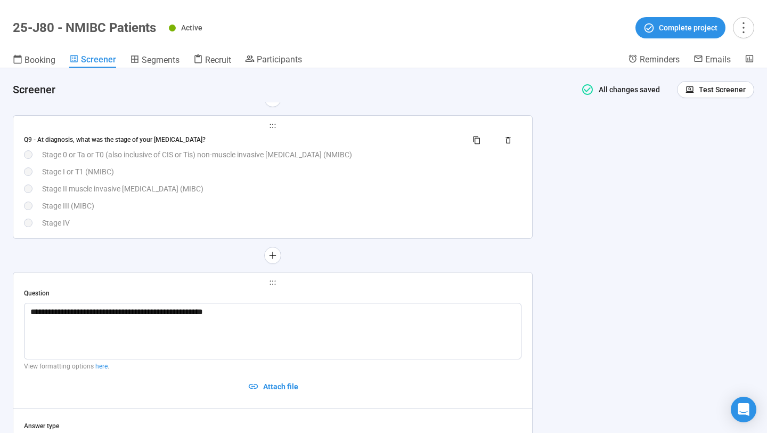
click at [381, 201] on div "Q9 - At diagnosis, what was the stage of your [MEDICAL_DATA]? Stage 0 or Ta or …" at bounding box center [272, 180] width 497 height 97
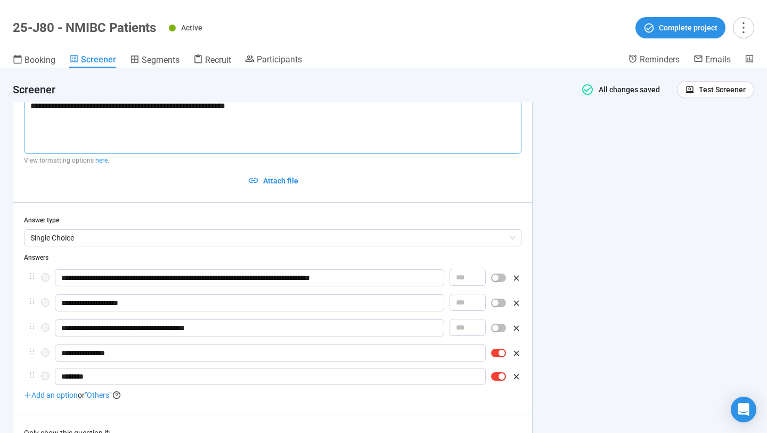
scroll to position [3197, 0]
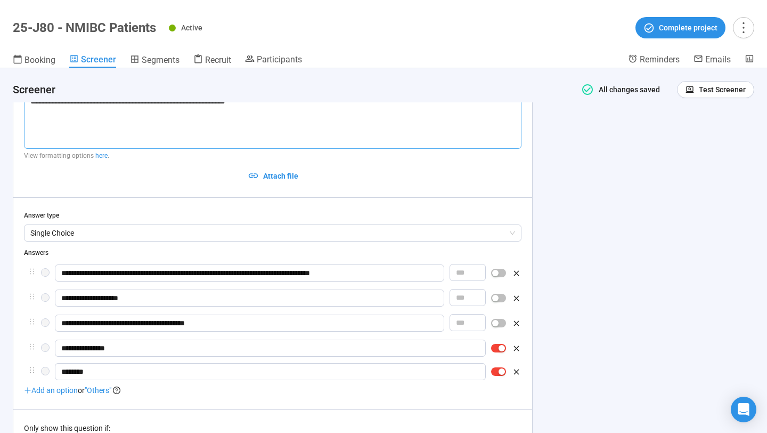
drag, startPoint x: 47, startPoint y: 108, endPoint x: 7, endPoint y: 108, distance: 39.4
click at [7, 108] on div "**********" at bounding box center [272, 71] width 545 height 6333
click at [532, 160] on div "**********" at bounding box center [273, 356] width 520 height 591
type textarea "**********"
click at [559, 153] on div "**********" at bounding box center [383, 250] width 767 height 364
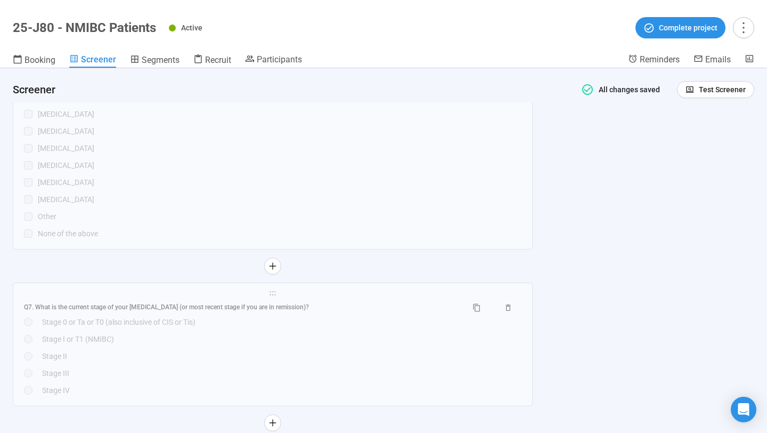
scroll to position [2720, 0]
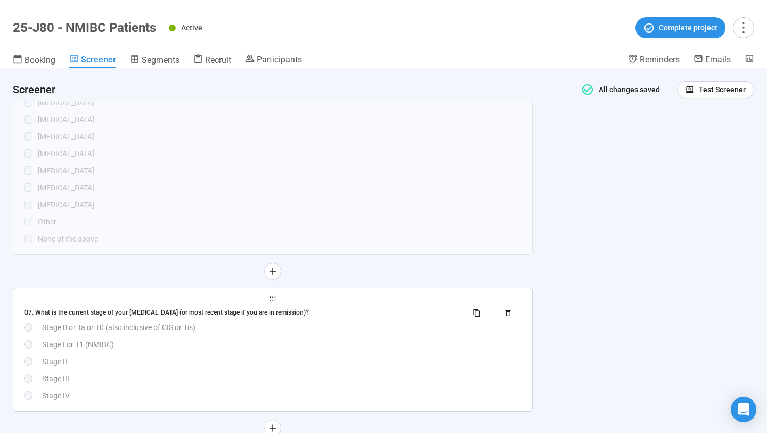
click at [325, 343] on div "Q7. What is the current stage of your [MEDICAL_DATA] (or most recent stage if y…" at bounding box center [272, 352] width 497 height 97
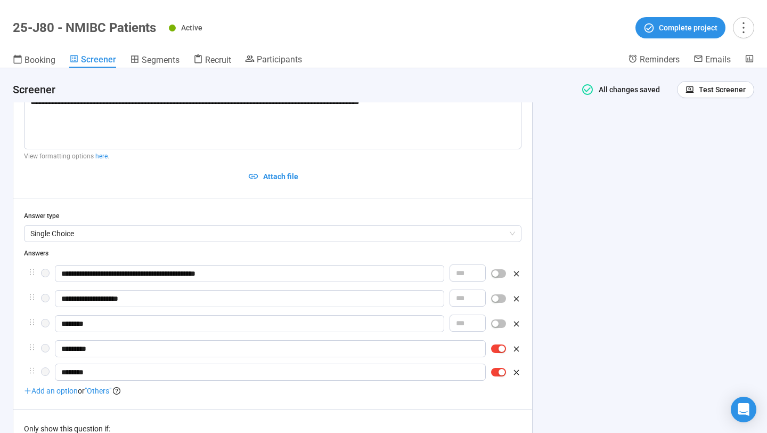
scroll to position [2947, 0]
drag, startPoint x: 46, startPoint y: 109, endPoint x: 0, endPoint y: 109, distance: 45.8
click at [0, 109] on div "**********" at bounding box center [272, 322] width 545 height 6333
type textarea "**********"
click at [542, 156] on div "**********" at bounding box center [272, 322] width 545 height 6333
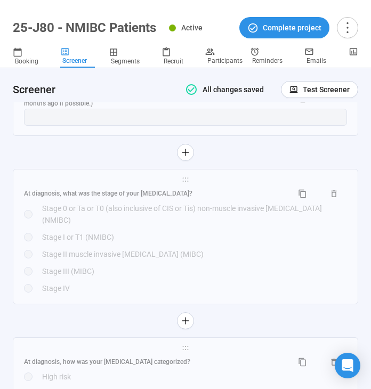
scroll to position [3626, 0]
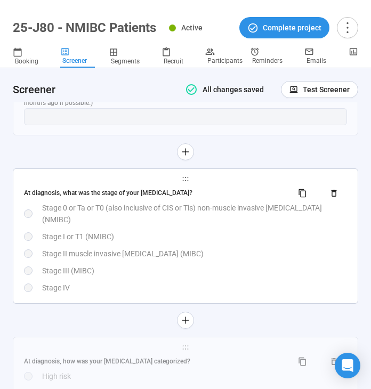
click at [223, 252] on div "At diagnosis, what was the stage of your [MEDICAL_DATA]? Stage 0 or Ta or T0 (a…" at bounding box center [185, 239] width 323 height 109
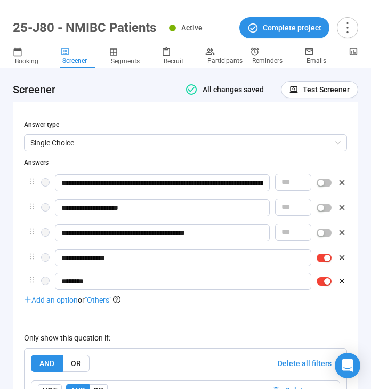
scroll to position [3368, 0]
